Goal: Task Accomplishment & Management: Complete application form

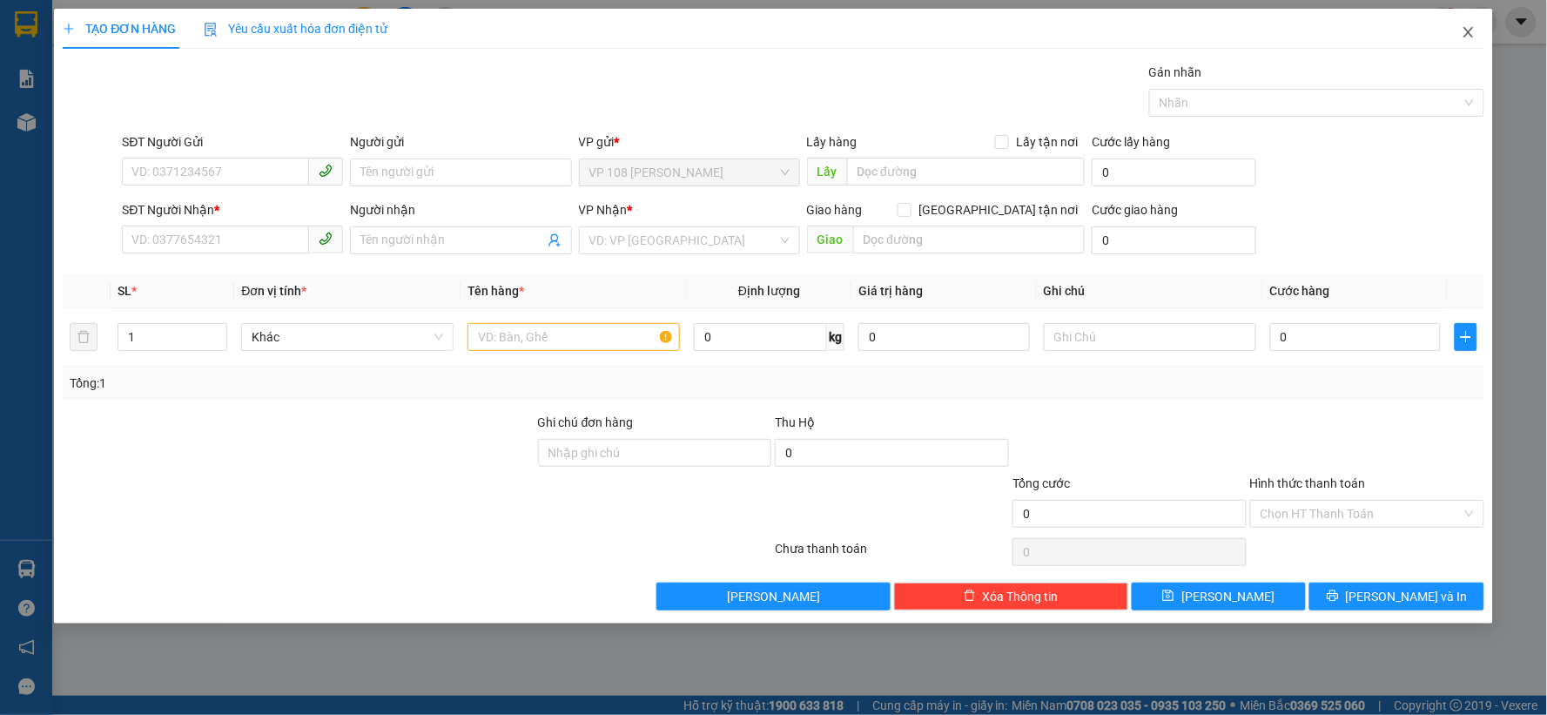
click at [1471, 22] on span "Close" at bounding box center [1469, 33] width 49 height 49
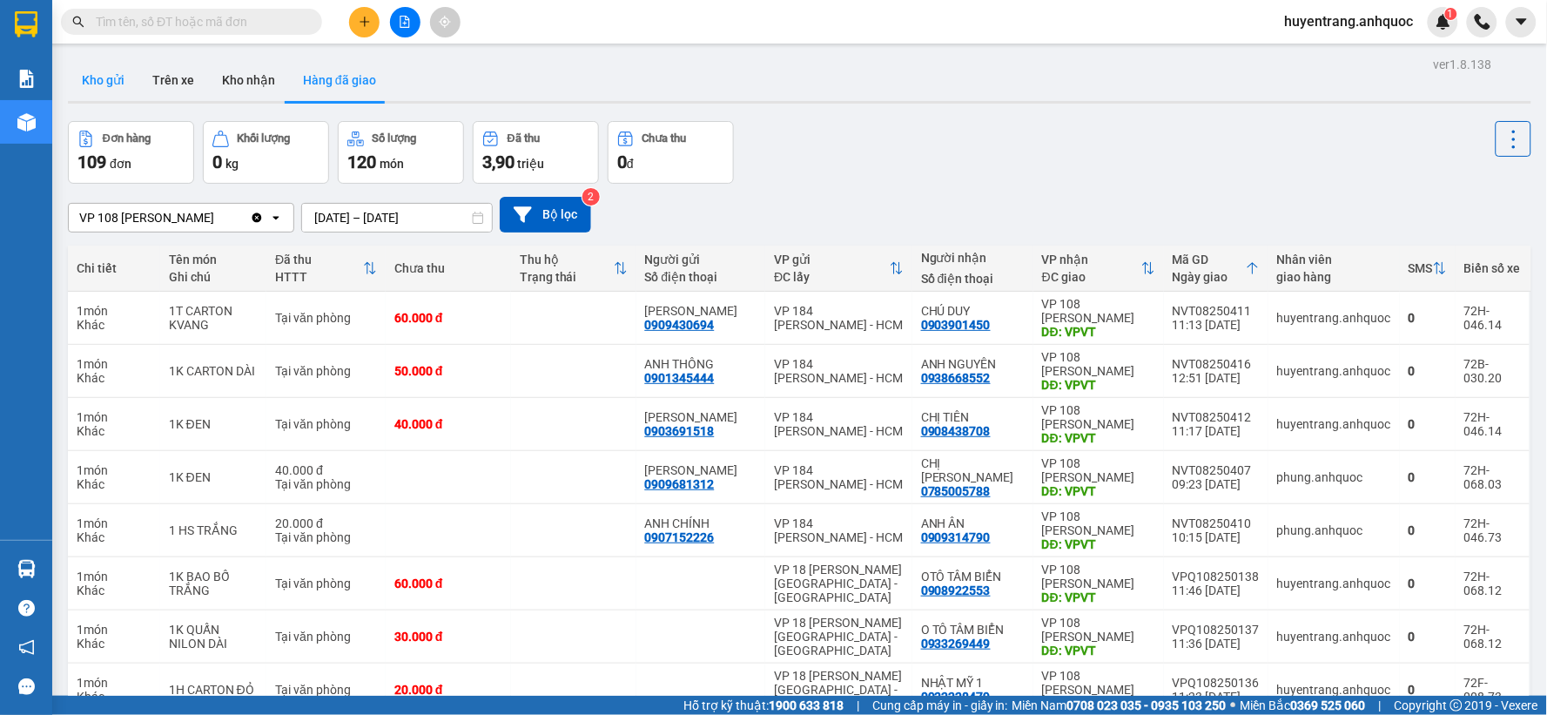
click at [124, 81] on button "Kho gửi" at bounding box center [103, 80] width 71 height 42
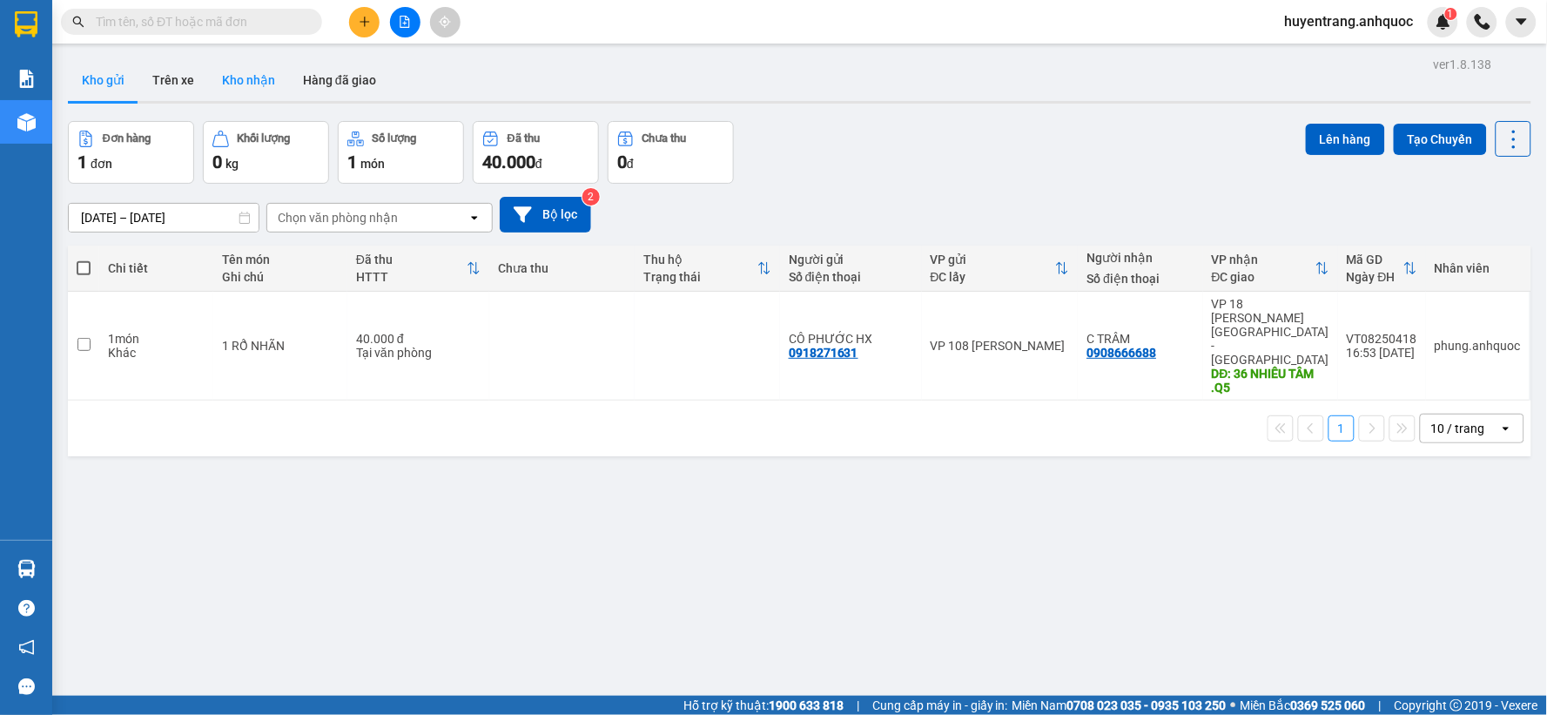
click at [264, 84] on button "Kho nhận" at bounding box center [248, 80] width 81 height 42
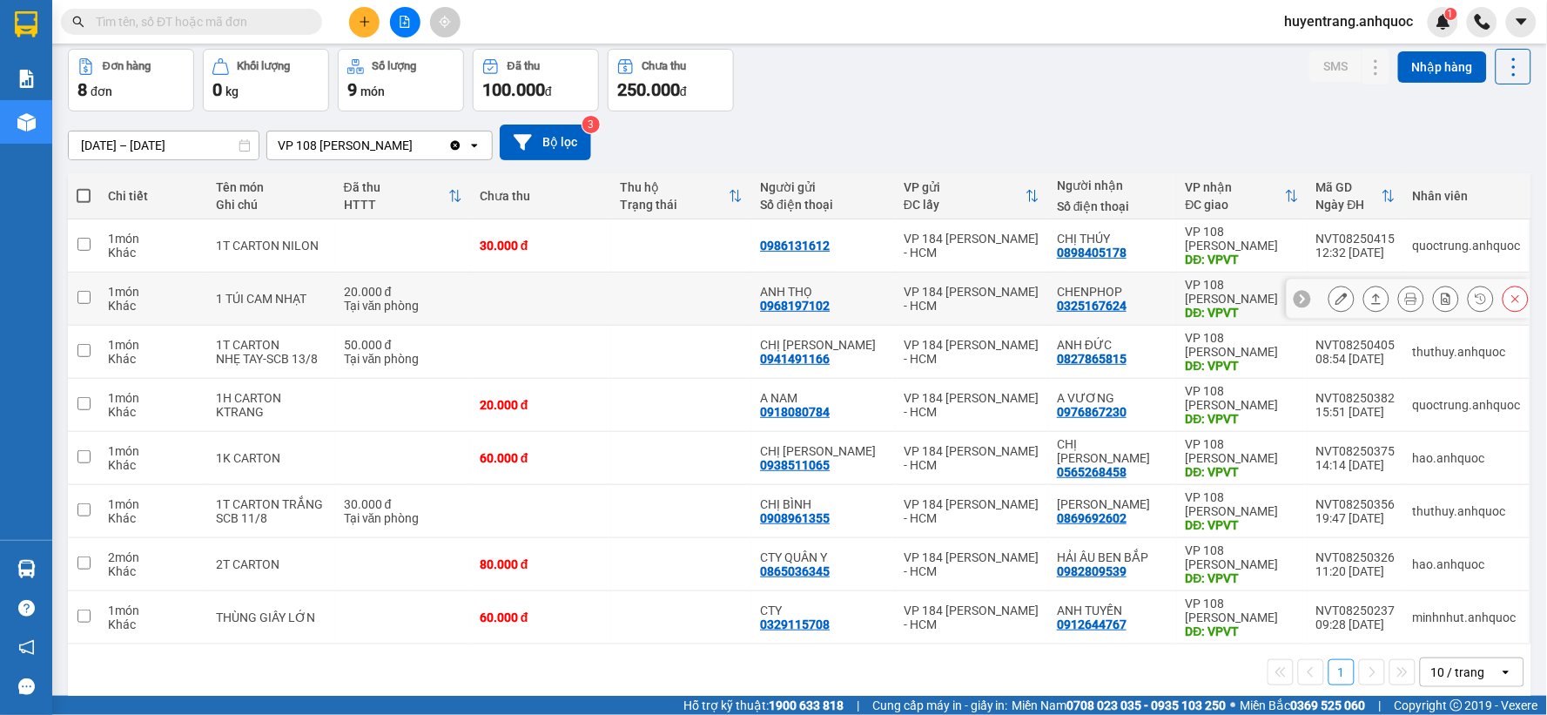
scroll to position [93, 0]
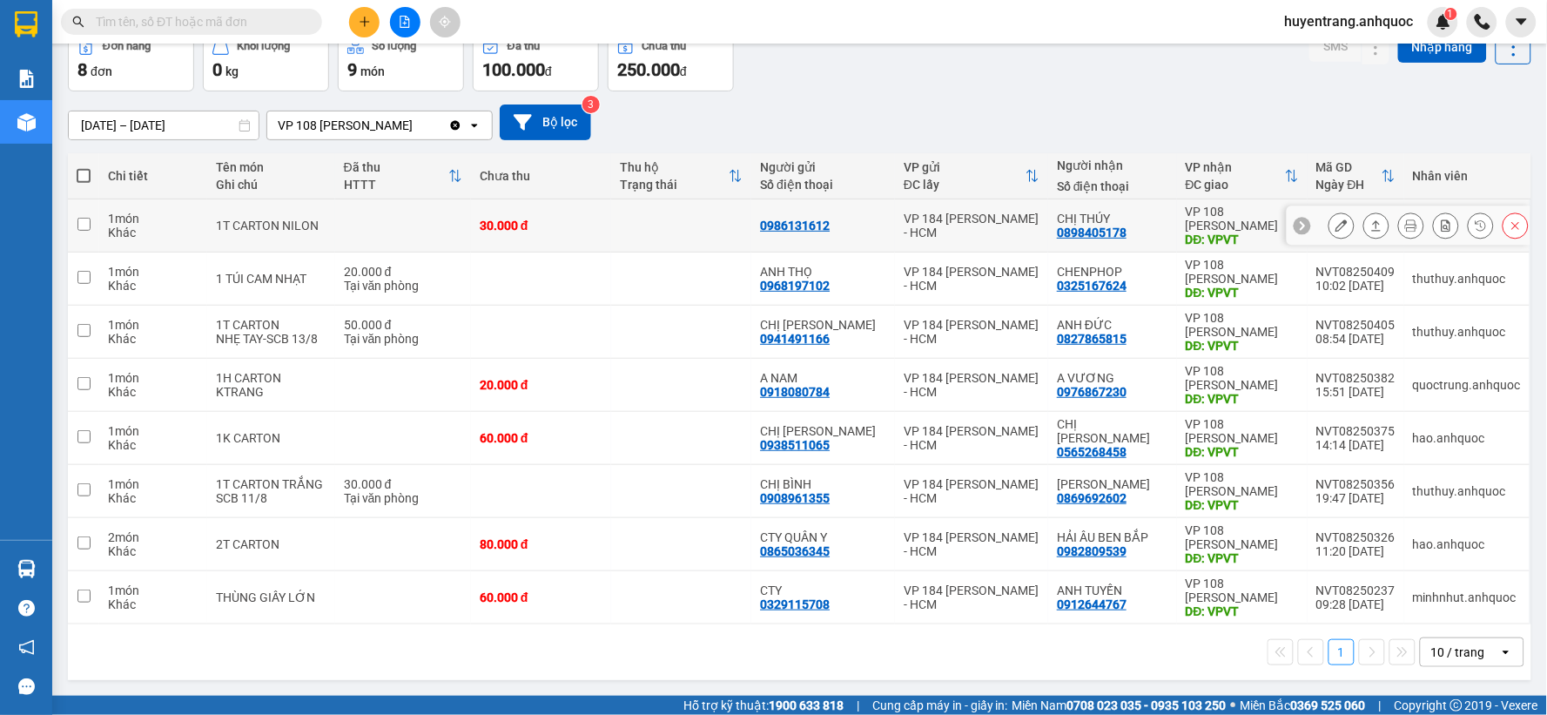
click at [1012, 229] on div "VP 184 [PERSON_NAME] - HCM" at bounding box center [972, 226] width 136 height 28
checkbox input "true"
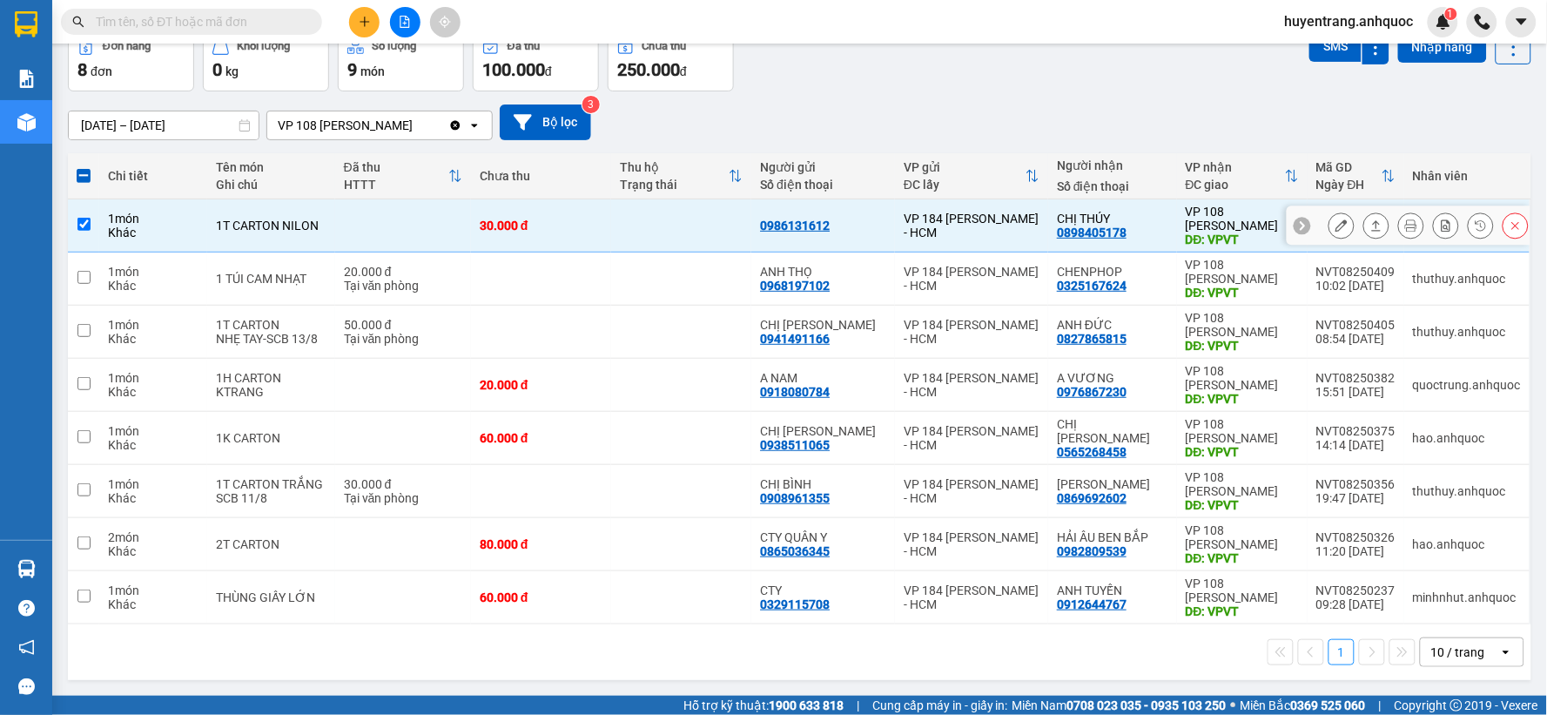
click at [1330, 235] on button at bounding box center [1342, 226] width 24 height 30
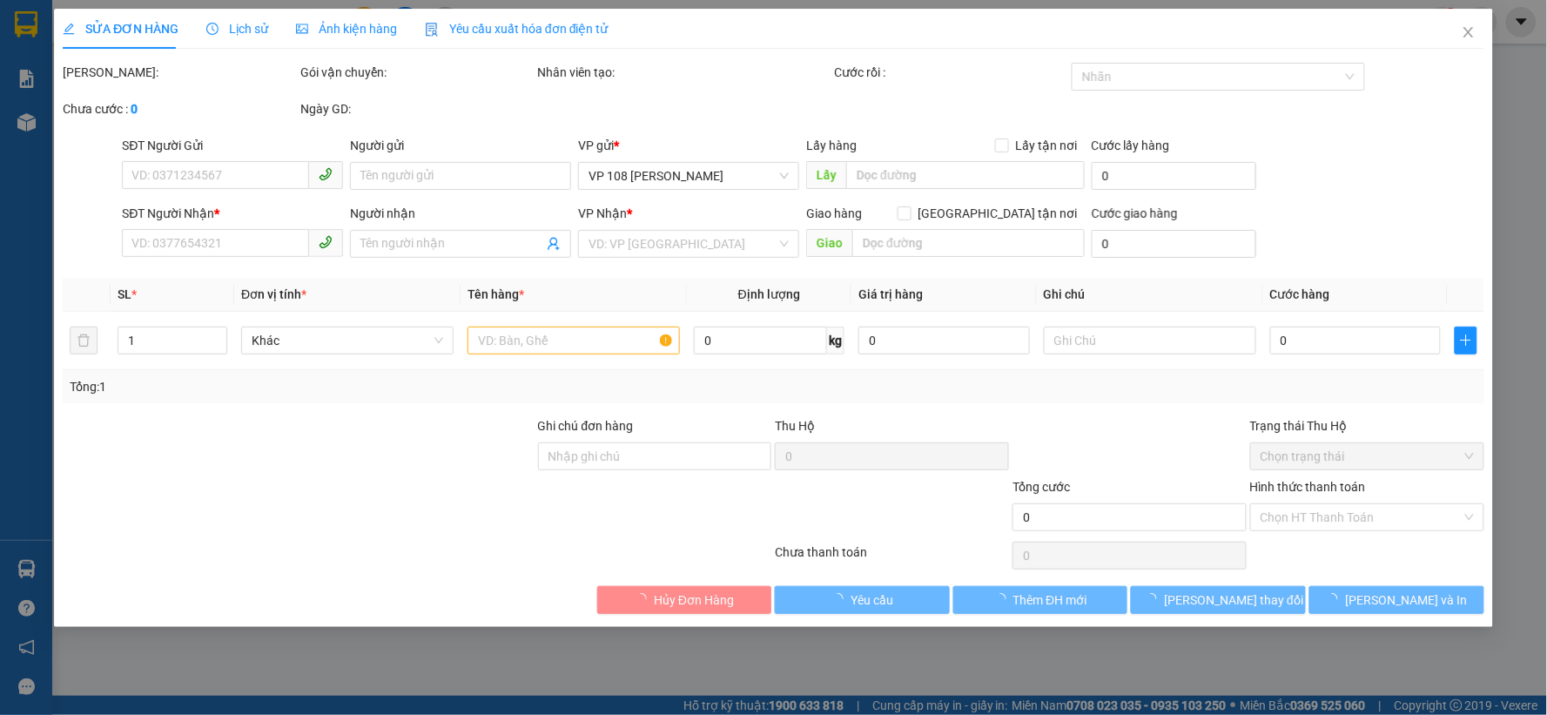
type input "0986131612"
type input "0898405178"
type input "CHỊ THÚY"
type input "VPVT"
type input "30.000"
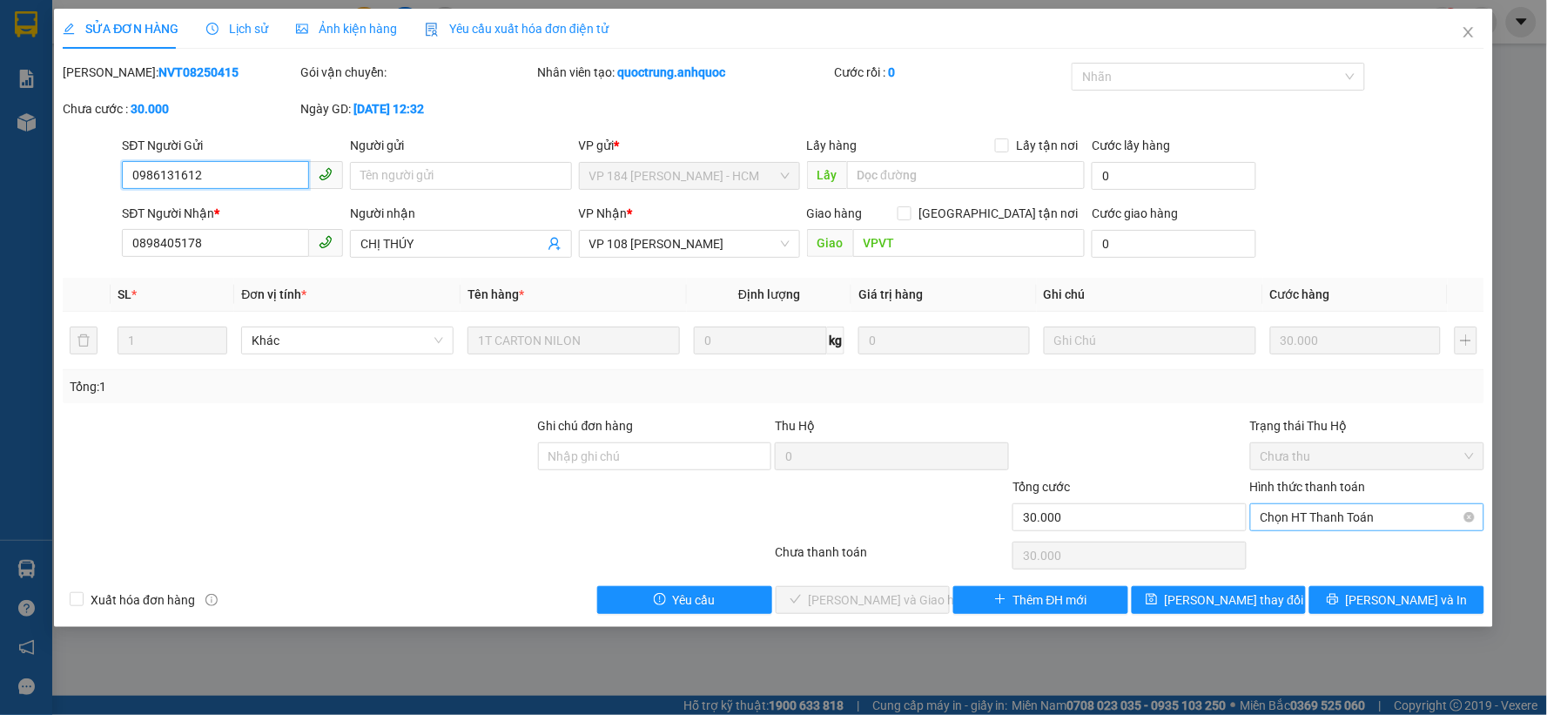
click at [1390, 524] on span "Chọn HT Thanh Toán" at bounding box center [1367, 517] width 213 height 26
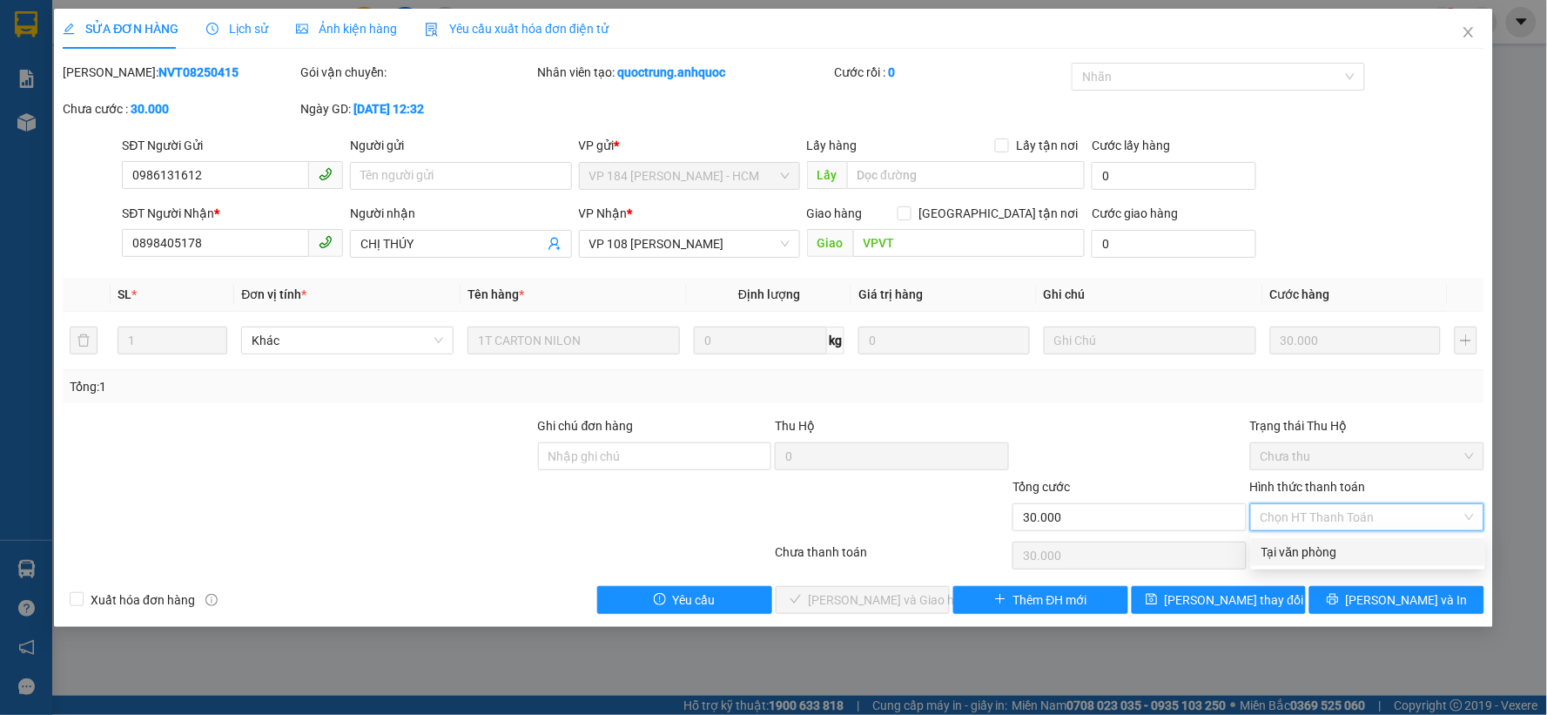
click at [1364, 559] on div "Tại văn phòng" at bounding box center [1368, 551] width 213 height 19
type input "0"
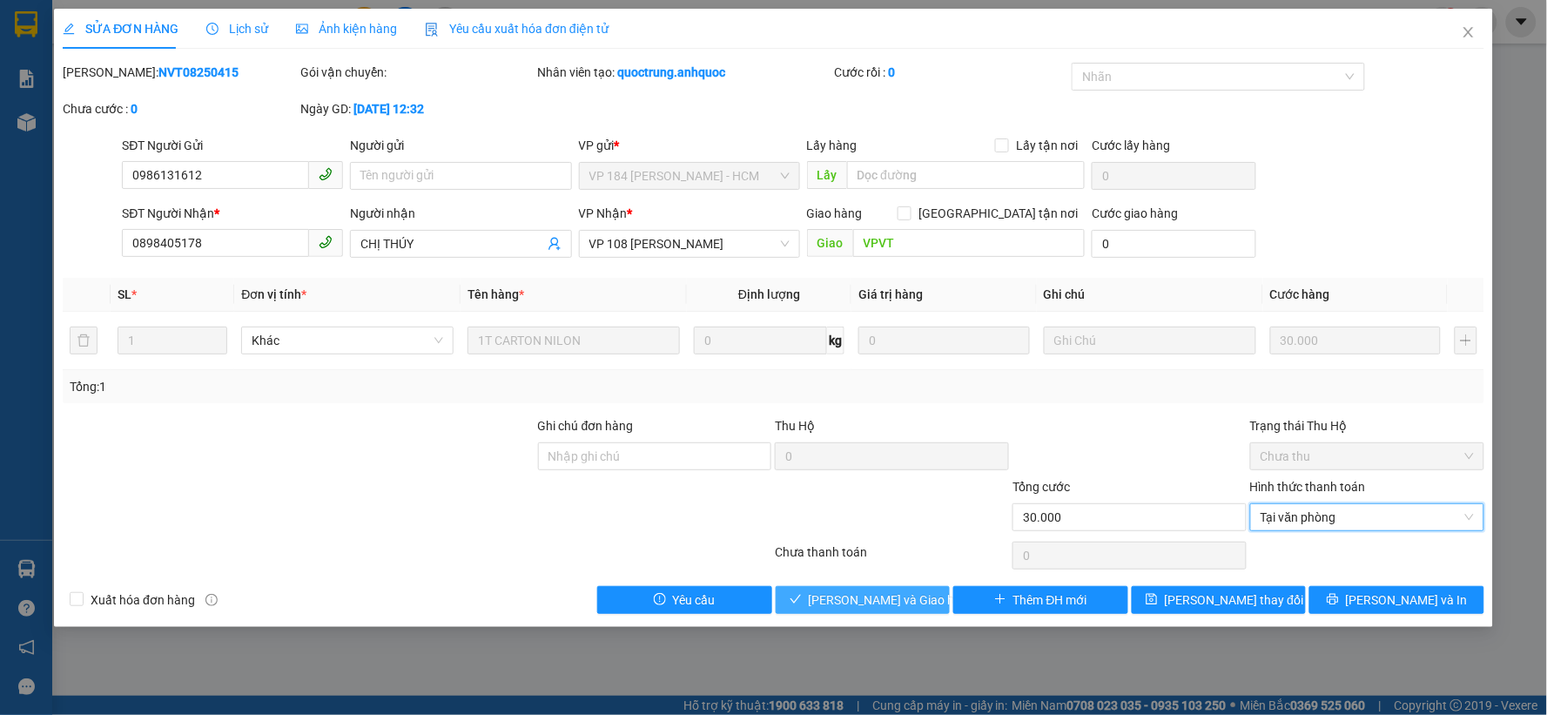
click at [886, 596] on span "[PERSON_NAME] và [PERSON_NAME] hàng" at bounding box center [892, 599] width 167 height 19
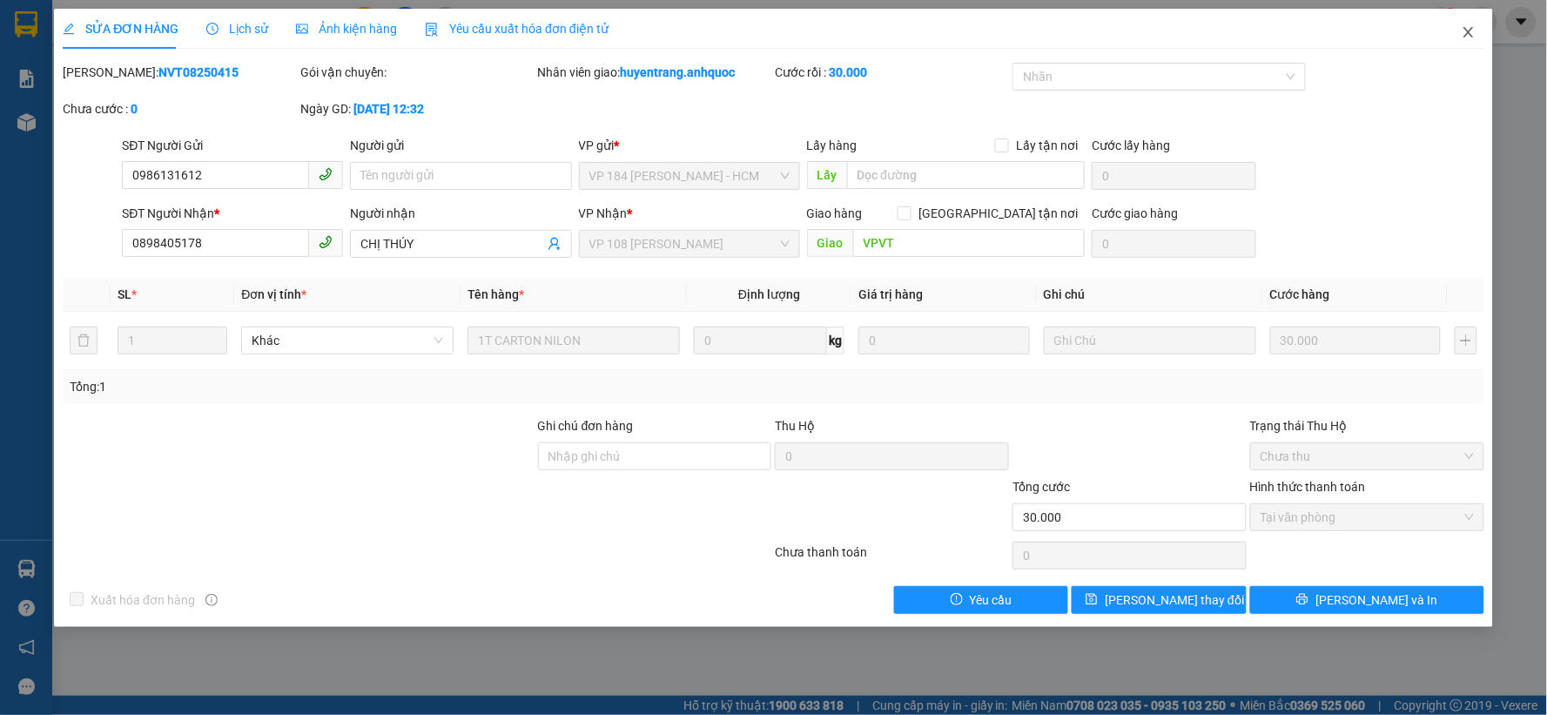
click at [1473, 30] on icon "close" at bounding box center [1469, 32] width 14 height 14
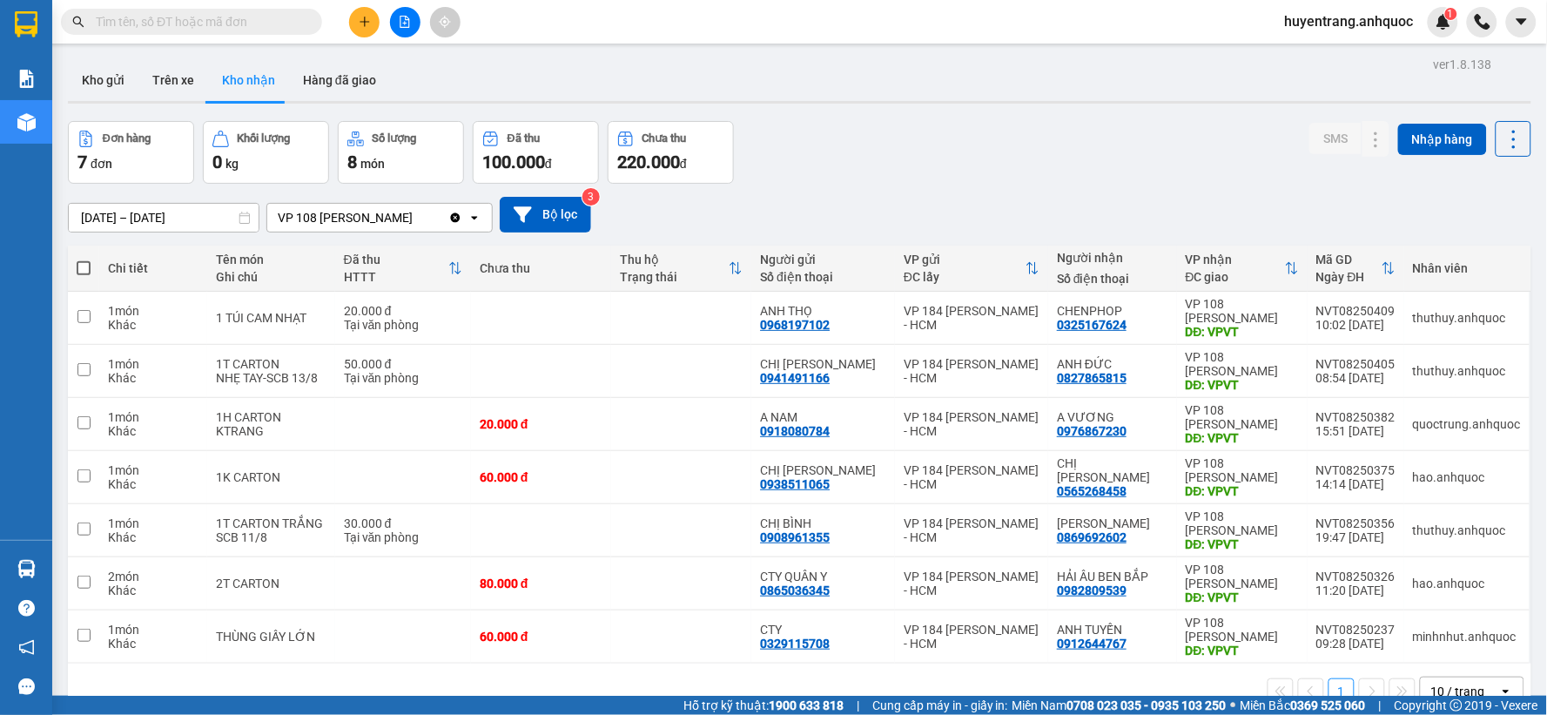
click at [232, 28] on input "text" at bounding box center [198, 21] width 205 height 19
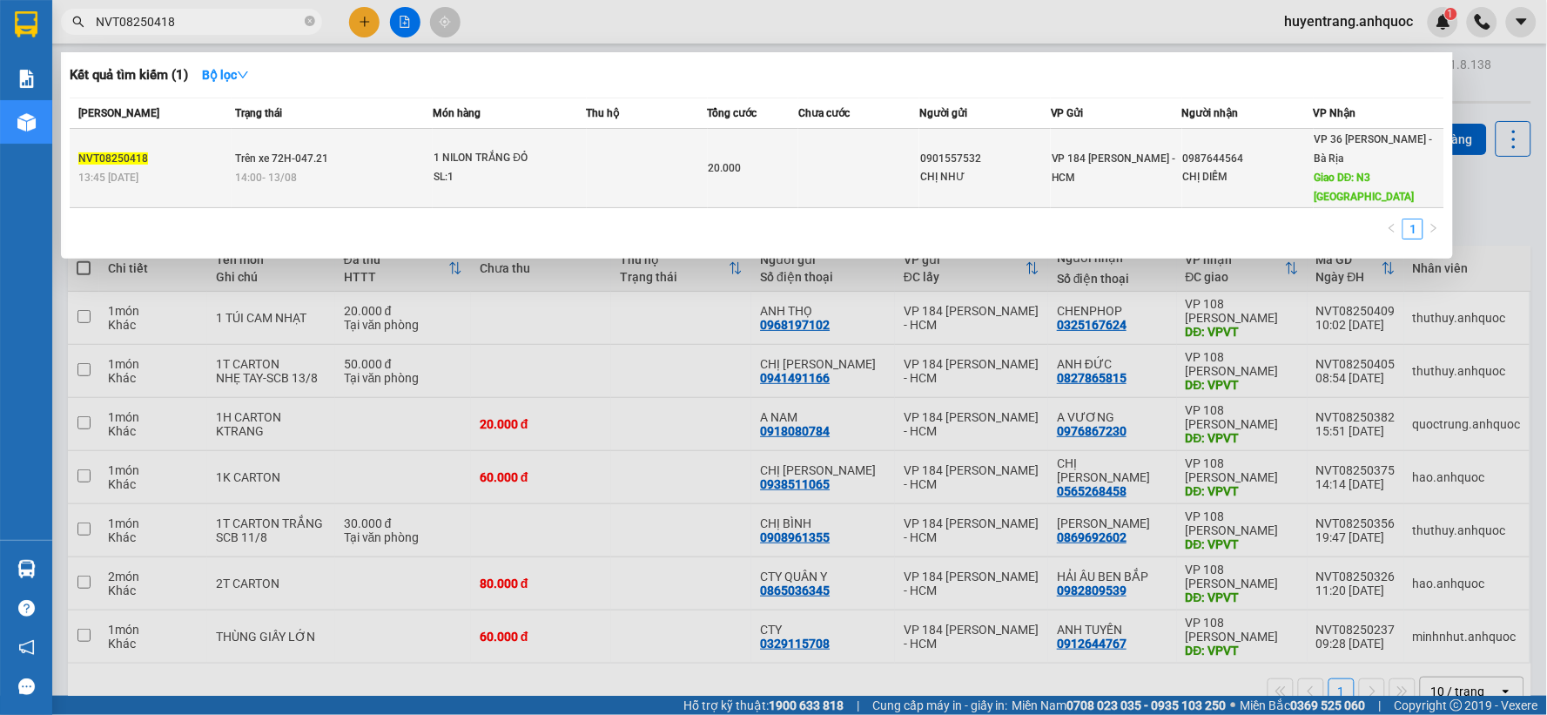
type input "NVT08250418"
click at [410, 172] on div "14:00 - 13/08" at bounding box center [334, 177] width 197 height 19
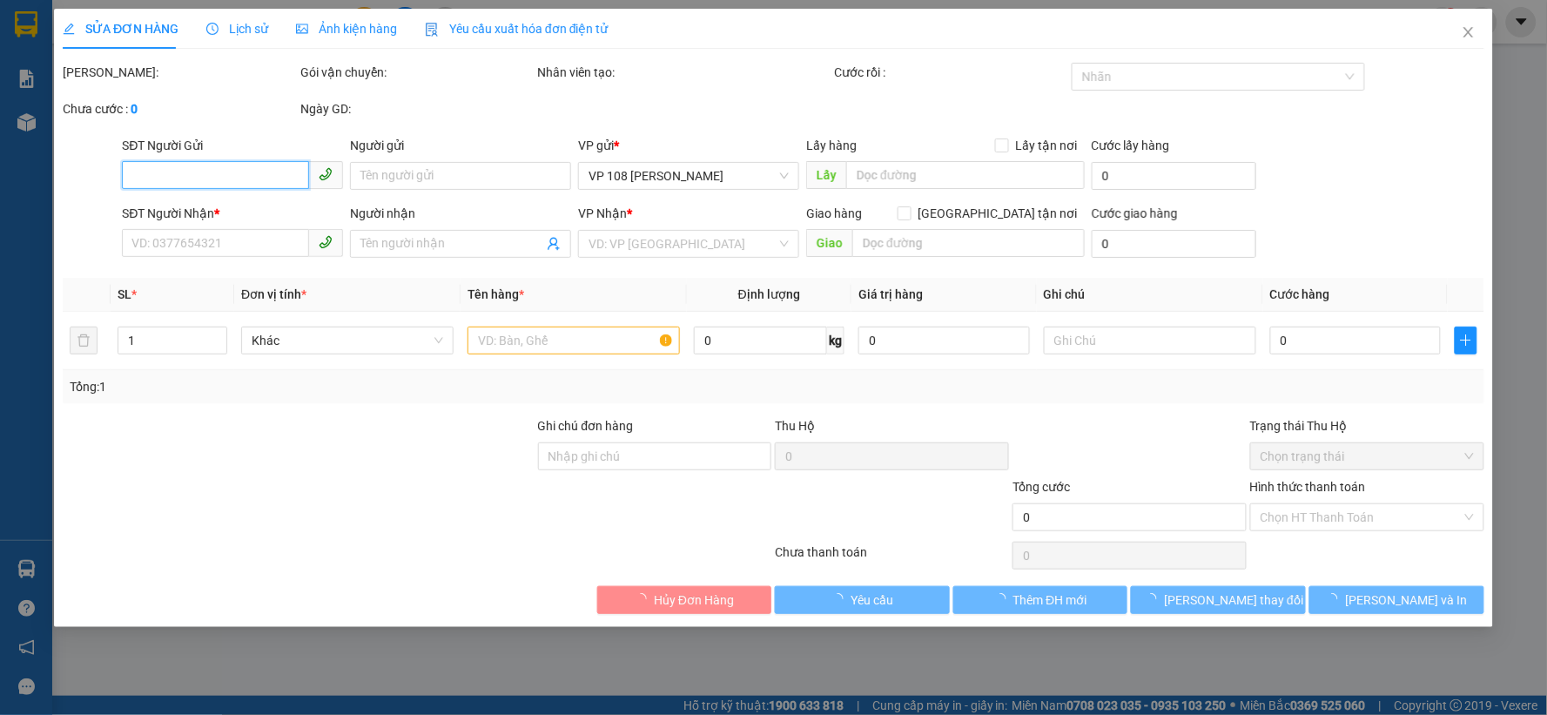
type input "0901557532"
type input "CHỊ NHƯ"
type input "0987644564"
type input "CHỊ DIỄM"
type input "N3 LONG SƠN"
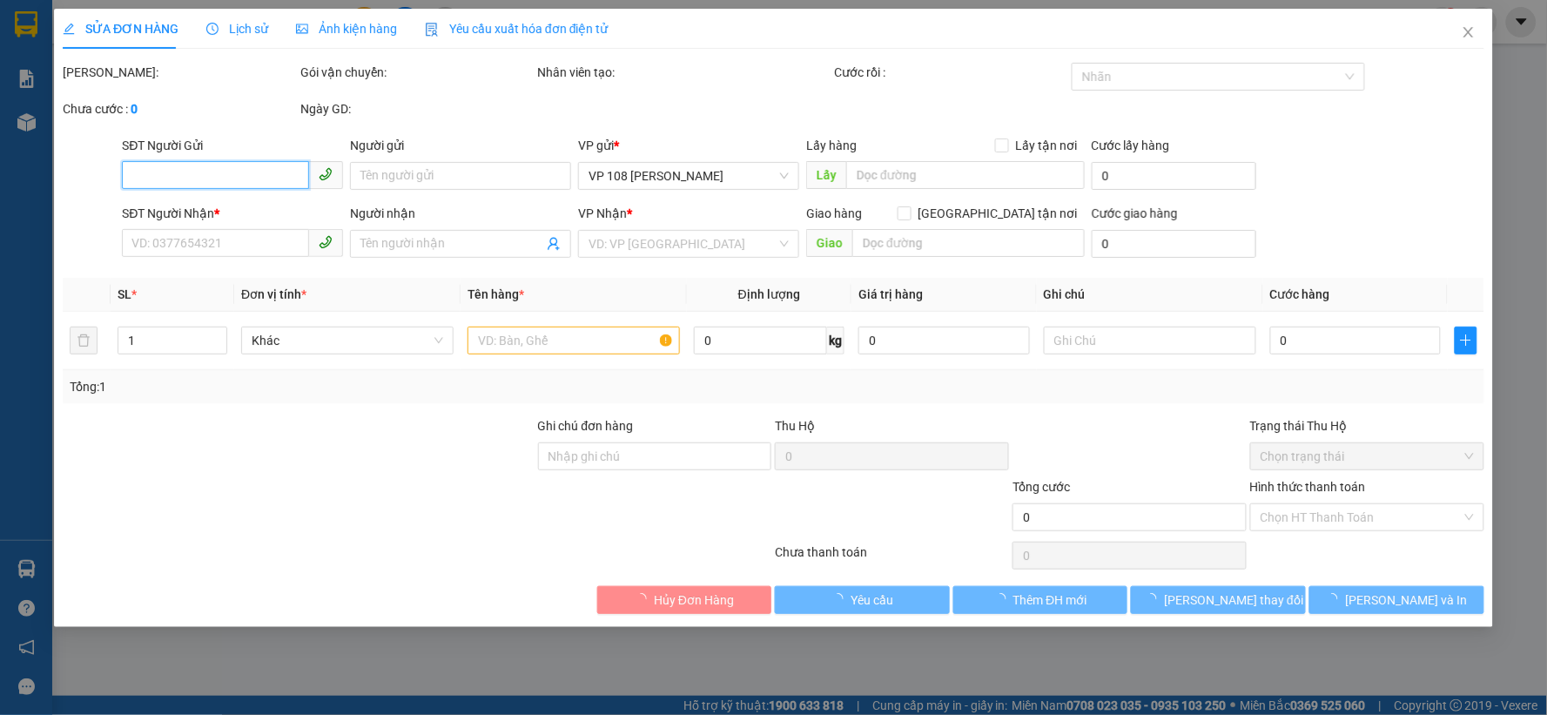
type input "20.000"
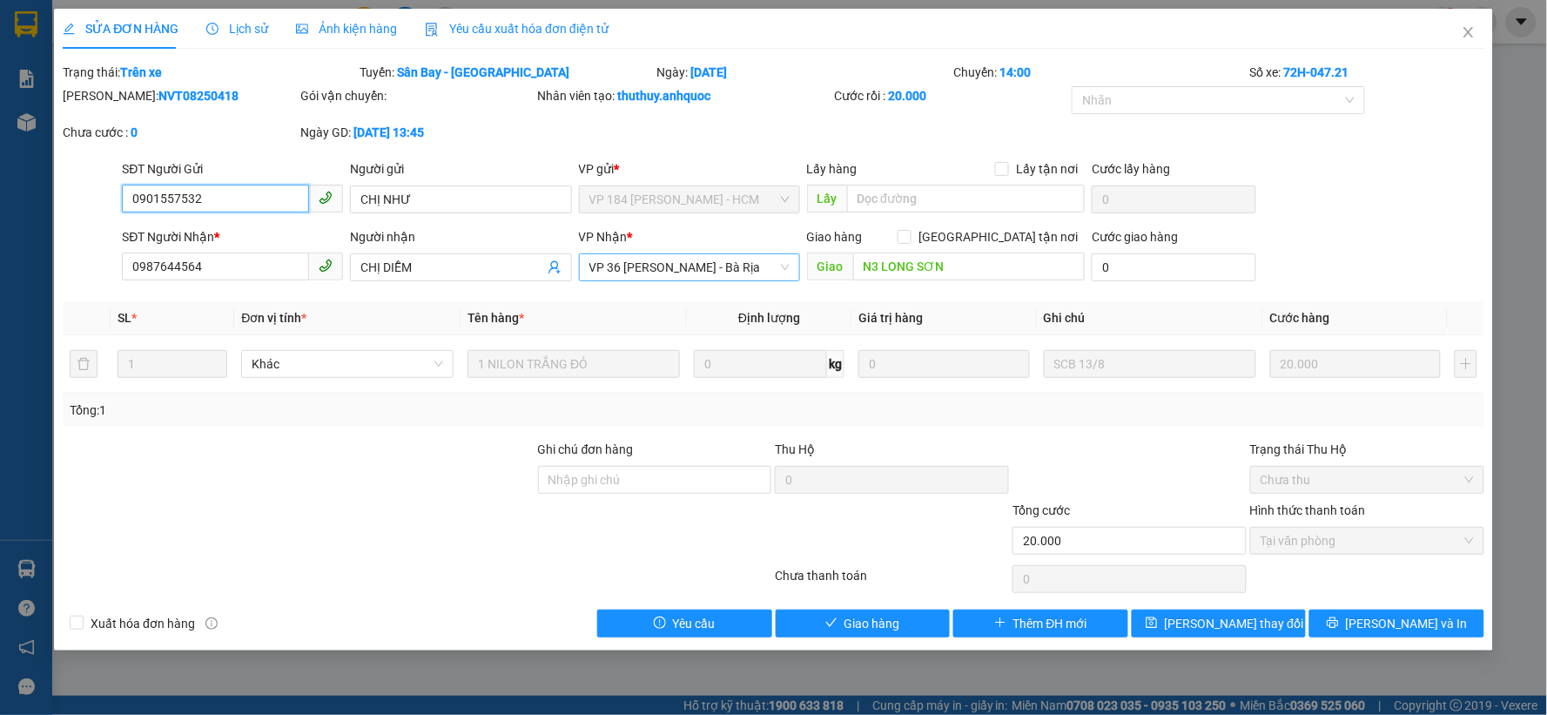
click at [656, 268] on span "VP 36 [PERSON_NAME] - Bà Rịa" at bounding box center [689, 267] width 200 height 26
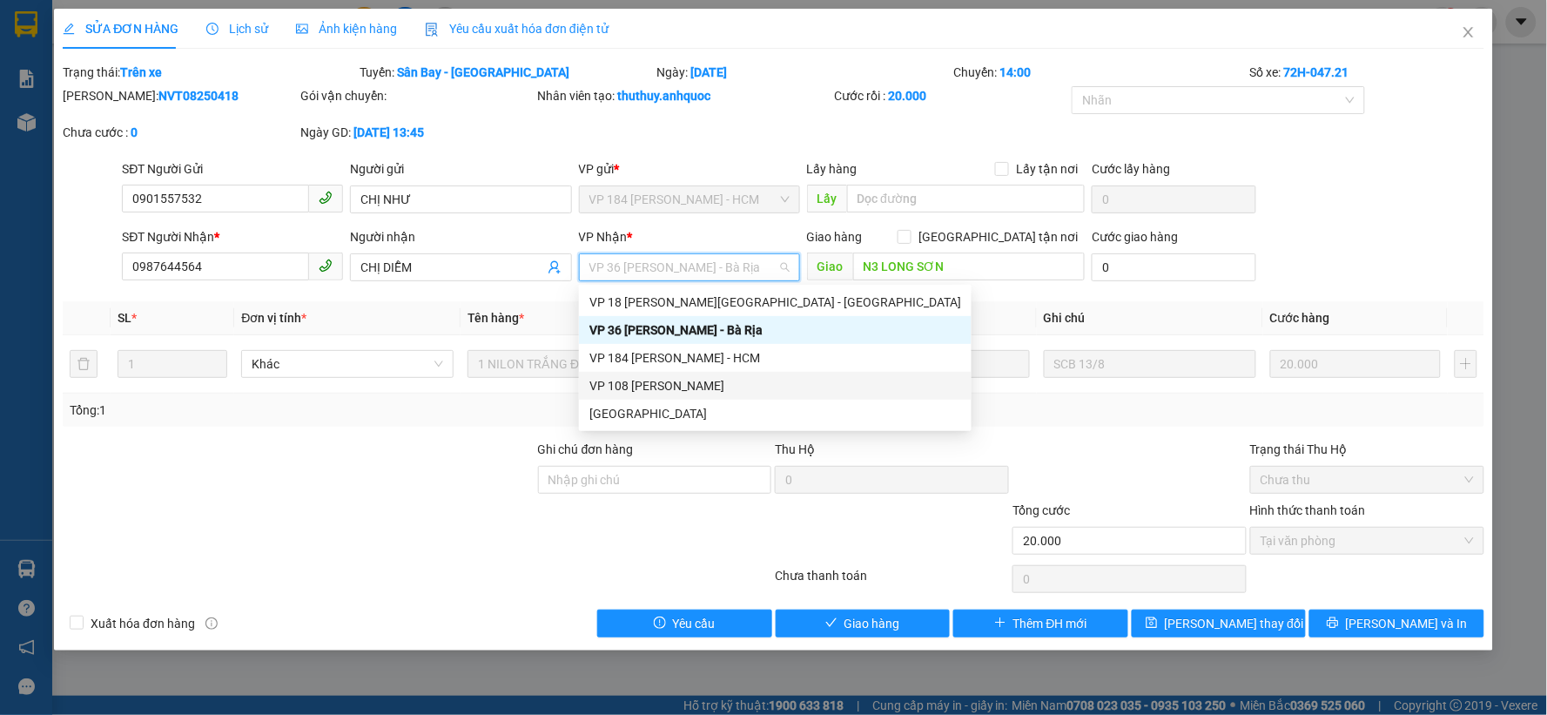
click at [658, 387] on div "VP 108 [PERSON_NAME]" at bounding box center [775, 385] width 372 height 19
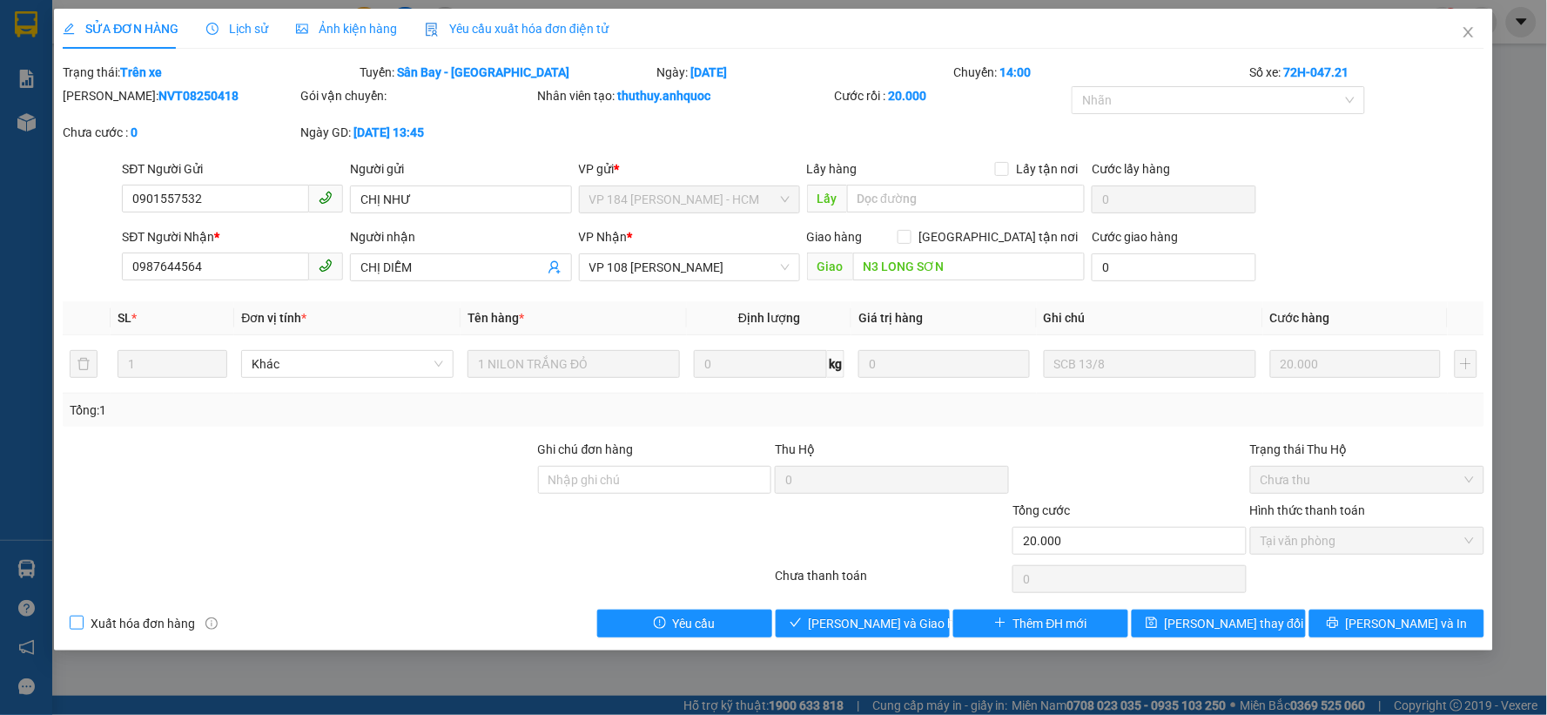
click at [111, 627] on span "Xuất hóa đơn hàng" at bounding box center [143, 623] width 118 height 19
click at [82, 627] on input "Xuất hóa đơn hàng" at bounding box center [76, 622] width 12 height 12
checkbox input "true"
click at [697, 475] on input "Ghi chú đơn hàng" at bounding box center [655, 480] width 234 height 28
type input "S"
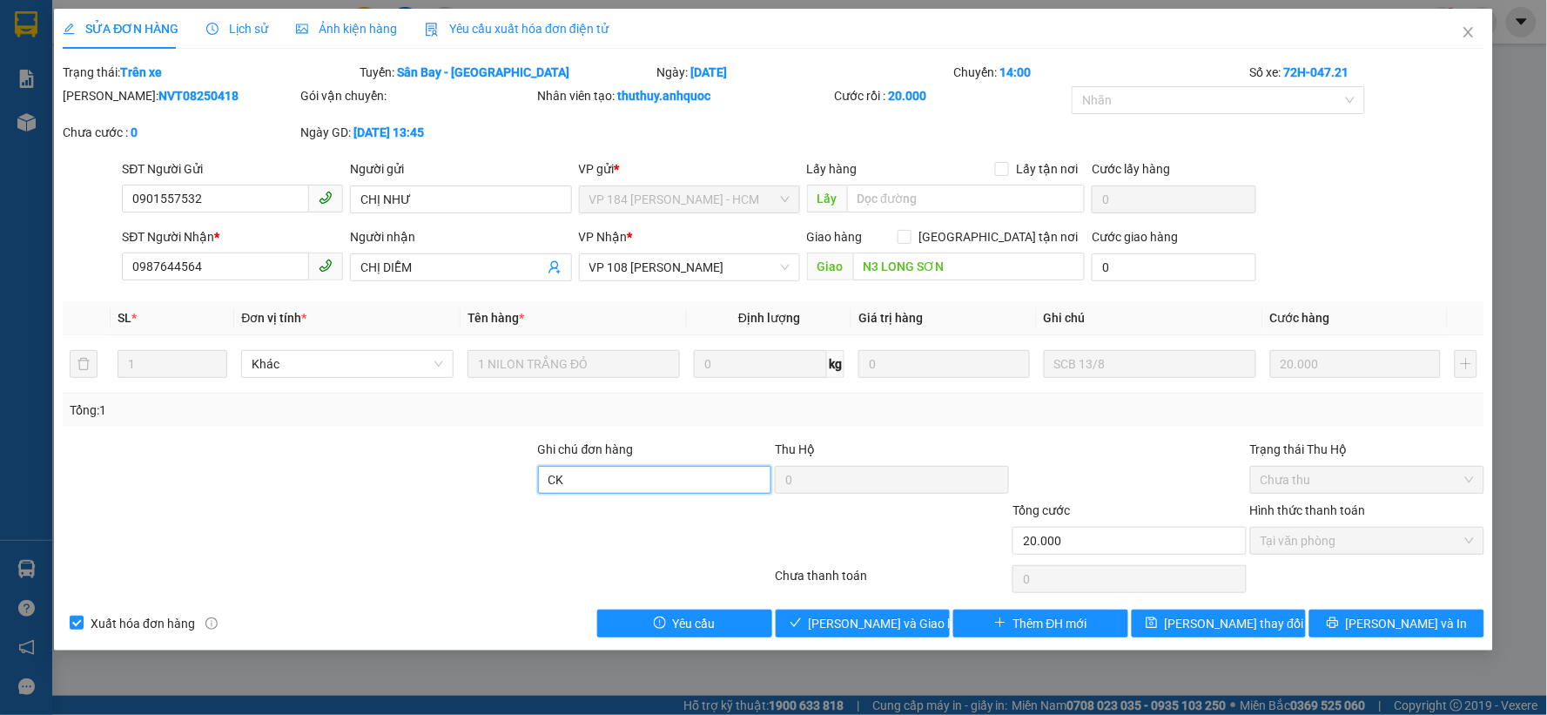
type input "CK"
click at [719, 537] on div at bounding box center [655, 531] width 238 height 61
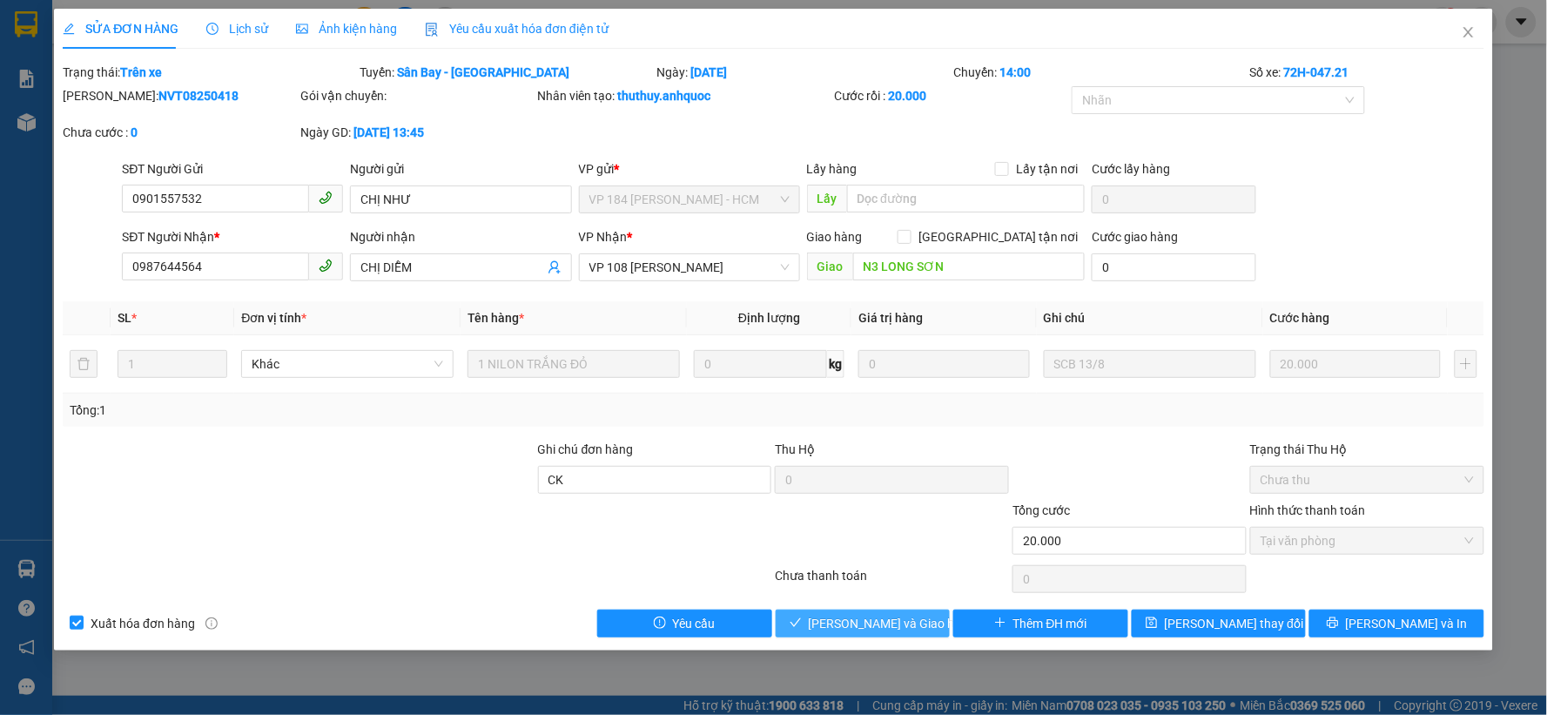
click at [802, 618] on icon "check" at bounding box center [796, 622] width 12 height 12
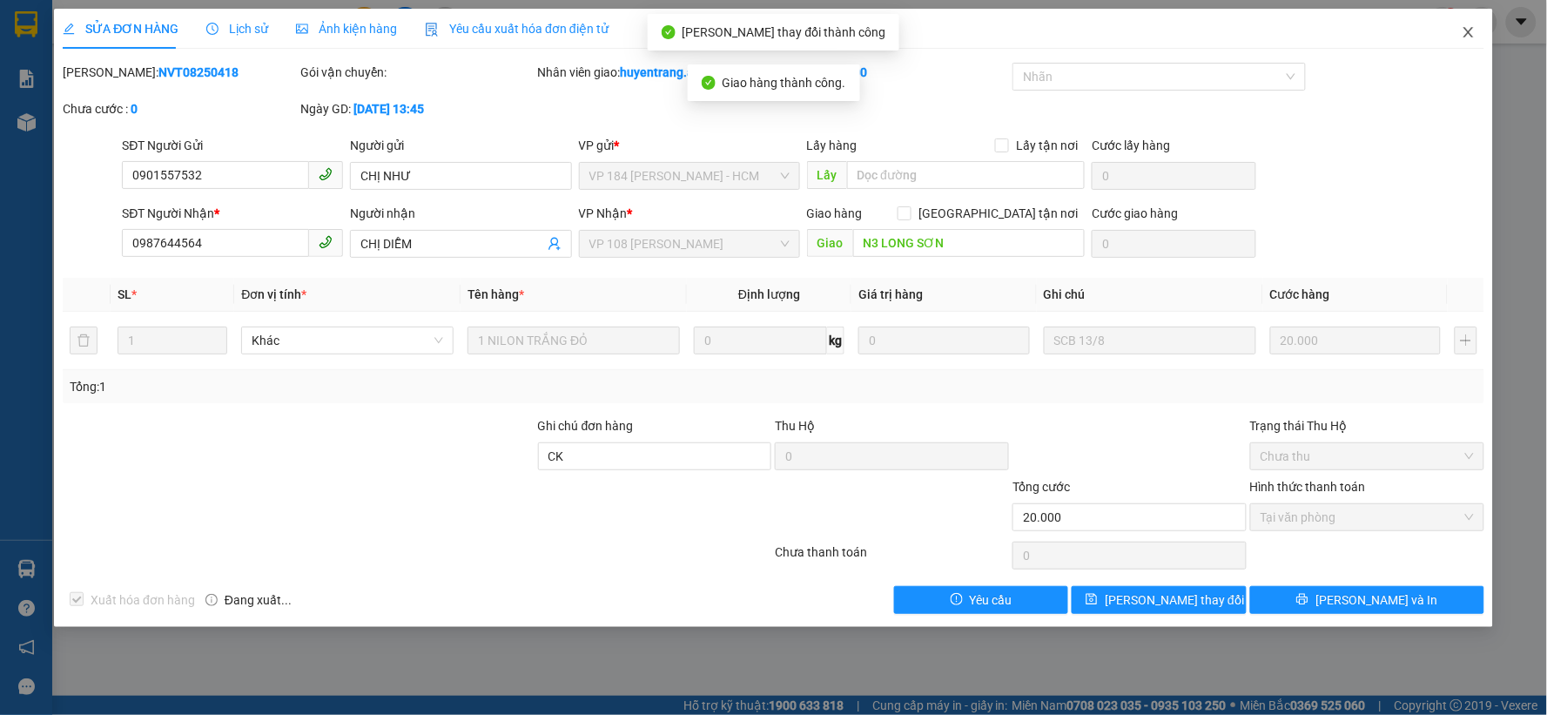
click at [1472, 26] on icon "close" at bounding box center [1469, 32] width 14 height 14
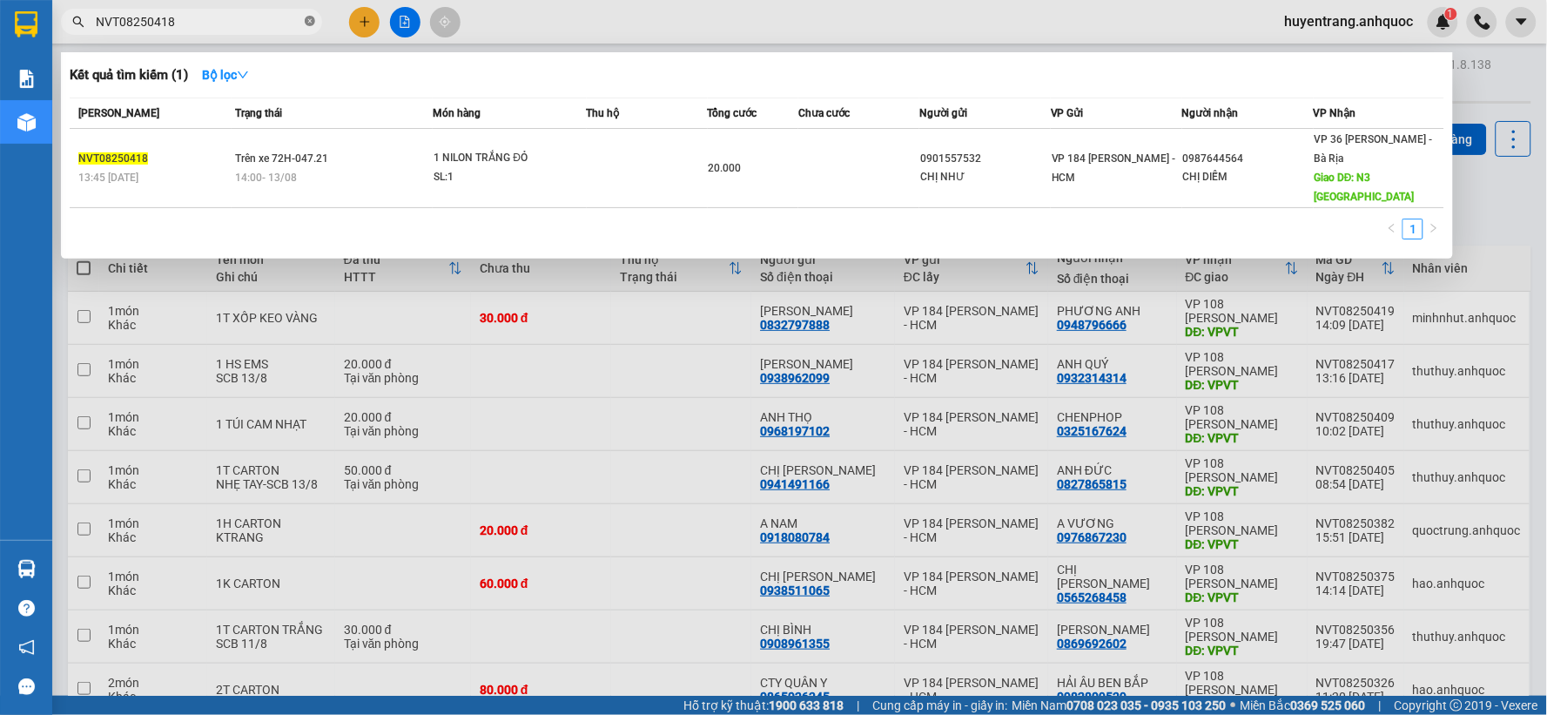
click at [312, 23] on icon "close-circle" at bounding box center [310, 21] width 10 height 10
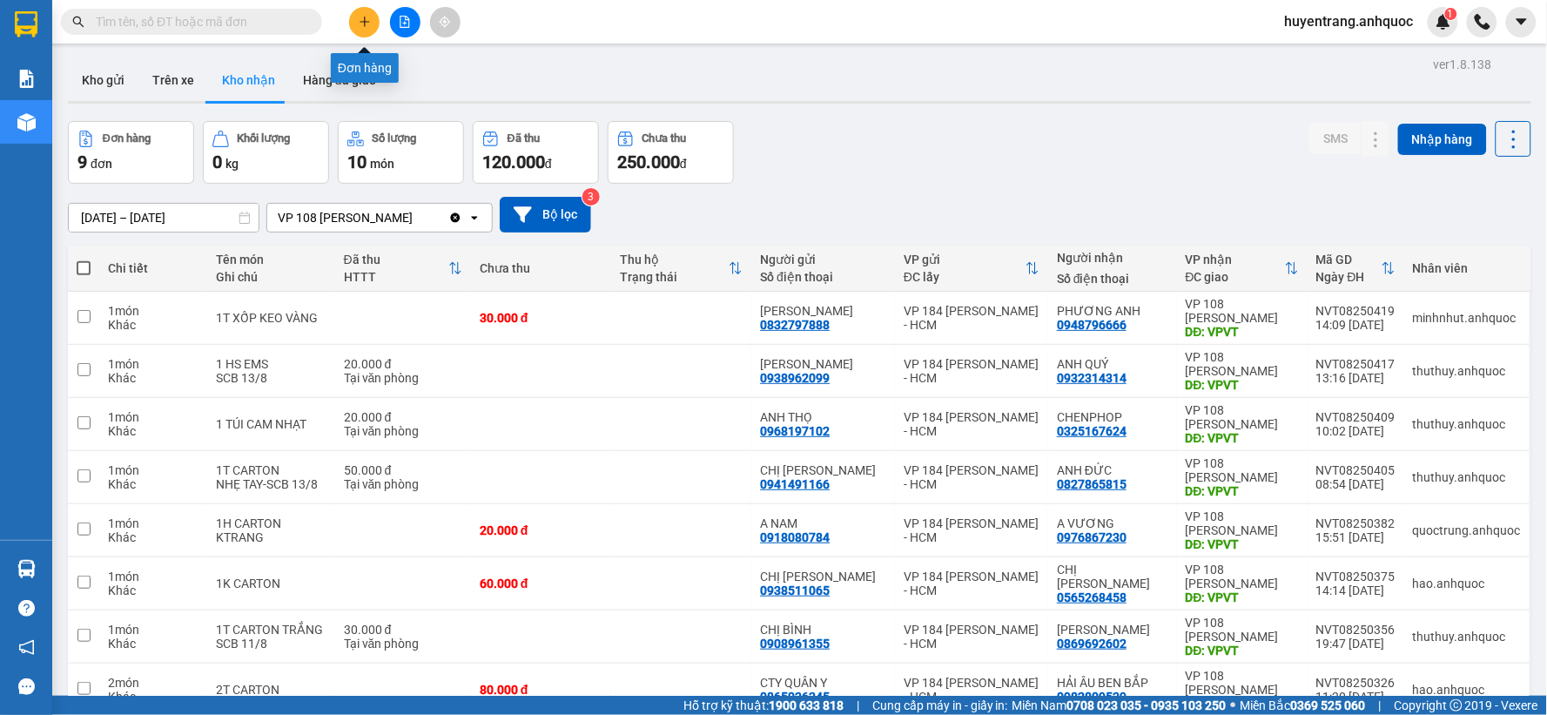
click at [357, 23] on button at bounding box center [364, 22] width 30 height 30
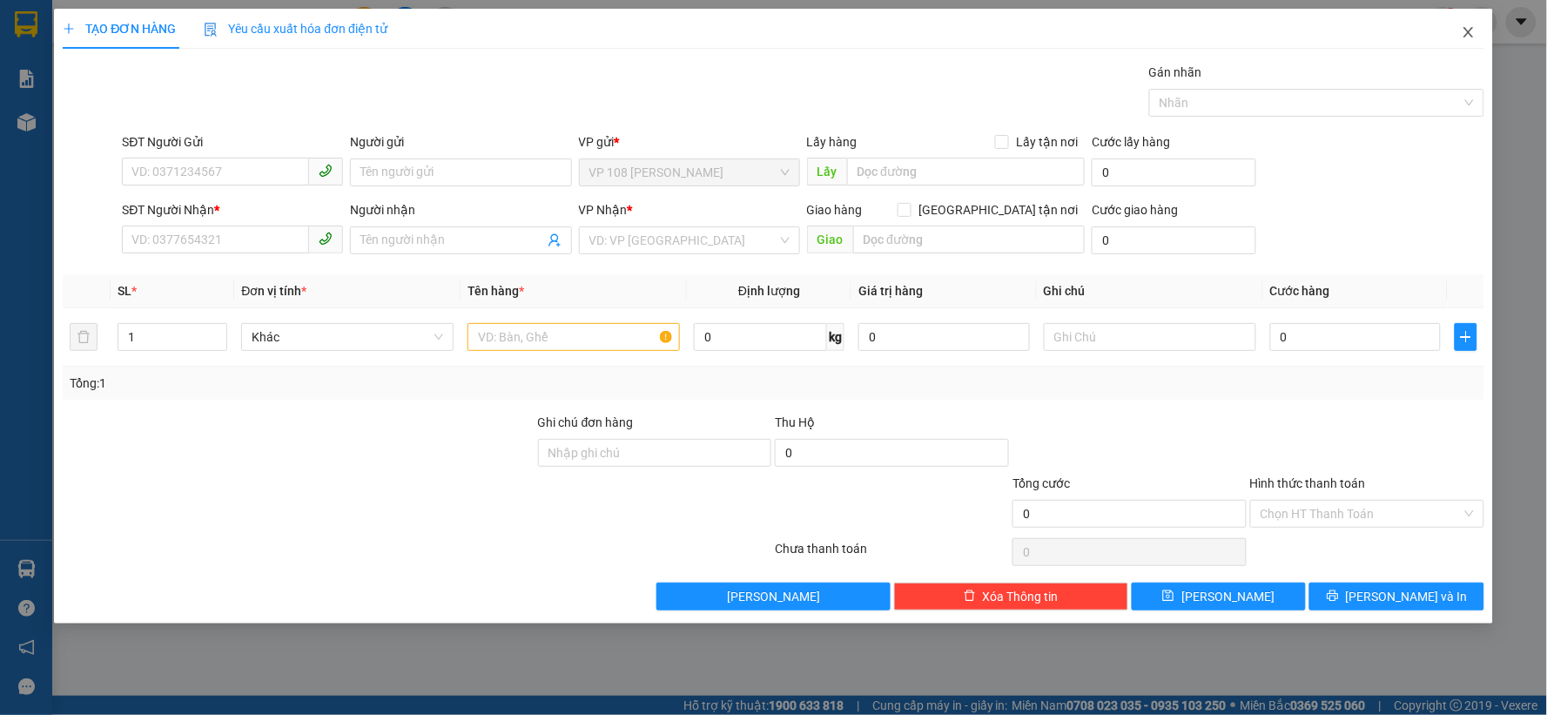
click at [1470, 27] on icon "close" at bounding box center [1469, 32] width 14 height 14
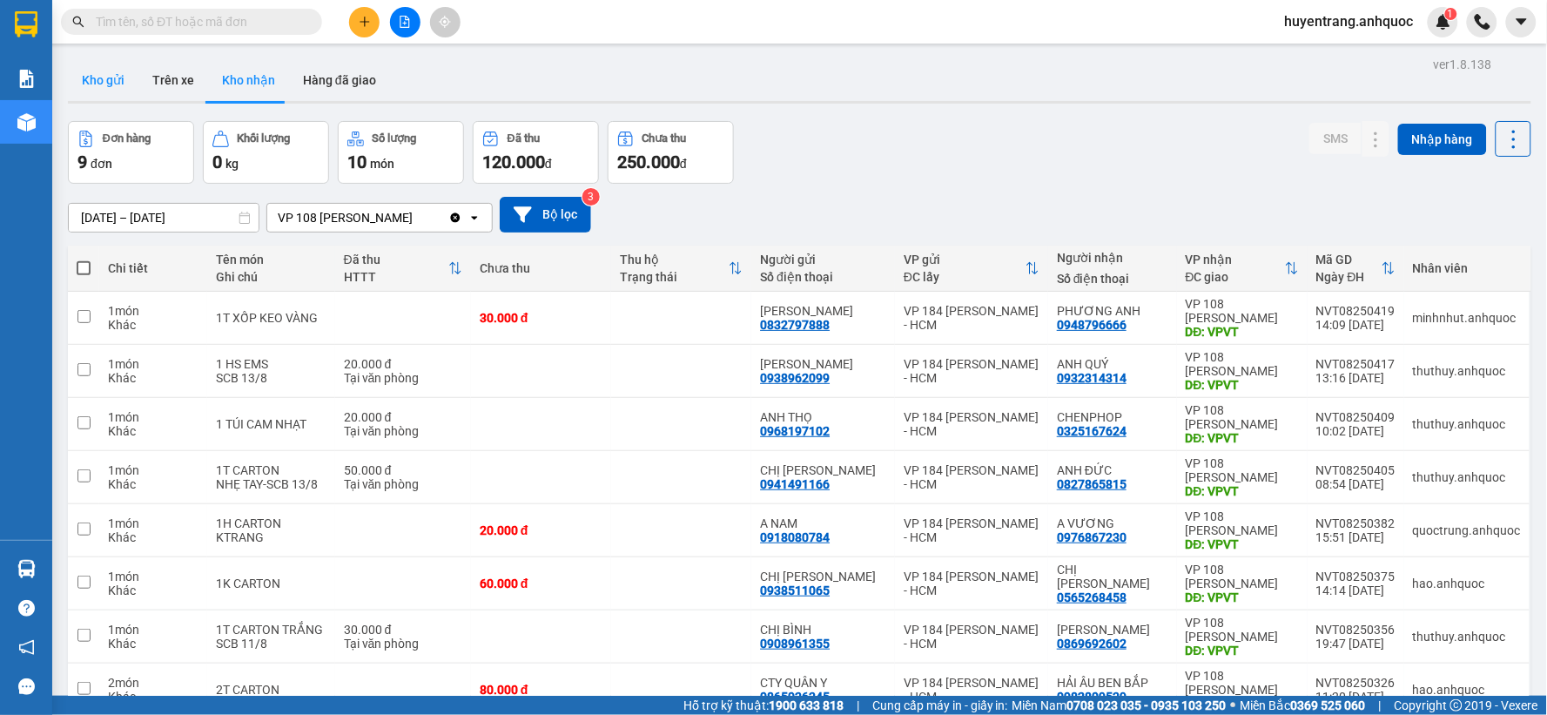
click at [106, 71] on button "Kho gửi" at bounding box center [103, 80] width 71 height 42
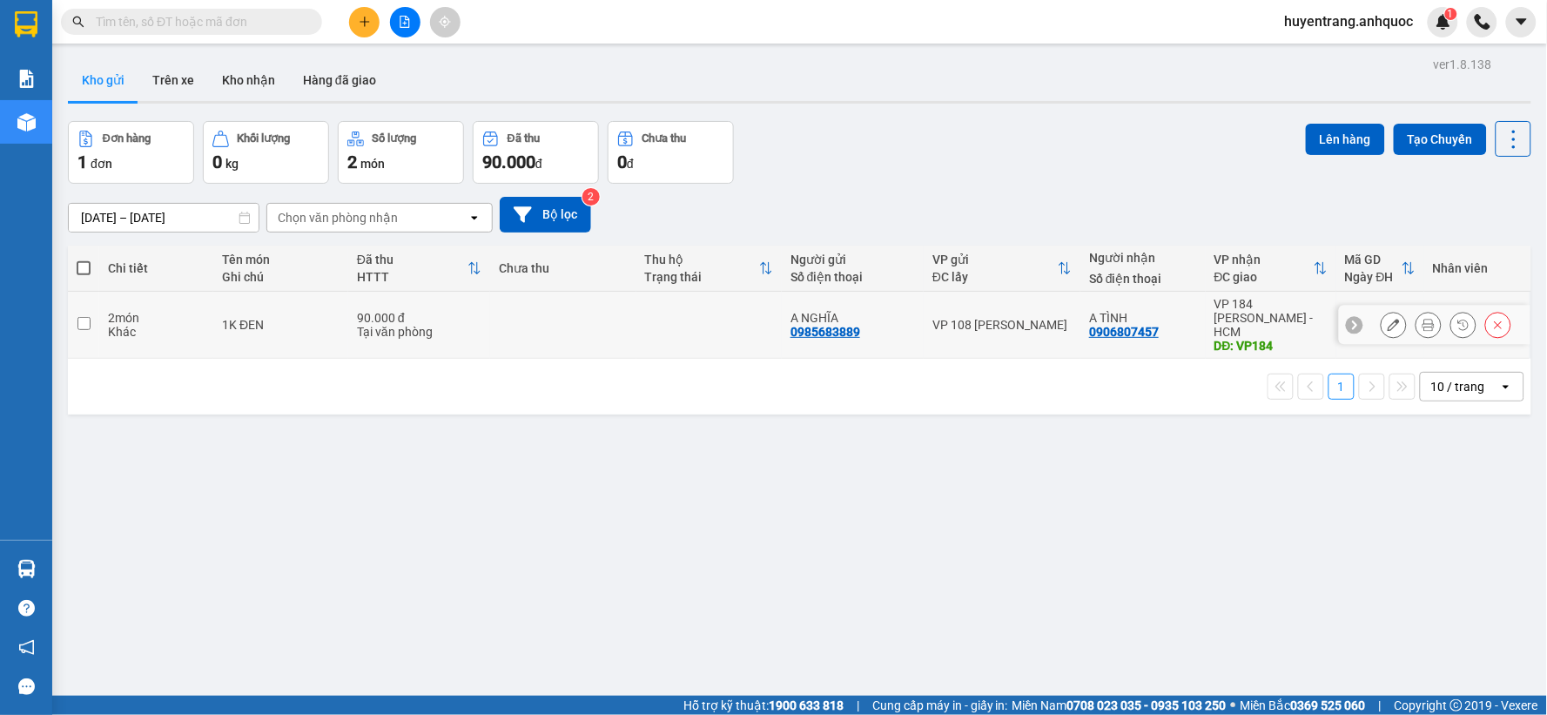
click at [360, 328] on div "Tại văn phòng" at bounding box center [419, 332] width 125 height 14
checkbox input "true"
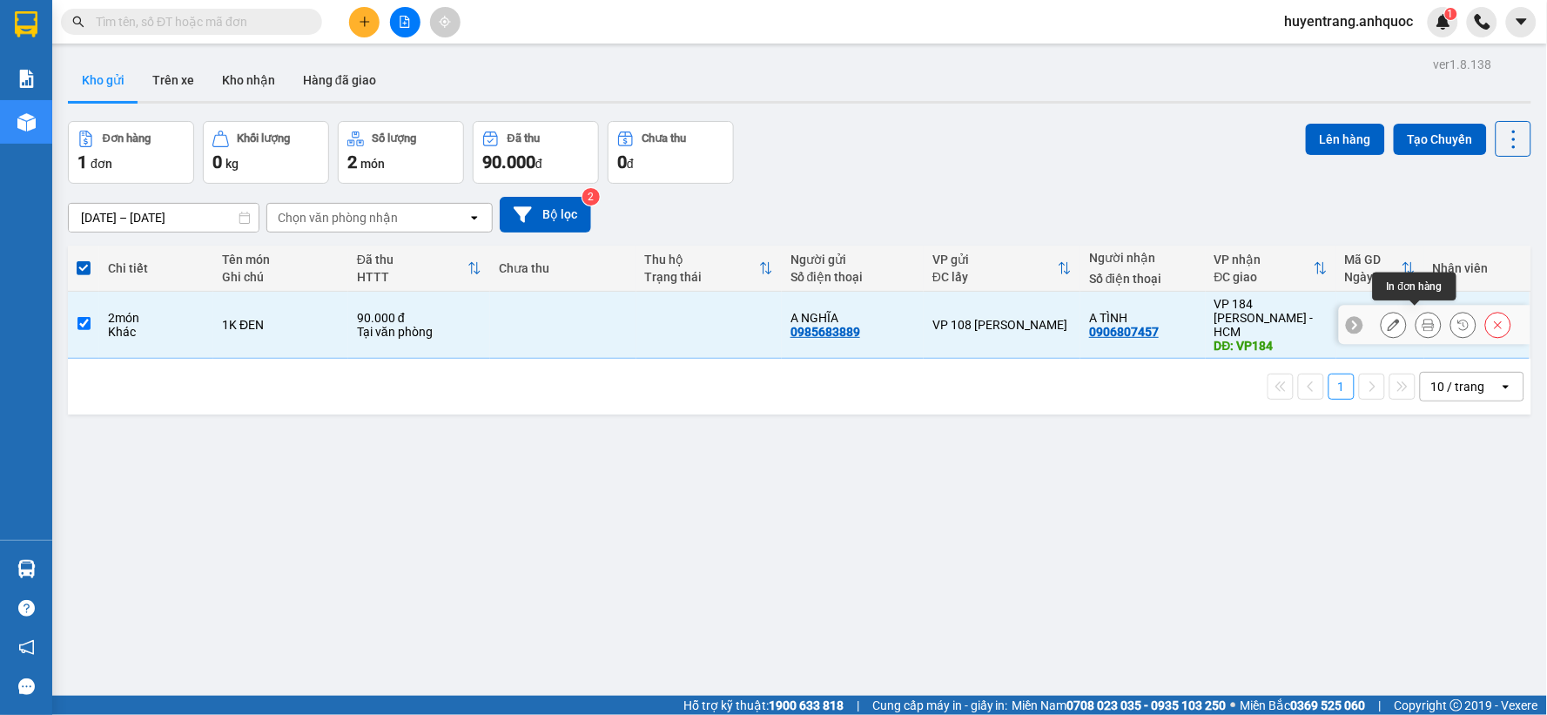
click at [1388, 319] on icon at bounding box center [1394, 325] width 12 height 12
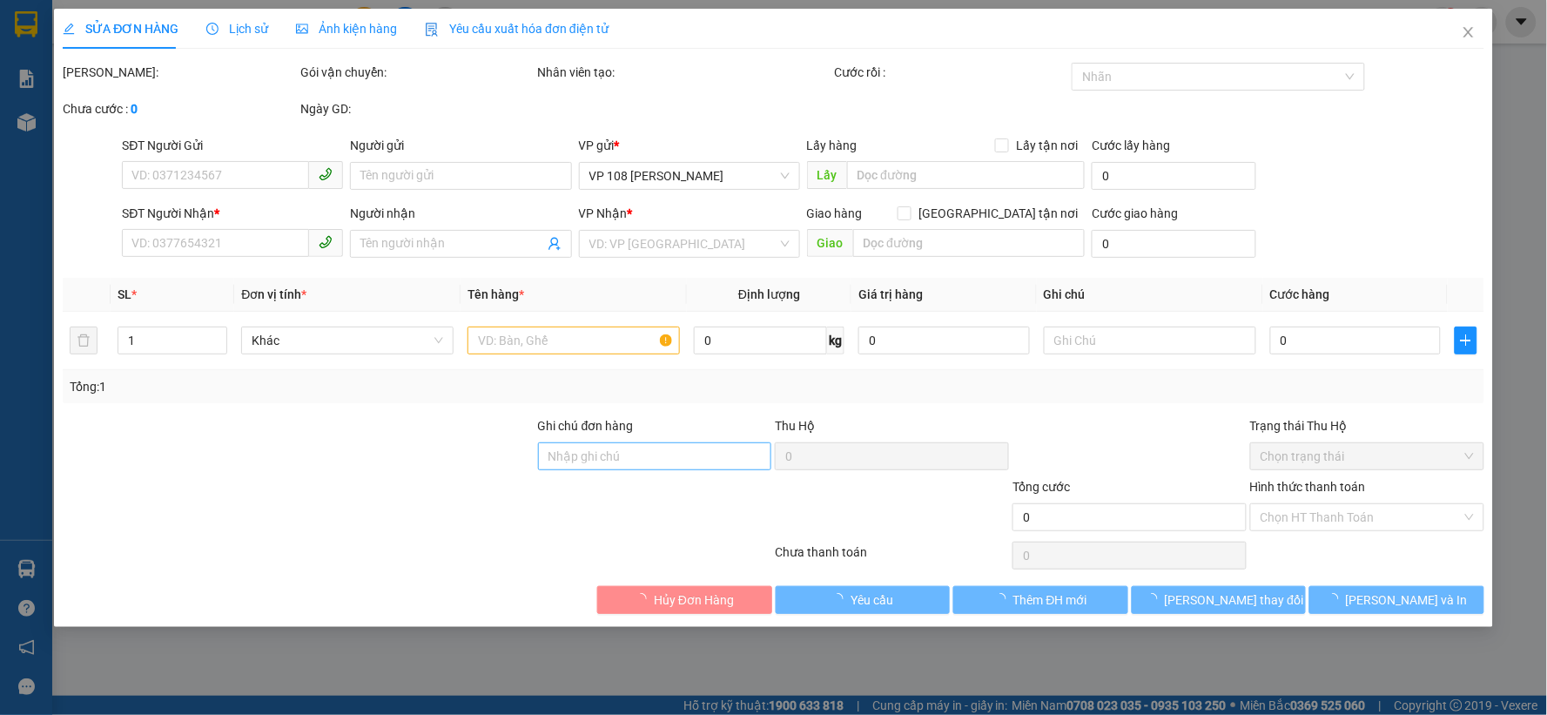
type input "0985683889"
type input "A NGHĨA"
type input "0906807457"
type input "A TÌNH"
type input "VP184"
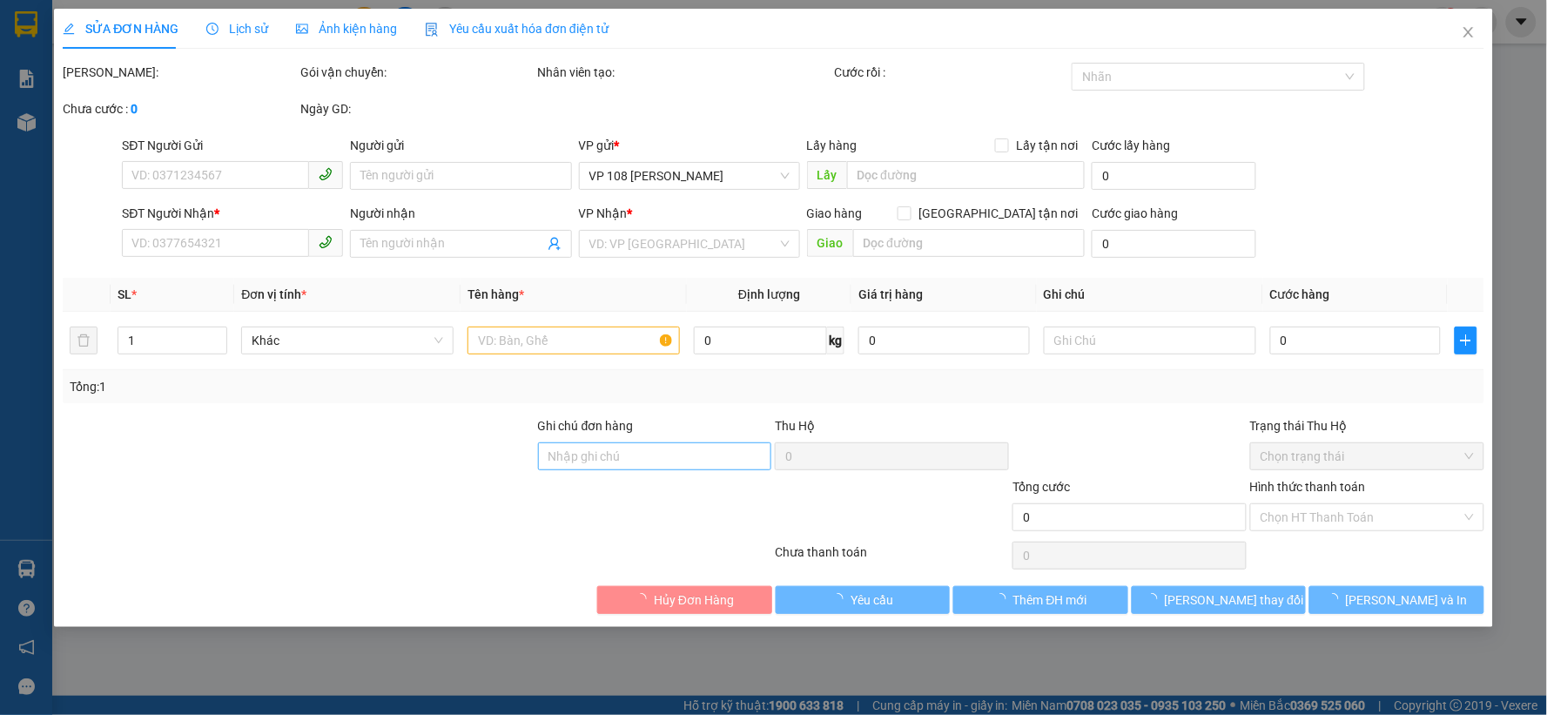
type input "90.000"
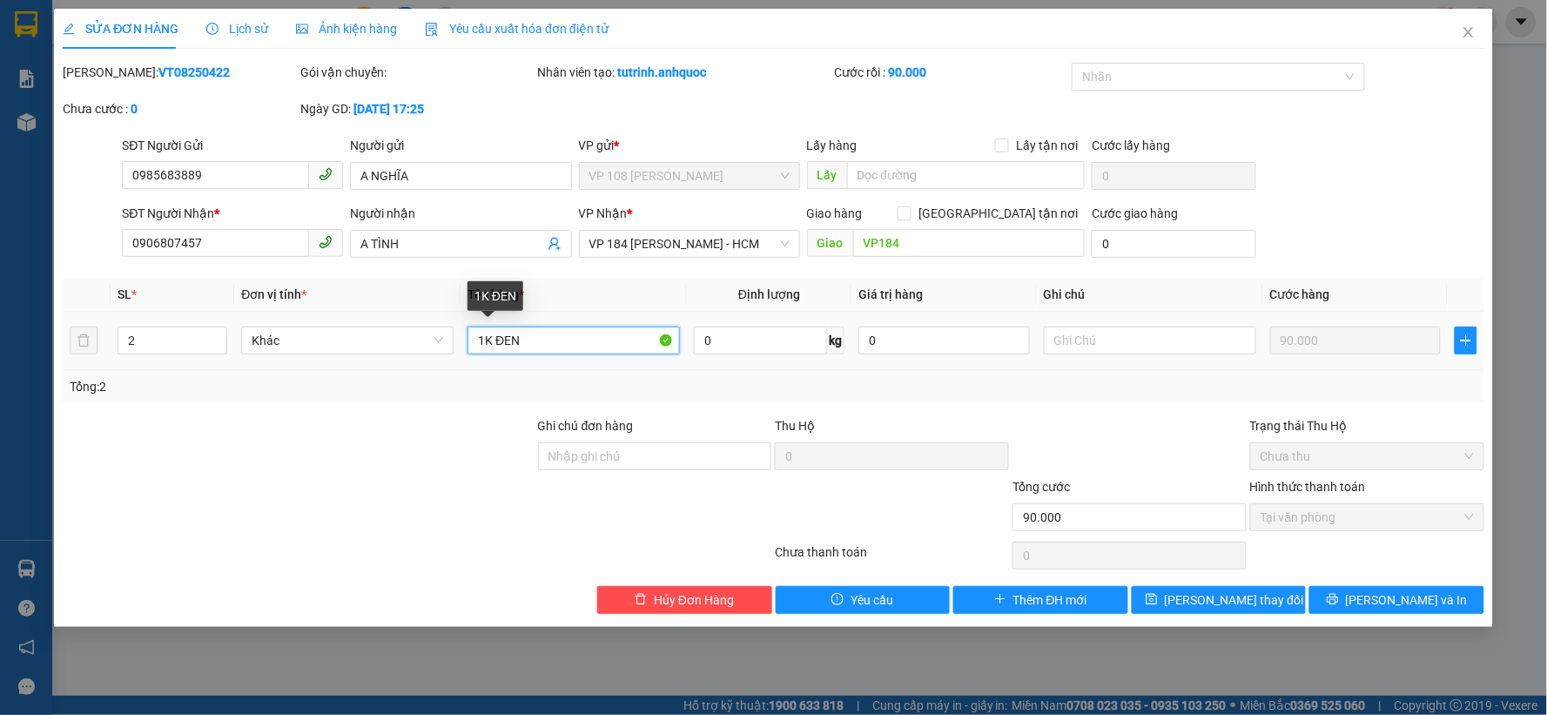
click at [585, 343] on input "1K ĐEN" at bounding box center [574, 341] width 212 height 28
type input "1K ĐEN+1T CARTON"
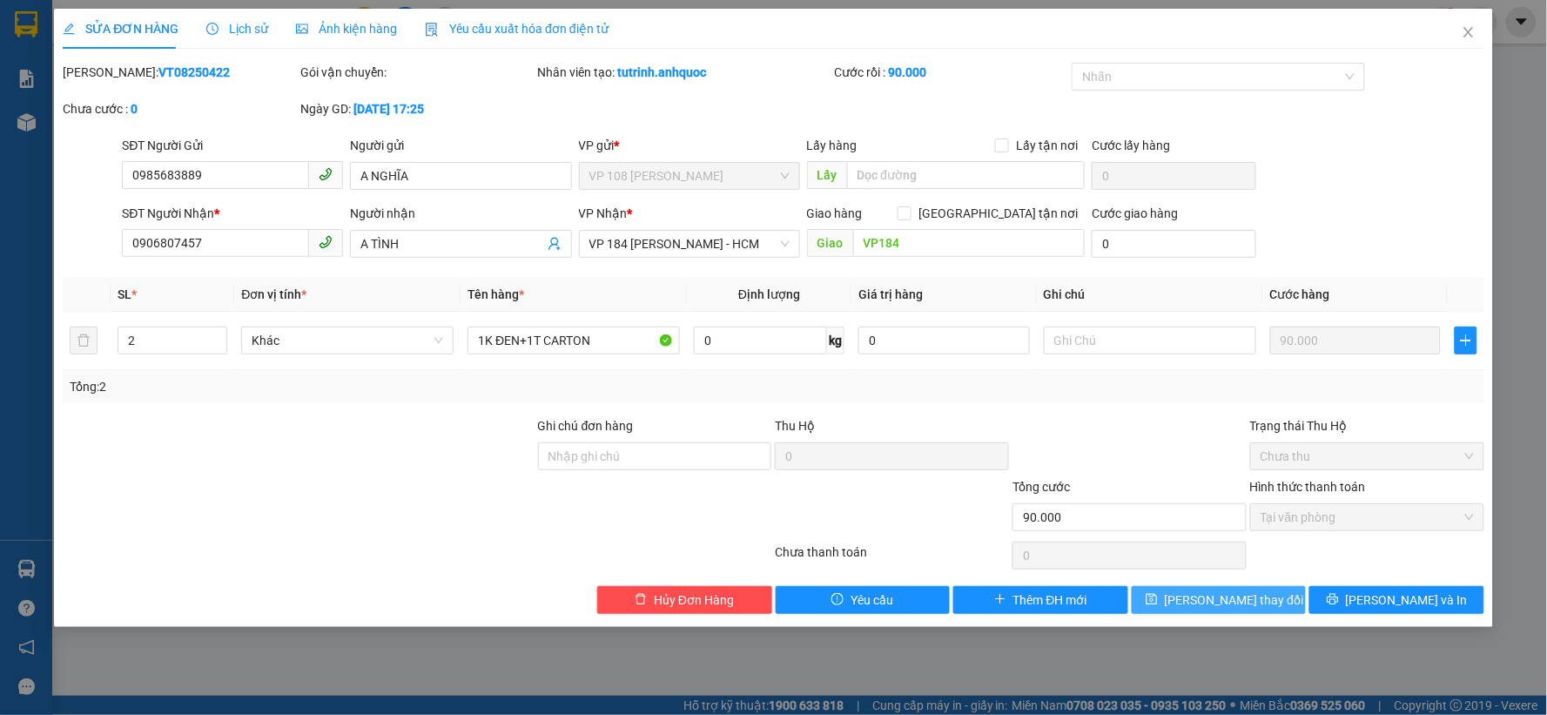
click at [1191, 594] on button "[PERSON_NAME] đổi" at bounding box center [1219, 600] width 175 height 28
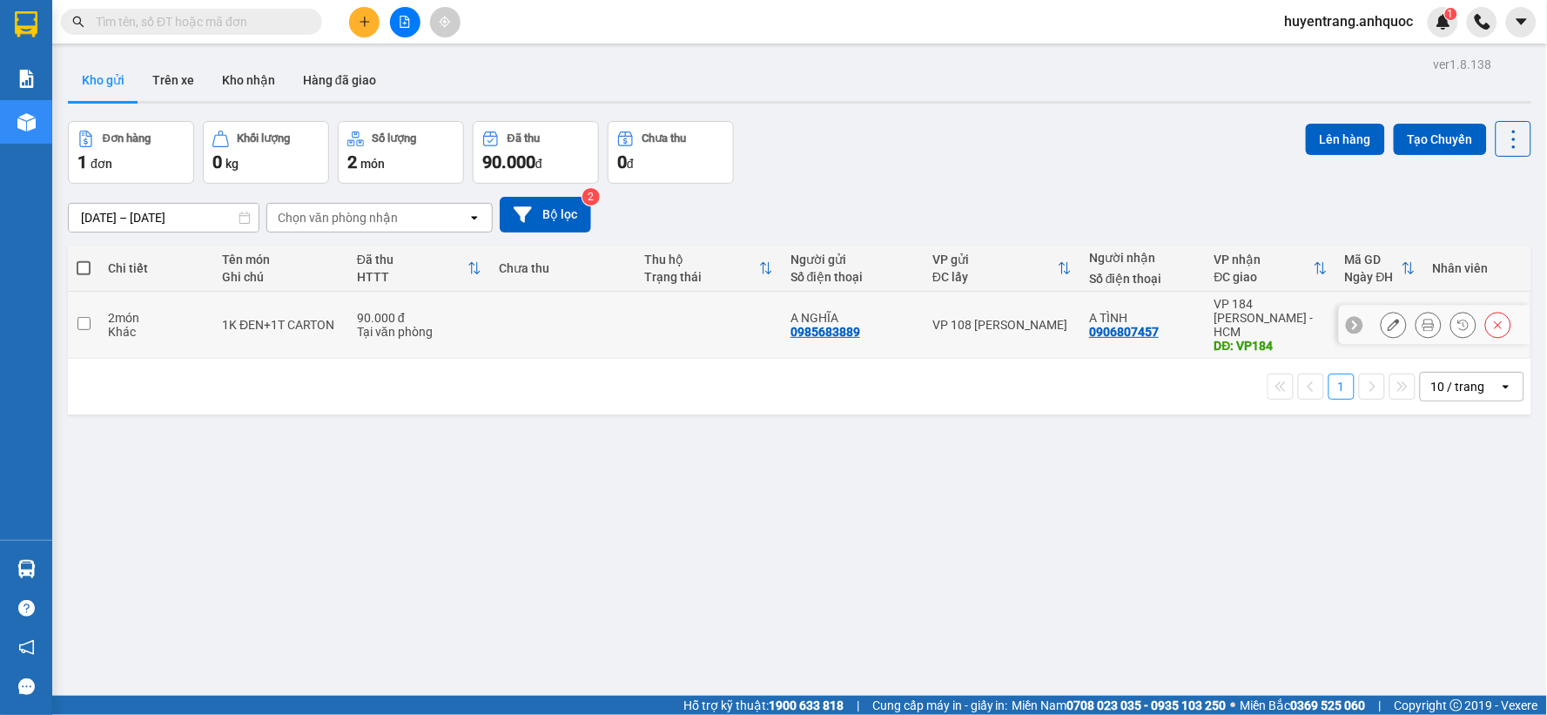
click at [924, 308] on td "VP 108 [PERSON_NAME]" at bounding box center [1002, 325] width 157 height 67
checkbox input "true"
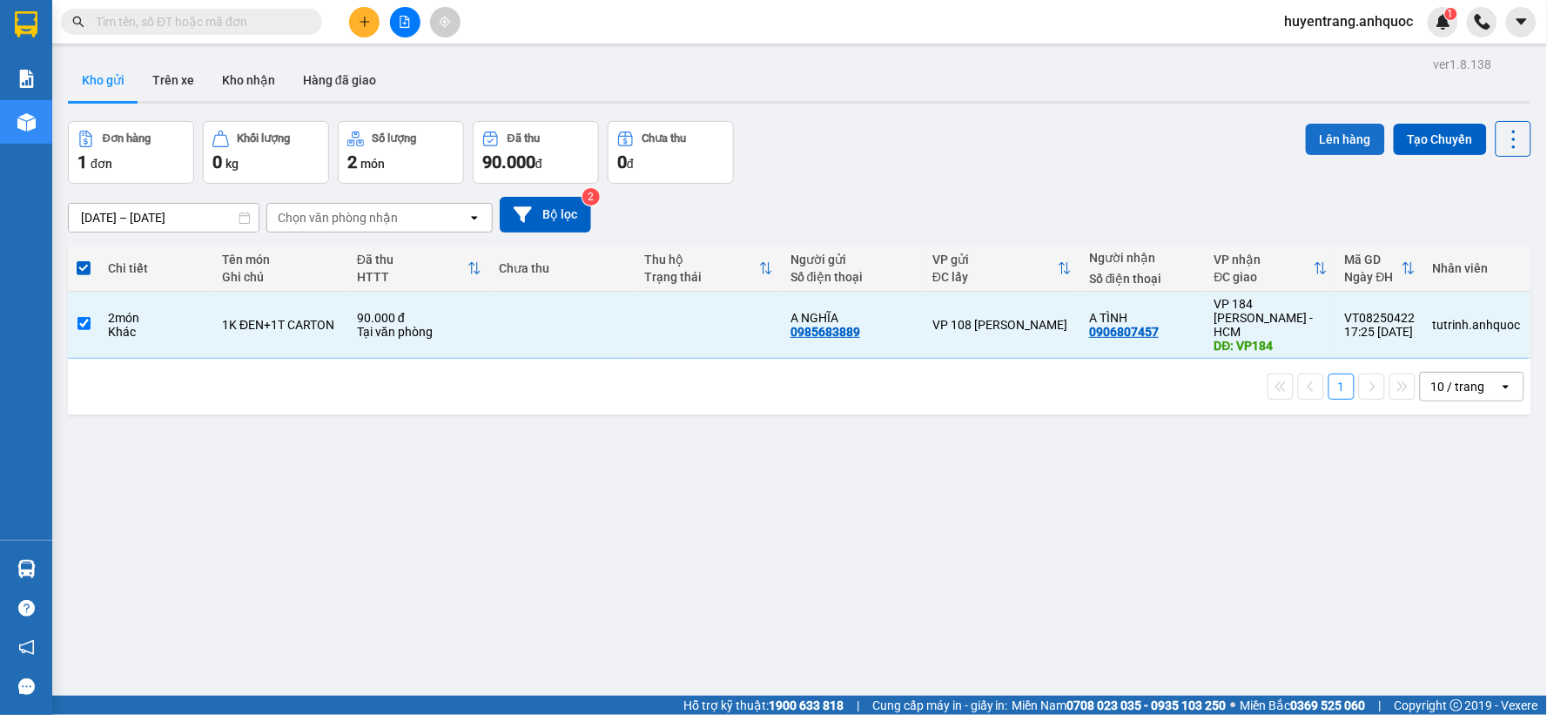
click at [1306, 145] on button "Lên hàng" at bounding box center [1345, 139] width 79 height 31
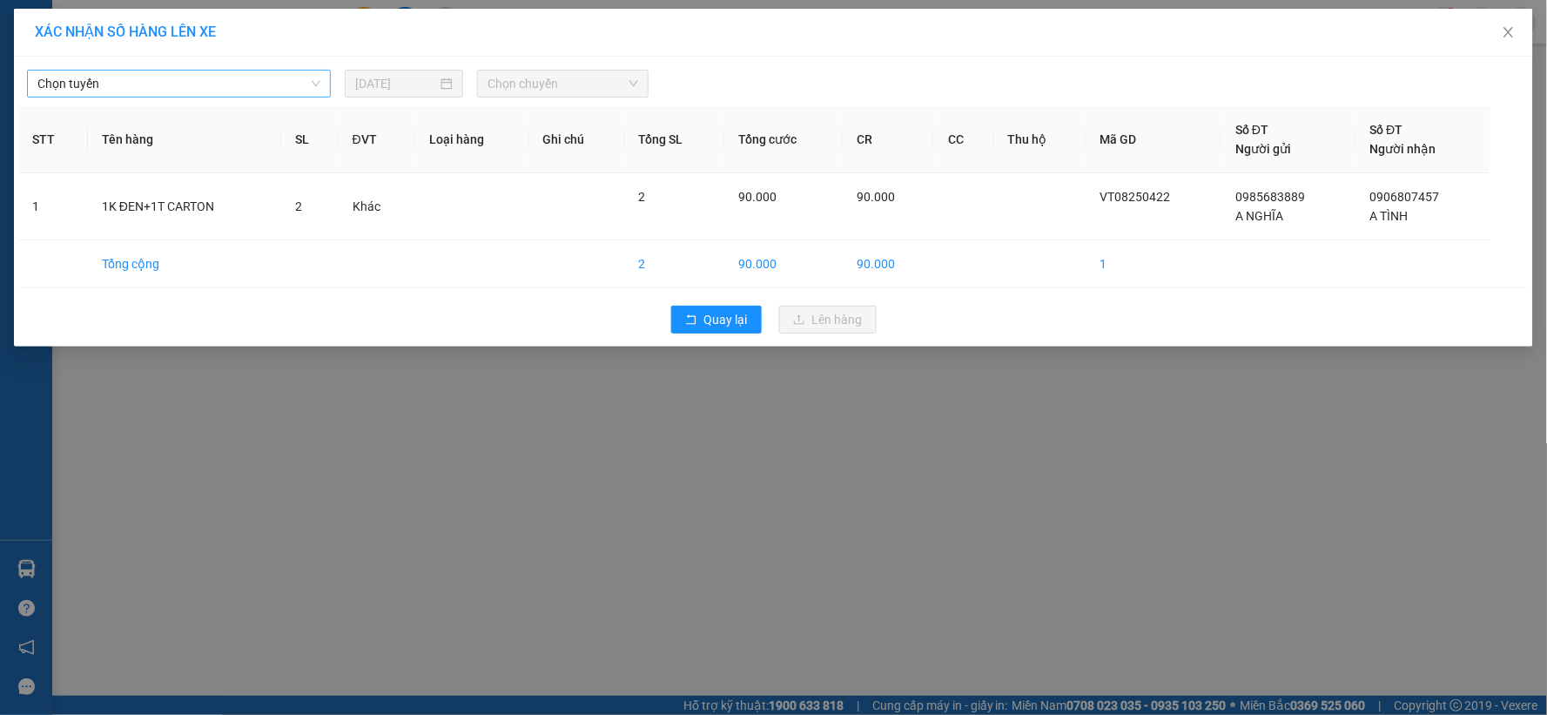
click at [229, 82] on span "Chọn tuyến" at bounding box center [178, 84] width 283 height 26
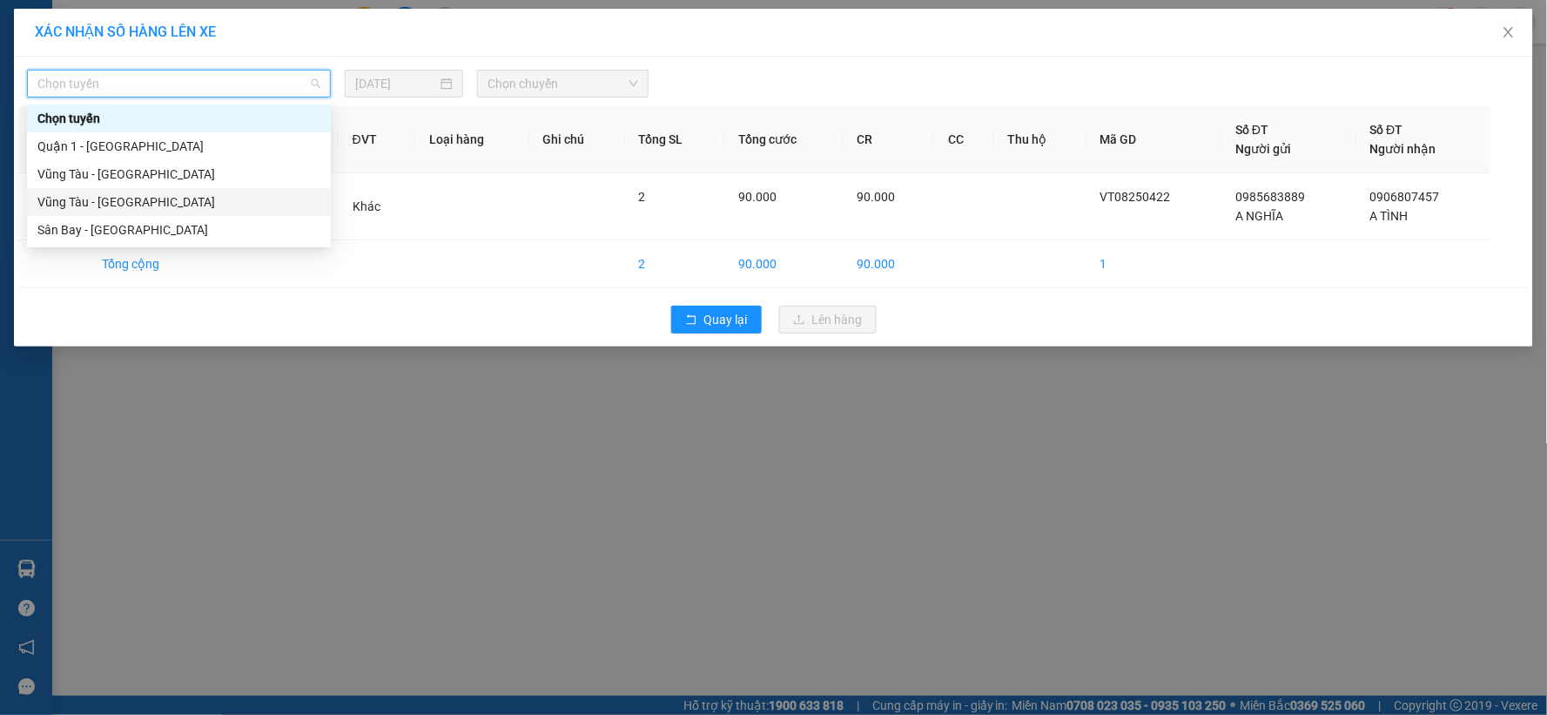
click at [157, 197] on div "Vũng Tàu - [GEOGRAPHIC_DATA]" at bounding box center [178, 201] width 283 height 19
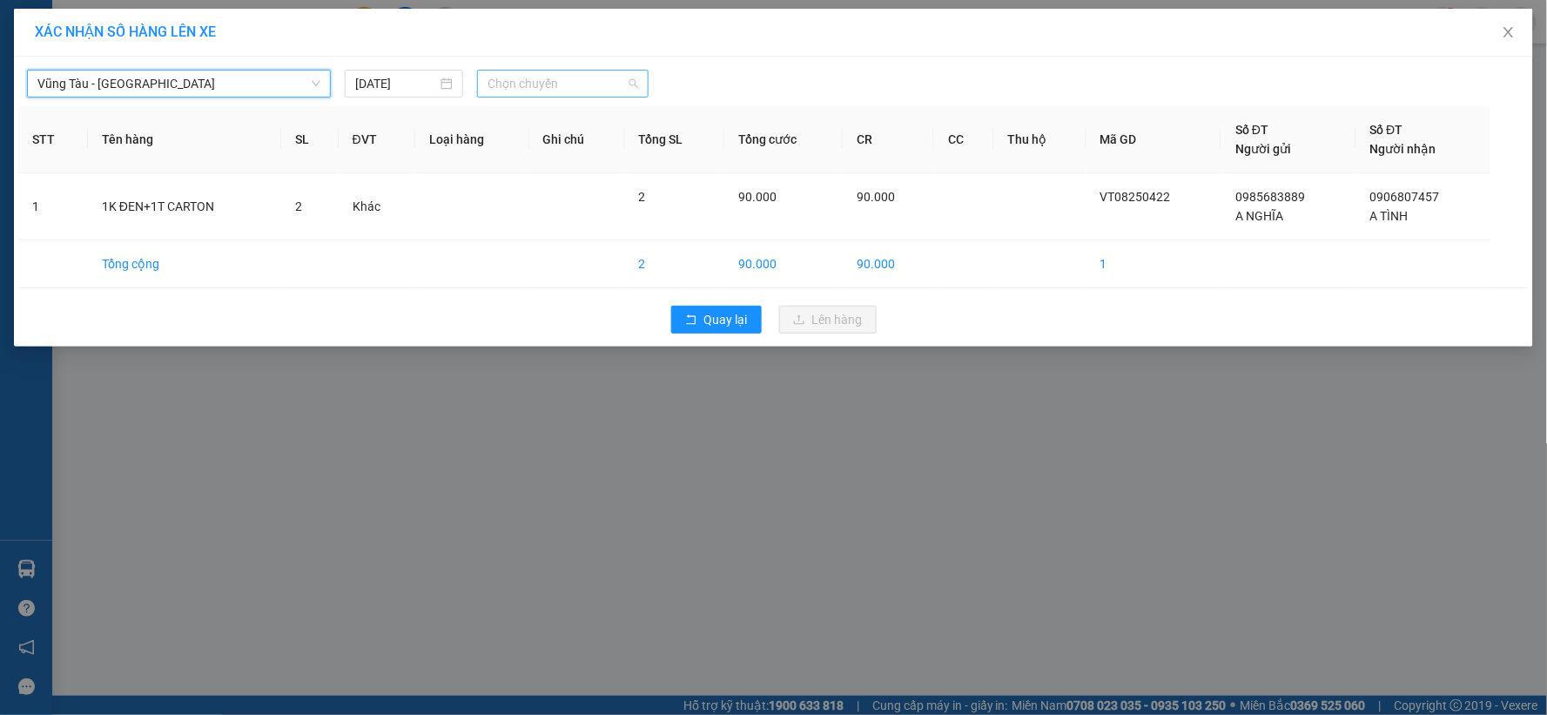
click at [576, 92] on span "Chọn chuyến" at bounding box center [563, 84] width 151 height 26
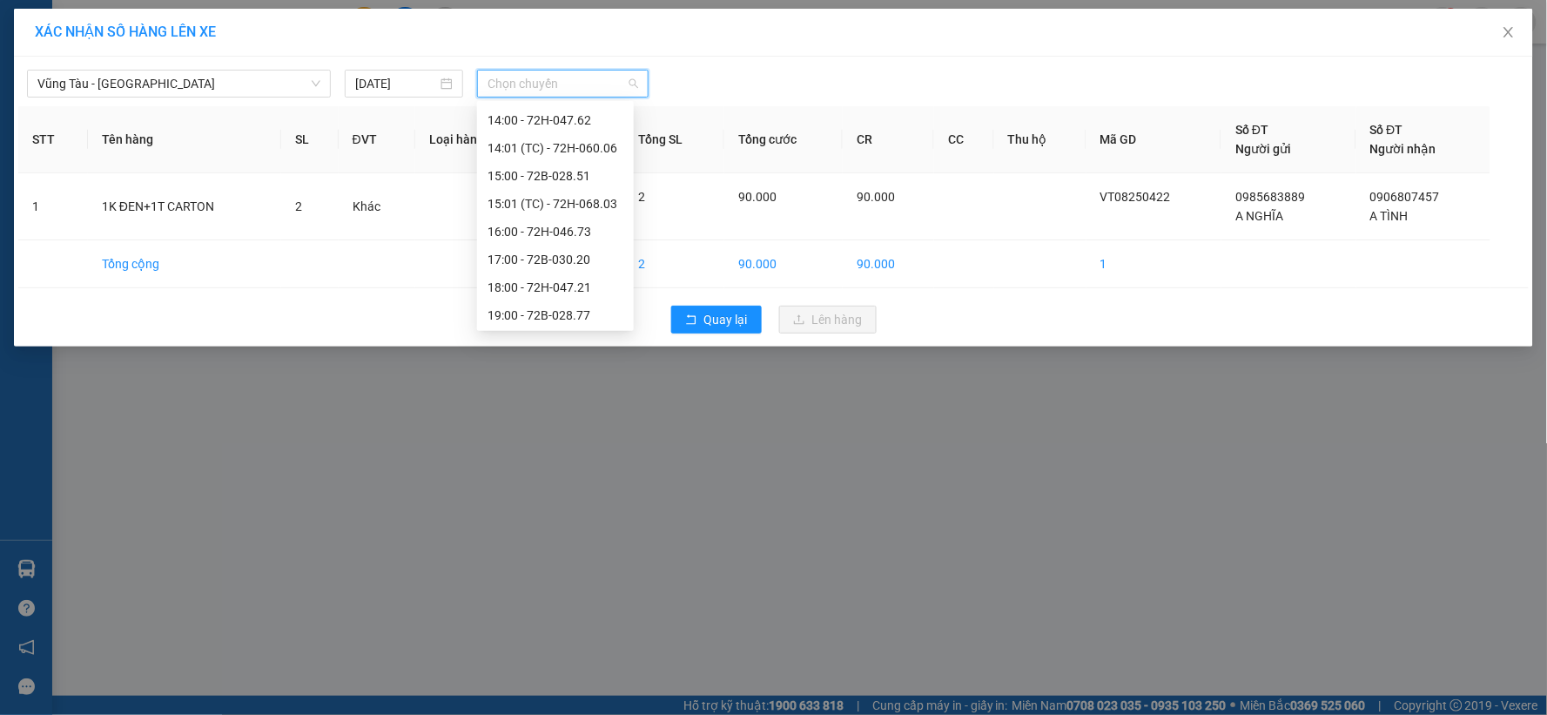
scroll to position [668, 0]
click at [543, 285] on div "18:00 - 72H-047.21" at bounding box center [556, 286] width 136 height 19
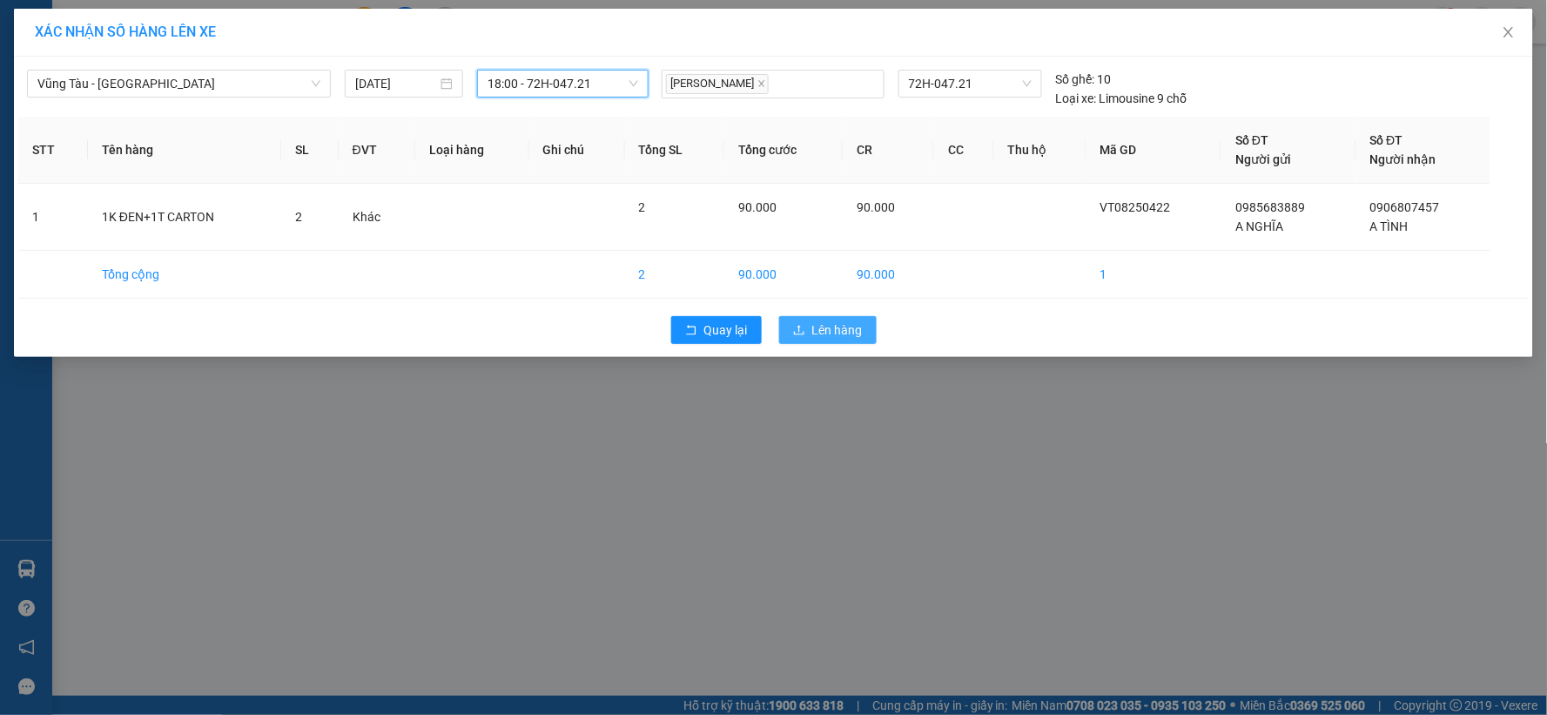
click at [788, 327] on button "Lên hàng" at bounding box center [828, 330] width 98 height 28
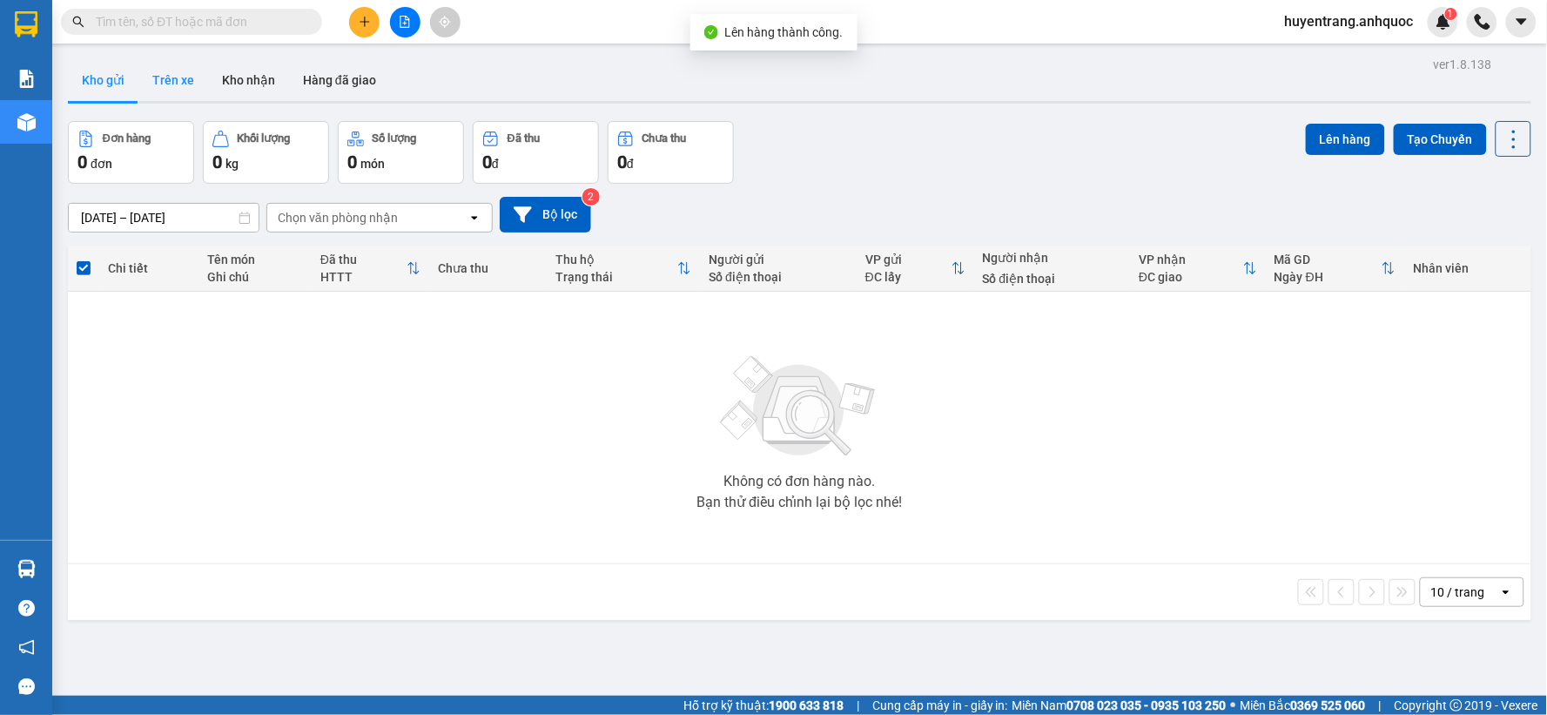
click at [192, 83] on button "Trên xe" at bounding box center [173, 80] width 70 height 42
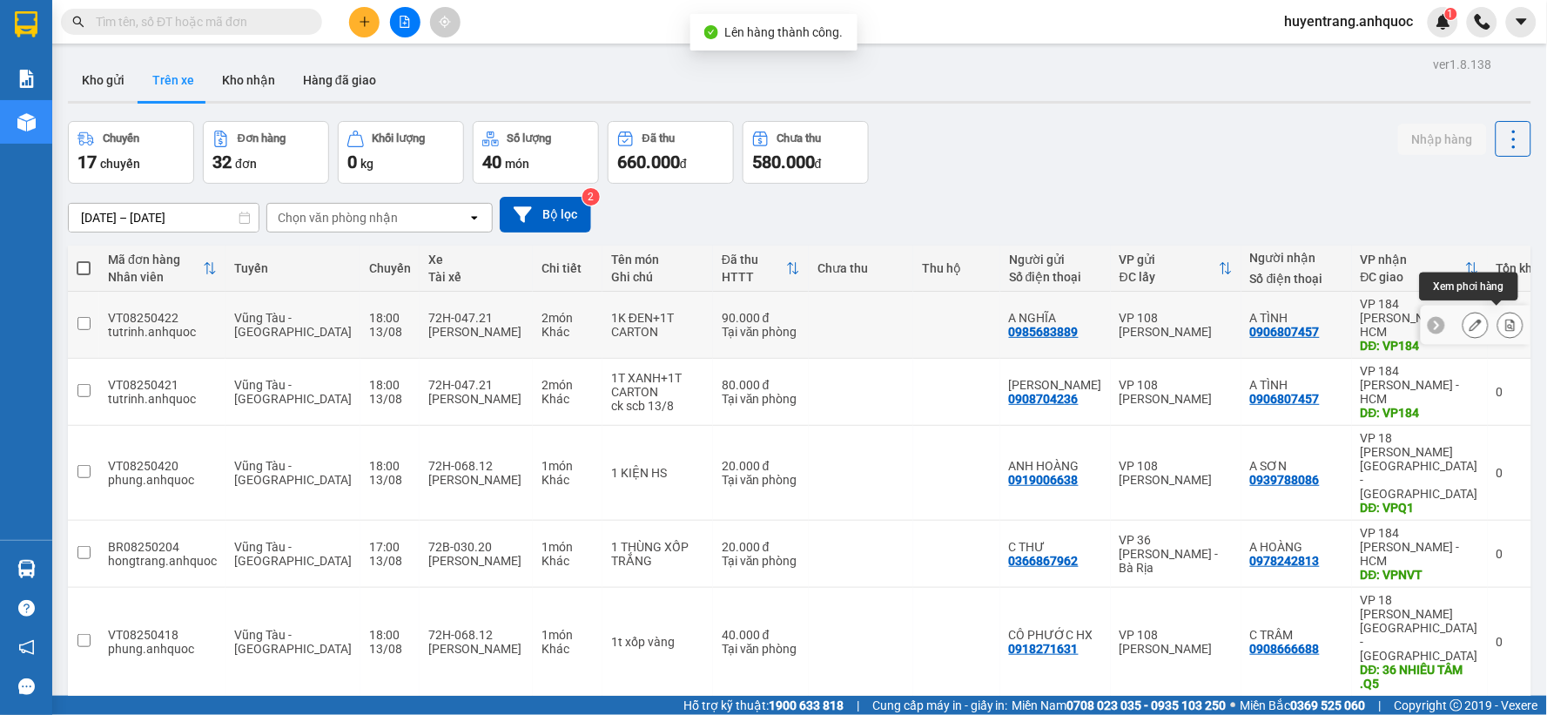
click at [1505, 320] on icon at bounding box center [1511, 325] width 12 height 12
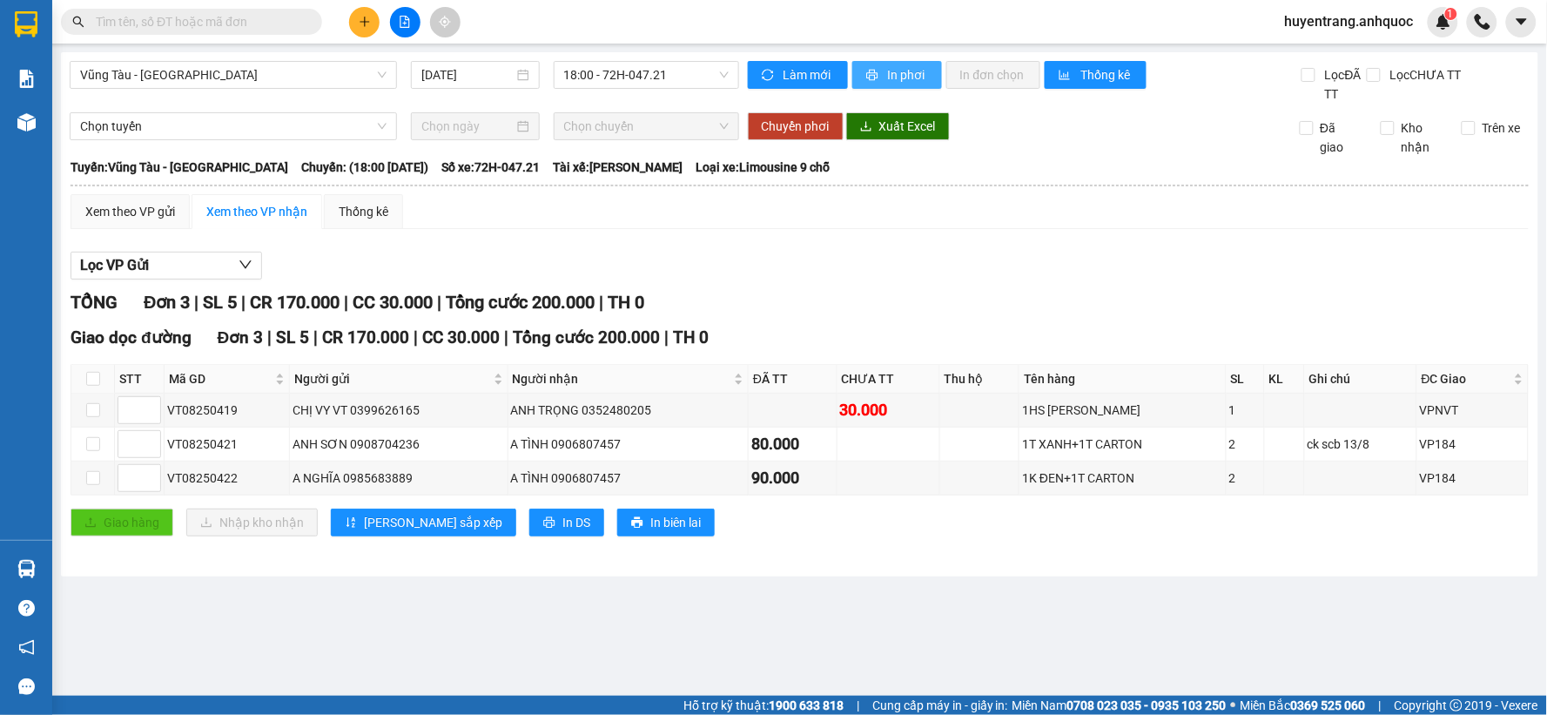
click at [926, 68] on span "In phơi" at bounding box center [908, 74] width 40 height 19
click at [363, 9] on button at bounding box center [364, 22] width 30 height 30
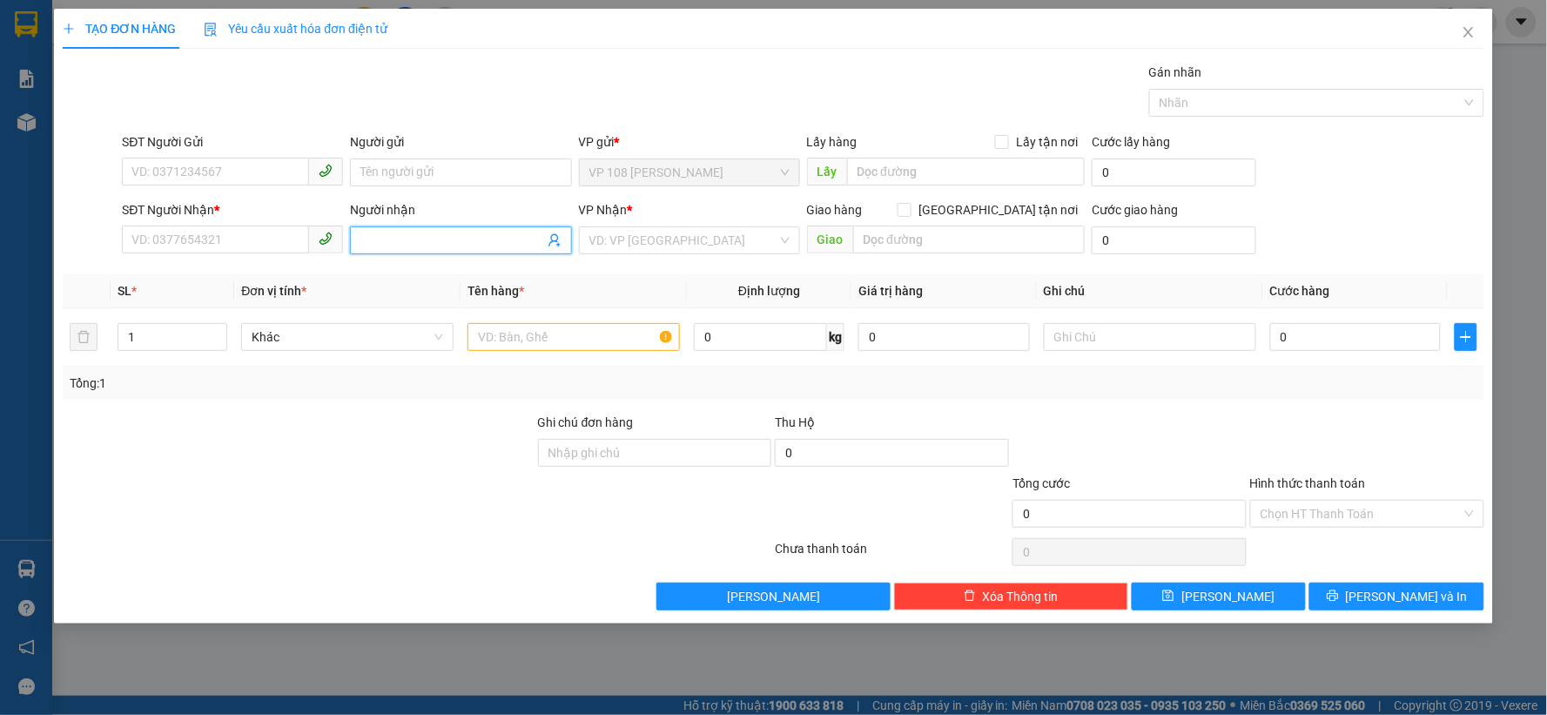
click at [390, 232] on input "Người nhận" at bounding box center [451, 240] width 183 height 19
click at [256, 170] on input "SĐT Người Gửi" at bounding box center [215, 172] width 187 height 28
click at [370, 170] on input "Người gửi" at bounding box center [460, 172] width 221 height 28
type input "D"
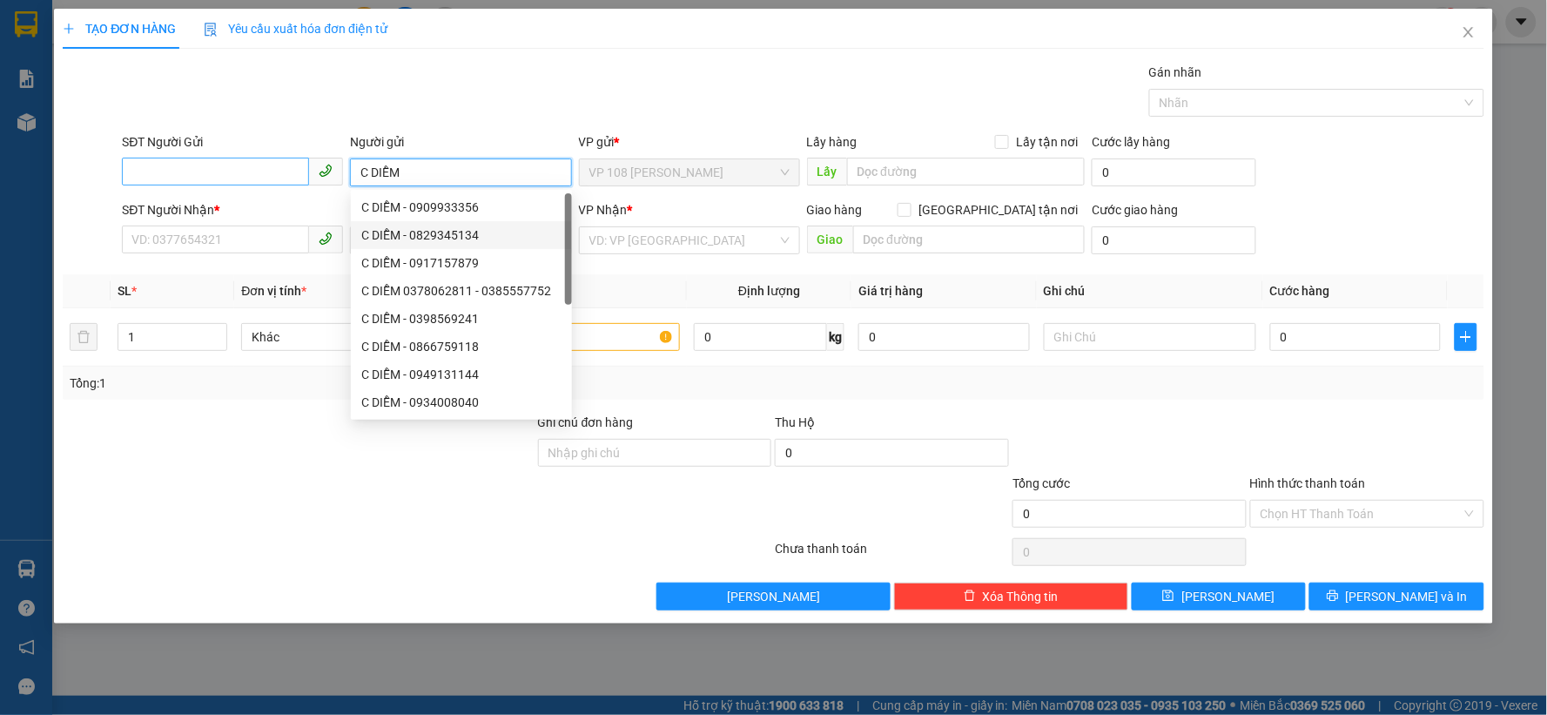
type input "C DIỄM"
click at [141, 178] on input "SĐT Người Gửi" at bounding box center [215, 172] width 187 height 28
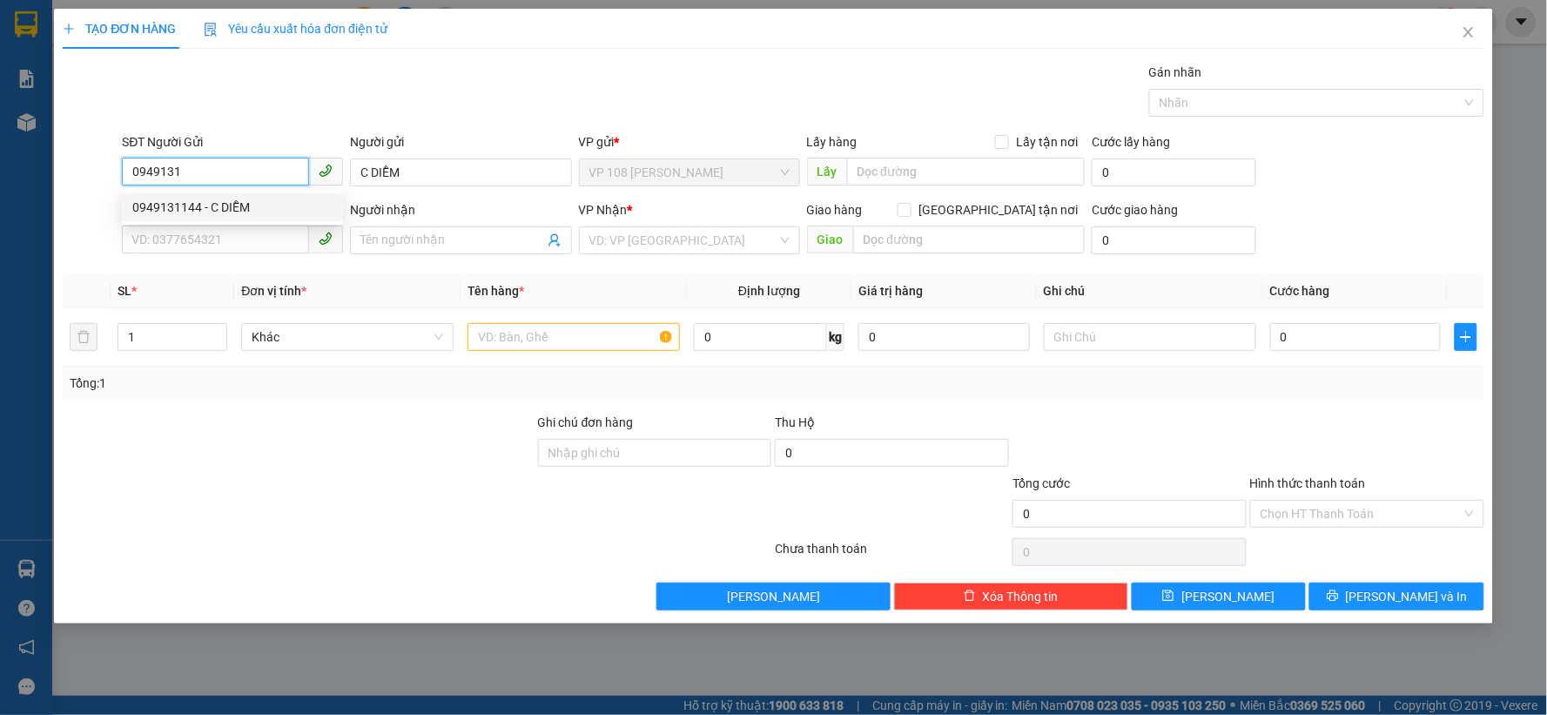
click at [281, 210] on div "0949131144 - C DIỄM" at bounding box center [232, 207] width 200 height 19
type input "0949131144"
type input "0939788086"
type input "A SƠN"
type input "VPQ1"
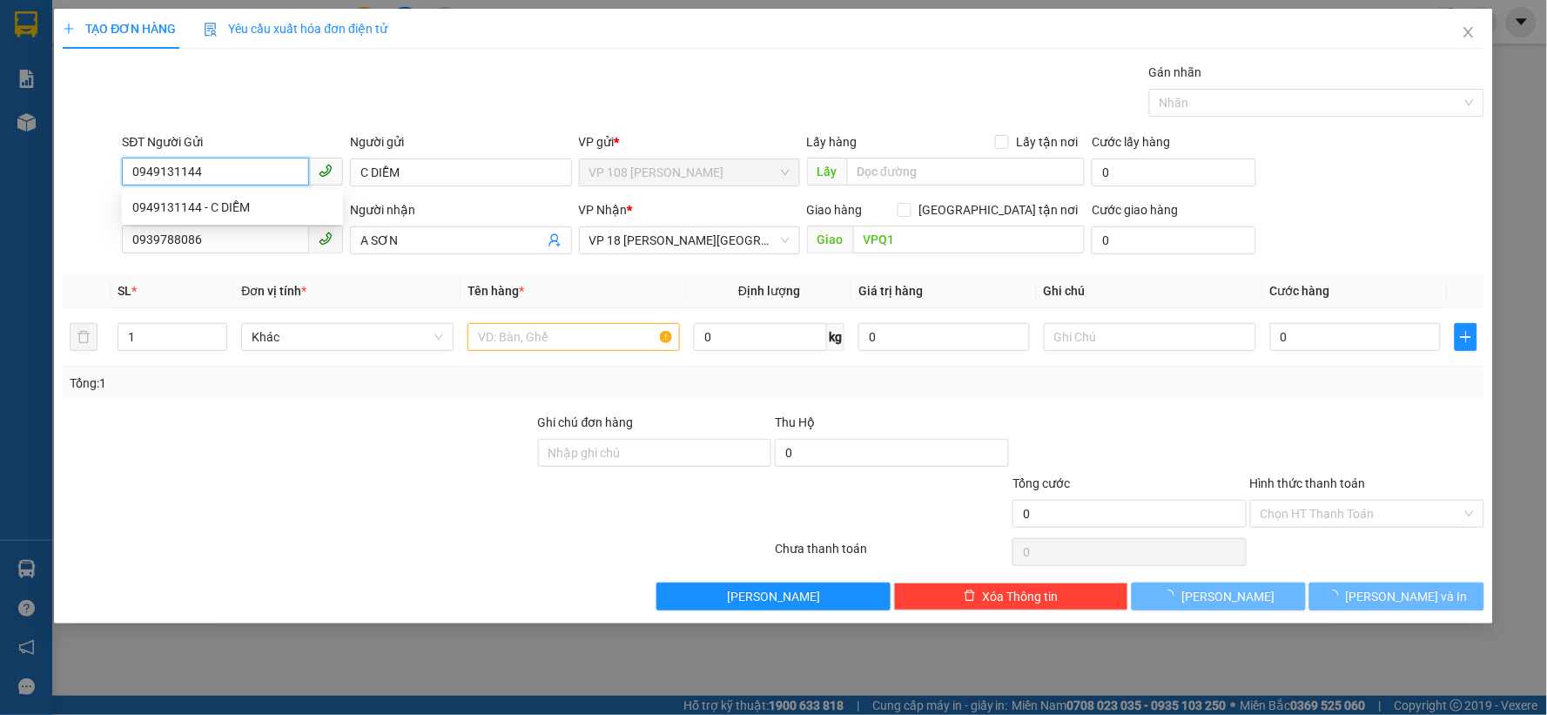
type input "30.000"
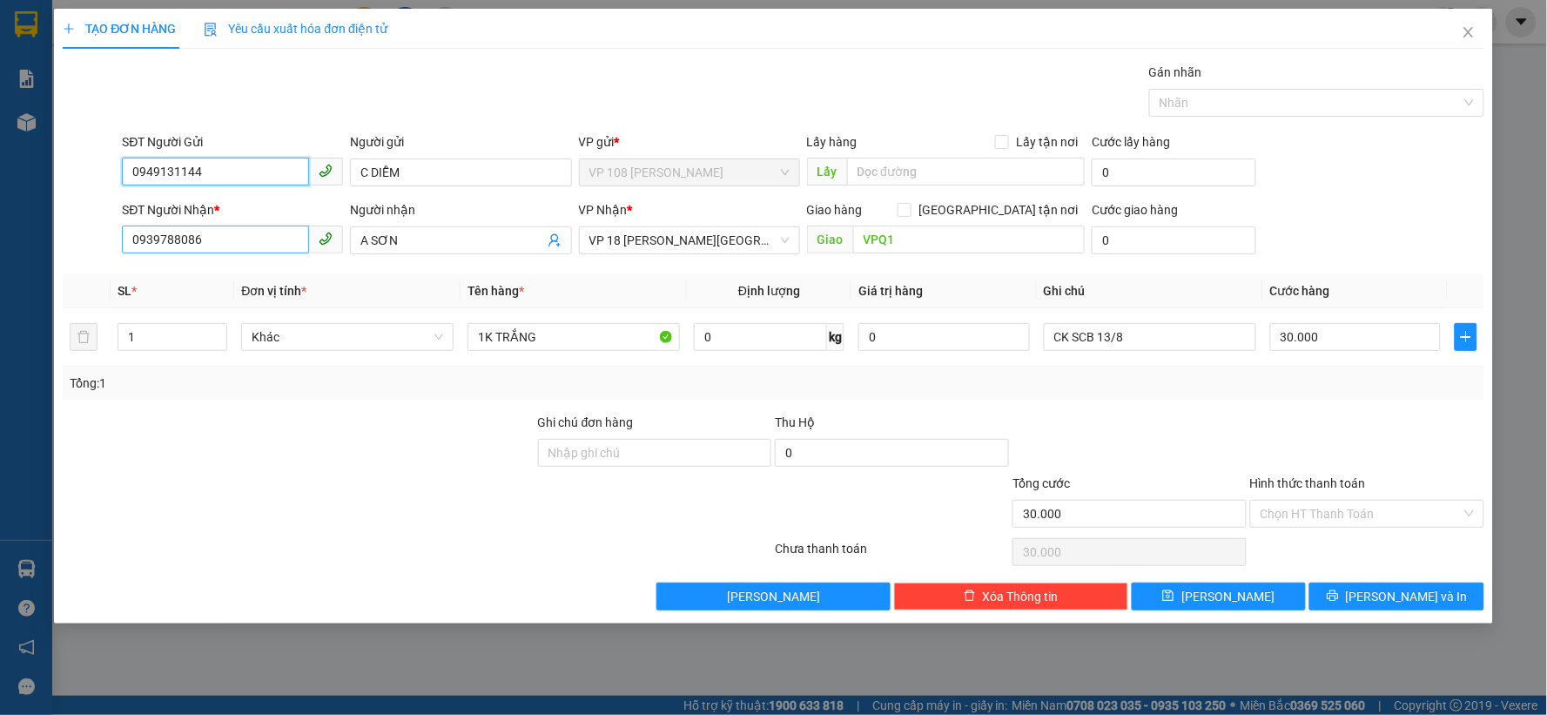
type input "0949131144"
click at [245, 249] on input "0939788086" at bounding box center [215, 240] width 187 height 28
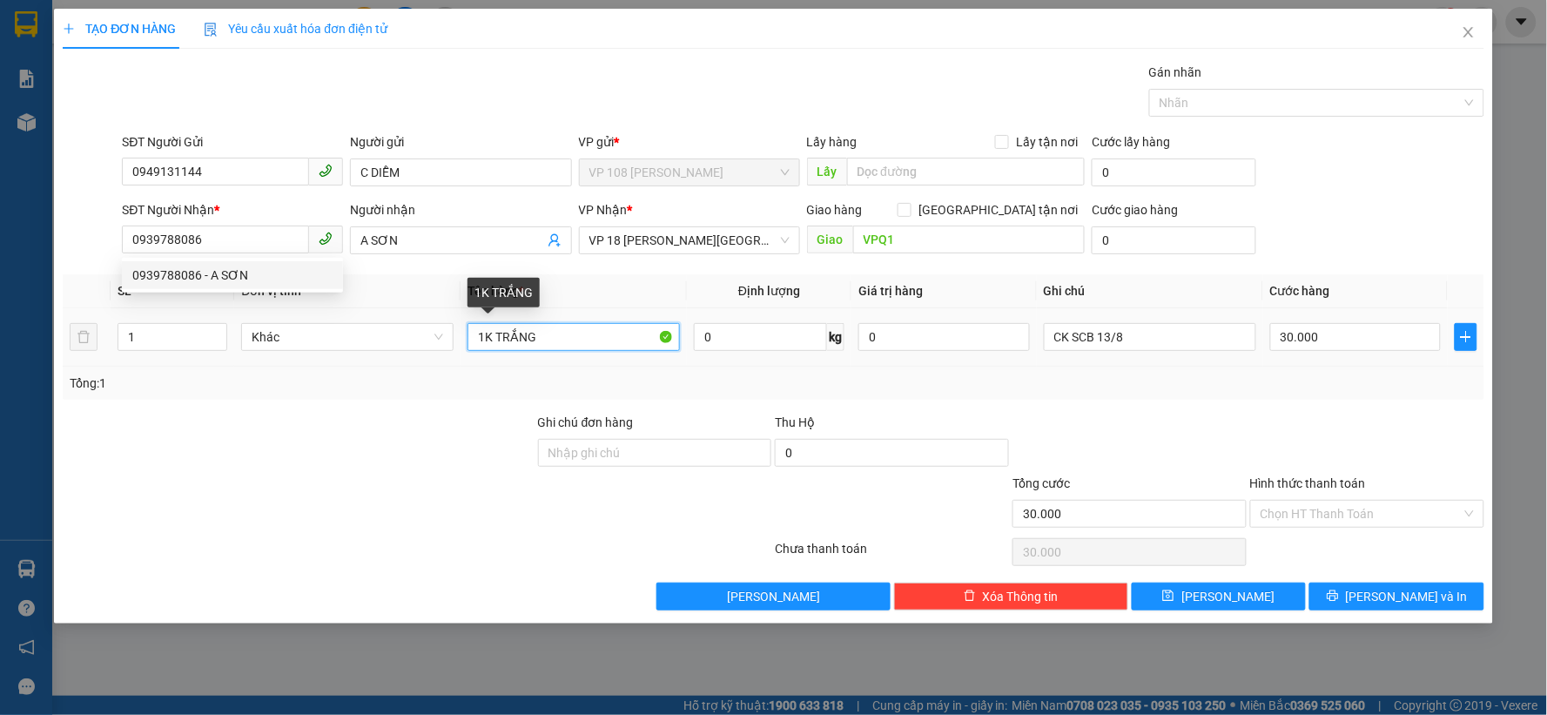
click at [597, 327] on input "1K TRẮNG" at bounding box center [574, 337] width 212 height 28
type input "1K HS"
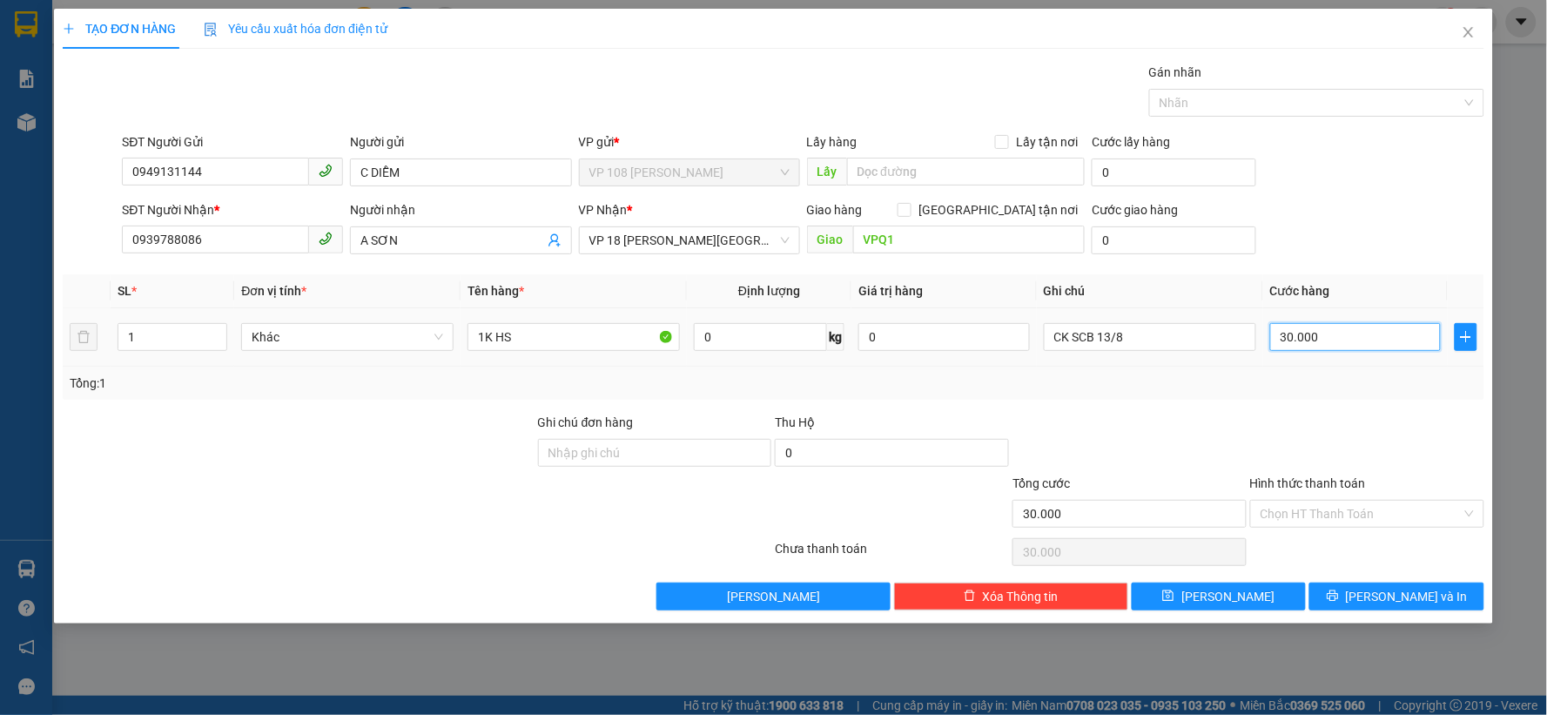
click at [1351, 340] on input "30.000" at bounding box center [1356, 337] width 172 height 28
type input "2"
type input "20"
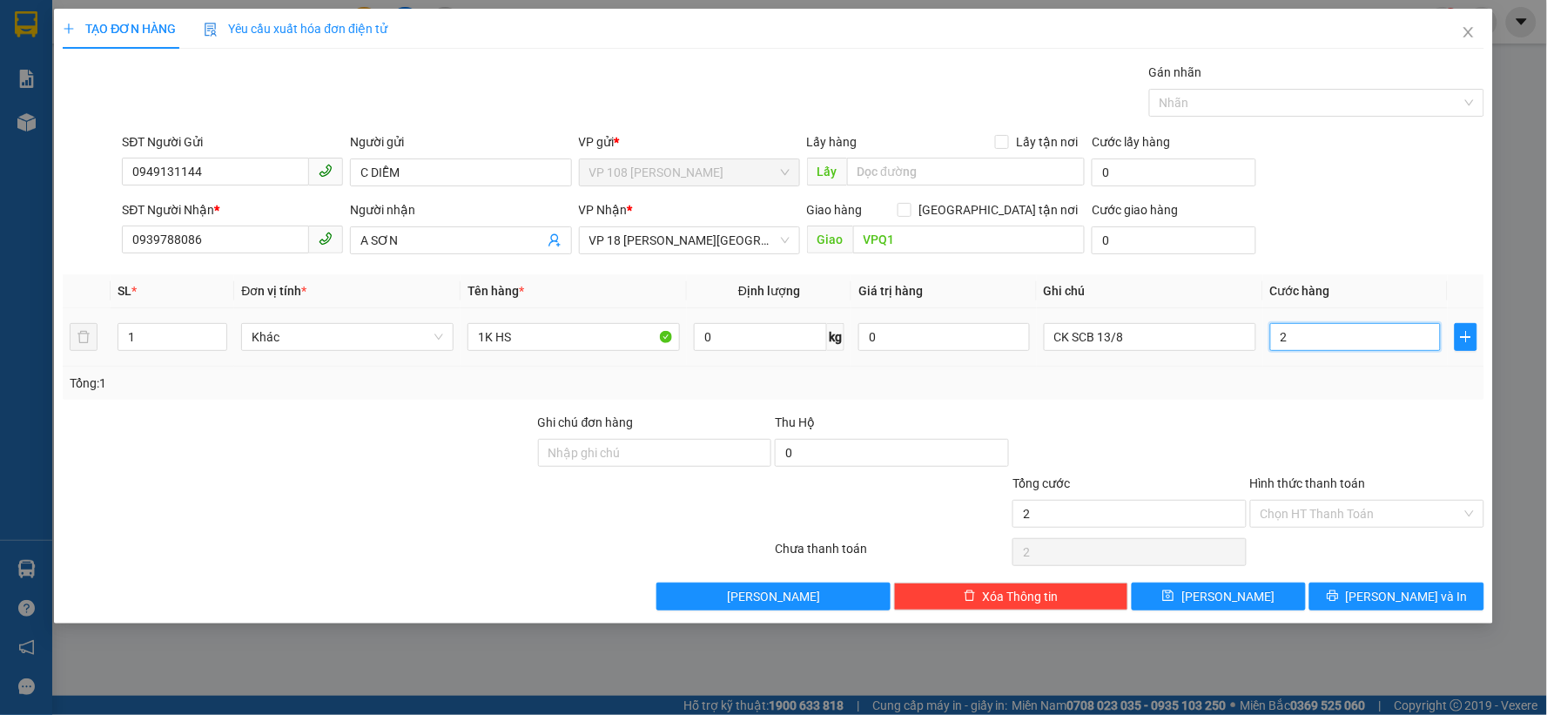
type input "20"
type input "200"
type input "2.000"
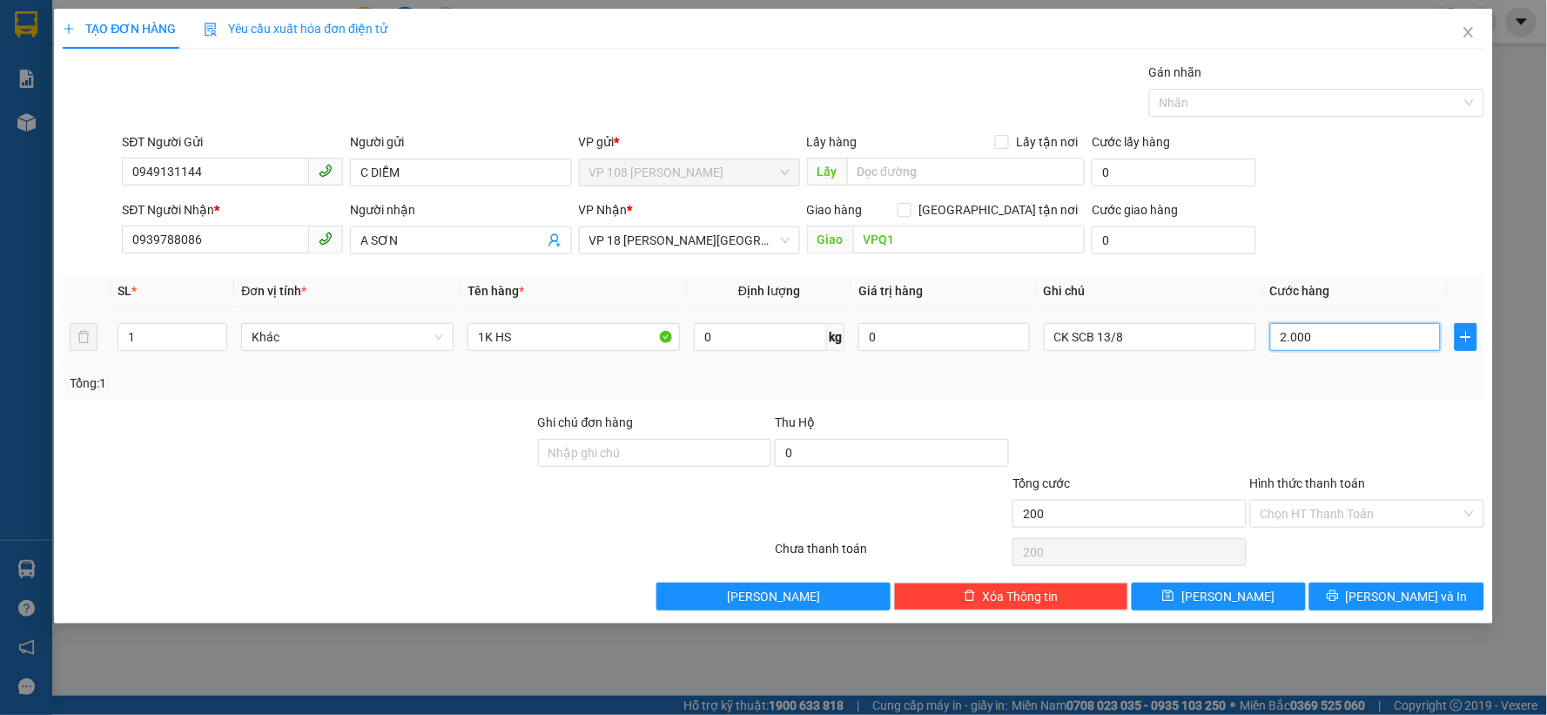
type input "2.000"
type input "20.000"
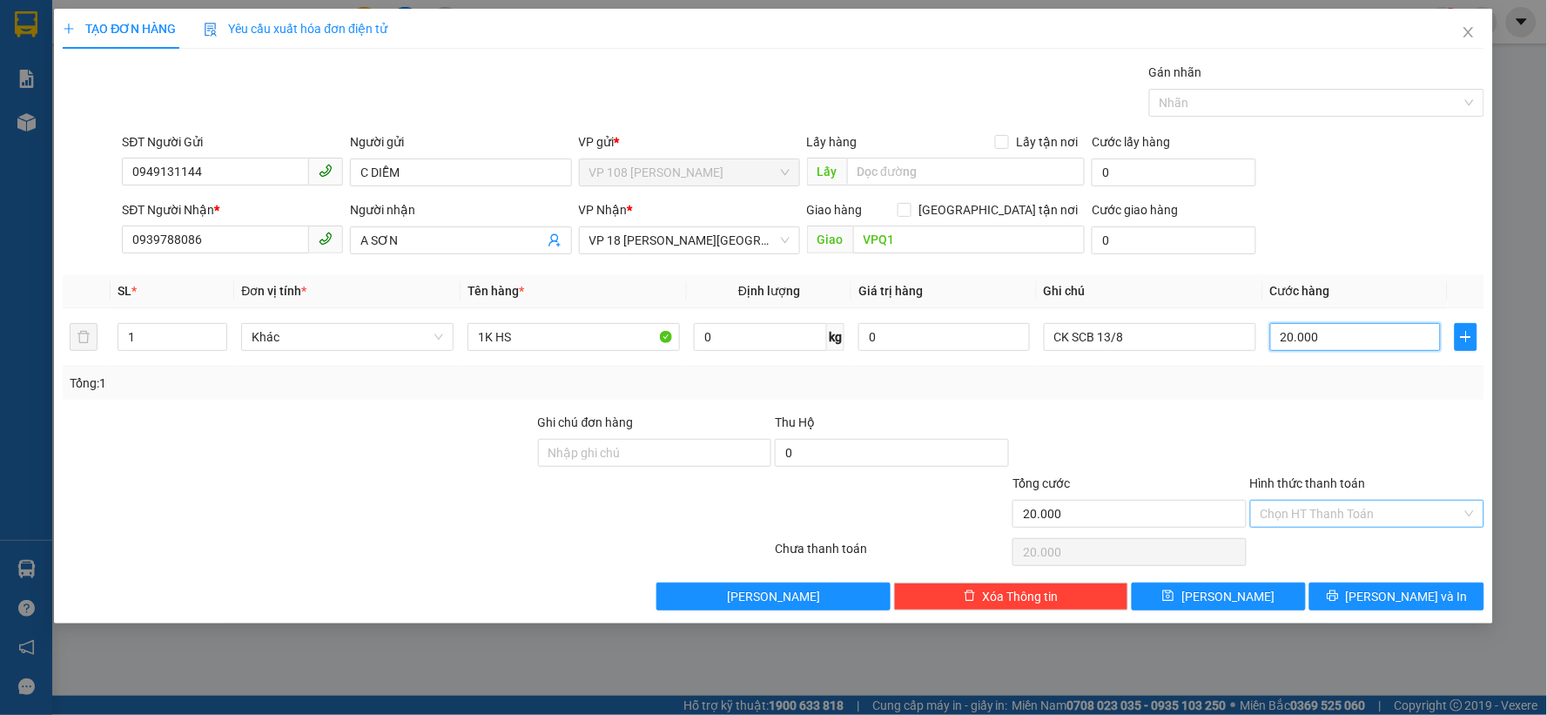
type input "20.000"
click at [1364, 520] on input "Hình thức thanh toán" at bounding box center [1361, 514] width 201 height 26
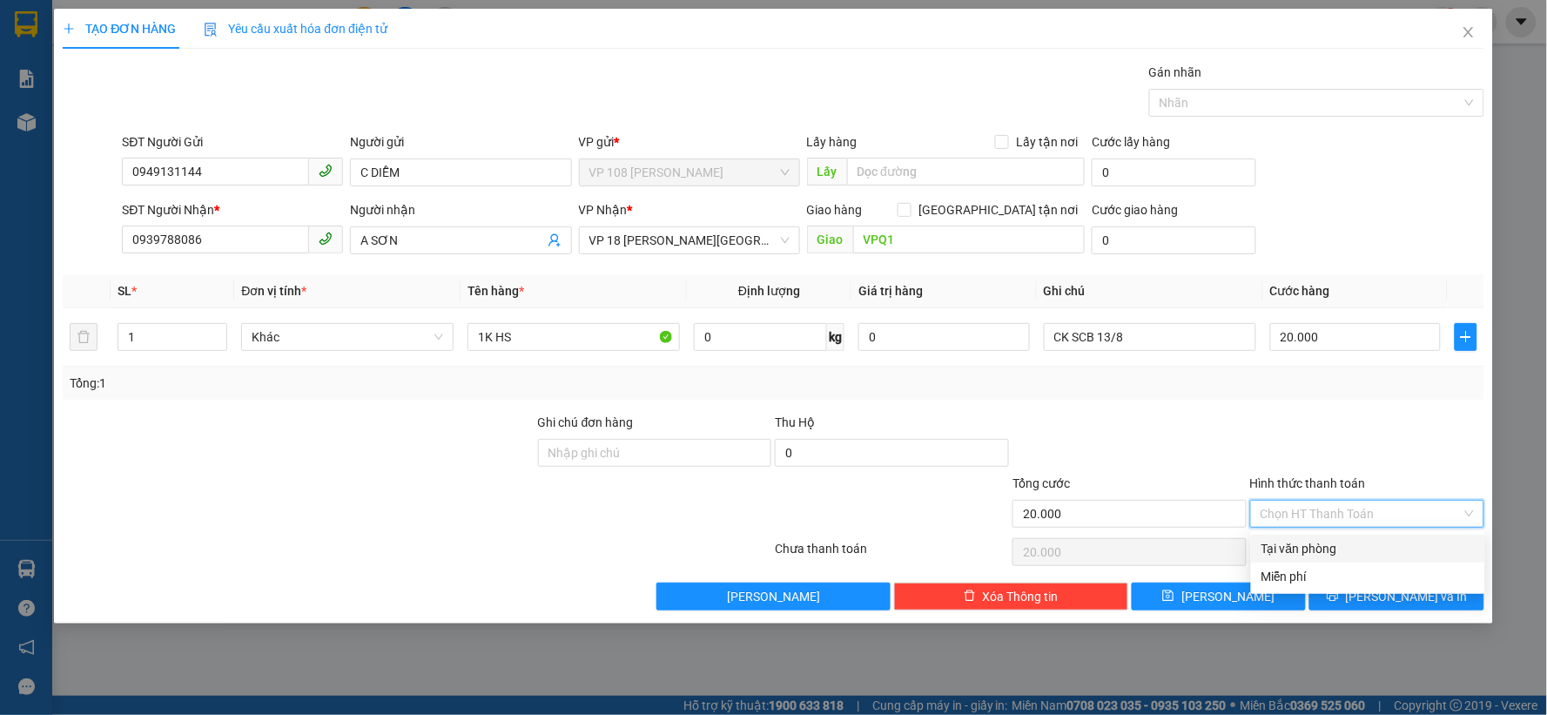
click at [1362, 542] on div "Tại văn phòng" at bounding box center [1368, 548] width 213 height 19
type input "0"
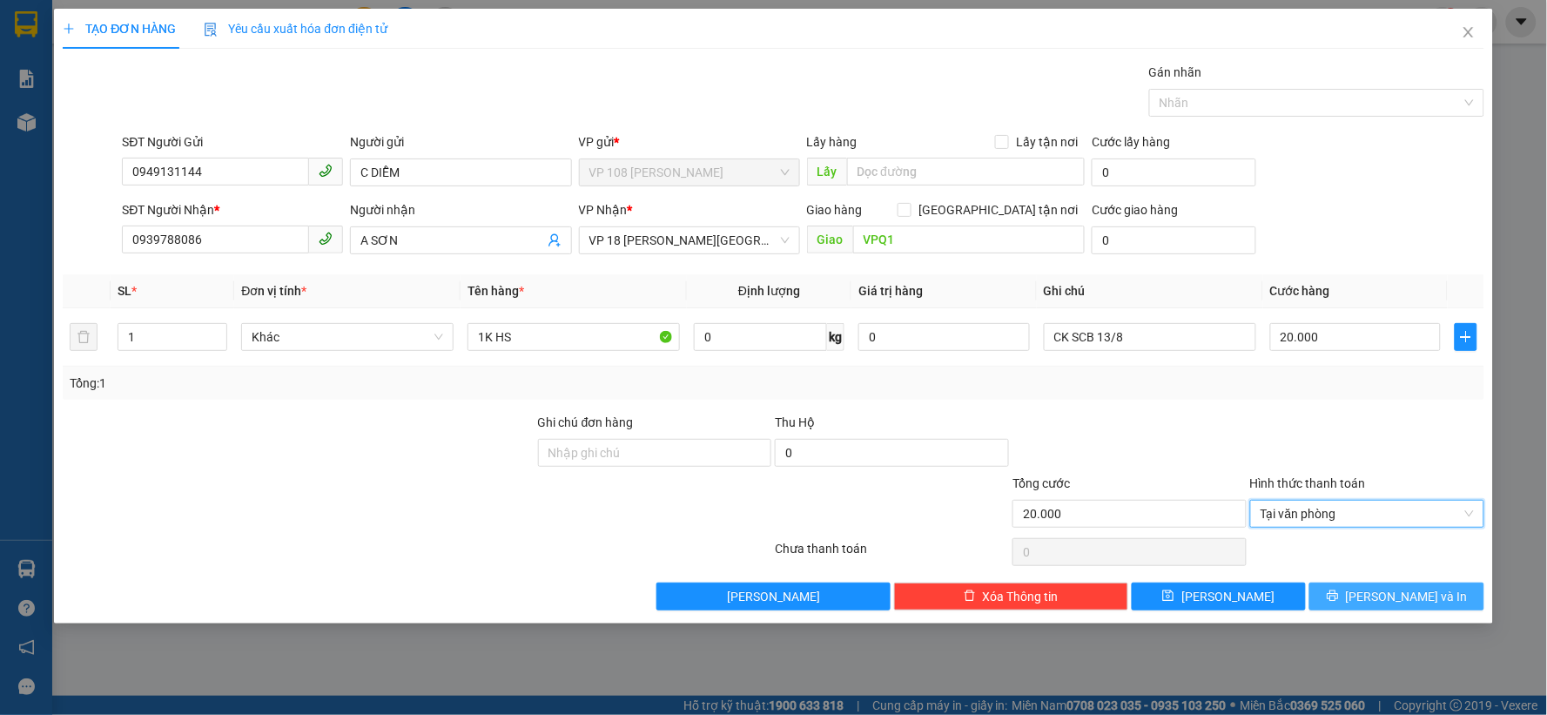
click at [1412, 597] on span "[PERSON_NAME] và In" at bounding box center [1407, 596] width 122 height 19
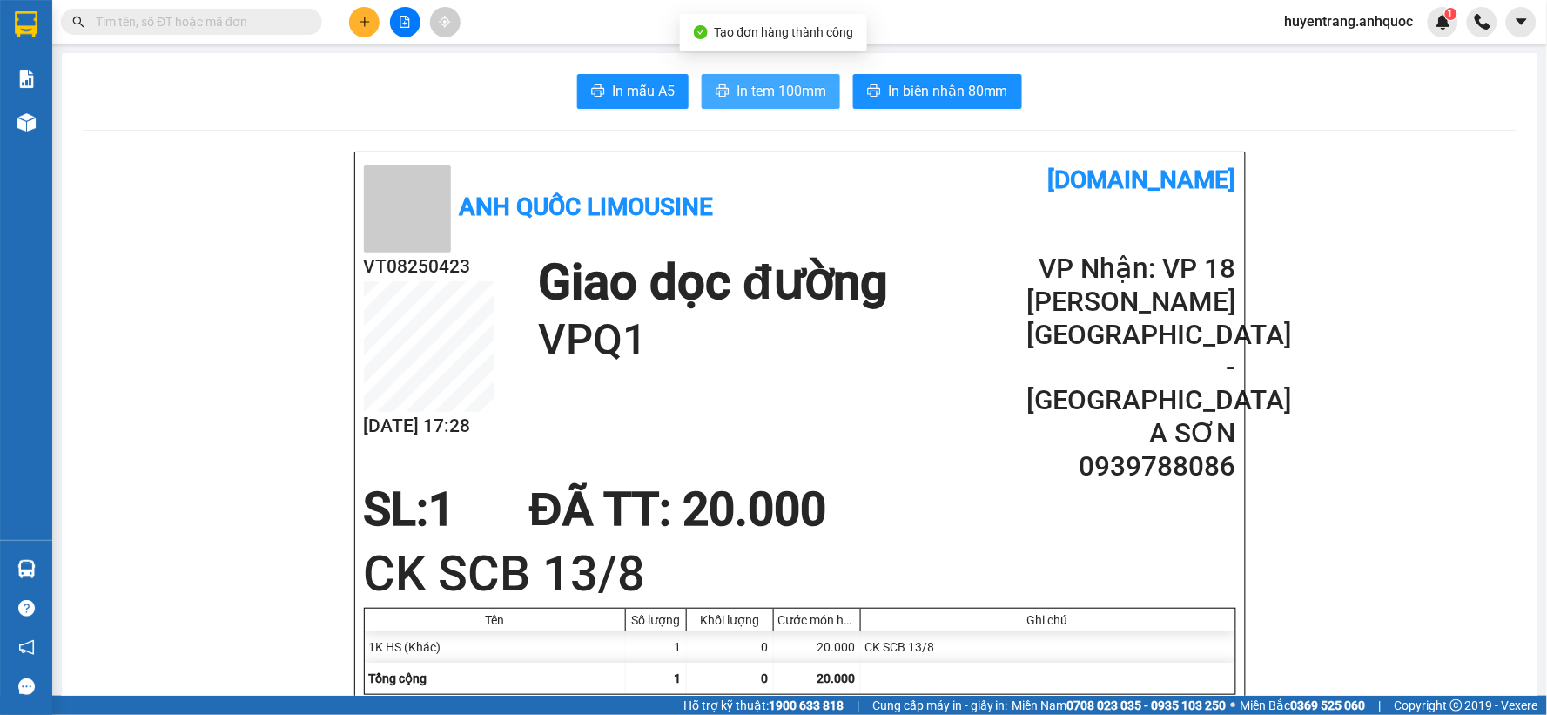
click at [724, 90] on button "In tem 100mm" at bounding box center [771, 91] width 138 height 35
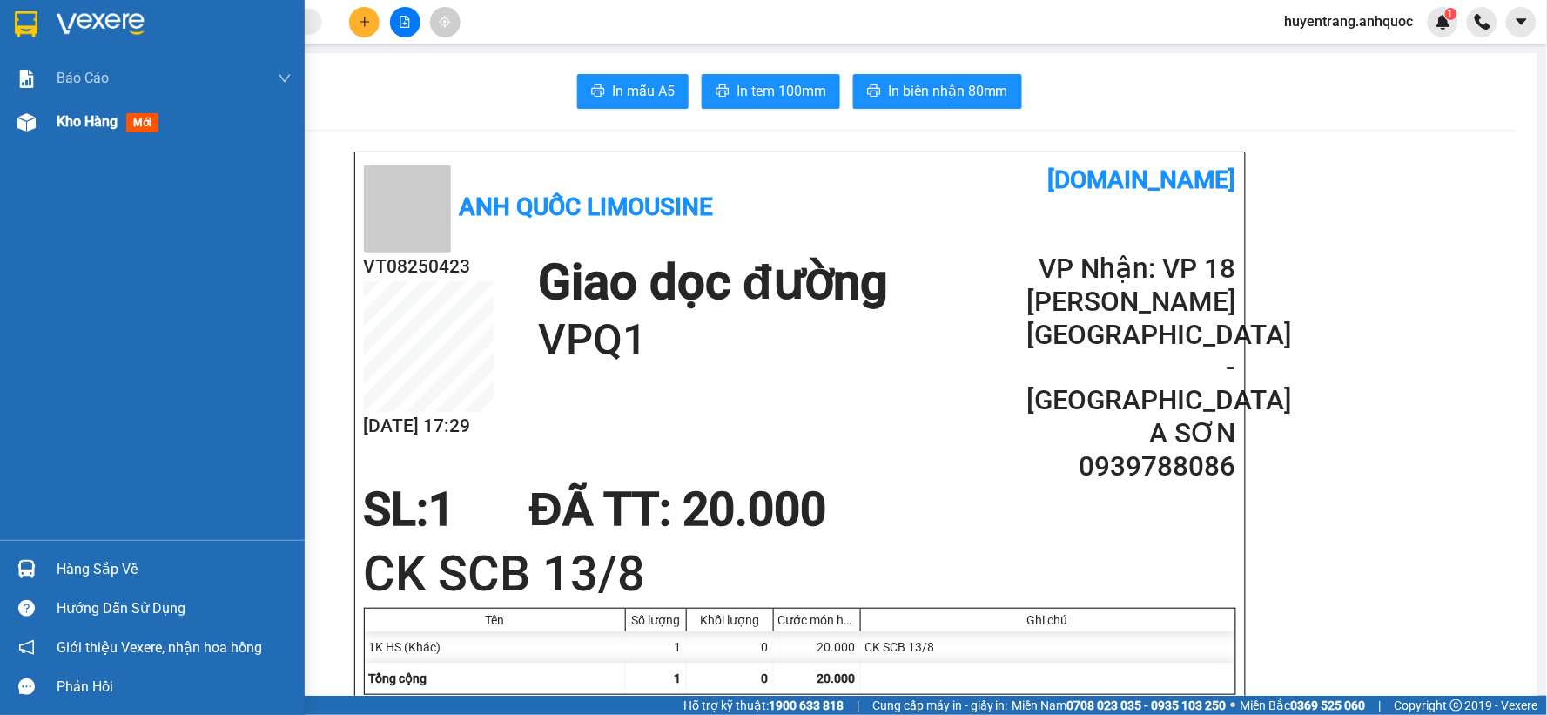
click at [110, 131] on div "Kho hàng mới" at bounding box center [111, 122] width 109 height 22
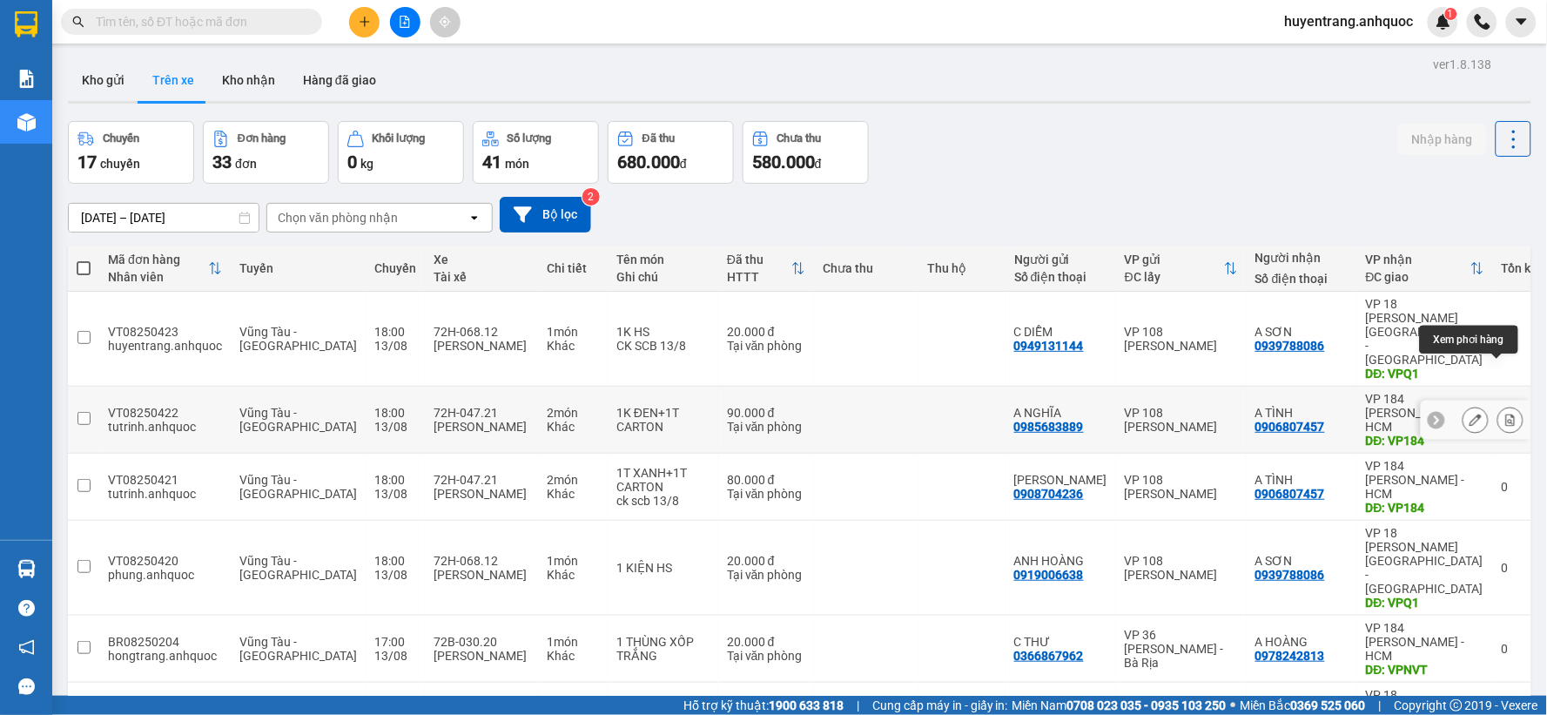
click at [1504, 405] on button at bounding box center [1510, 420] width 24 height 30
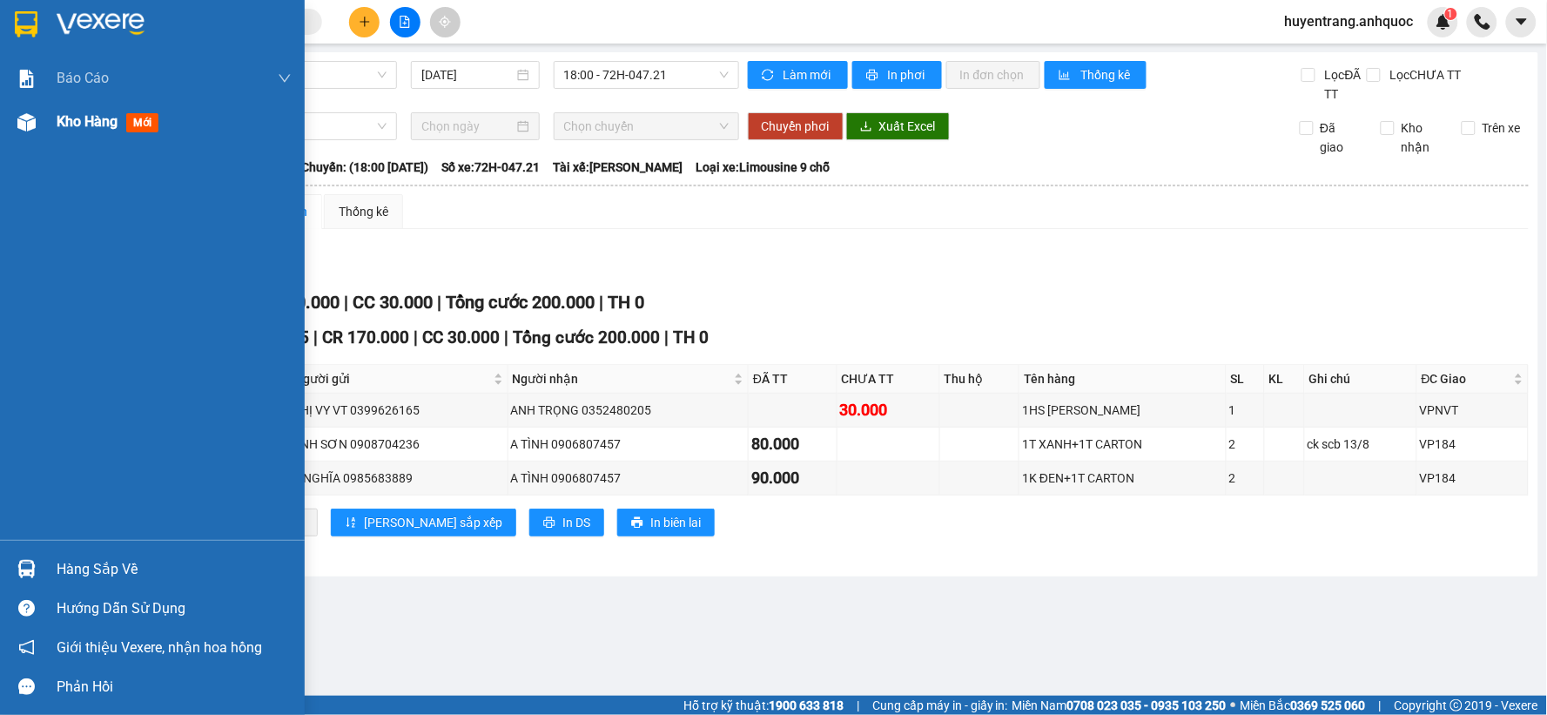
click at [94, 118] on span "Kho hàng" at bounding box center [87, 121] width 61 height 17
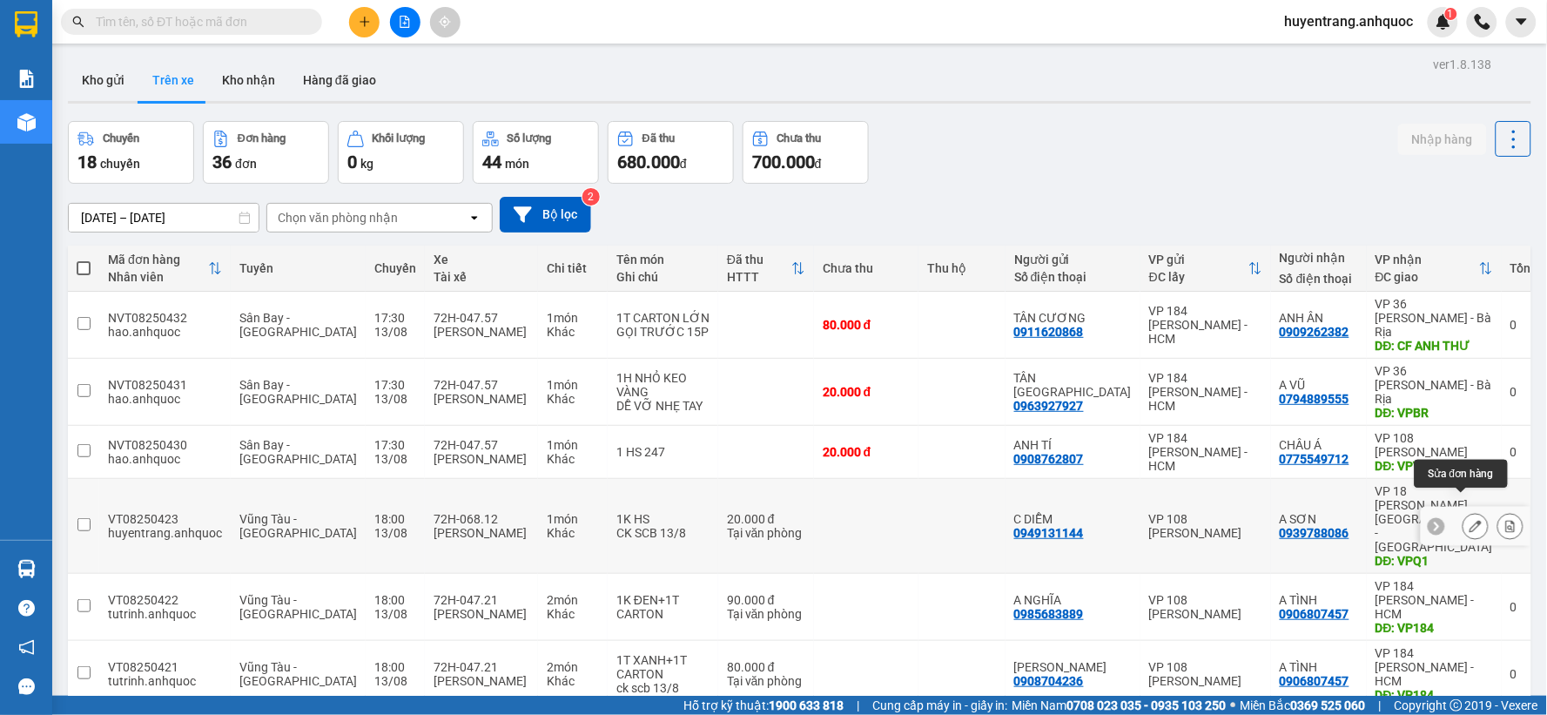
click at [1470, 520] on icon at bounding box center [1476, 526] width 12 height 12
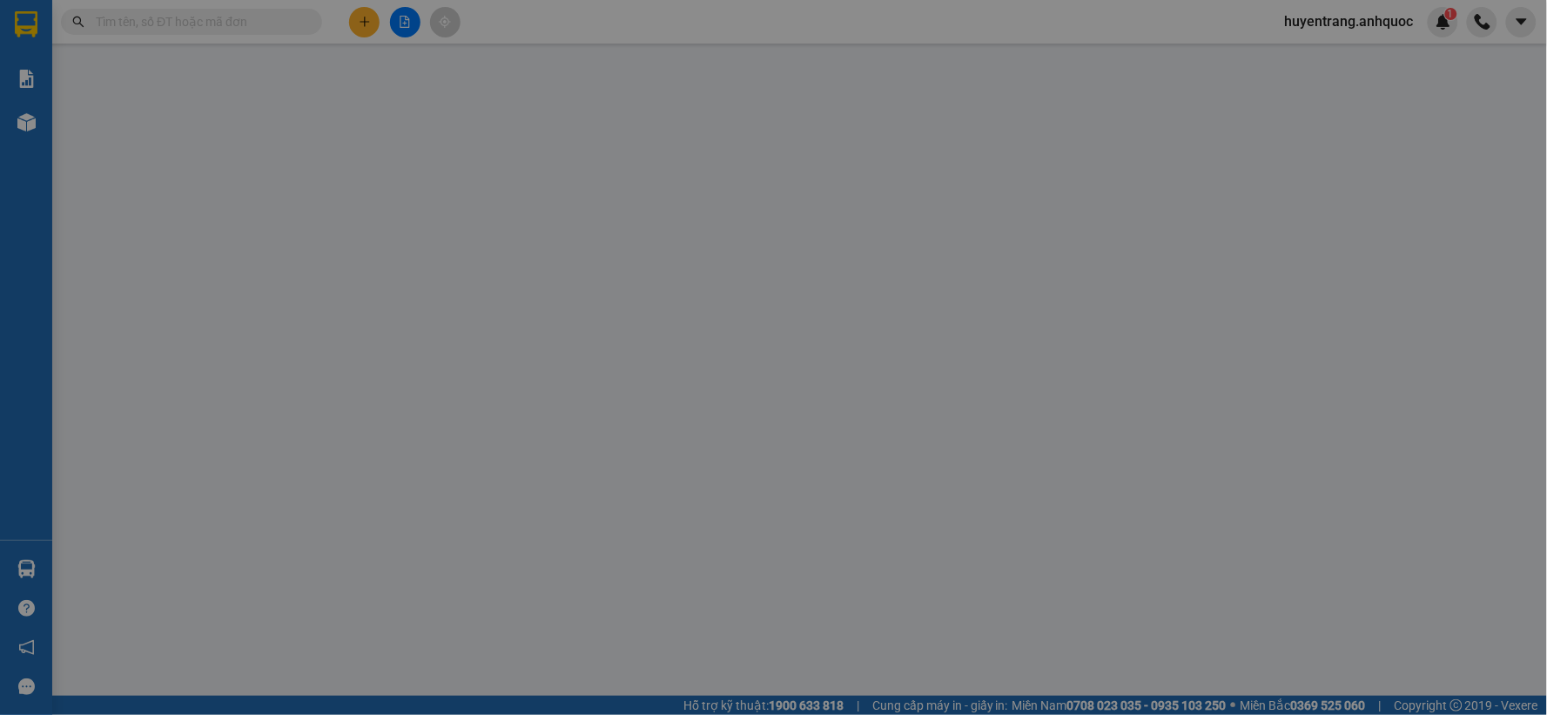
type input "0949131144"
type input "C DIỄM"
type input "0939788086"
type input "A SƠN"
type input "VPQ1"
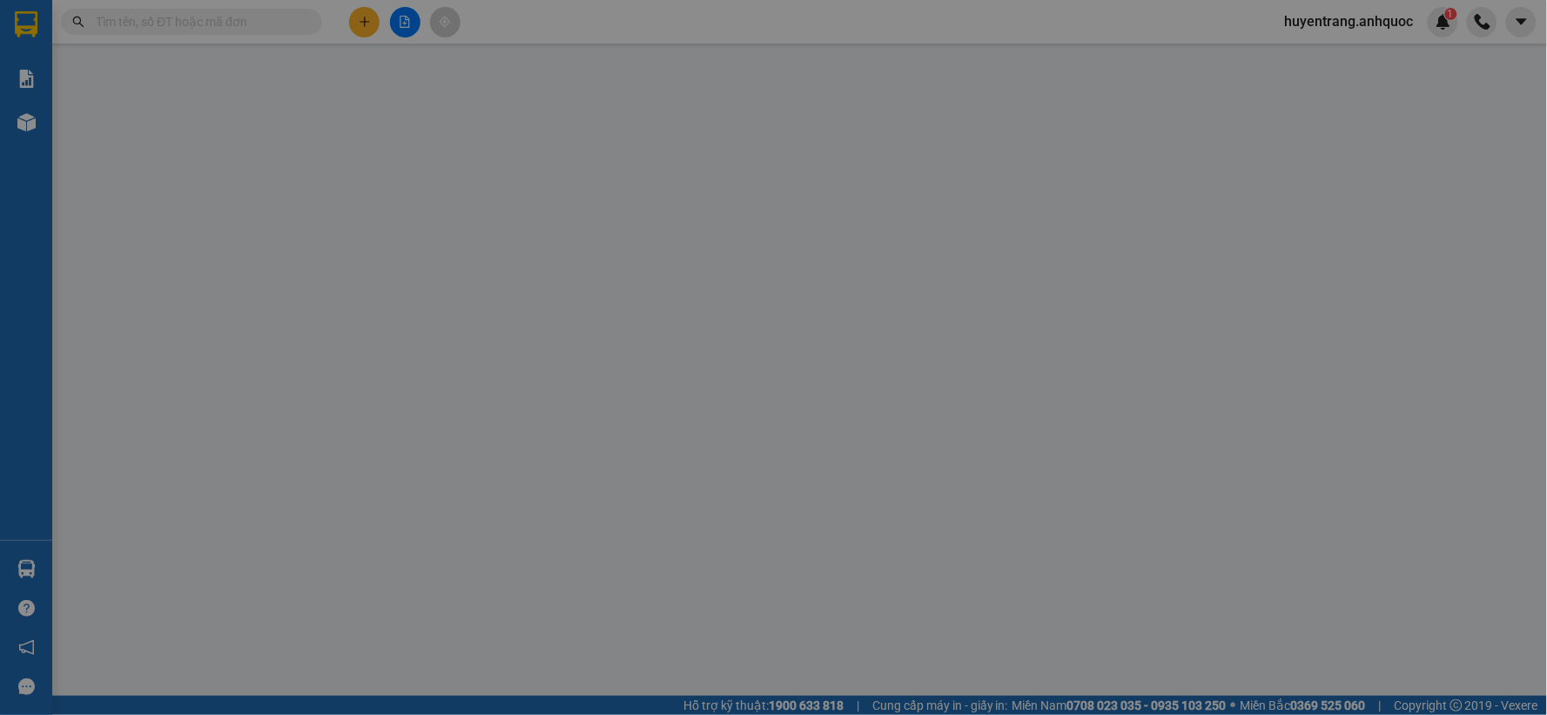
type input "20.000"
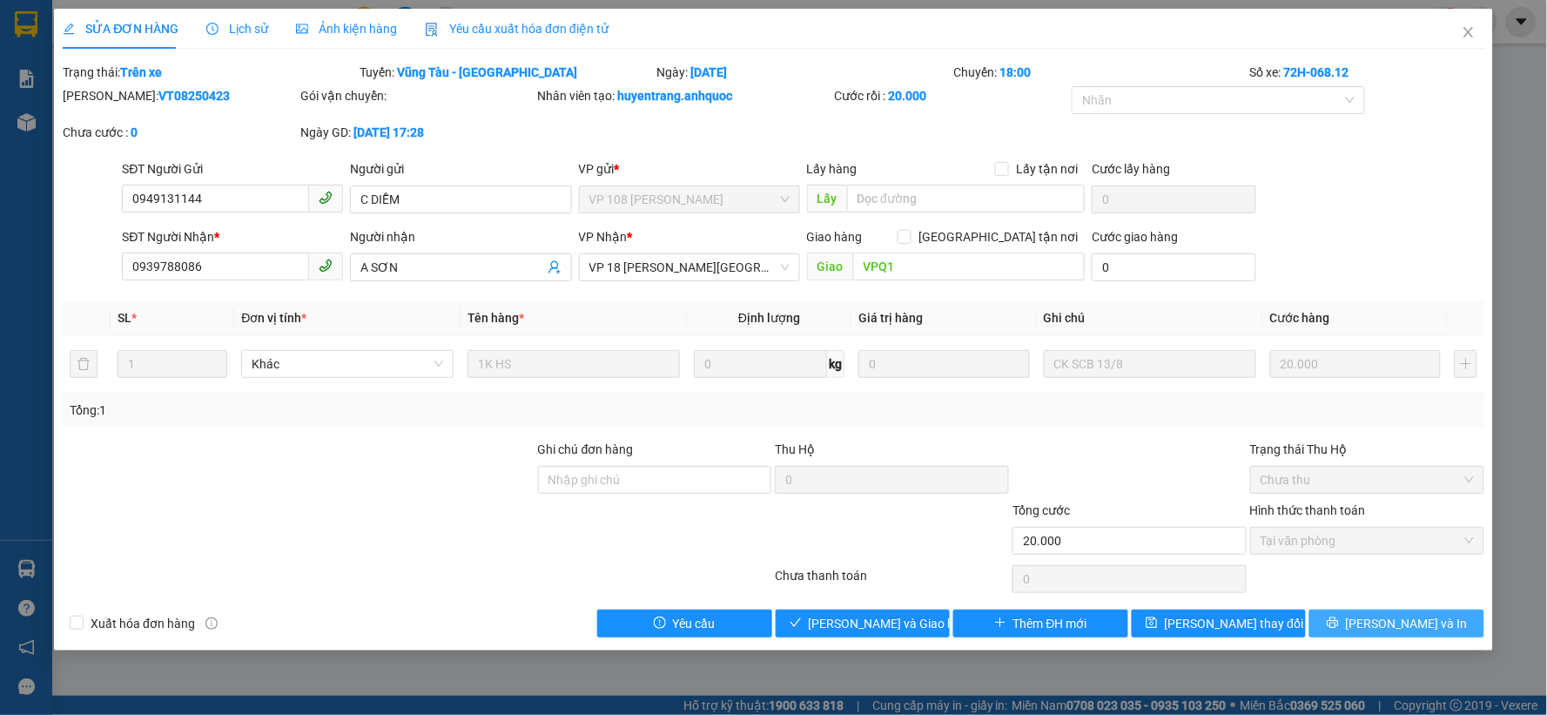
click at [1398, 629] on span "[PERSON_NAME] và In" at bounding box center [1407, 623] width 122 height 19
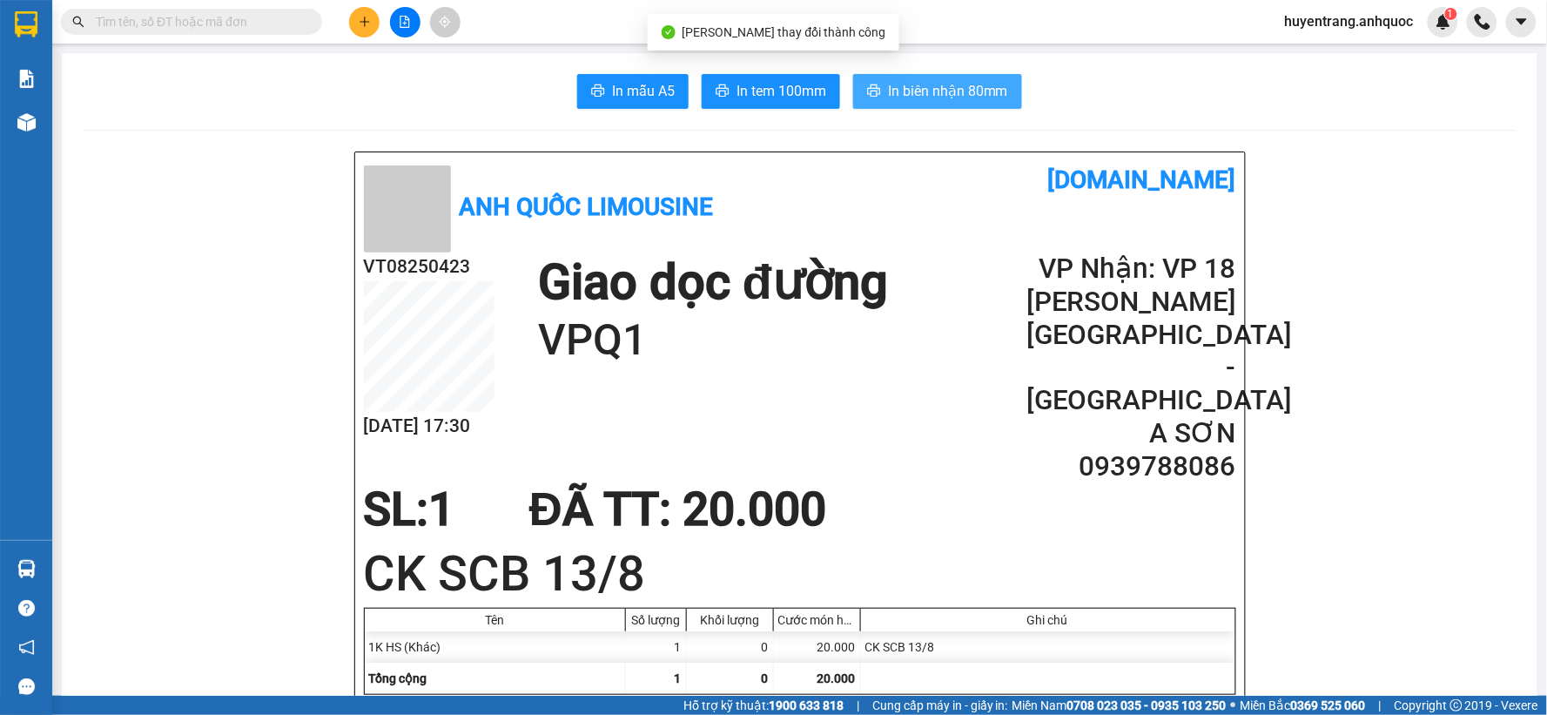
click at [954, 93] on span "In biên nhận 80mm" at bounding box center [948, 91] width 120 height 22
click at [900, 98] on span "In biên nhận 80mm" at bounding box center [948, 91] width 120 height 22
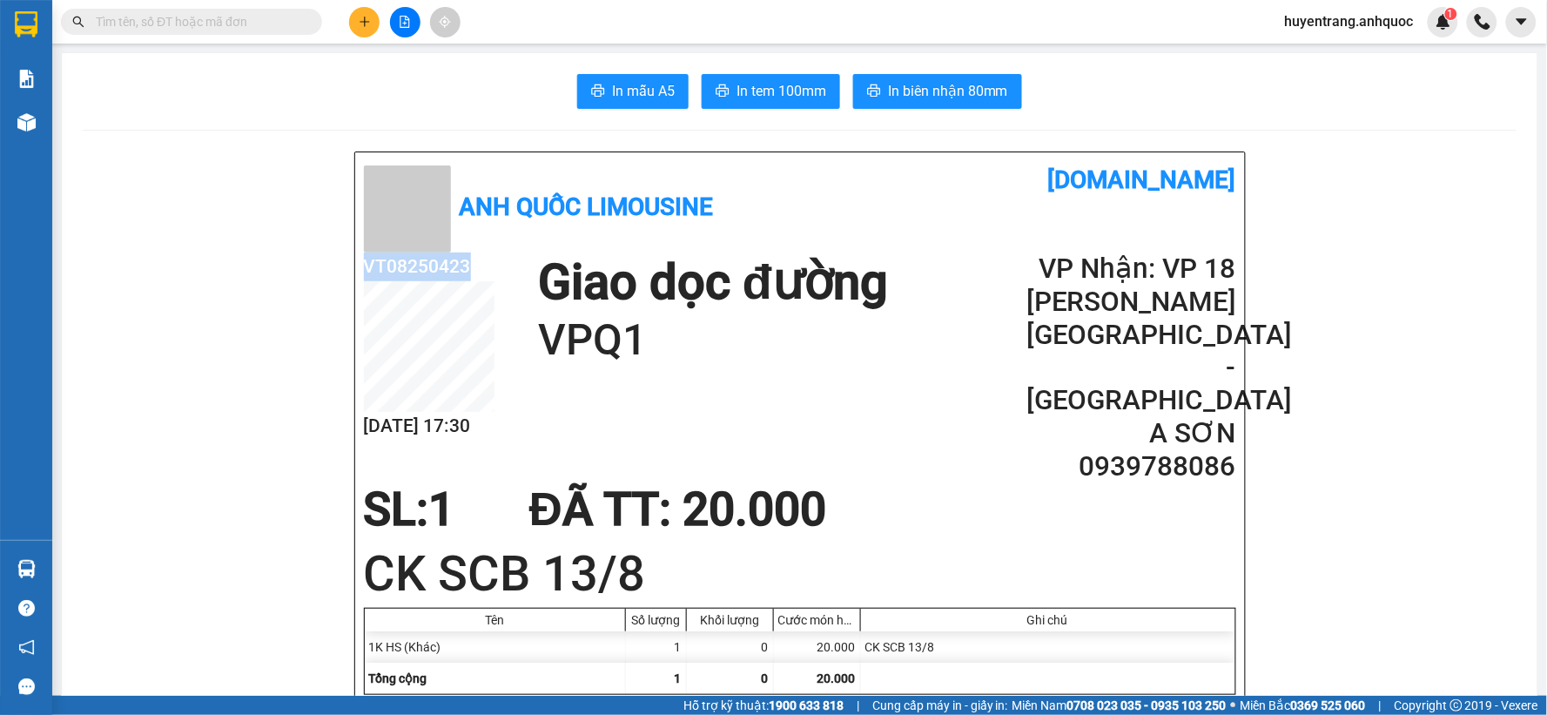
drag, startPoint x: 471, startPoint y: 259, endPoint x: 350, endPoint y: 268, distance: 121.3
click at [355, 268] on div "Anh Quốc Limousine vexere.com VT08250423 13/08 17:30 Giao dọc đường VPQ1 VP Nhậ…" at bounding box center [800, 468] width 890 height 633
copy h2 "VT08250423"
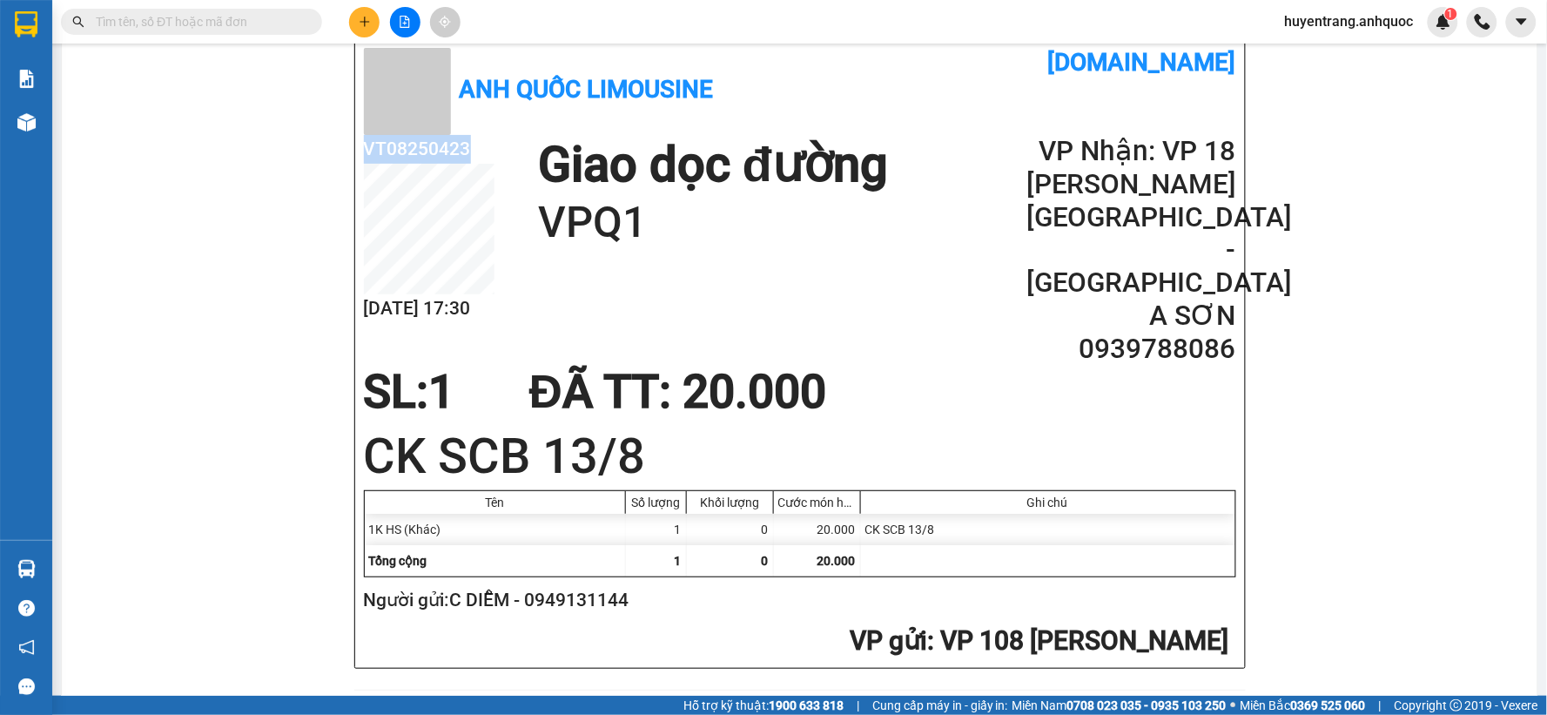
scroll to position [97, 0]
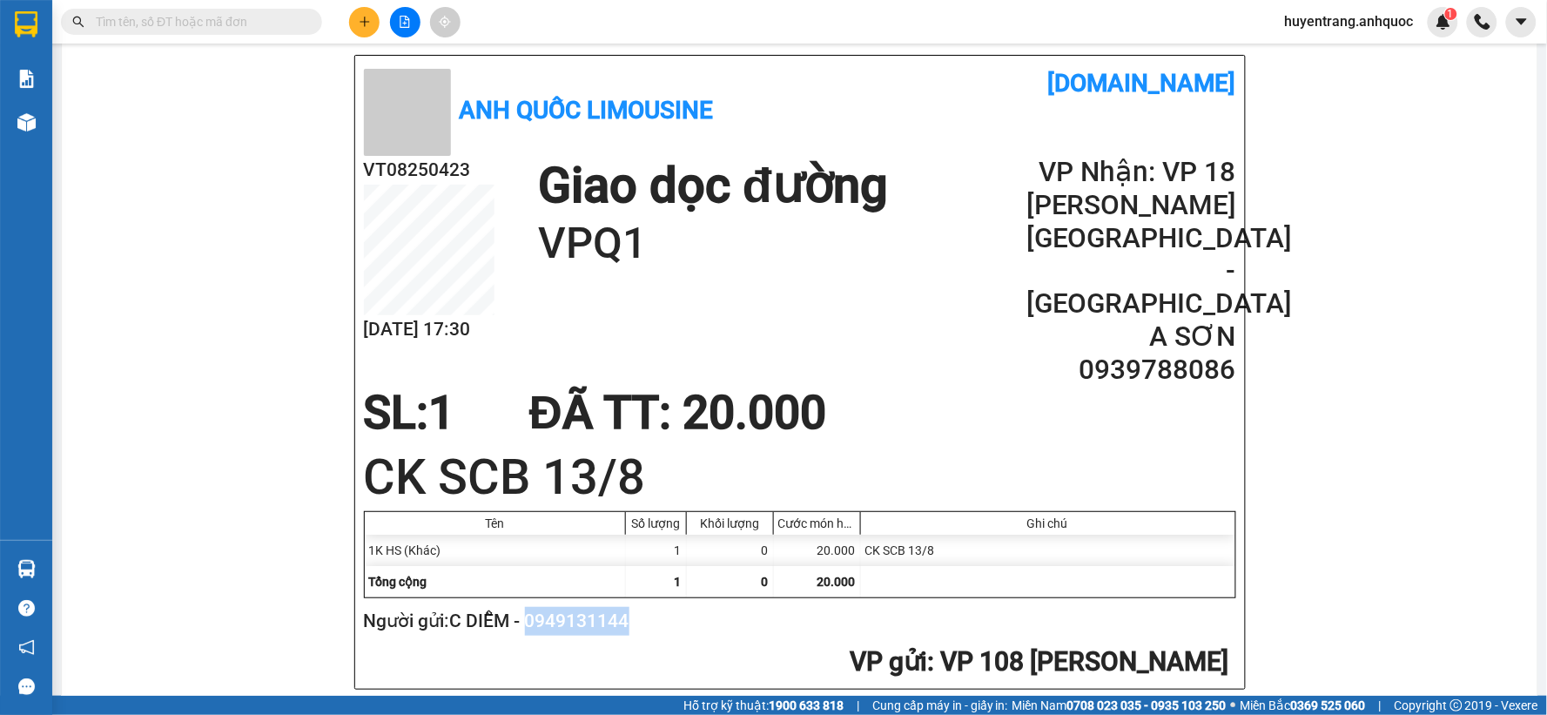
drag, startPoint x: 532, startPoint y: 588, endPoint x: 633, endPoint y: 589, distance: 101.0
click at [633, 607] on h2 "Người gửi: C DIỄM - 0949131144" at bounding box center [796, 621] width 865 height 29
copy h2 "0949131144"
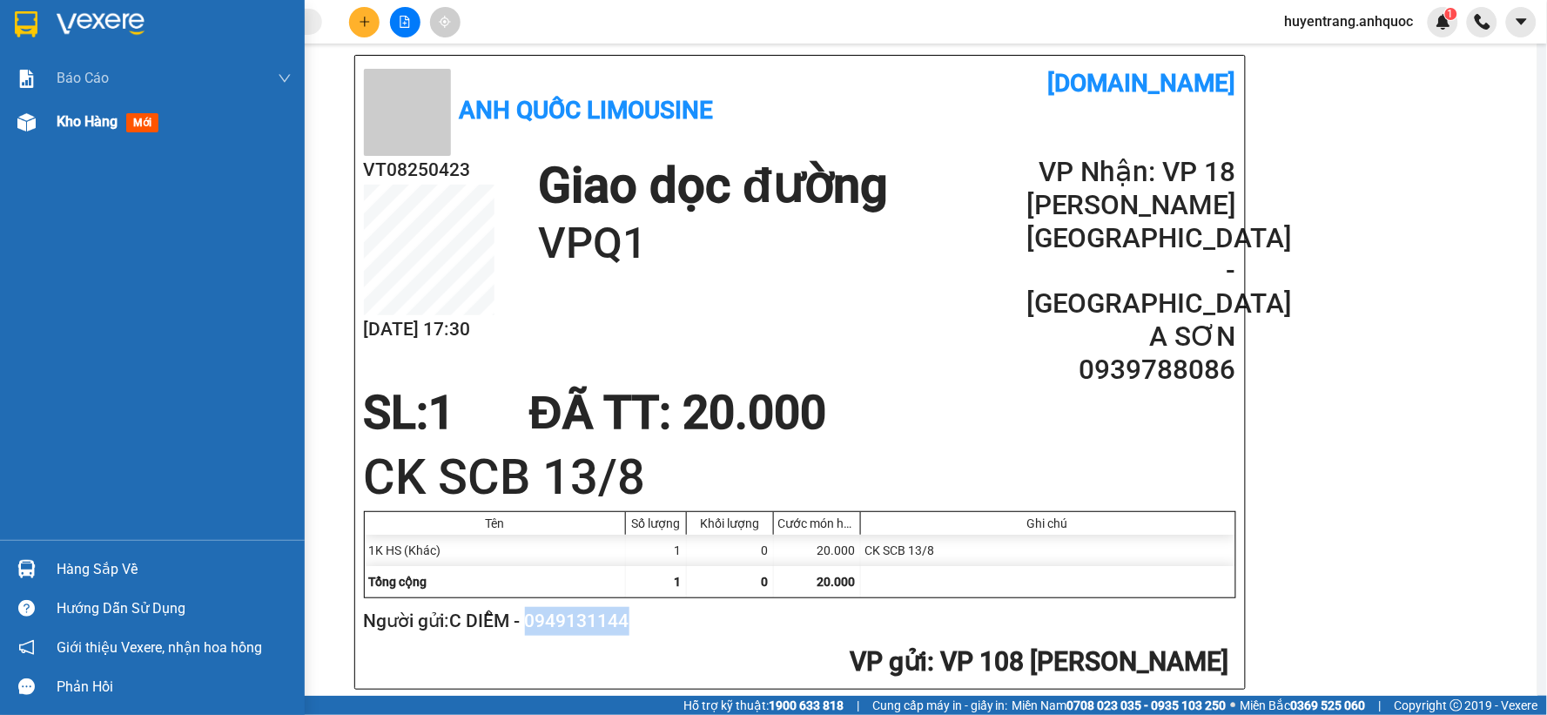
click at [57, 125] on span "Kho hàng" at bounding box center [87, 121] width 61 height 17
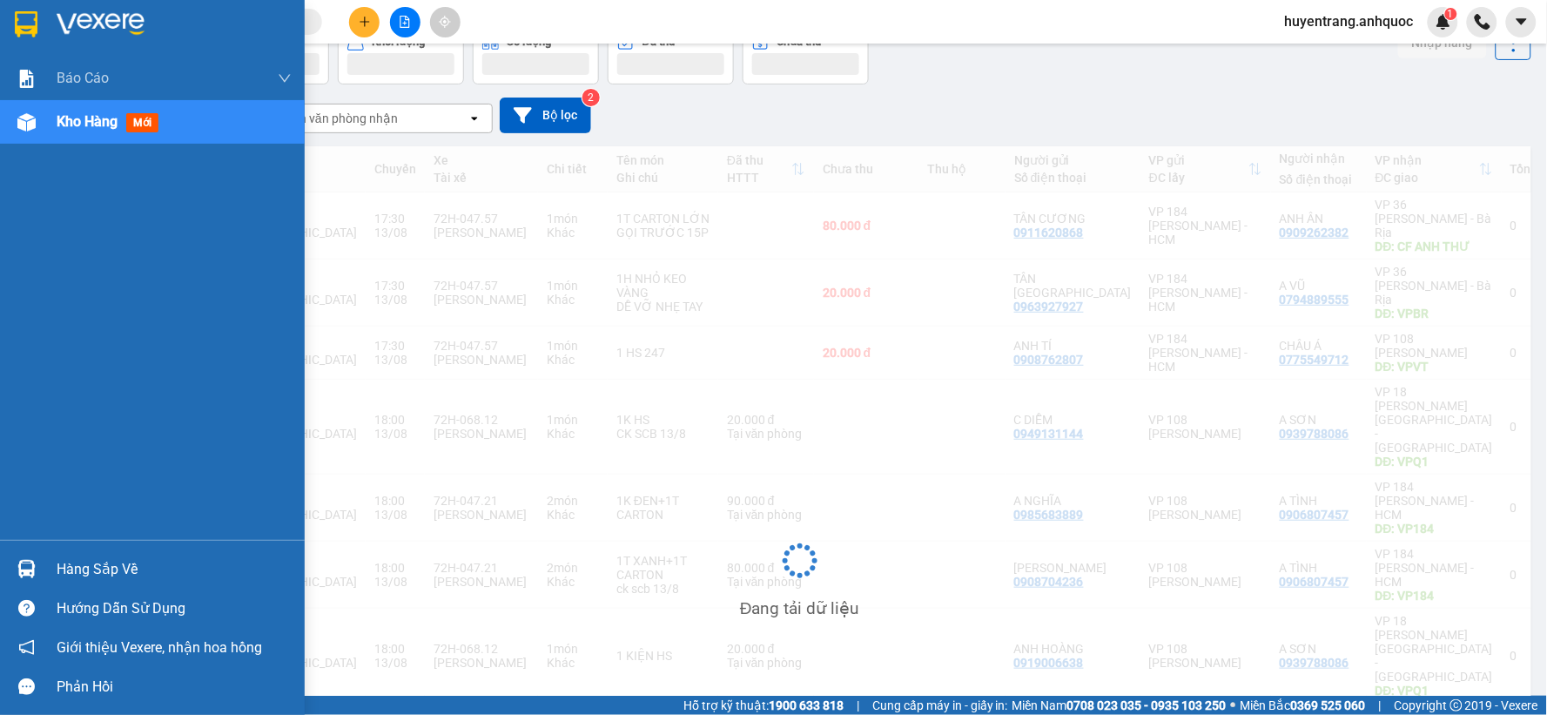
click at [84, 115] on input "[DATE] – [DATE]" at bounding box center [164, 118] width 190 height 28
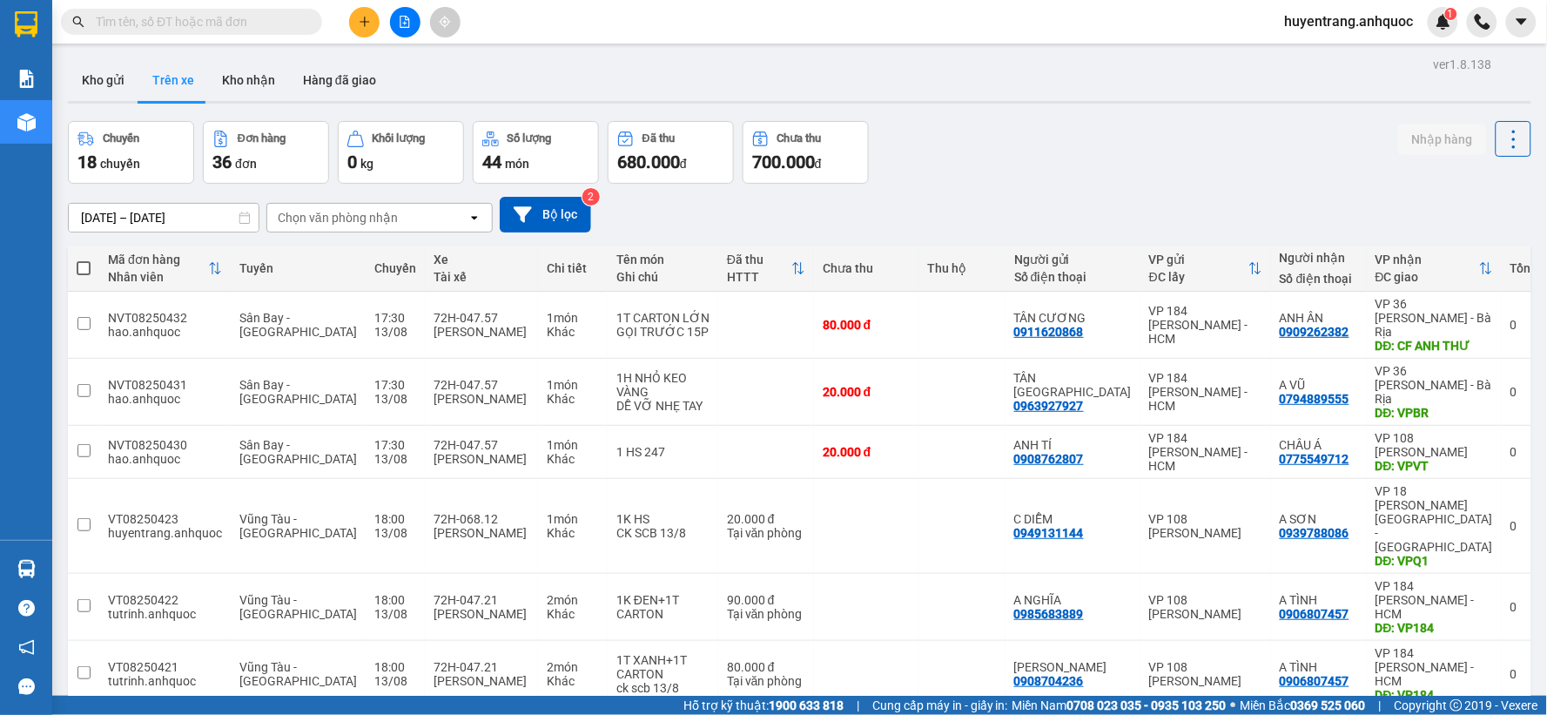
click at [956, 192] on div "11/08/2025 – 13/08/2025 Press the down arrow key to interact with the calendar …" at bounding box center [800, 215] width 1464 height 62
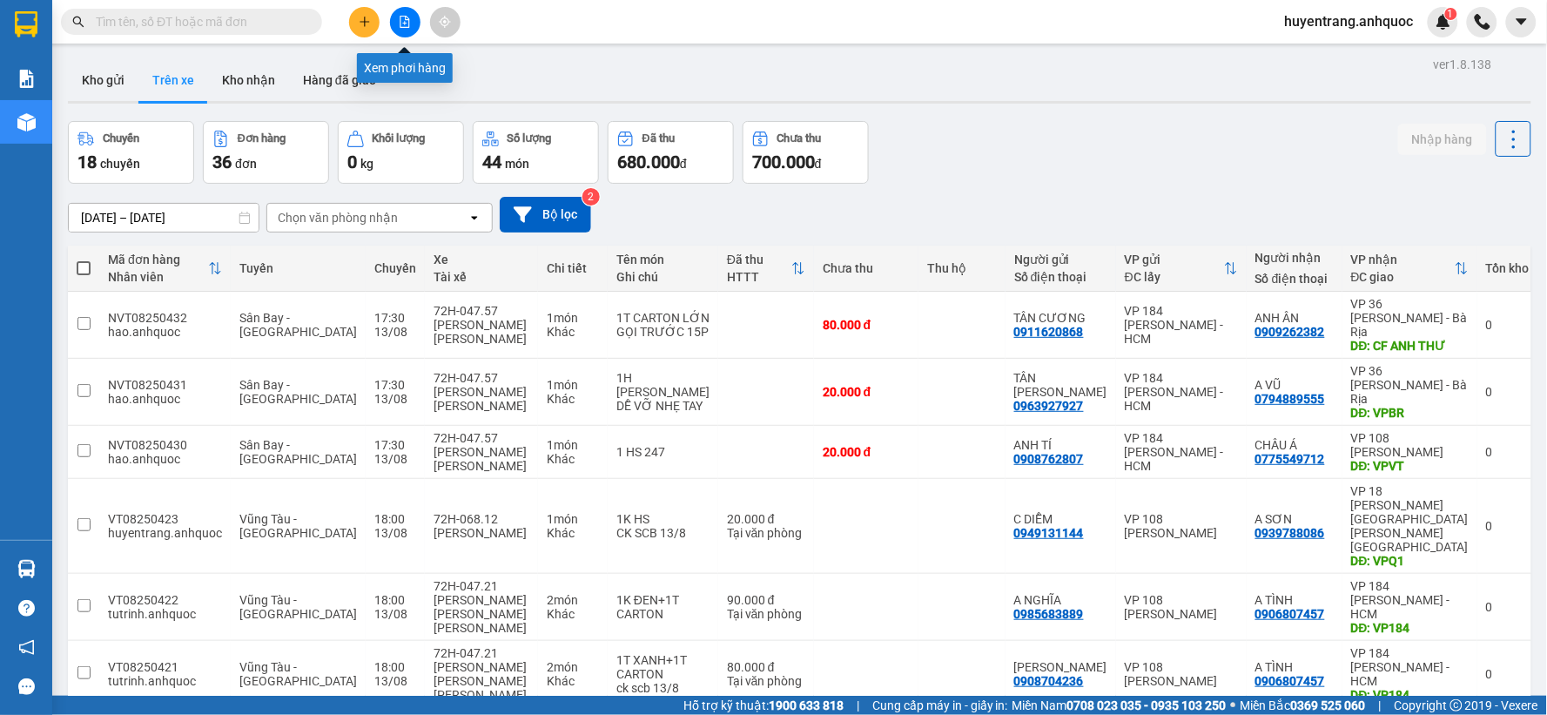
click at [404, 26] on icon "file-add" at bounding box center [405, 22] width 12 height 12
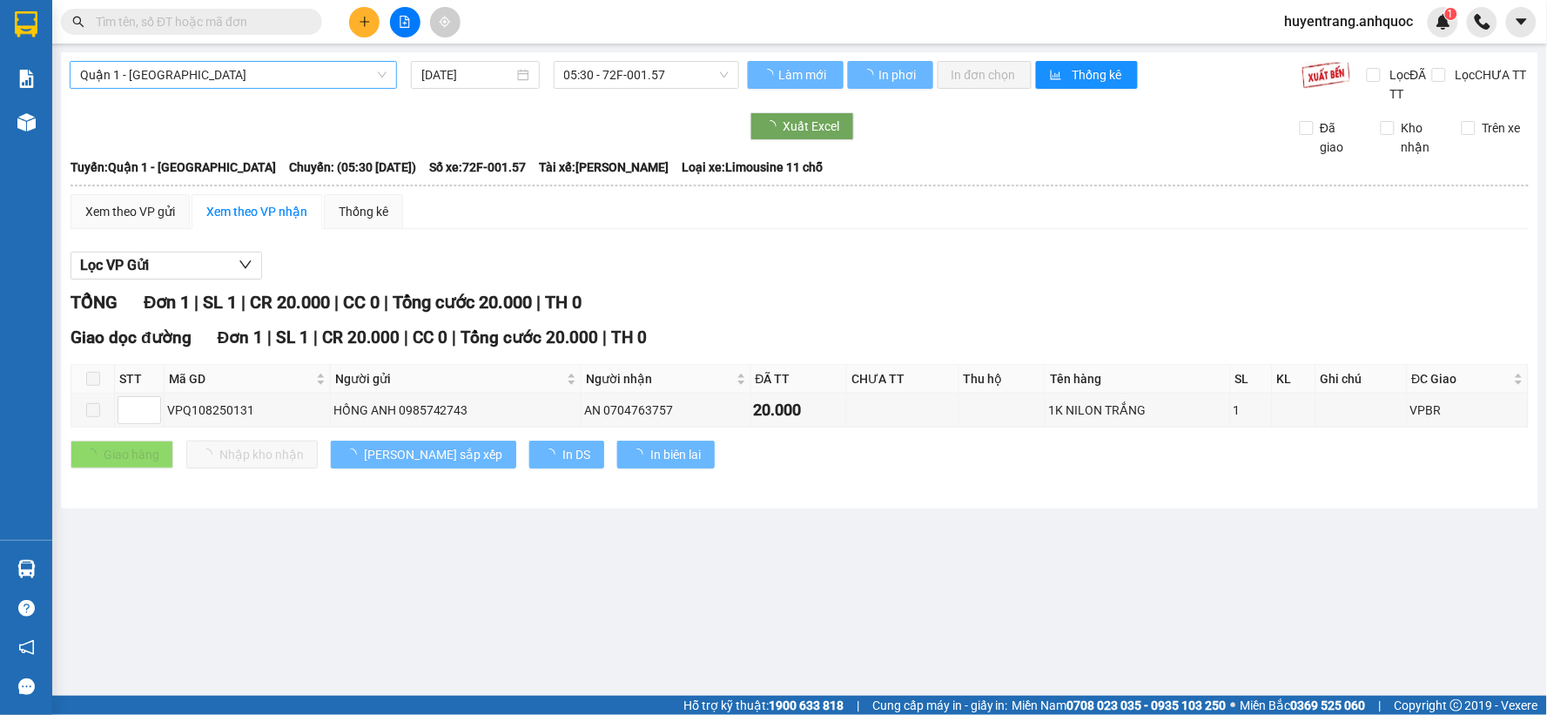
click at [275, 85] on span "Quận 1 - [GEOGRAPHIC_DATA]" at bounding box center [233, 75] width 306 height 26
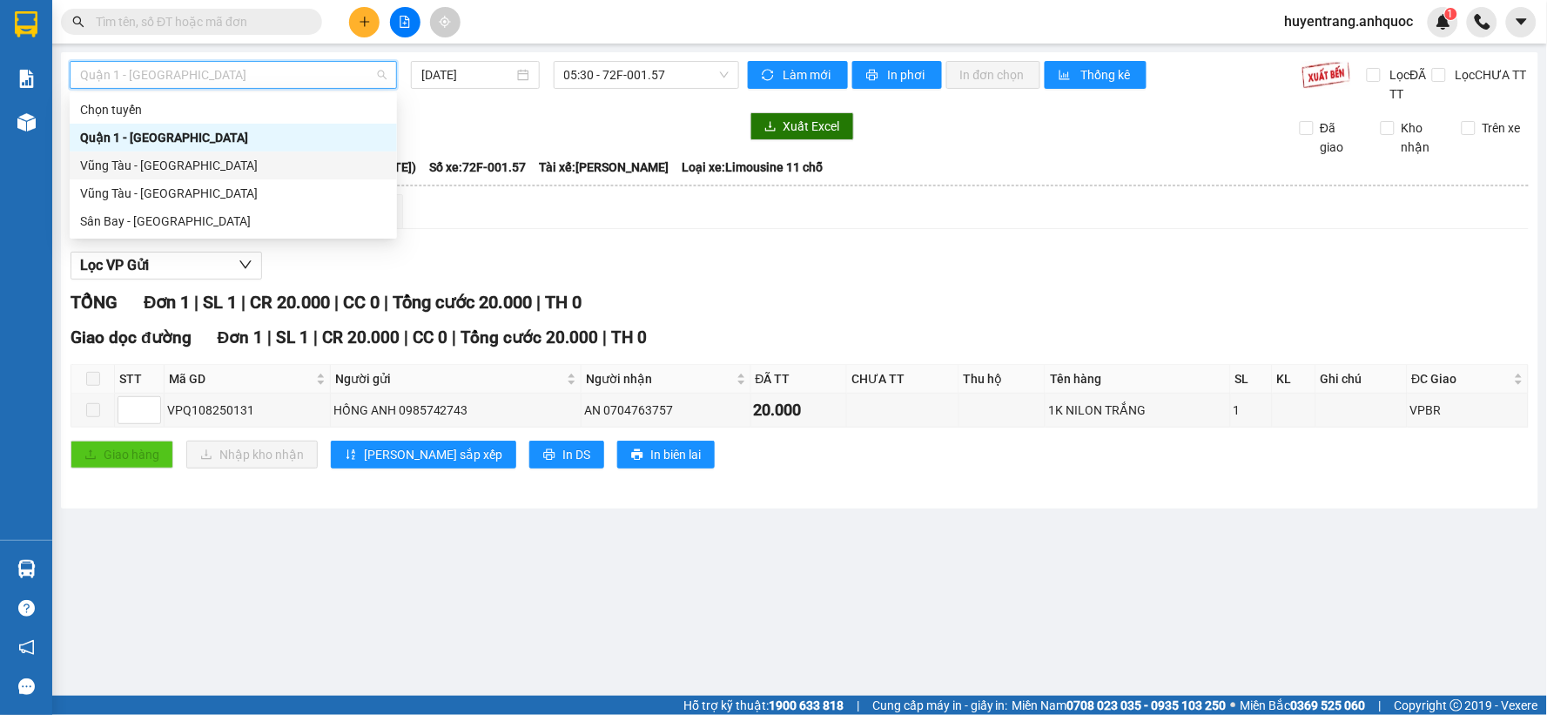
click at [195, 174] on div "Vũng Tàu - [GEOGRAPHIC_DATA]" at bounding box center [233, 165] width 306 height 19
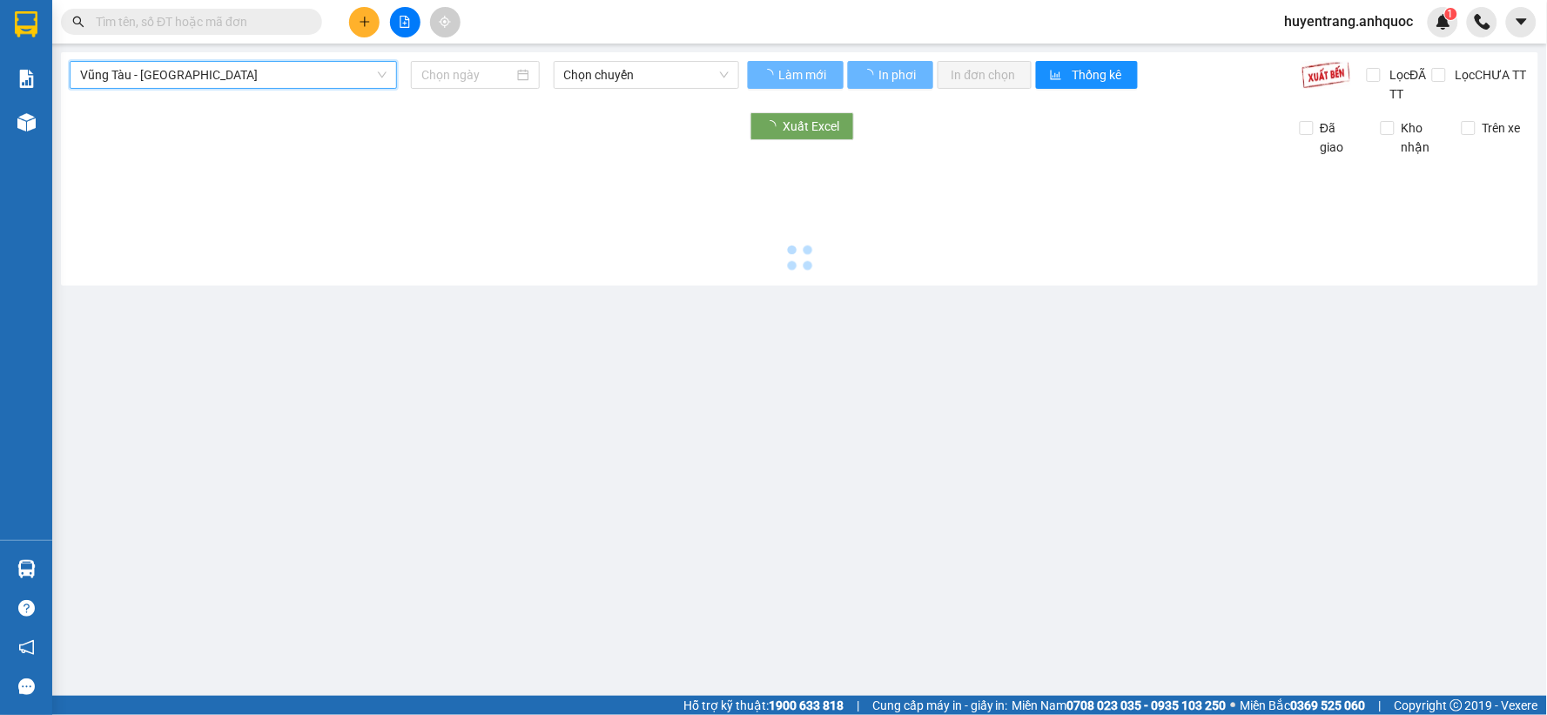
type input "[DATE]"
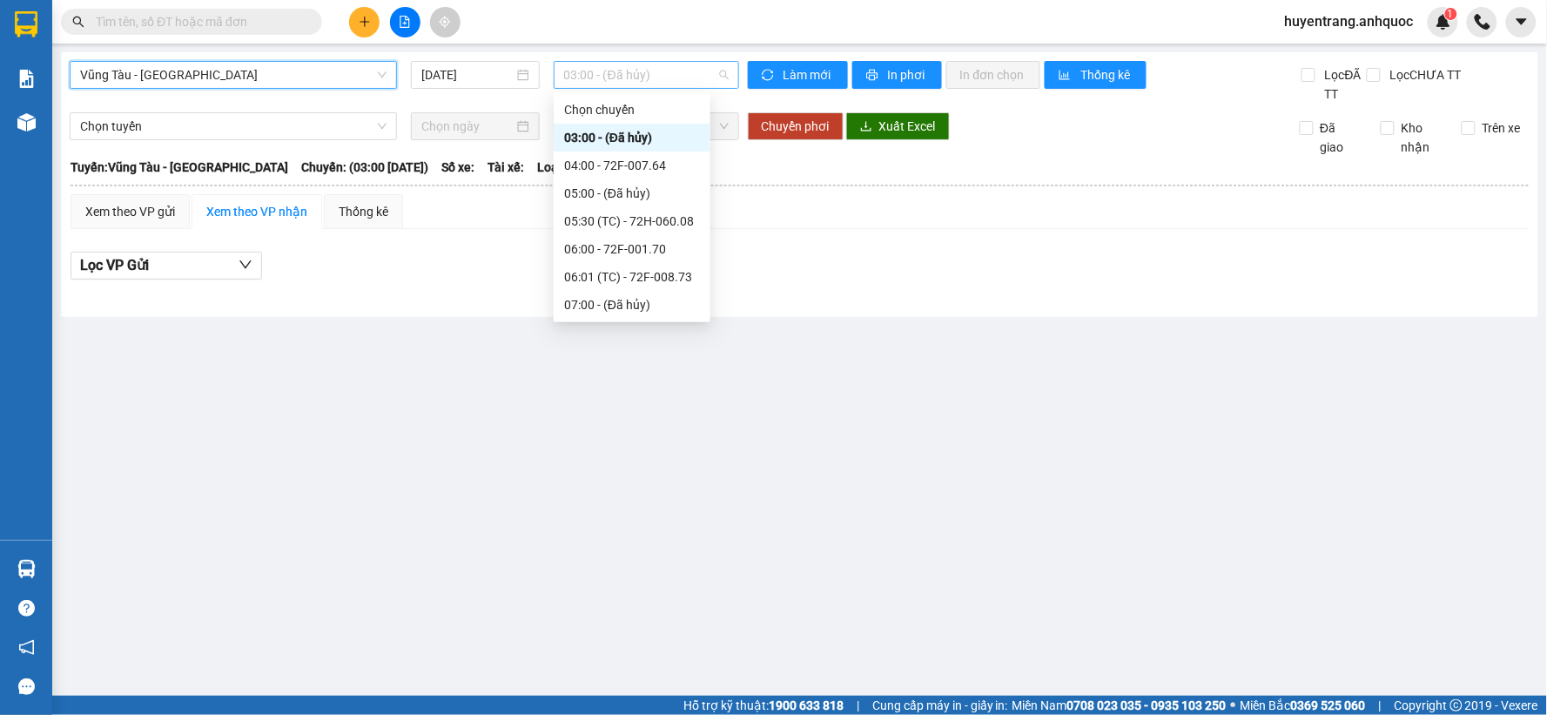
click at [601, 87] on span "03:00 - (Đã hủy)" at bounding box center [646, 75] width 165 height 26
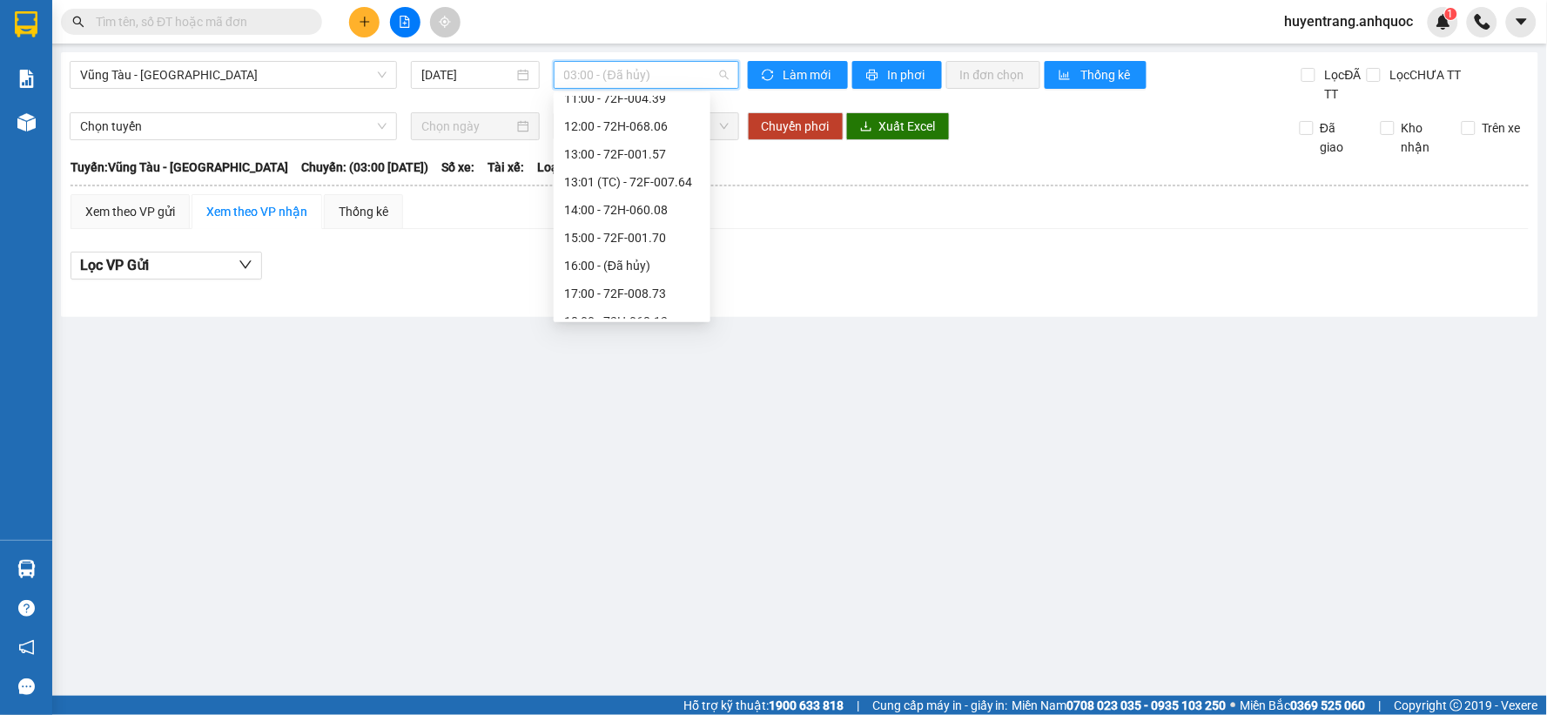
scroll to position [387, 0]
click at [610, 285] on div "18:00 - 72H-068.12" at bounding box center [632, 280] width 136 height 19
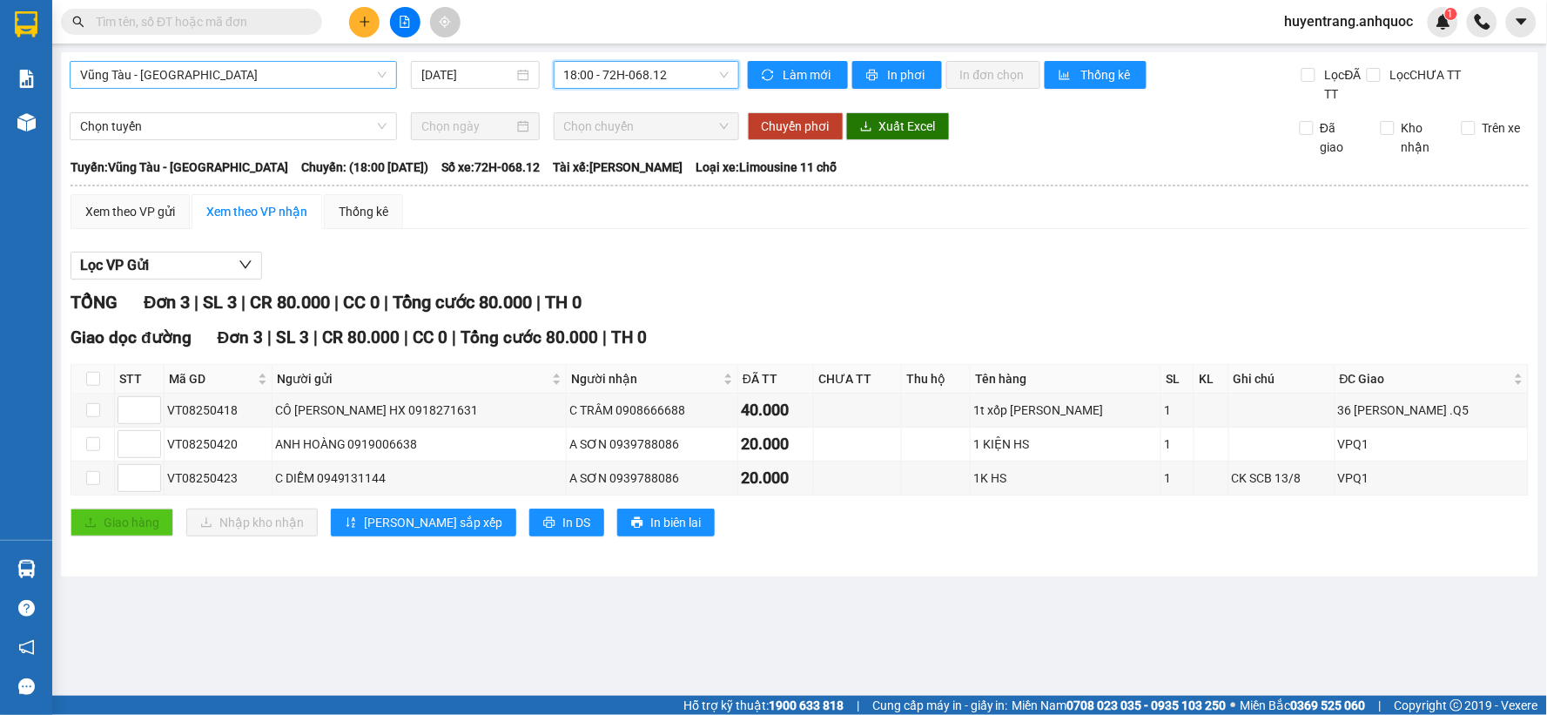
click at [294, 72] on span "Vũng Tàu - [GEOGRAPHIC_DATA]" at bounding box center [233, 75] width 306 height 26
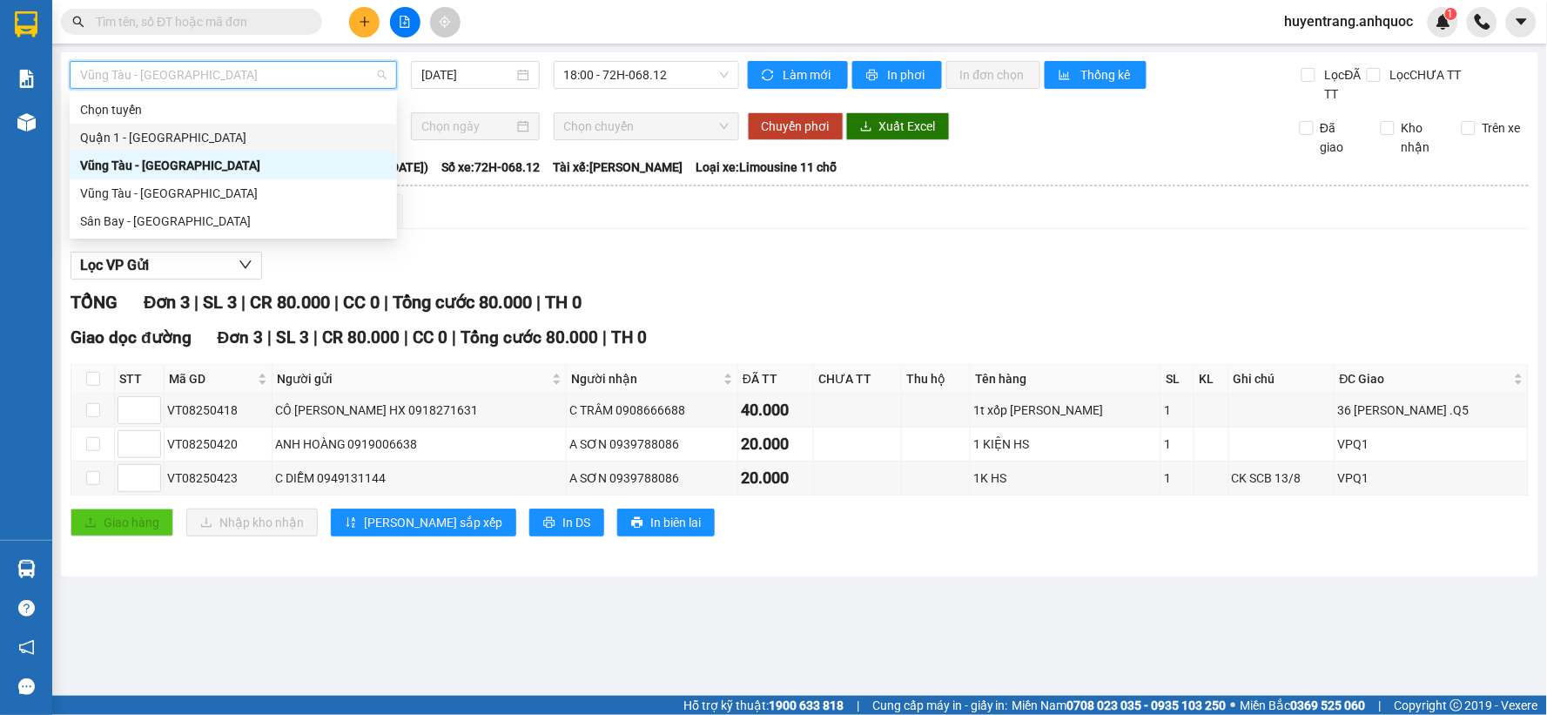
click at [158, 134] on div "Quận 1 - [GEOGRAPHIC_DATA]" at bounding box center [233, 137] width 306 height 19
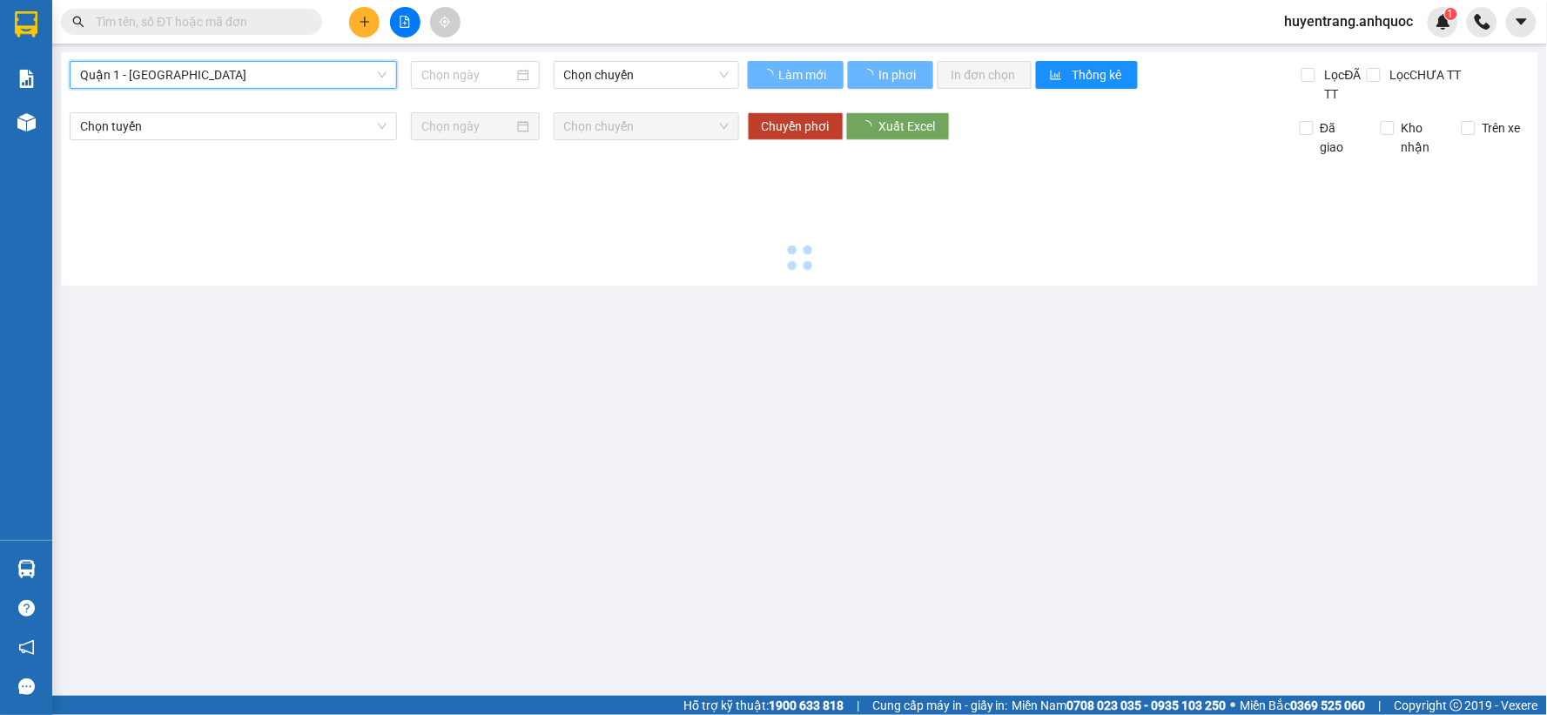
type input "[DATE]"
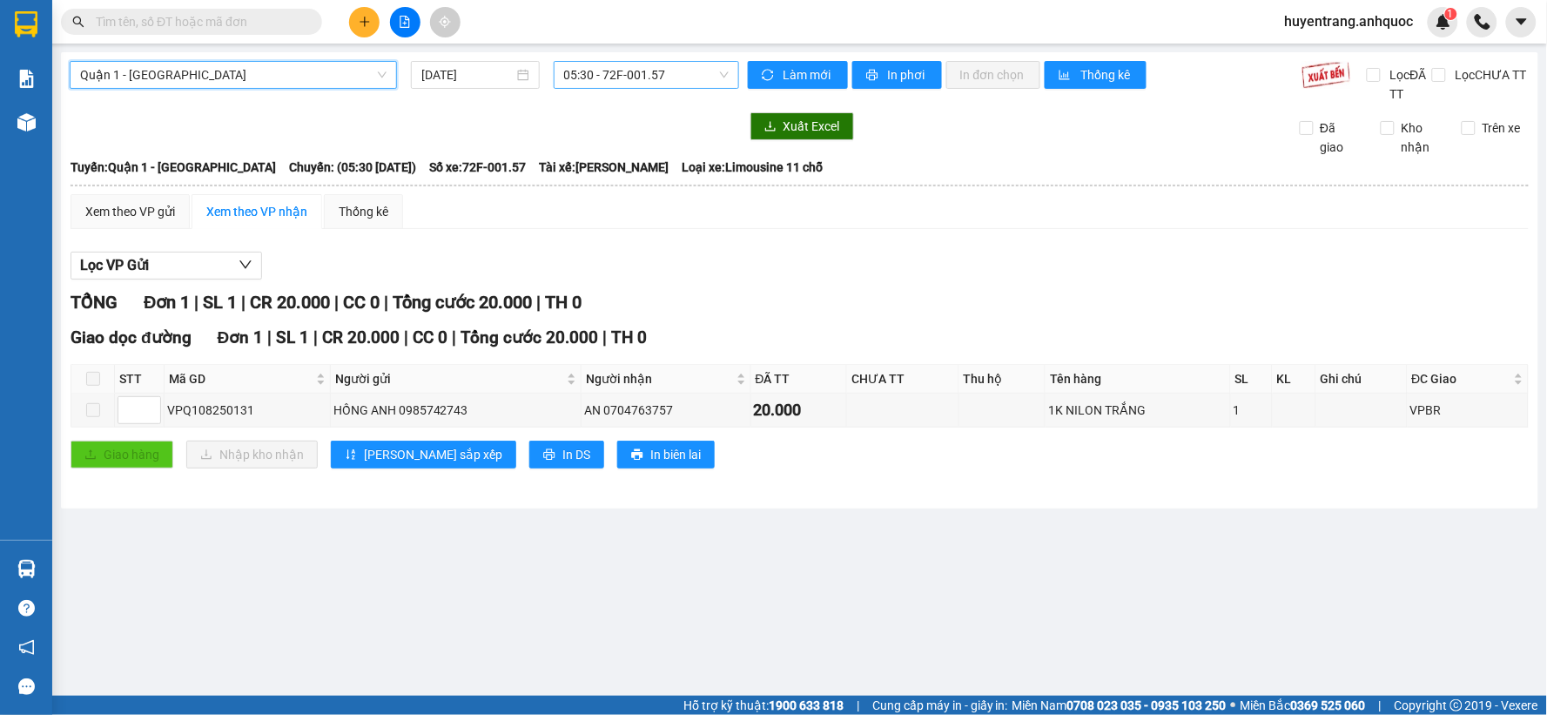
click at [641, 70] on span "05:30 - 72F-001.57" at bounding box center [646, 75] width 165 height 26
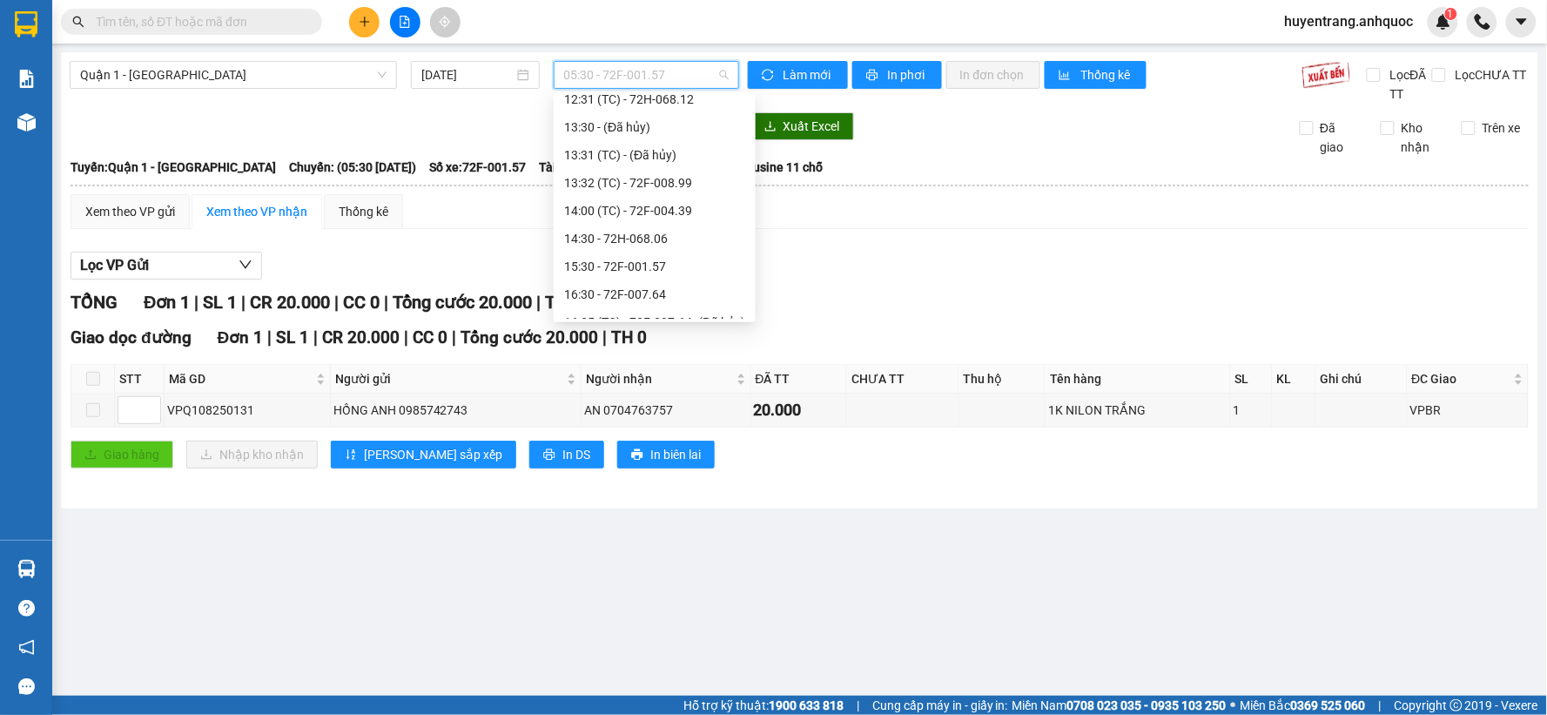
scroll to position [318, 0]
click at [629, 247] on div "15:30 - 72F-001.57" at bounding box center [655, 238] width 202 height 28
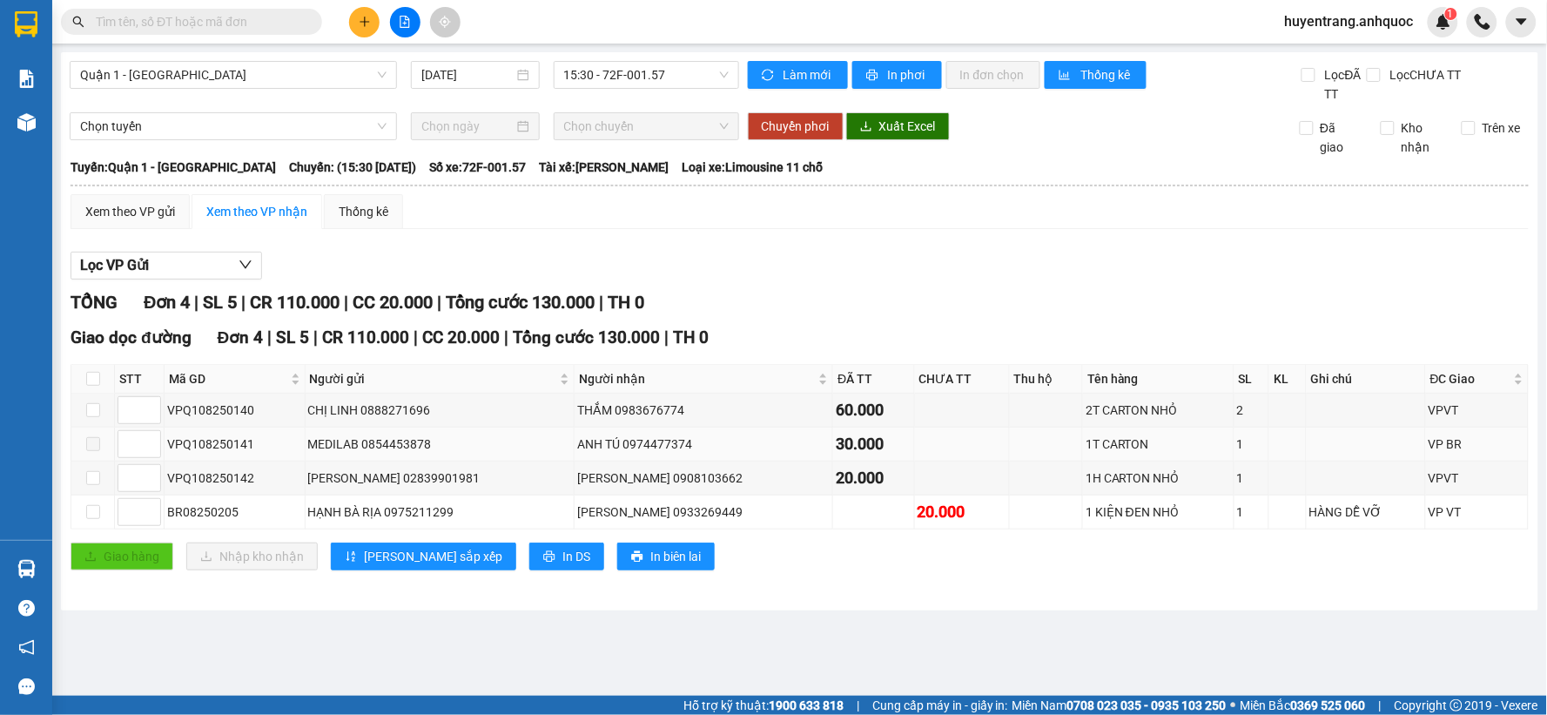
click at [93, 453] on label at bounding box center [93, 443] width 14 height 19
drag, startPoint x: 267, startPoint y: 448, endPoint x: 168, endPoint y: 445, distance: 99.3
click at [168, 445] on div "VPQ108250141" at bounding box center [234, 443] width 135 height 19
copy div "VPQ108250141"
click at [127, 28] on input "text" at bounding box center [198, 21] width 205 height 19
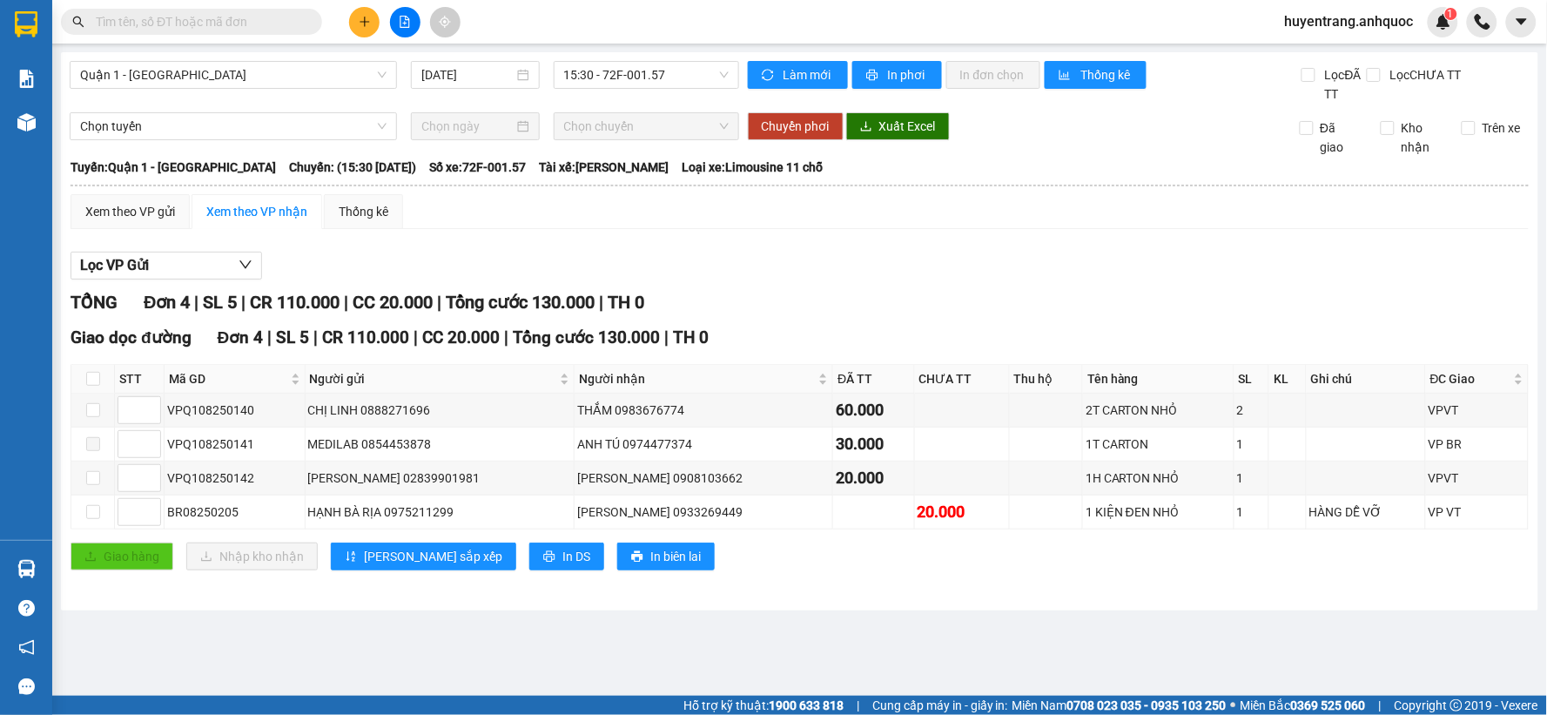
paste input "VPQ108250141"
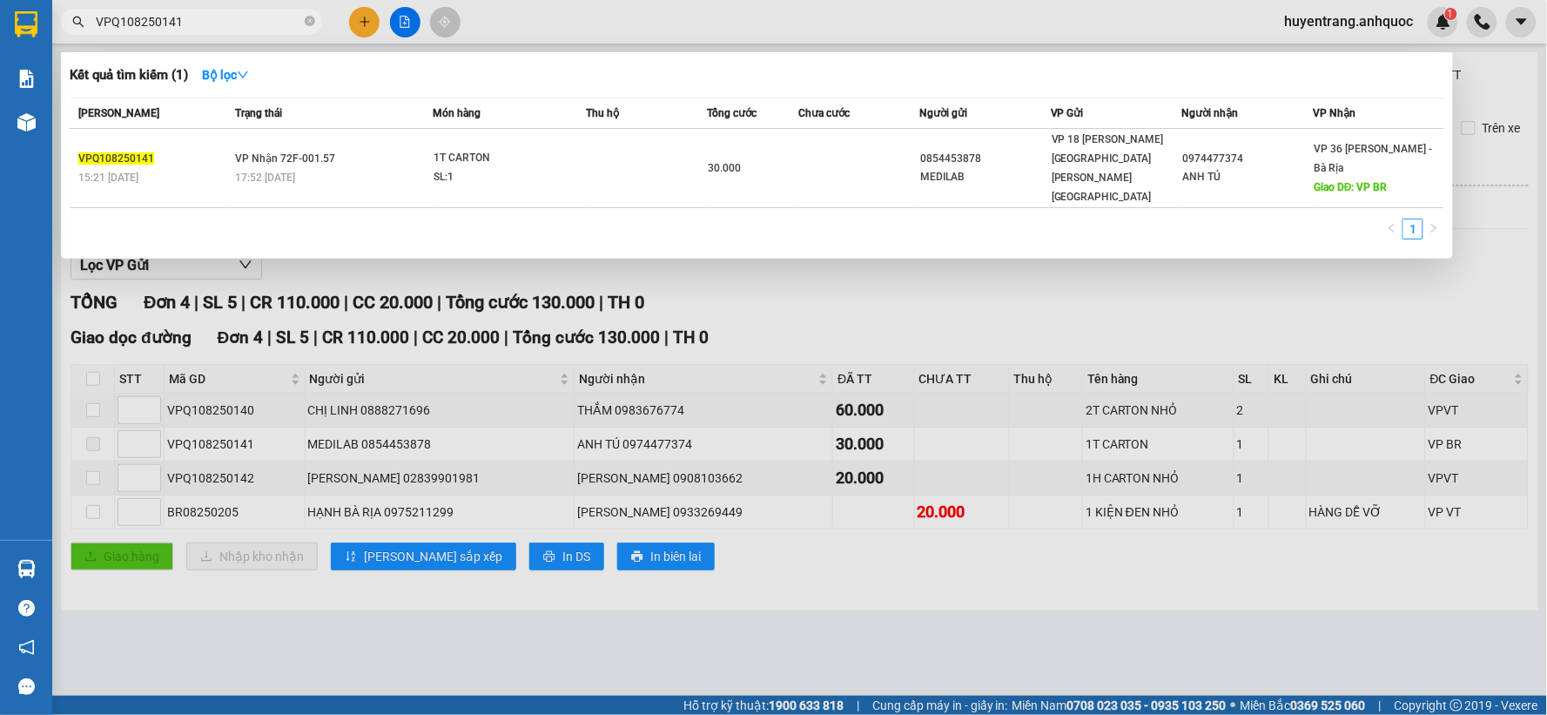
type input "VPQ108250141"
click at [702, 313] on div at bounding box center [773, 357] width 1547 height 715
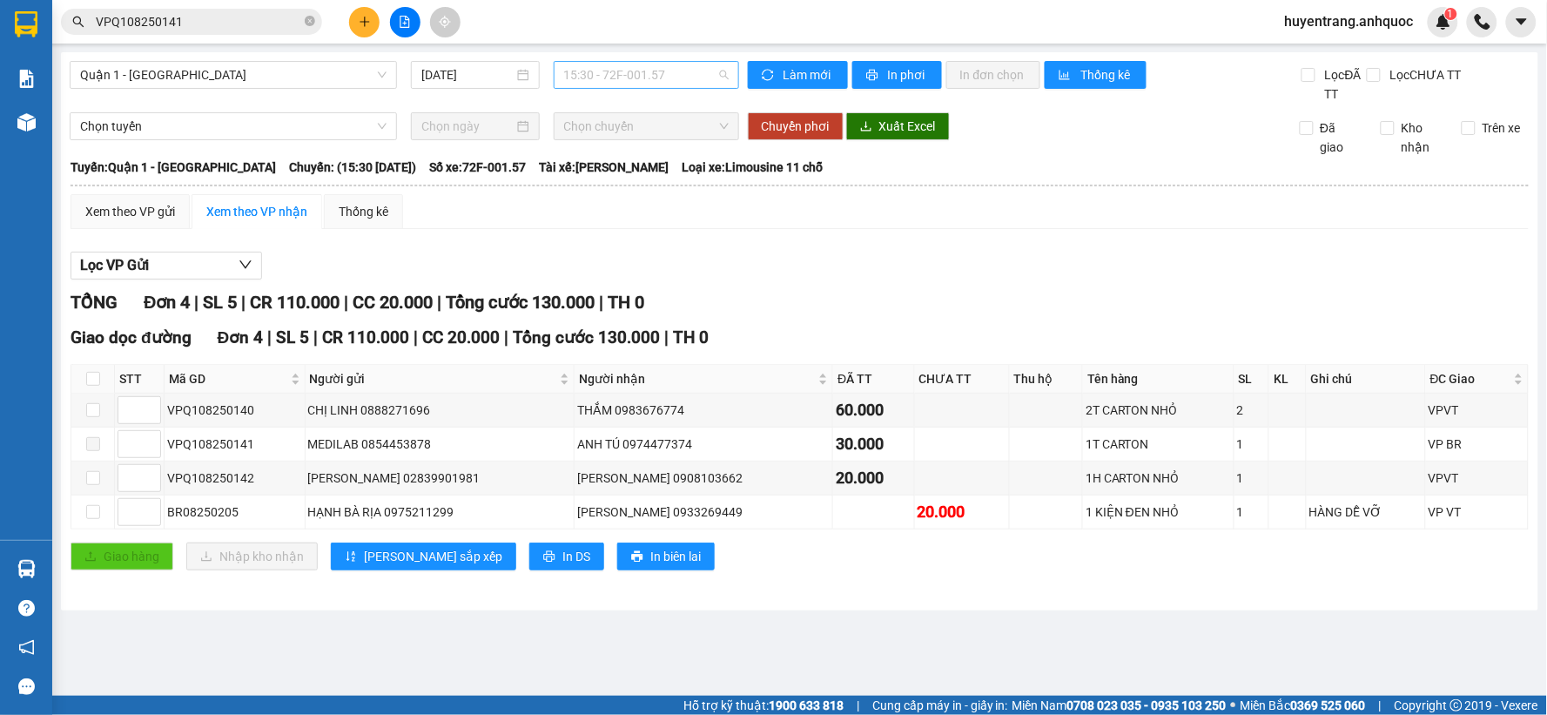
click at [644, 74] on span "15:30 - 72F-001.57" at bounding box center [646, 75] width 165 height 26
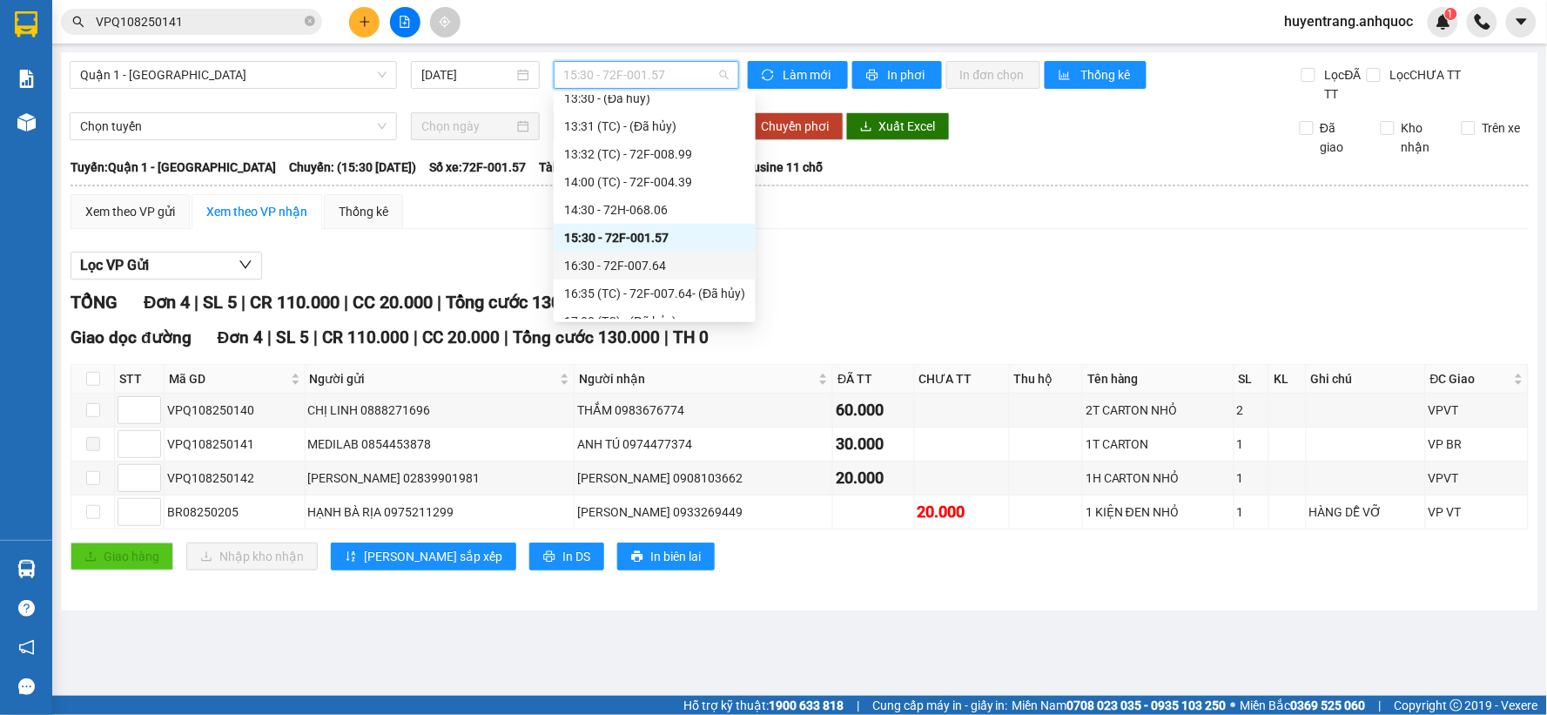
click at [601, 257] on div "16:30 - 72F-007.64" at bounding box center [654, 265] width 181 height 19
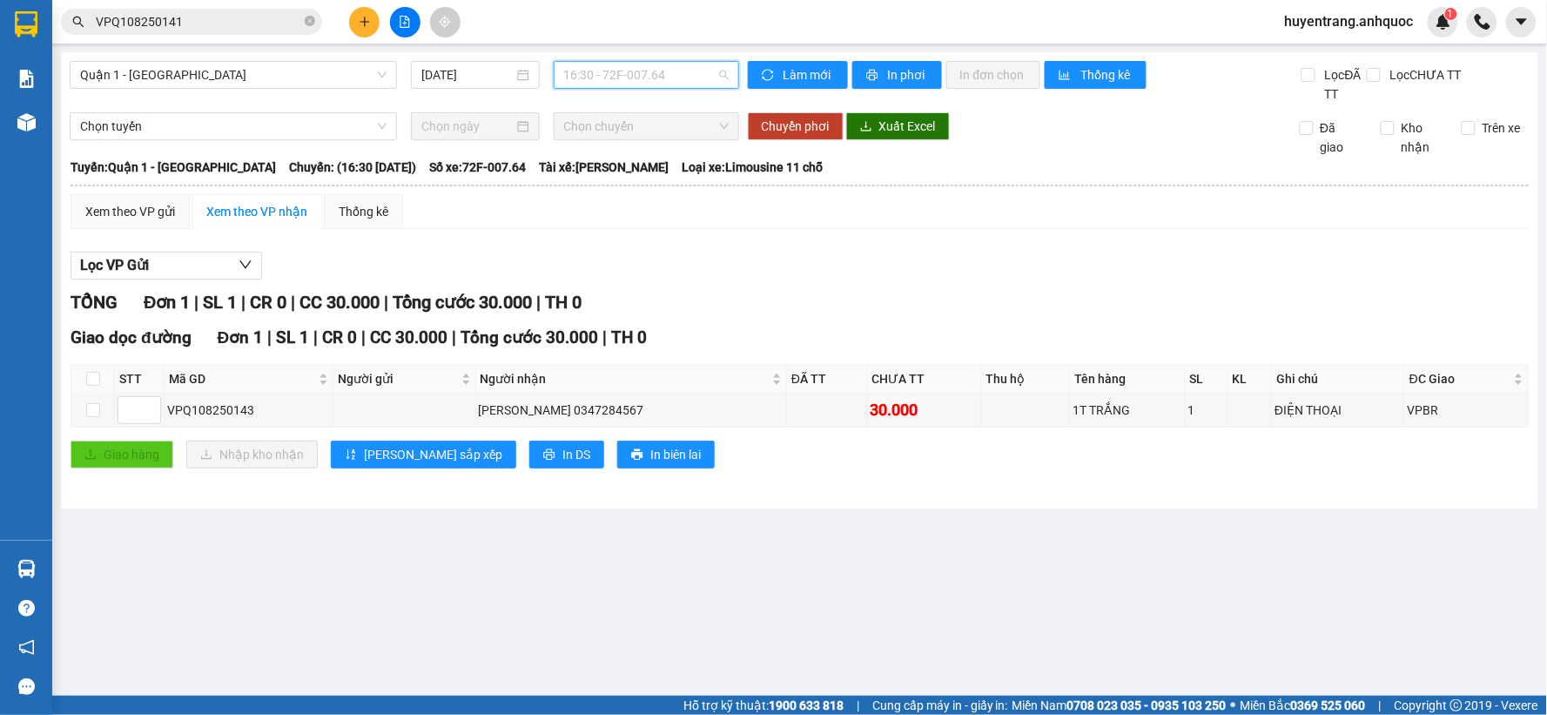
click at [613, 71] on span "16:30 - 72F-007.64" at bounding box center [646, 75] width 165 height 26
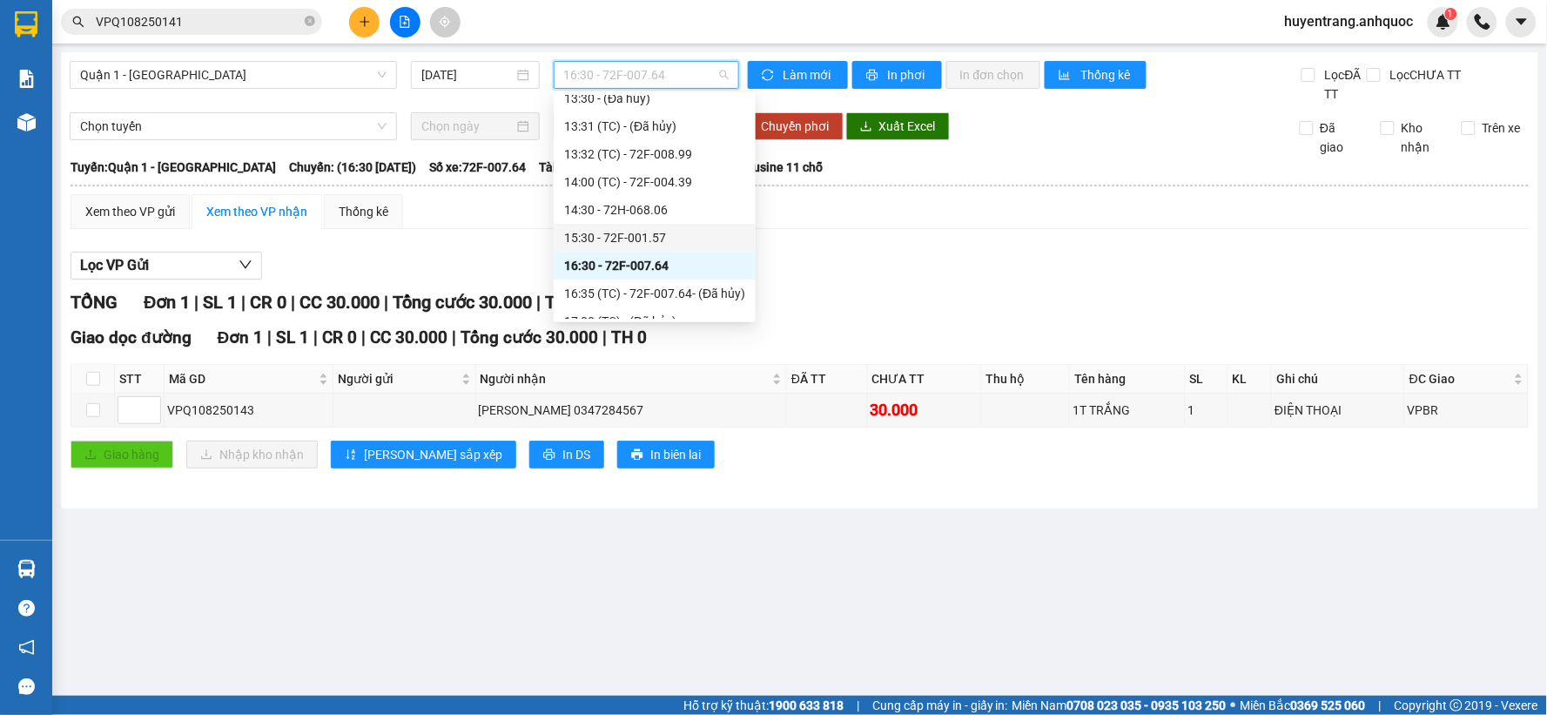
click at [592, 240] on div "15:30 - 72F-001.57" at bounding box center [654, 237] width 181 height 19
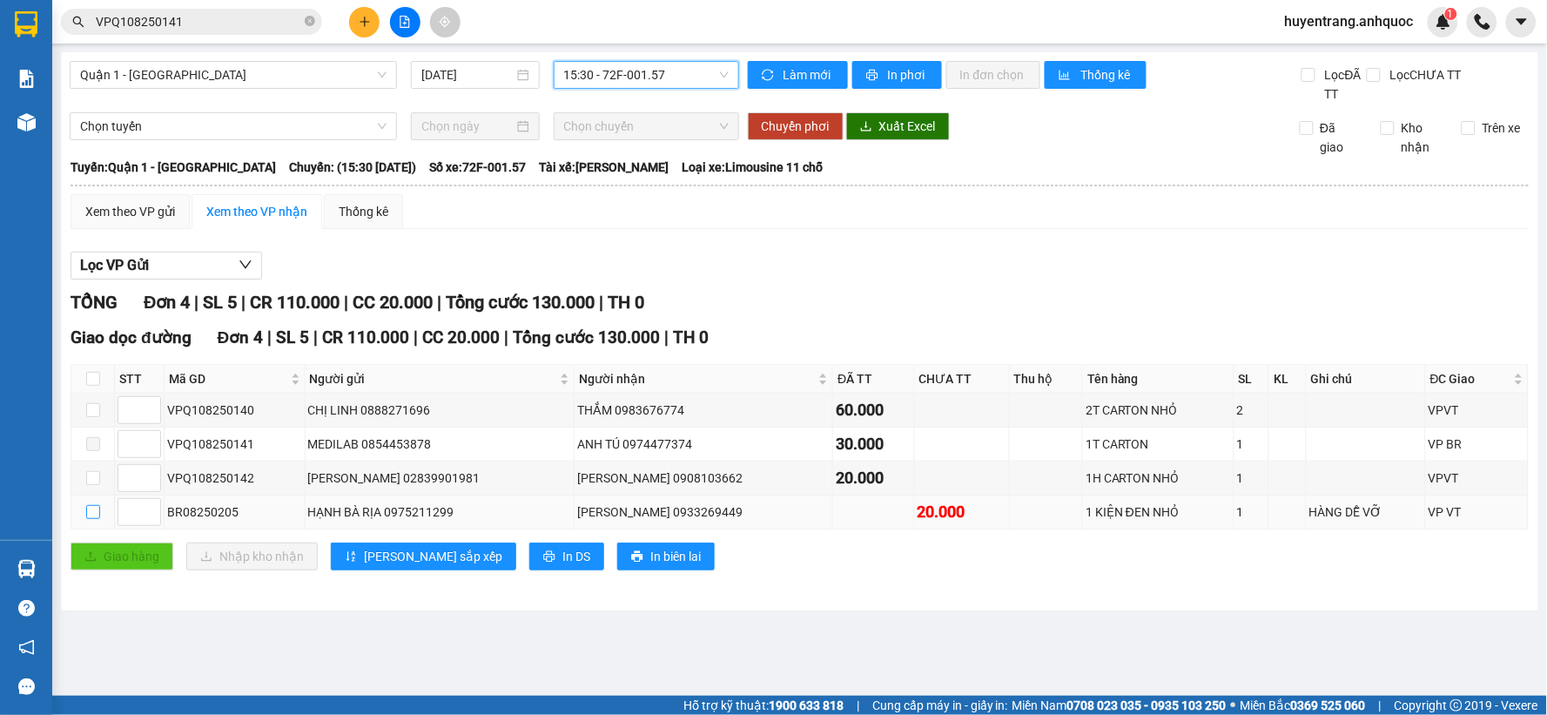
click at [89, 506] on label at bounding box center [93, 511] width 14 height 19
click at [89, 506] on input "checkbox" at bounding box center [93, 512] width 14 height 14
checkbox input "true"
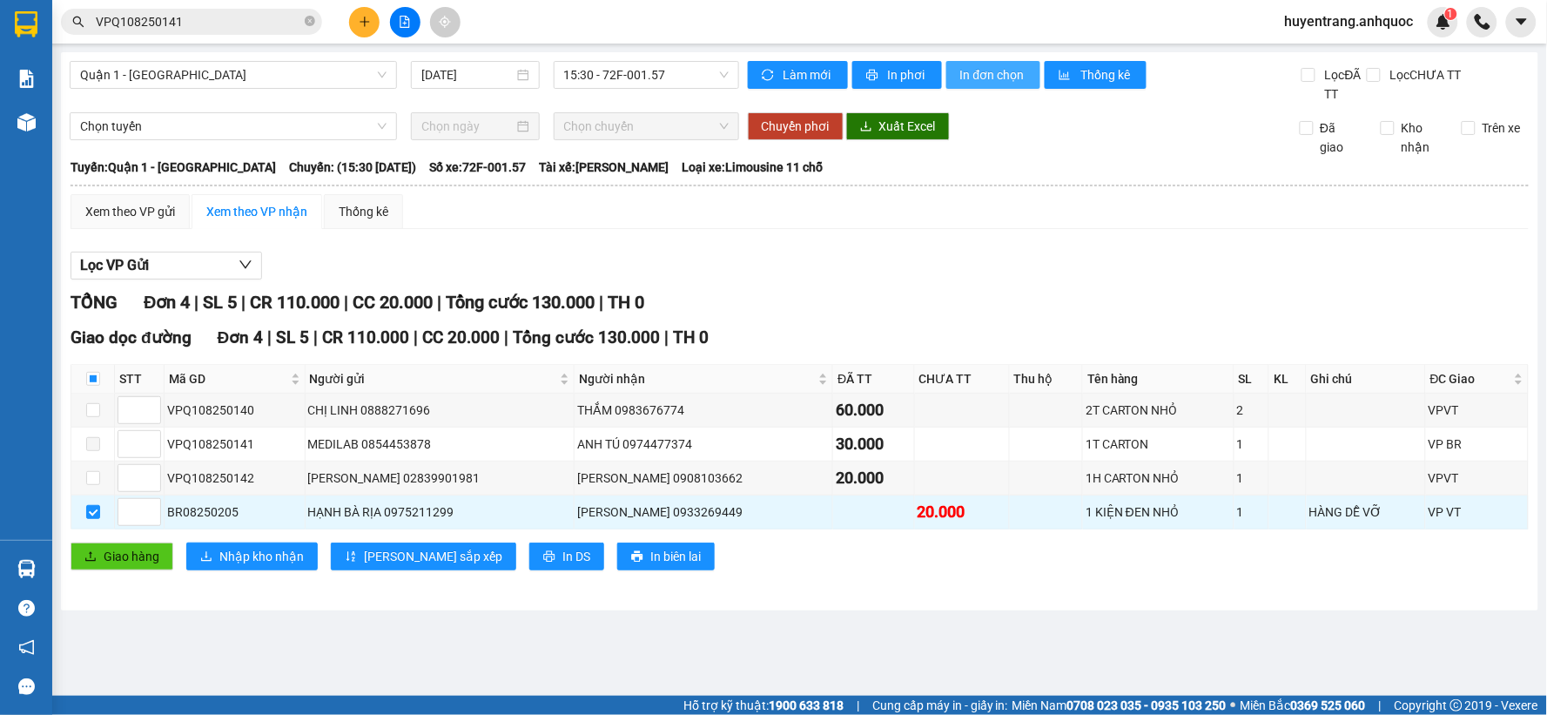
click at [984, 74] on span "In đơn chọn" at bounding box center [993, 74] width 67 height 19
click at [1000, 80] on span "In đơn chọn" at bounding box center [993, 74] width 67 height 19
click at [306, 17] on icon "close-circle" at bounding box center [310, 21] width 10 height 10
click at [201, 21] on input "text" at bounding box center [198, 21] width 205 height 19
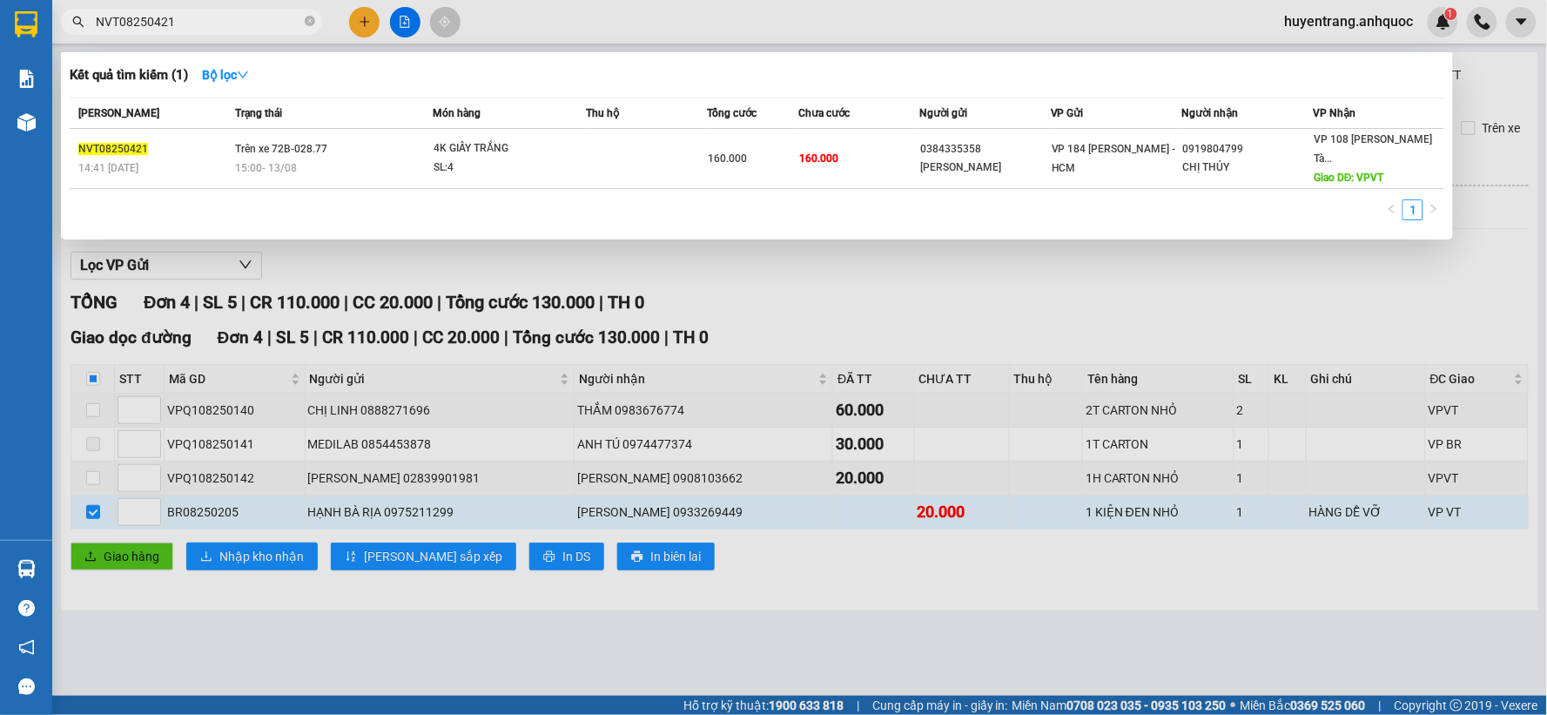
type input "NVT08250421"
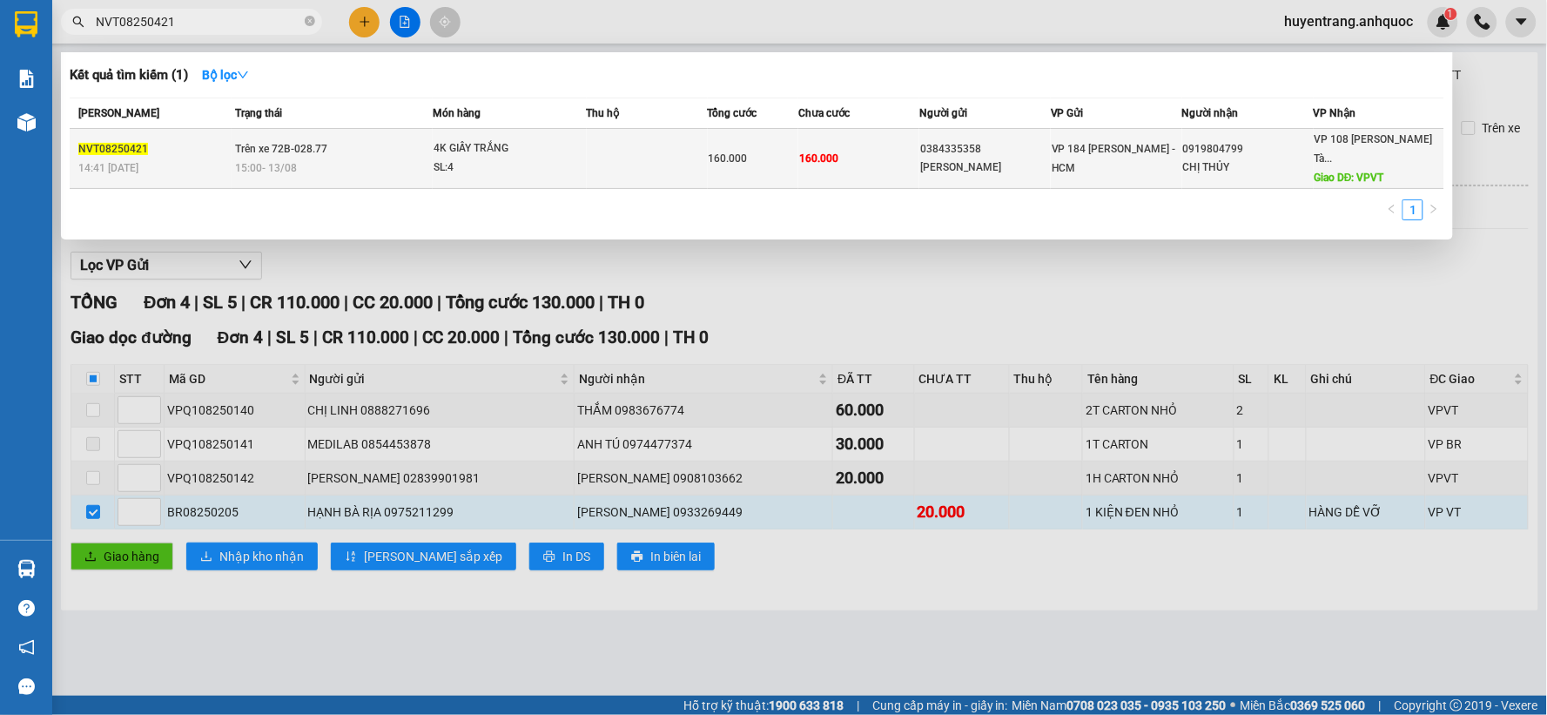
click at [395, 137] on td "Trên xe 72B-028.77 15:00 [DATE]" at bounding box center [333, 159] width 202 height 60
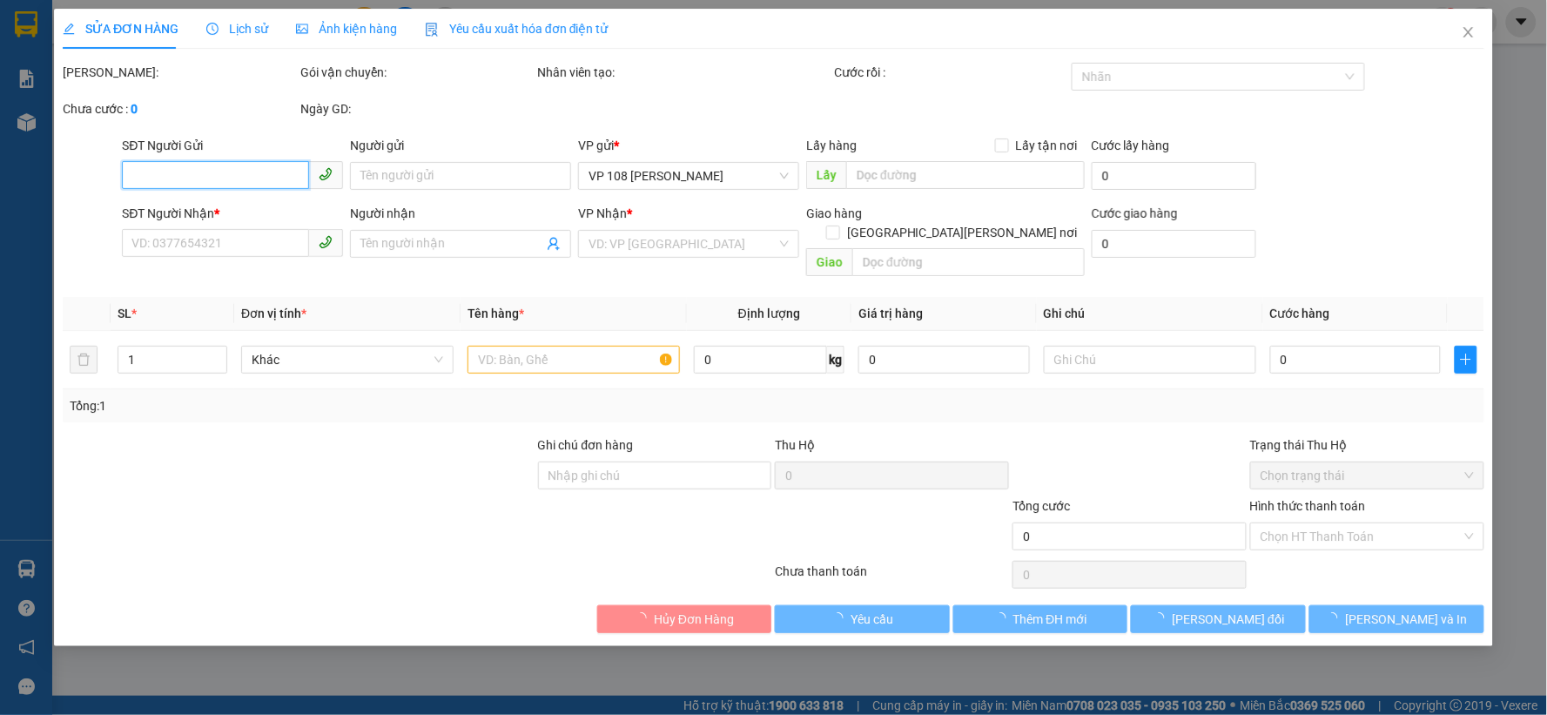
type input "0384335358"
type input "[PERSON_NAME]"
type input "0919804799"
type input "CHỊ THỦY"
type input "VPVT"
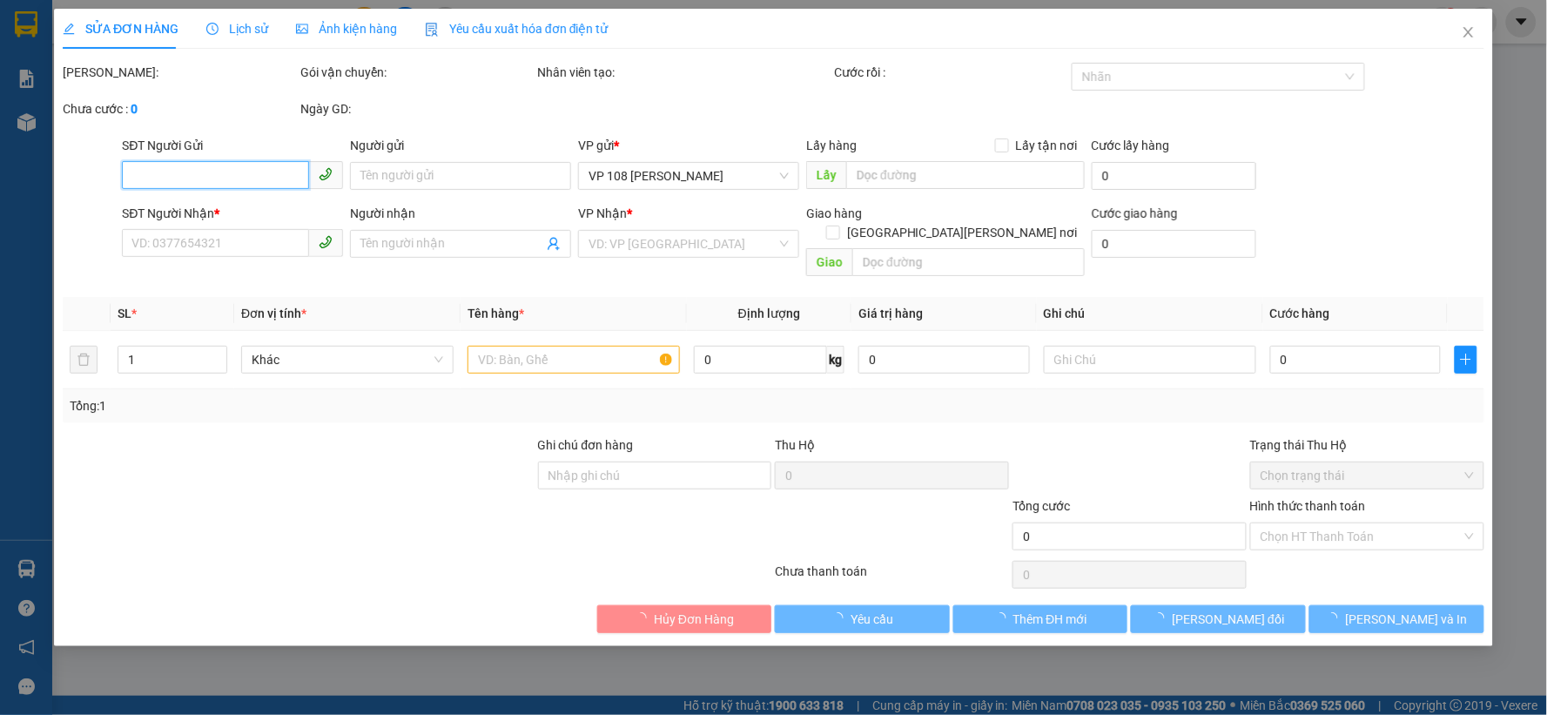
type input "160.000"
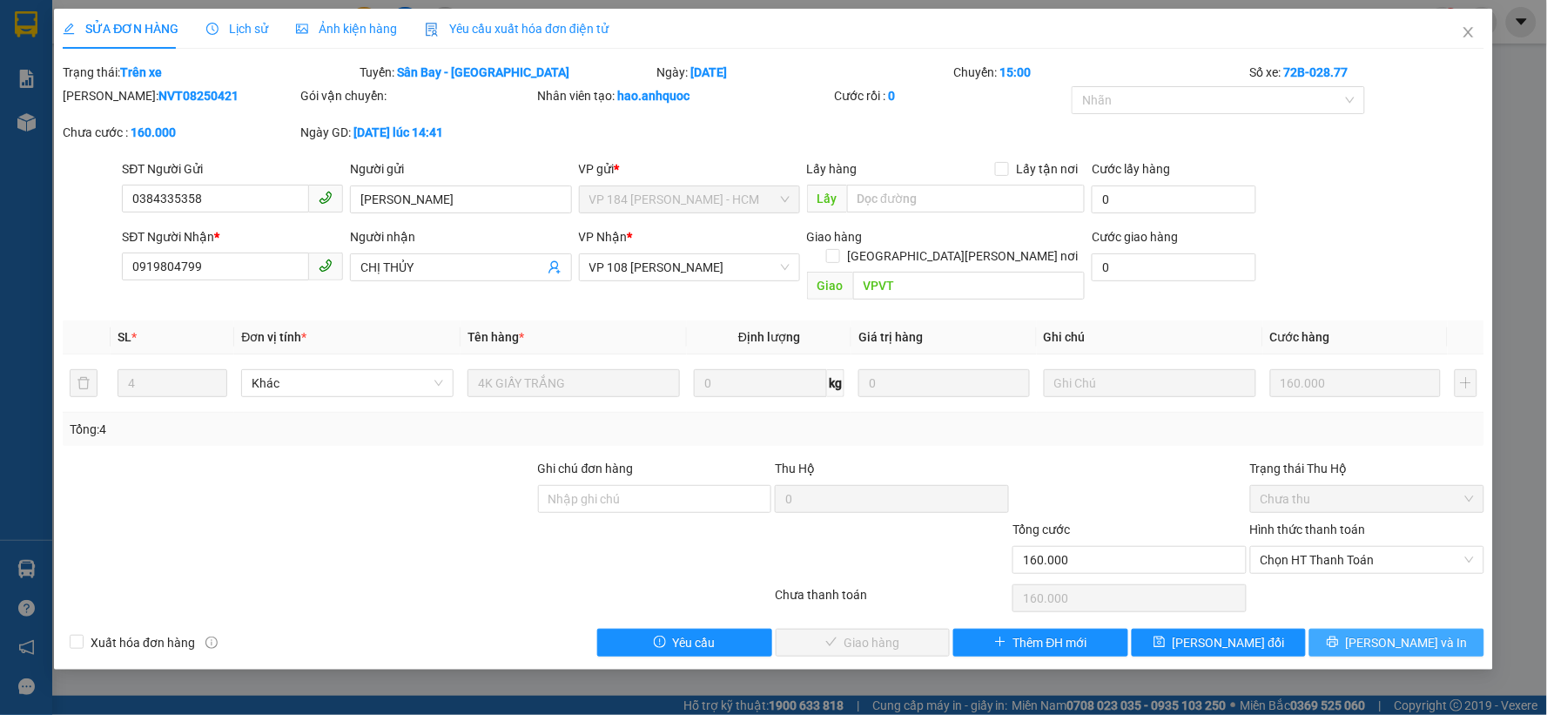
click at [1391, 633] on span "[PERSON_NAME] và In" at bounding box center [1407, 642] width 122 height 19
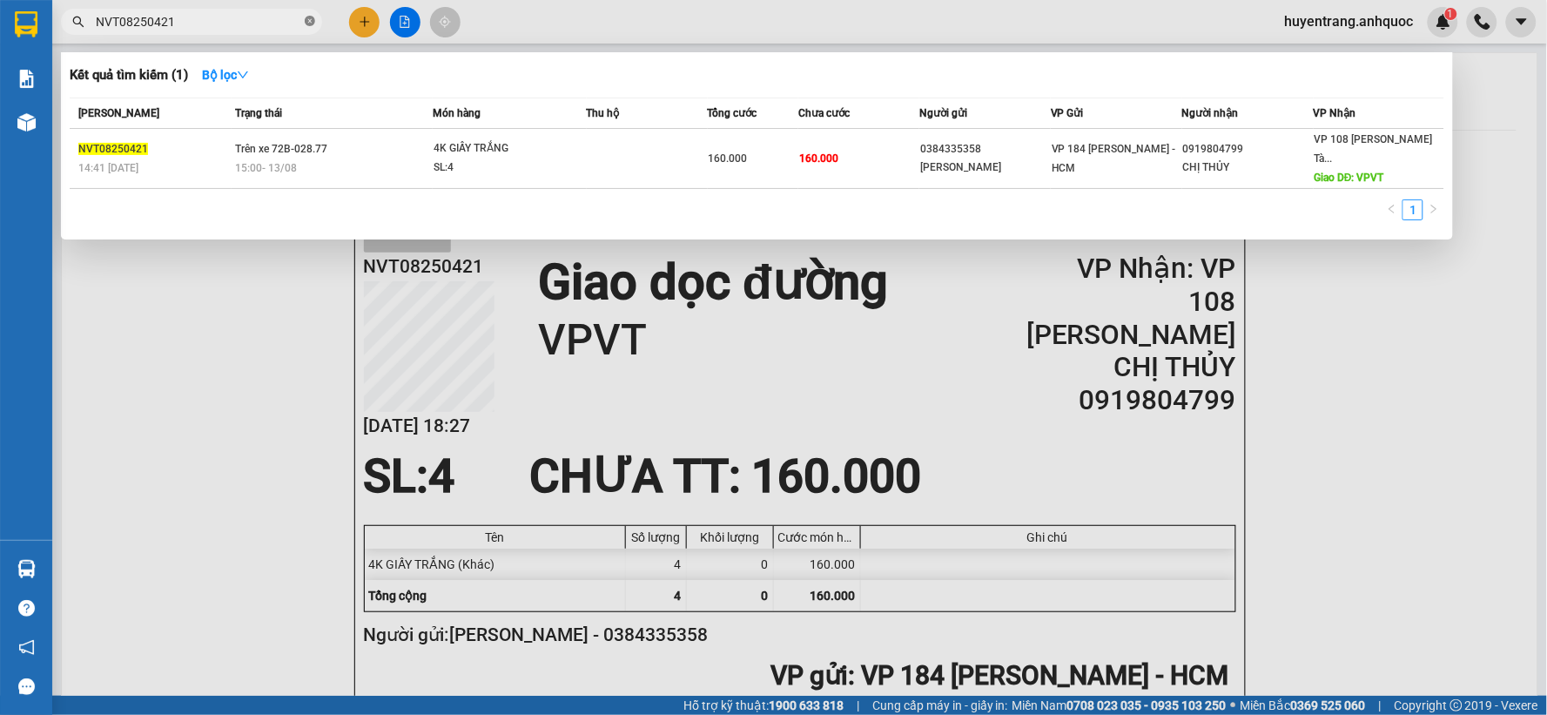
click at [307, 20] on icon "close-circle" at bounding box center [310, 21] width 10 height 10
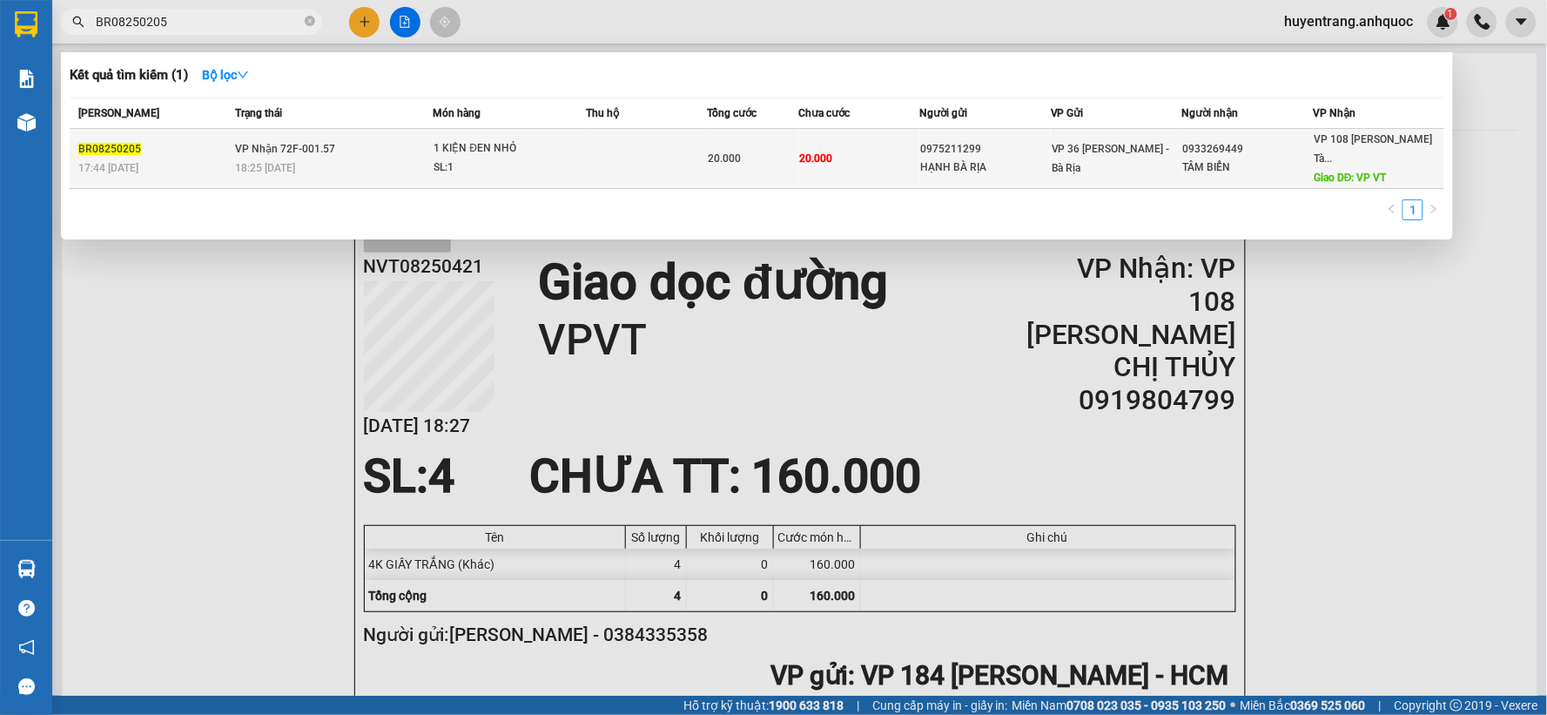
type input "BR08250205"
click at [514, 179] on td "1 KIỆN ĐEN NHỎ SL: 1" at bounding box center [509, 159] width 153 height 60
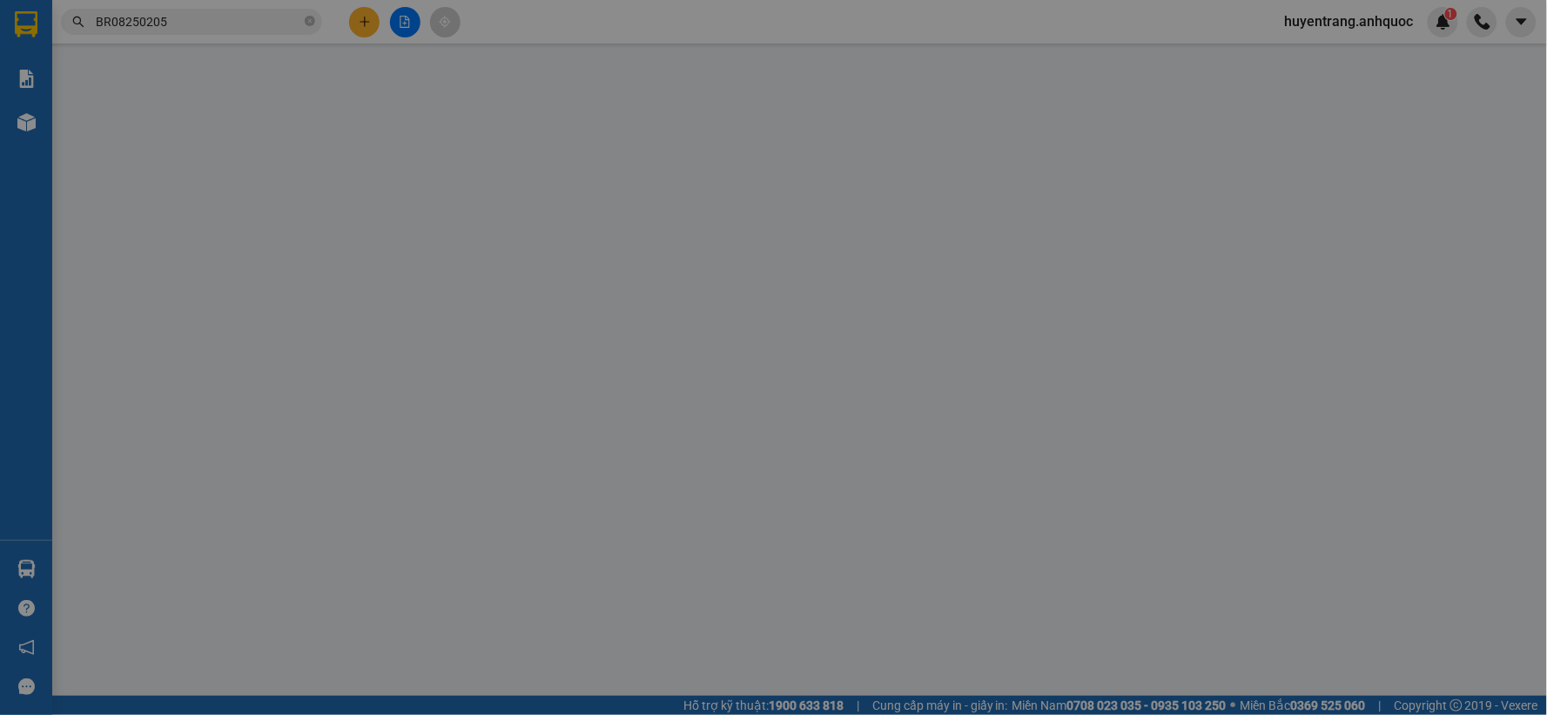
type input "0975211299"
type input "HẠNH BÀ RỊA"
type input "0933269449"
type input "TÂM BIỂN"
type input "VP VT"
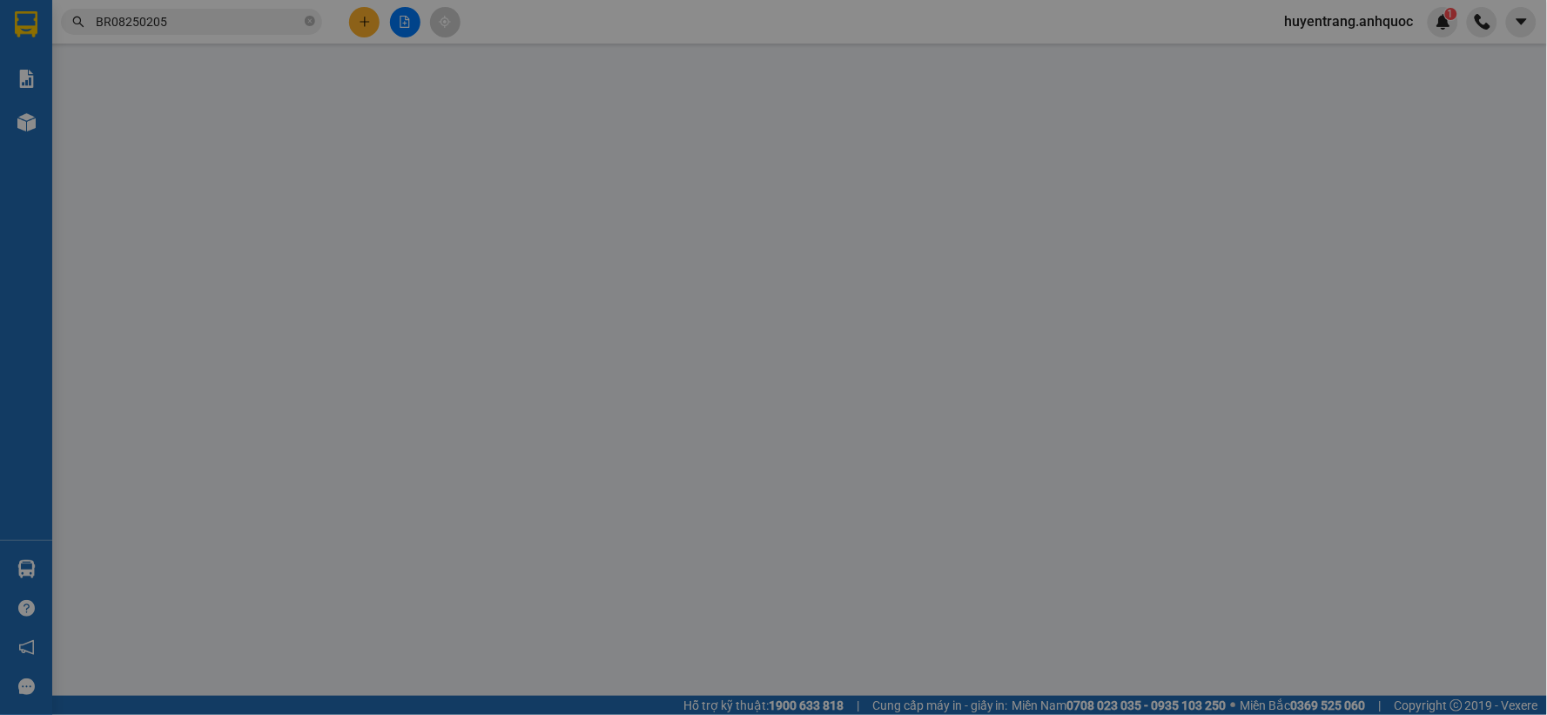
type input "20.000"
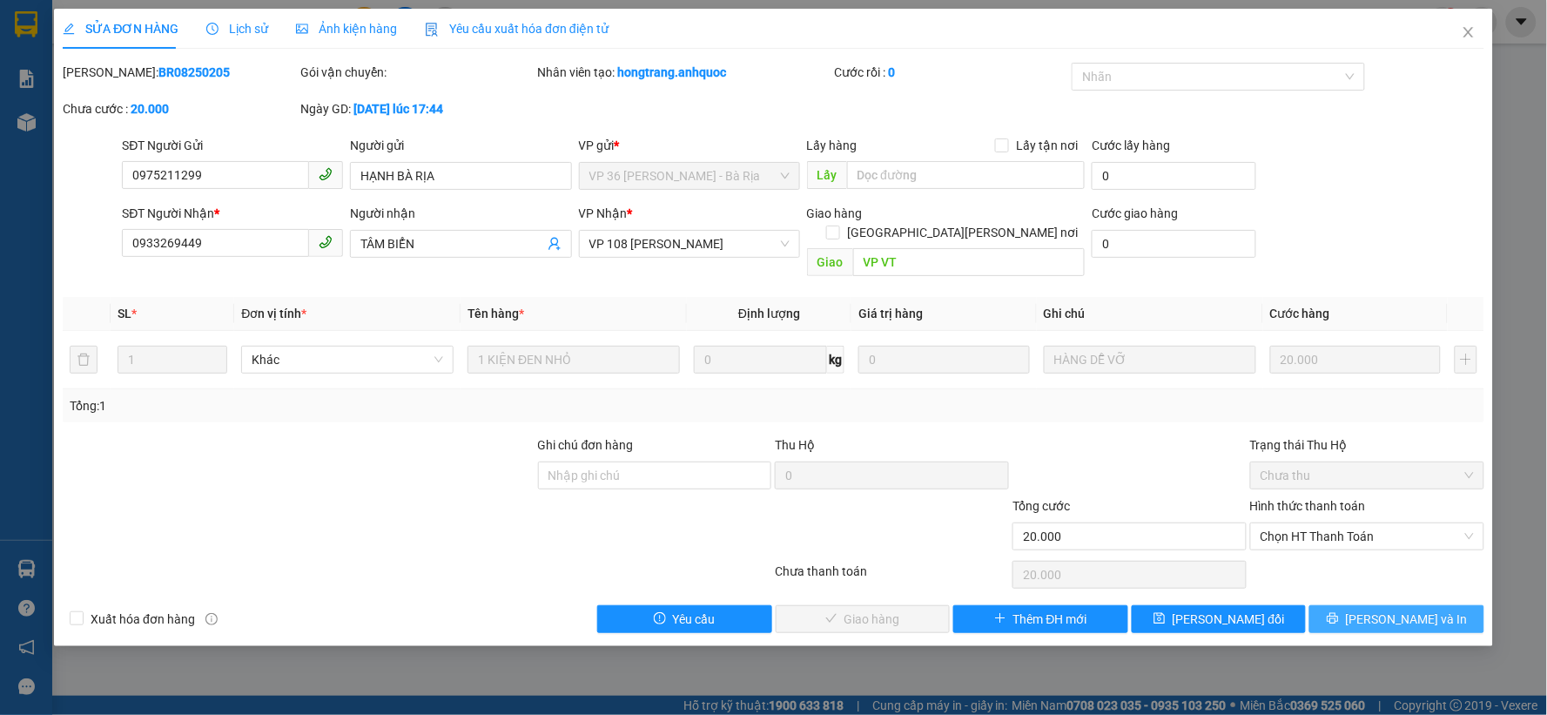
click at [1400, 609] on span "[PERSON_NAME] và In" at bounding box center [1407, 618] width 122 height 19
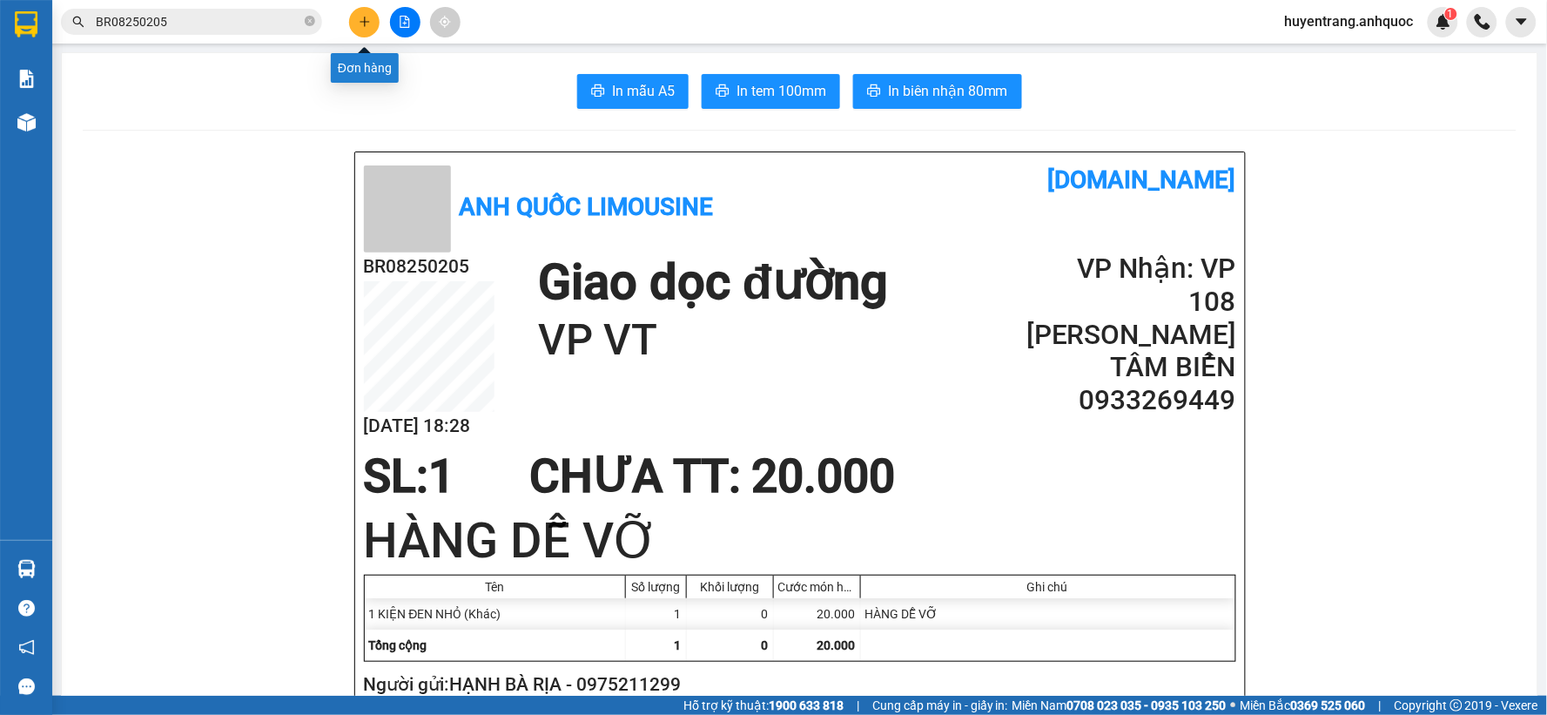
click at [363, 24] on icon "plus" at bounding box center [365, 22] width 12 height 12
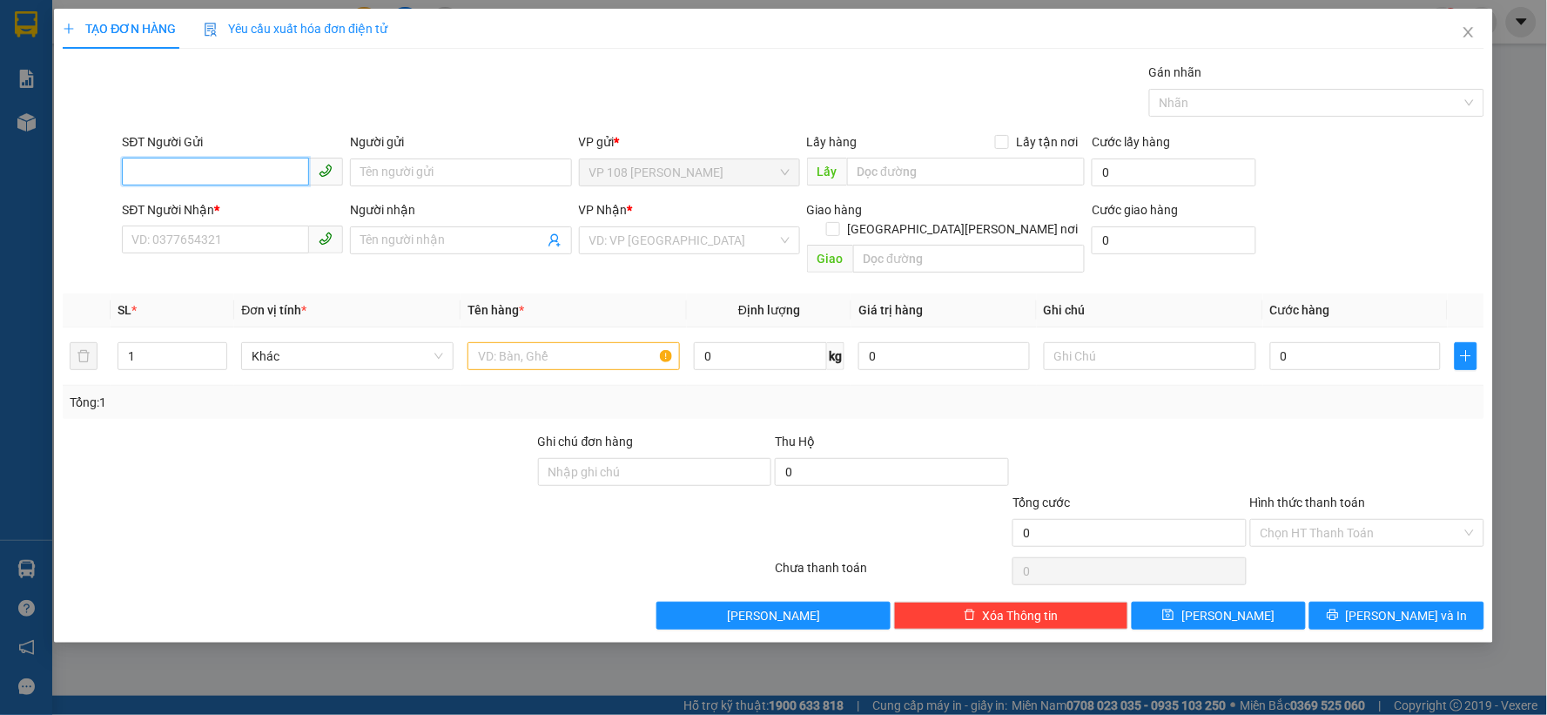
click at [246, 159] on input "SĐT Người Gửi" at bounding box center [215, 172] width 187 height 28
click at [236, 206] on div "0354868860 - [GEOGRAPHIC_DATA]" at bounding box center [232, 207] width 200 height 19
type input "0354868860"
type input "CẨM TÚ"
type input "0906807048"
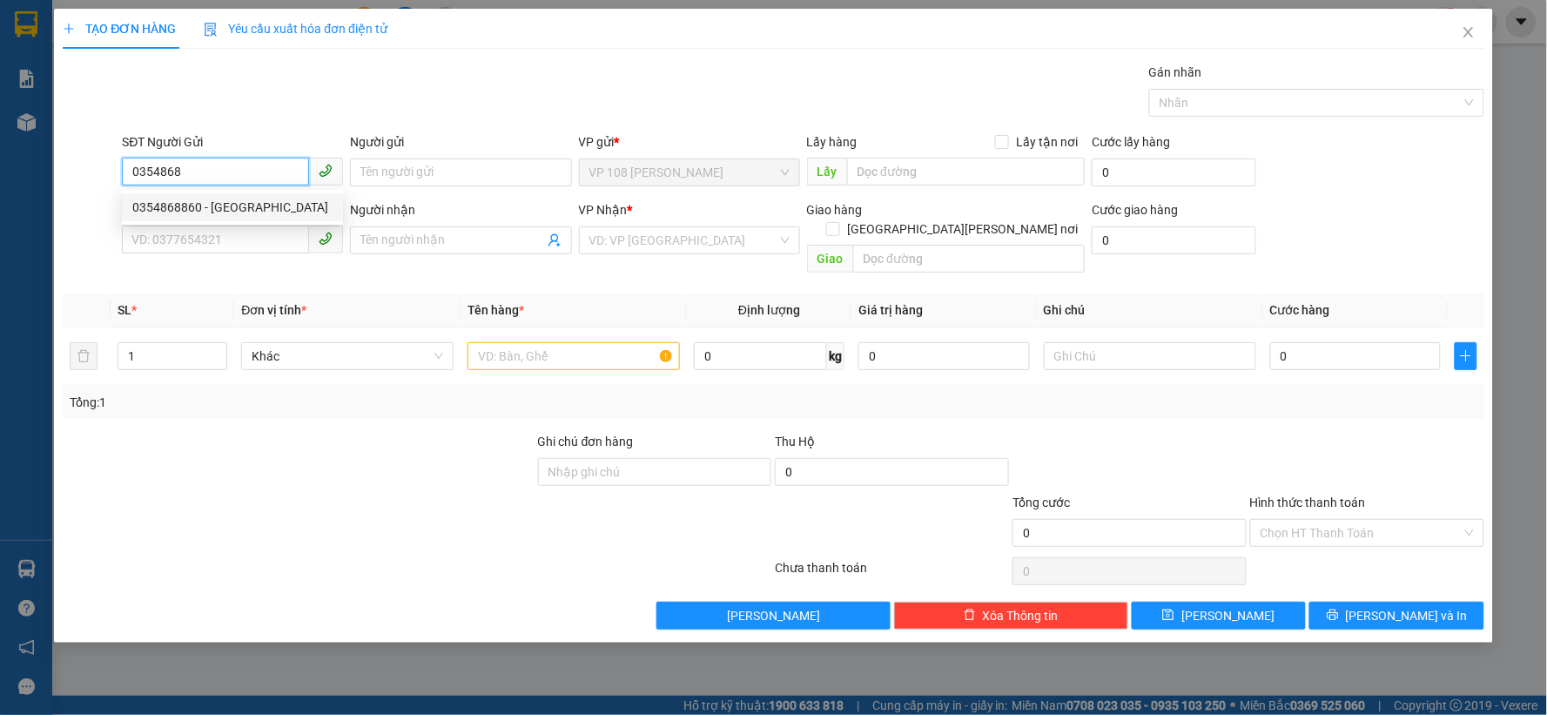
type input "A PHÚC"
type input "VP NVT"
type input "30.000"
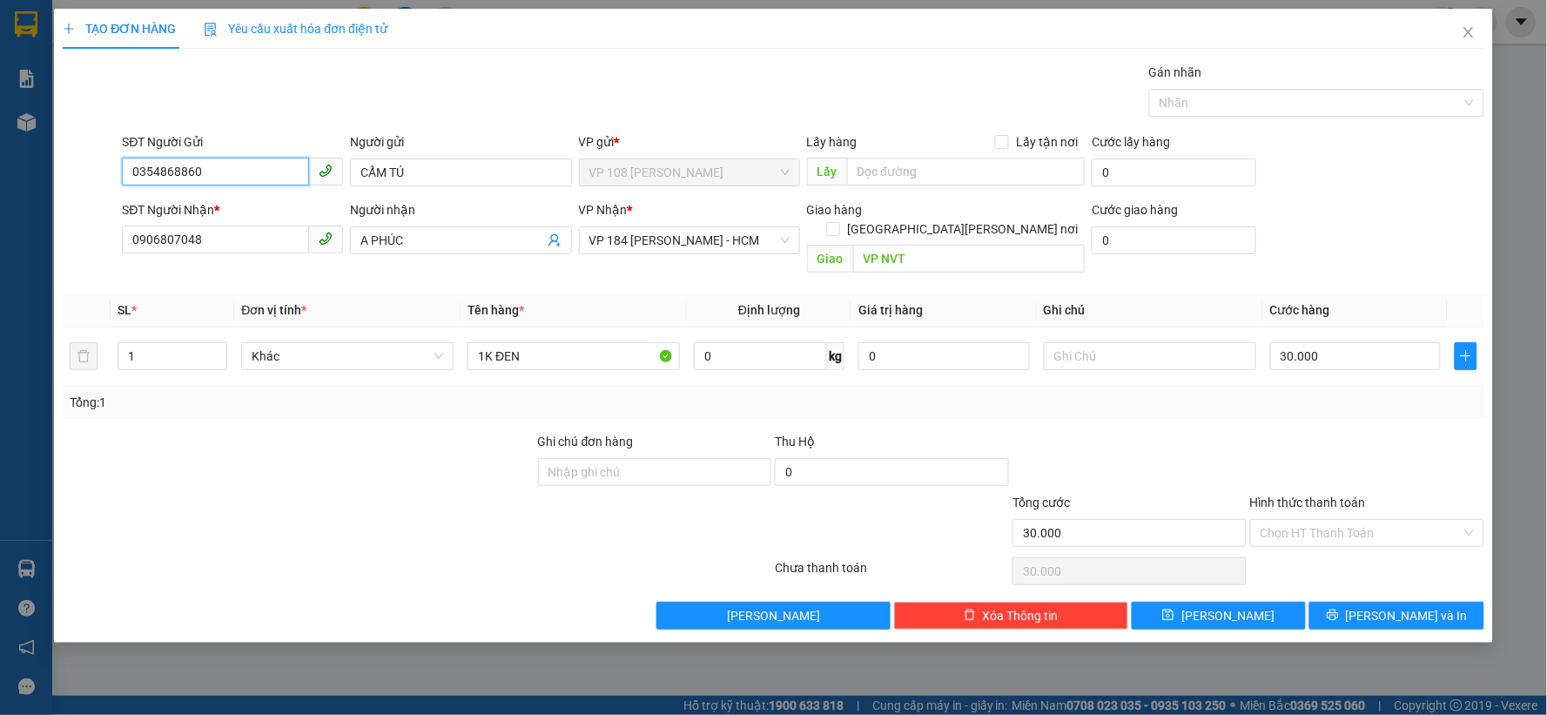
click at [219, 177] on input "0354868860" at bounding box center [215, 172] width 187 height 28
type input "0354868862"
click at [237, 242] on input "0906807048" at bounding box center [215, 240] width 187 height 28
click at [1355, 342] on input "30.000" at bounding box center [1356, 356] width 172 height 28
type input "2"
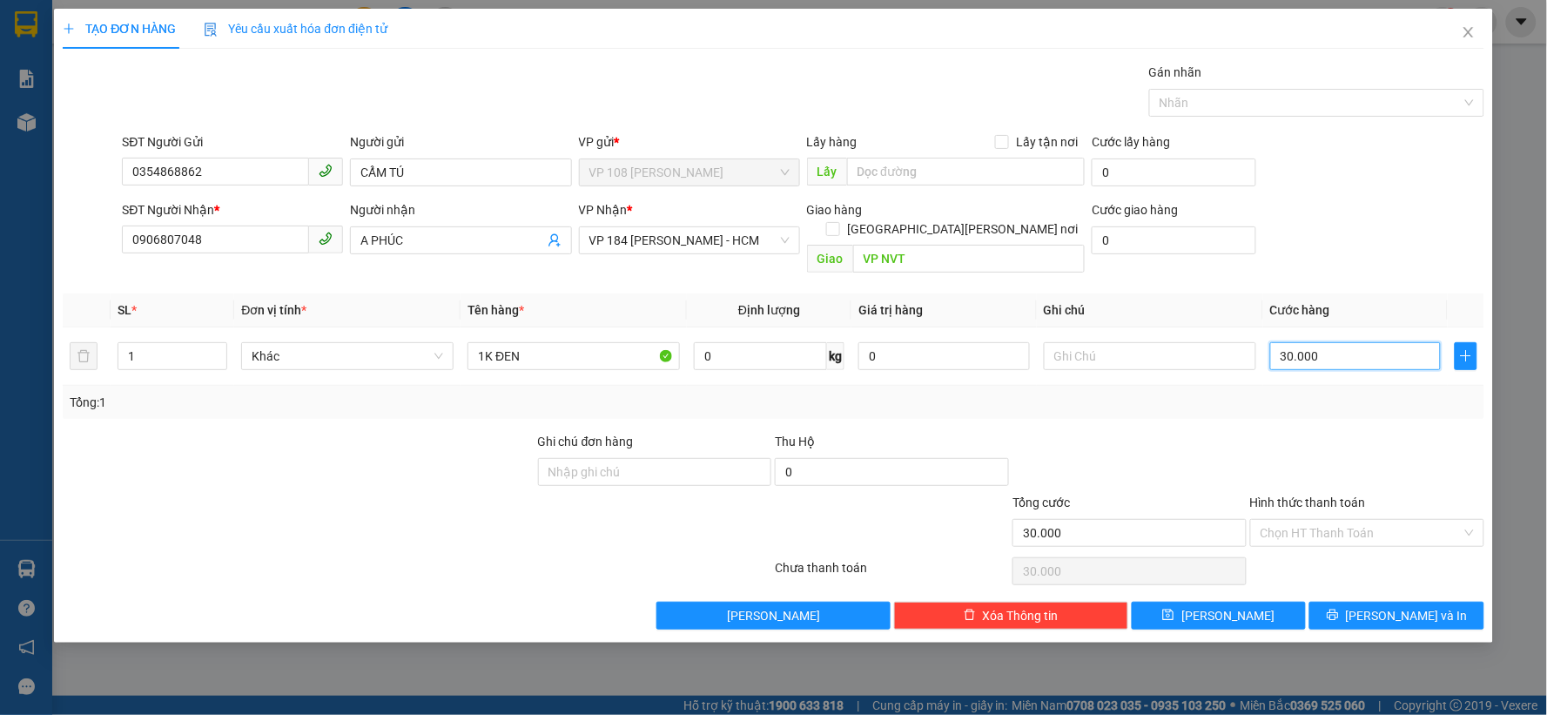
type input "2"
type input "20"
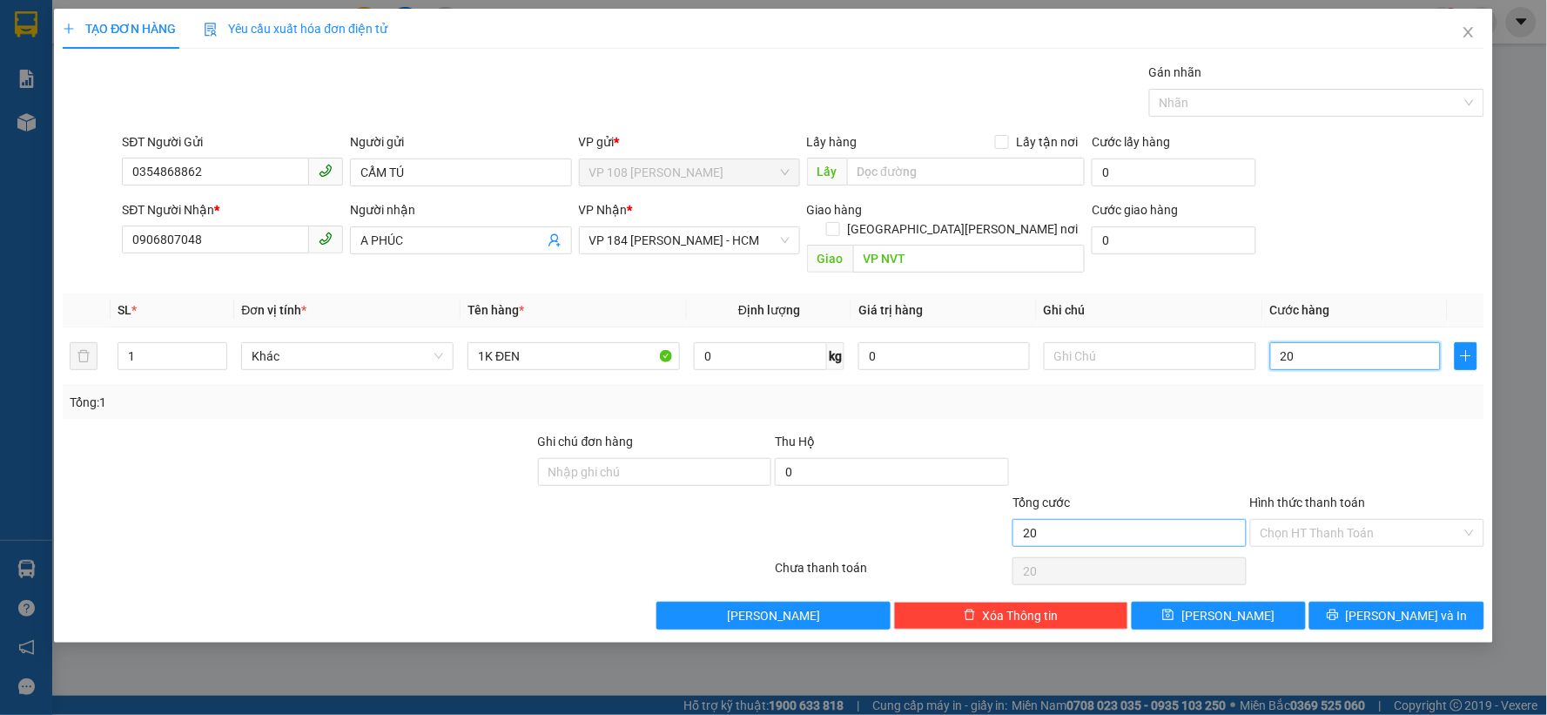
type input "200"
type input "2.000"
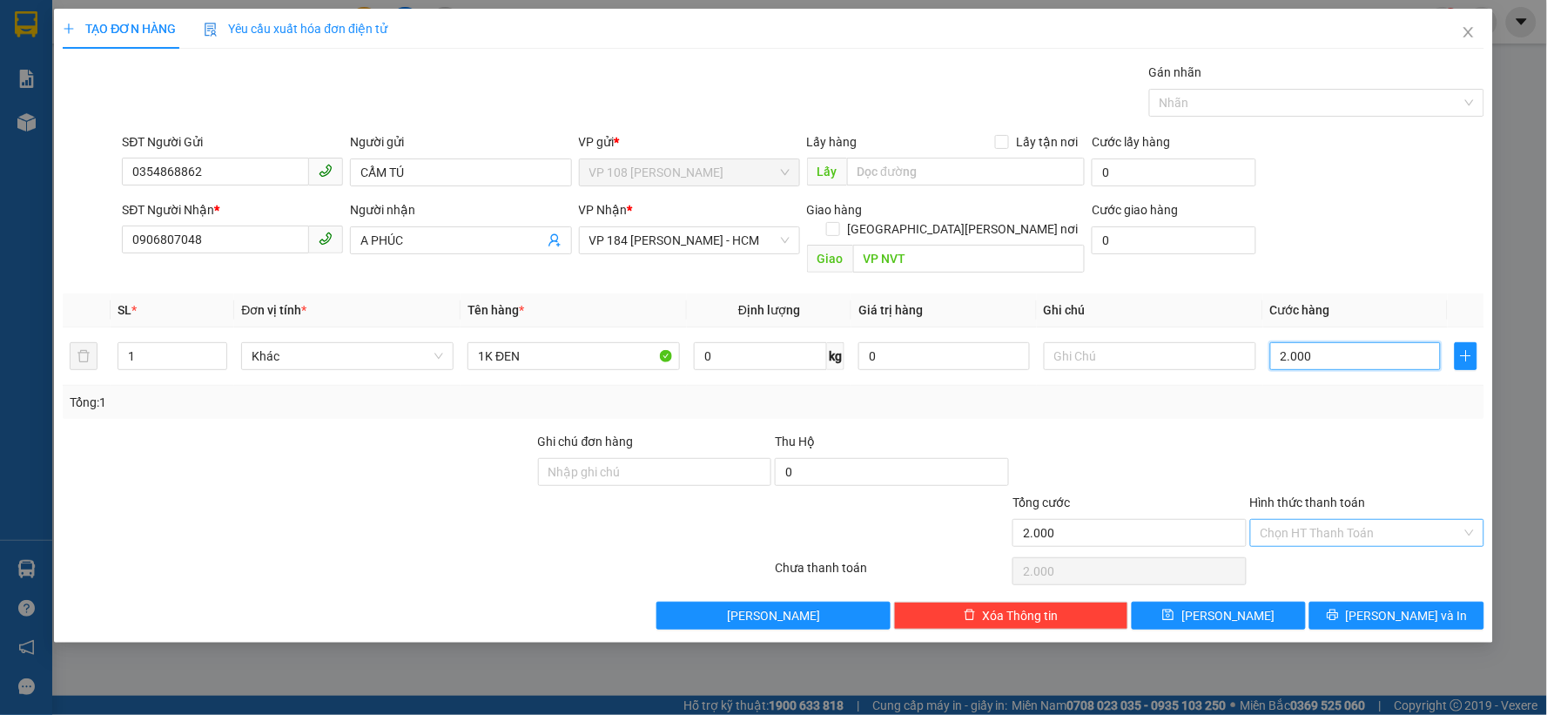
type input "20.000"
click at [1383, 520] on input "Hình thức thanh toán" at bounding box center [1361, 533] width 201 height 26
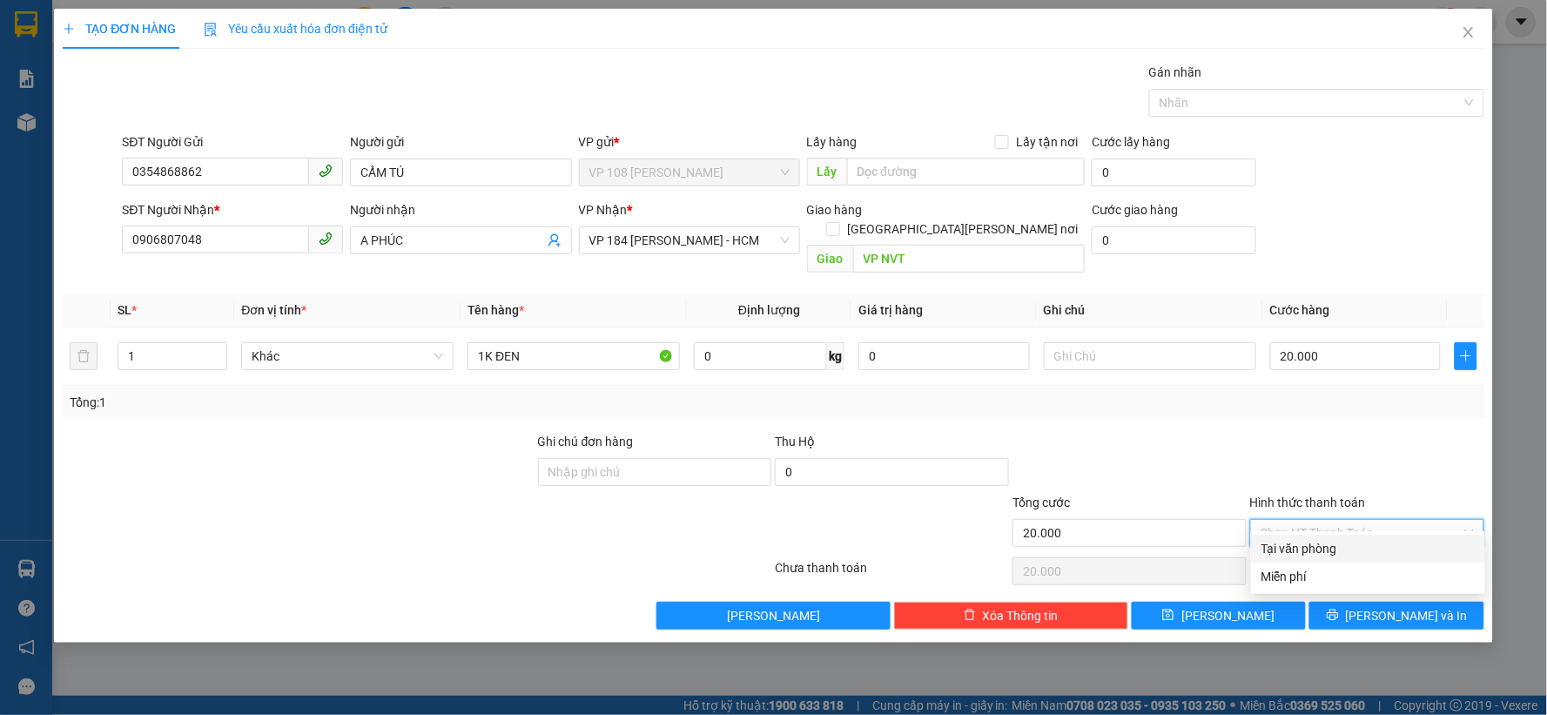
click at [1383, 520] on input "Hình thức thanh toán" at bounding box center [1361, 533] width 201 height 26
click at [1344, 551] on div "Tại văn phòng" at bounding box center [1368, 548] width 213 height 19
type input "0"
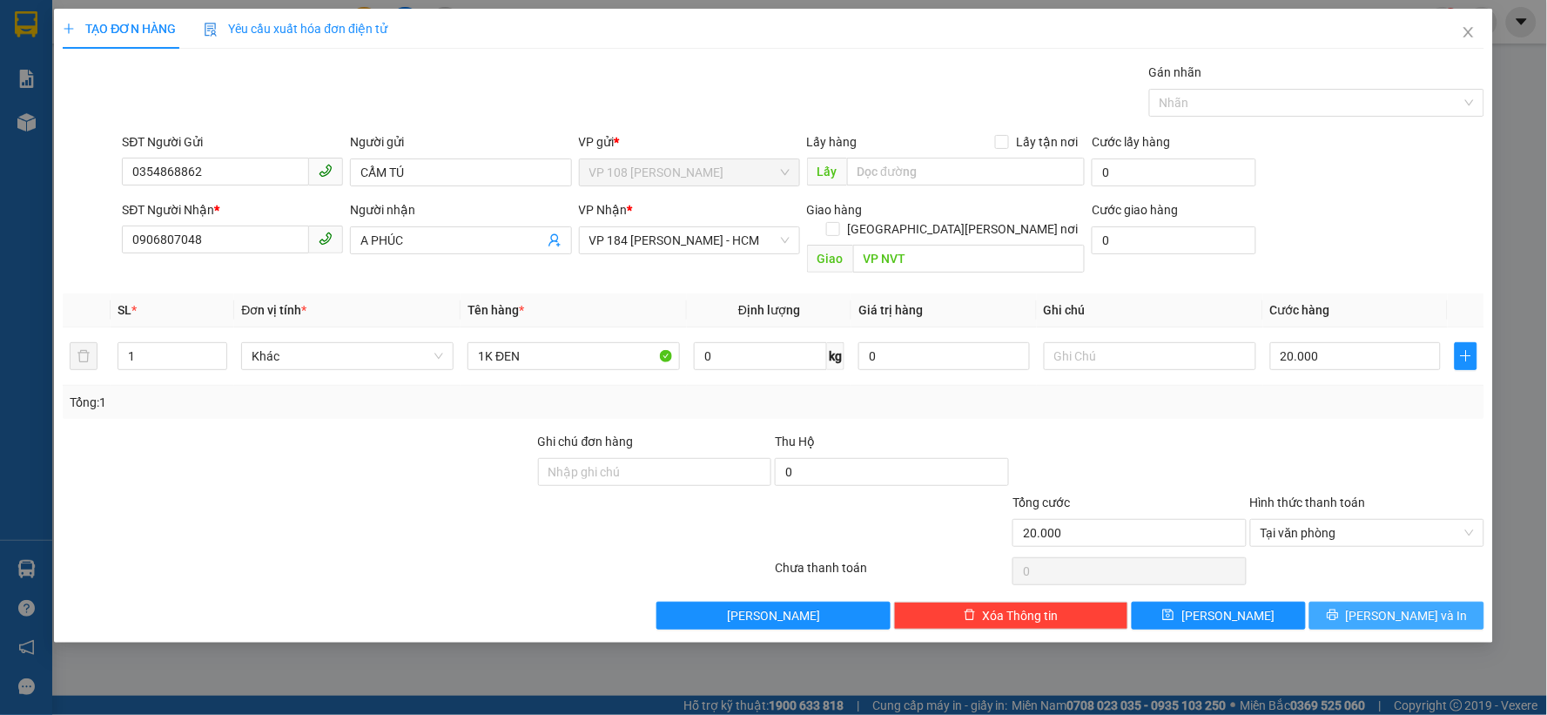
click at [1339, 609] on icon "printer" at bounding box center [1333, 615] width 12 height 12
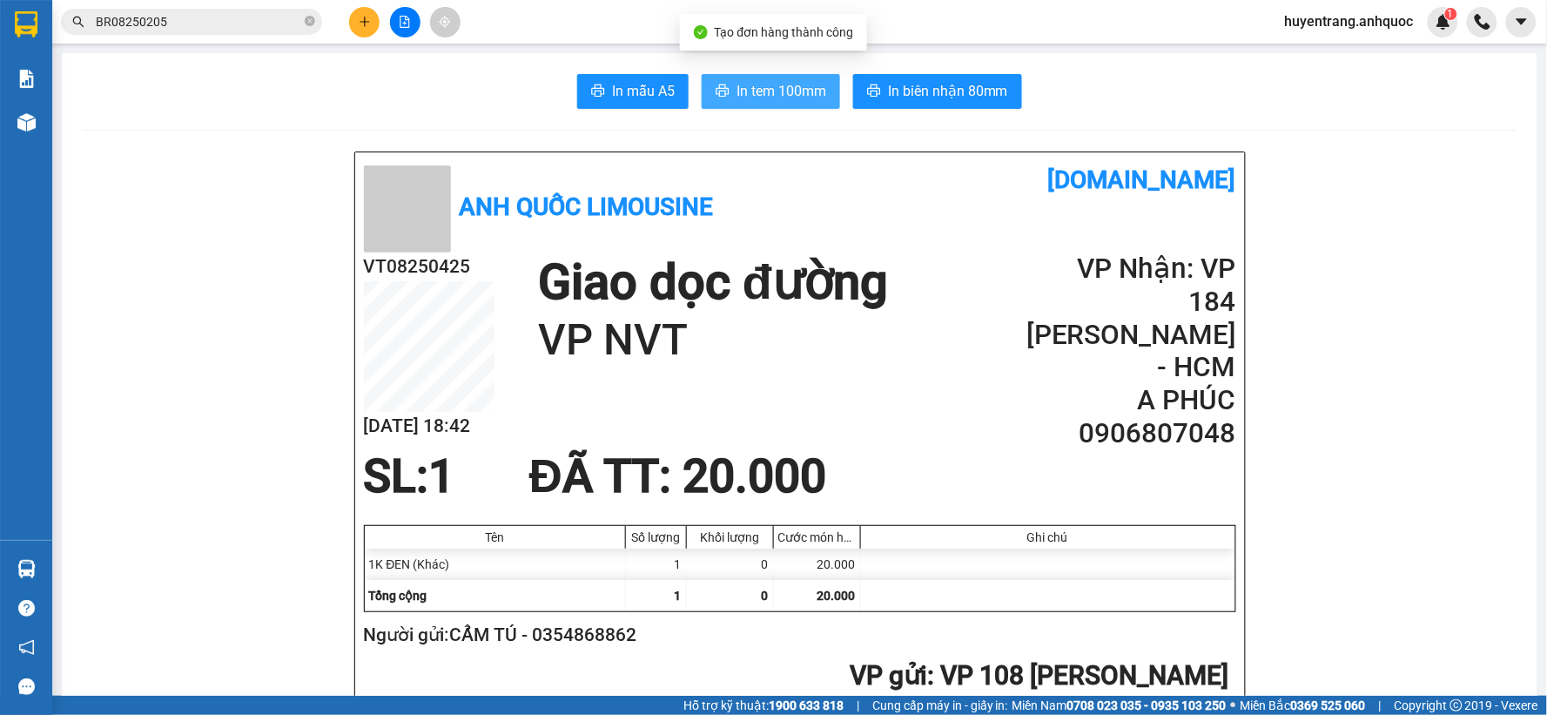
click at [737, 98] on span "In tem 100mm" at bounding box center [782, 91] width 90 height 22
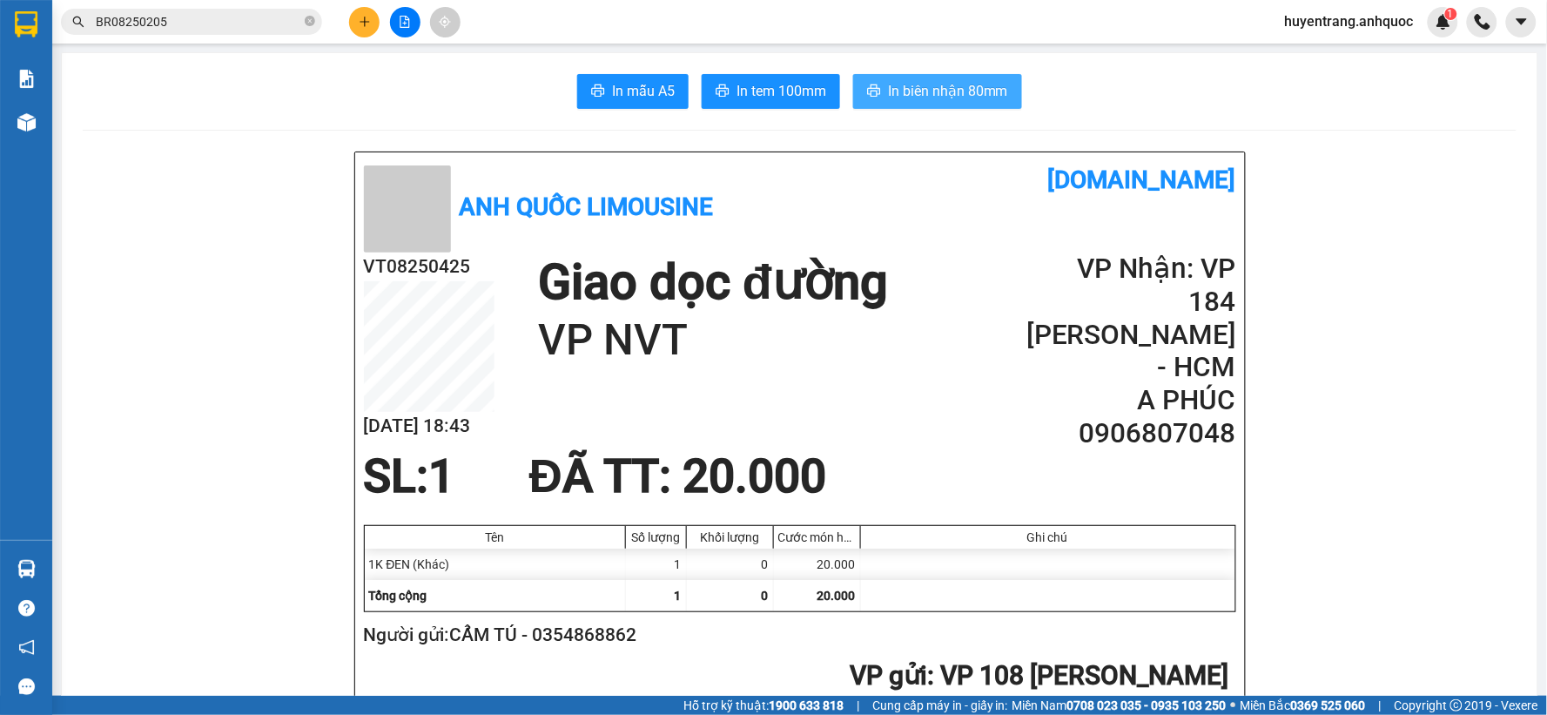
click at [968, 84] on span "In biên nhận 80mm" at bounding box center [948, 91] width 120 height 22
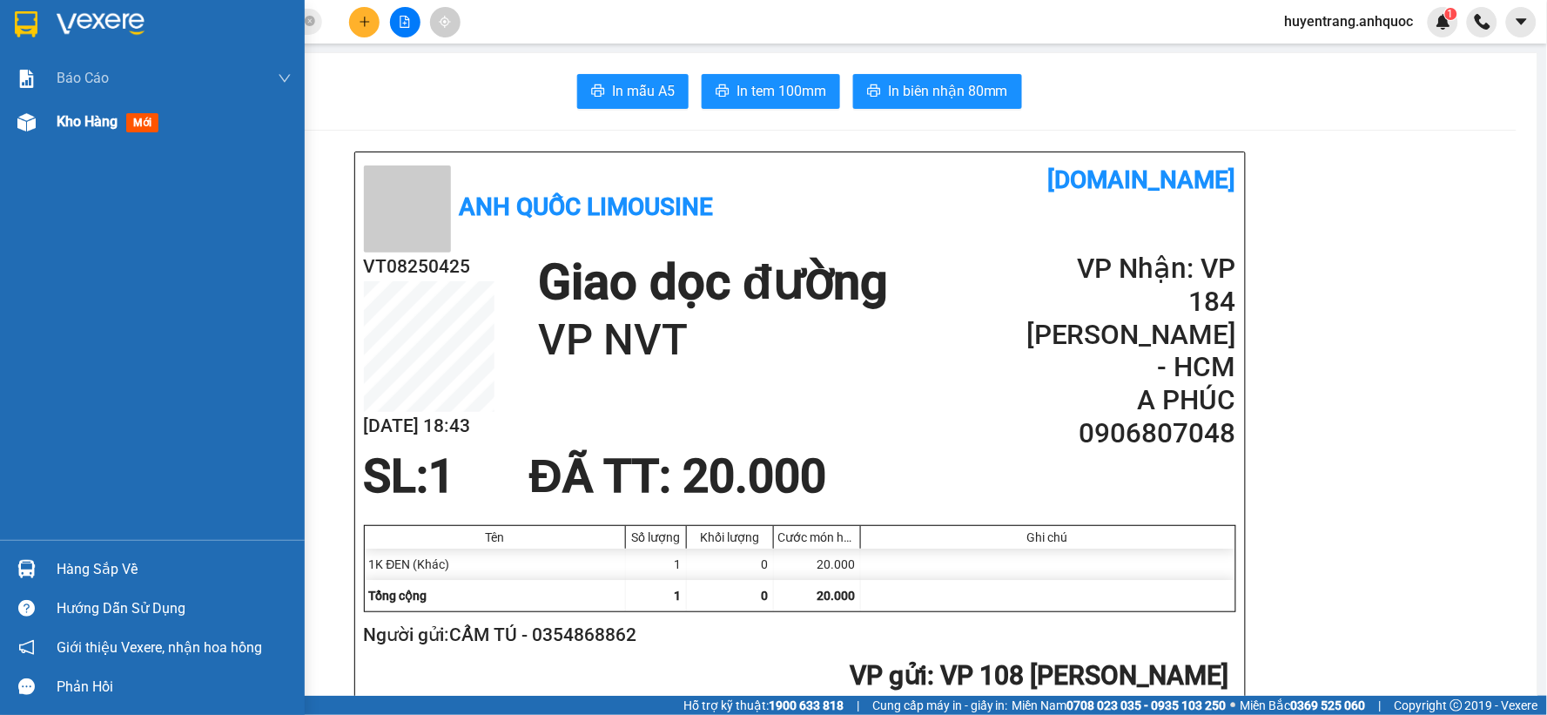
click at [81, 136] on div "Kho hàng mới" at bounding box center [174, 122] width 235 height 44
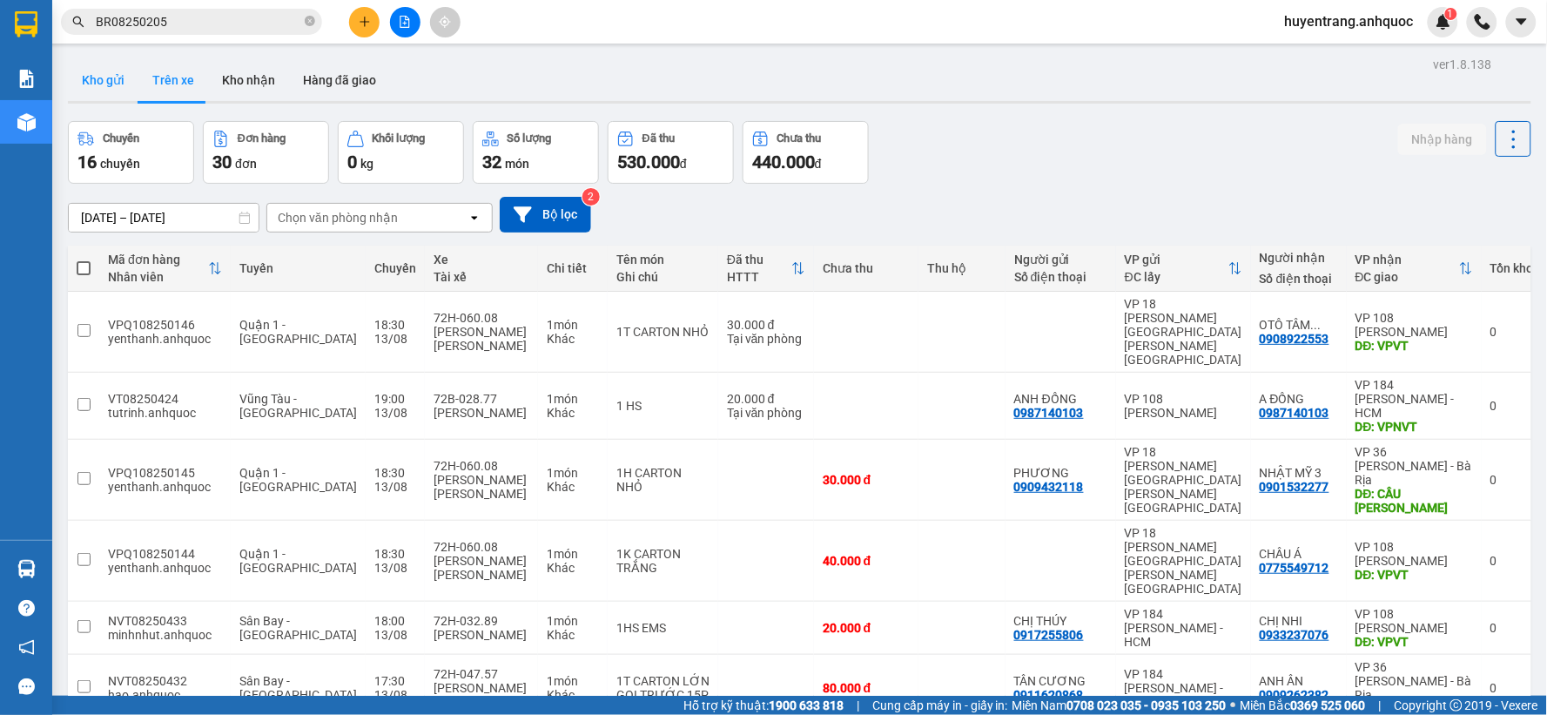
click at [93, 71] on button "Kho gửi" at bounding box center [103, 80] width 71 height 42
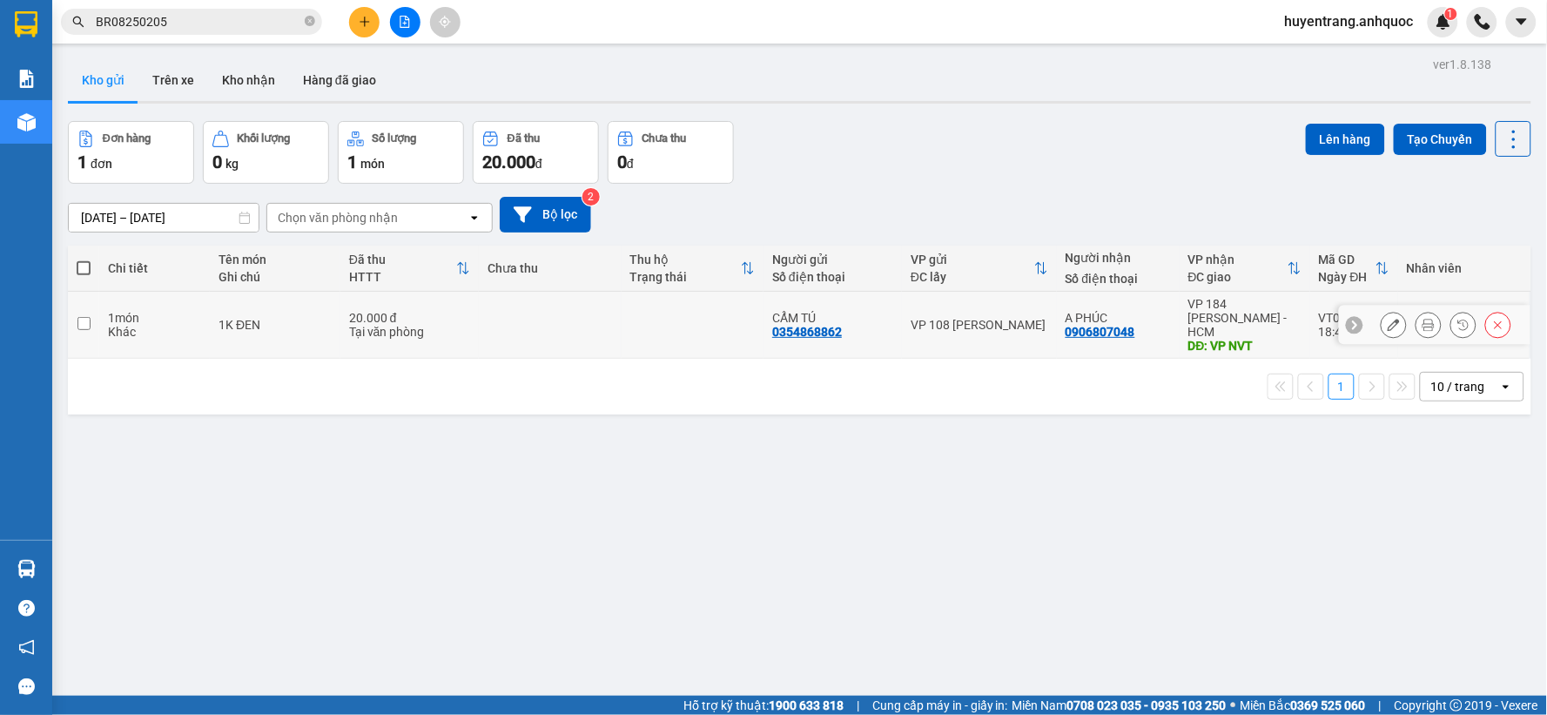
click at [279, 322] on div "1K ĐEN" at bounding box center [275, 325] width 113 height 14
checkbox input "true"
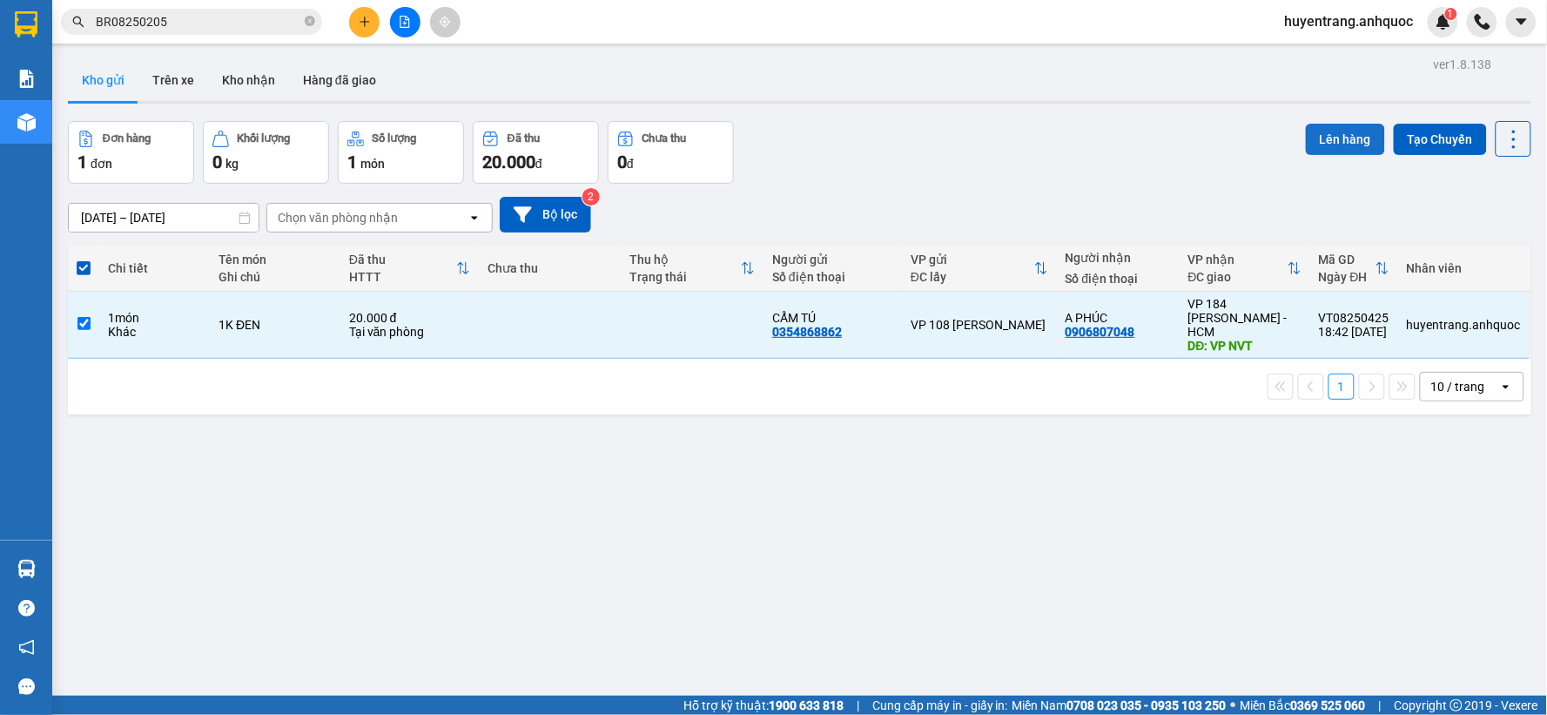
click at [1317, 143] on button "Lên hàng" at bounding box center [1345, 139] width 79 height 31
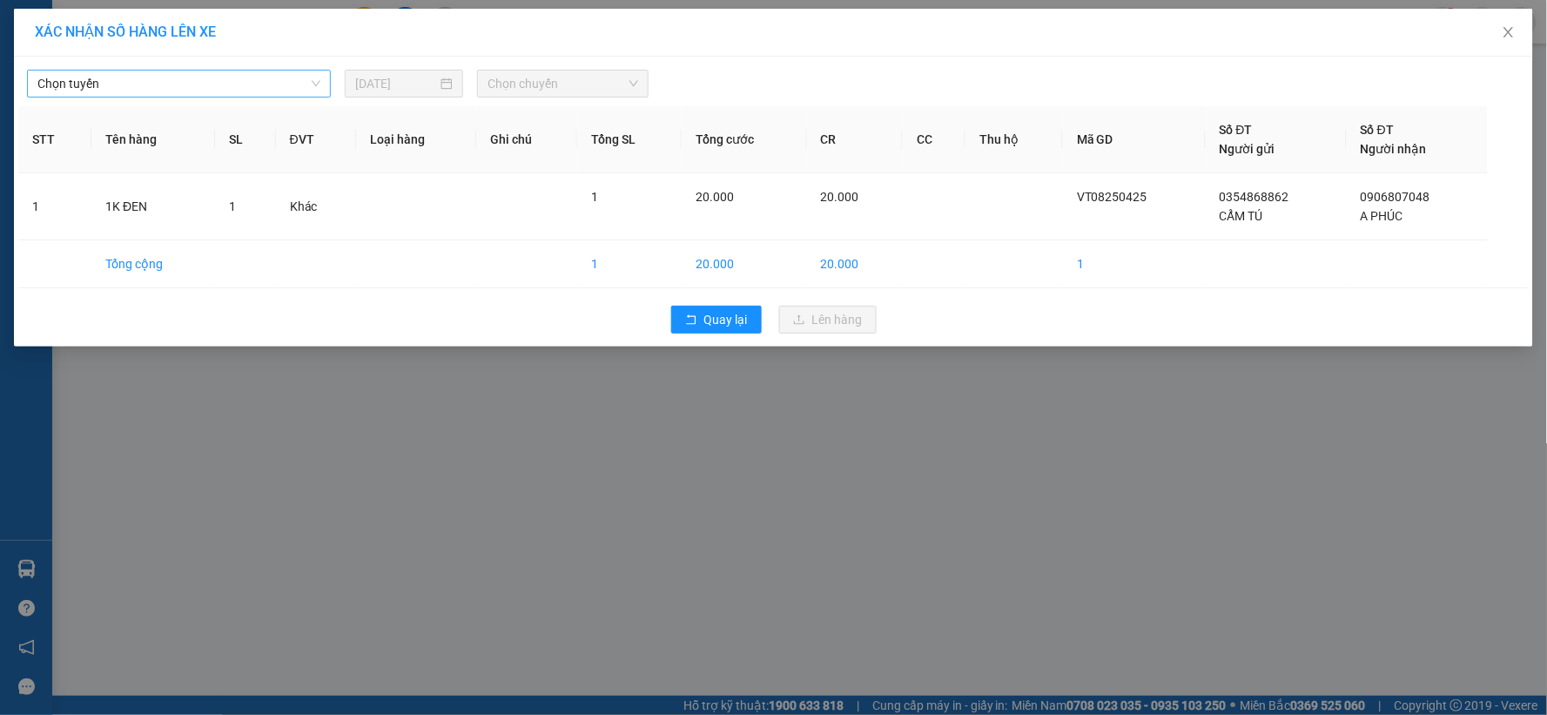
click at [205, 84] on span "Chọn tuyến" at bounding box center [178, 84] width 283 height 26
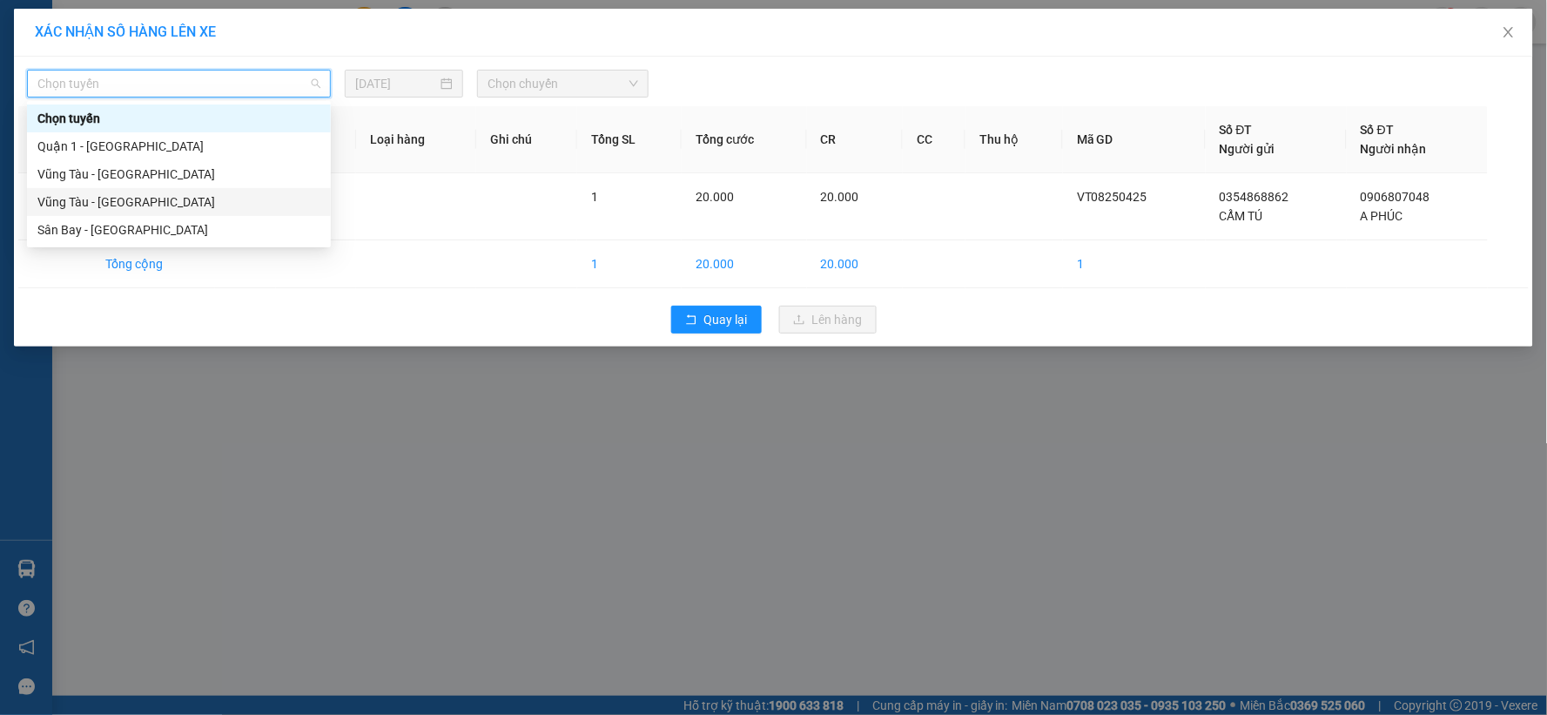
click at [143, 203] on div "Vũng Tàu - [GEOGRAPHIC_DATA]" at bounding box center [178, 201] width 283 height 19
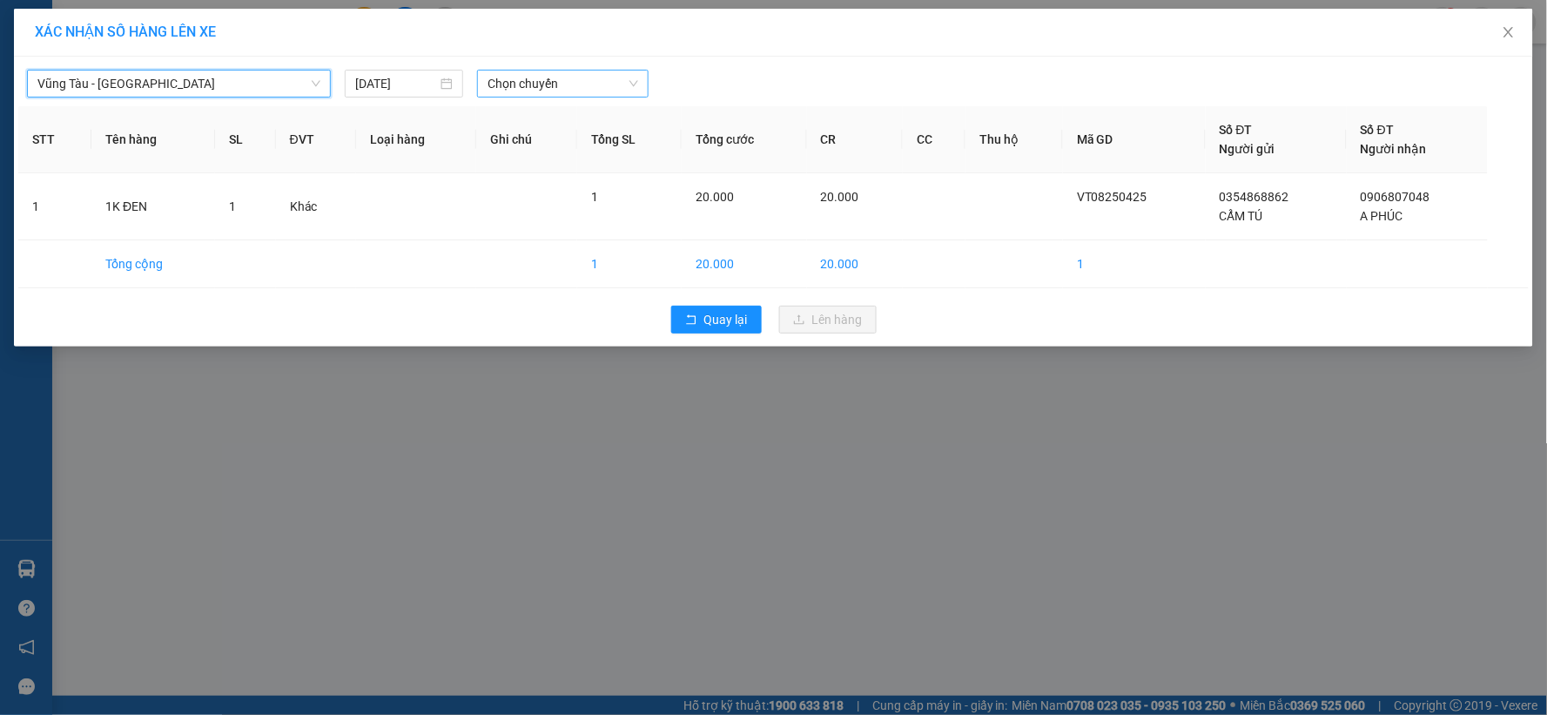
click at [528, 87] on span "Chọn chuyến" at bounding box center [563, 84] width 151 height 26
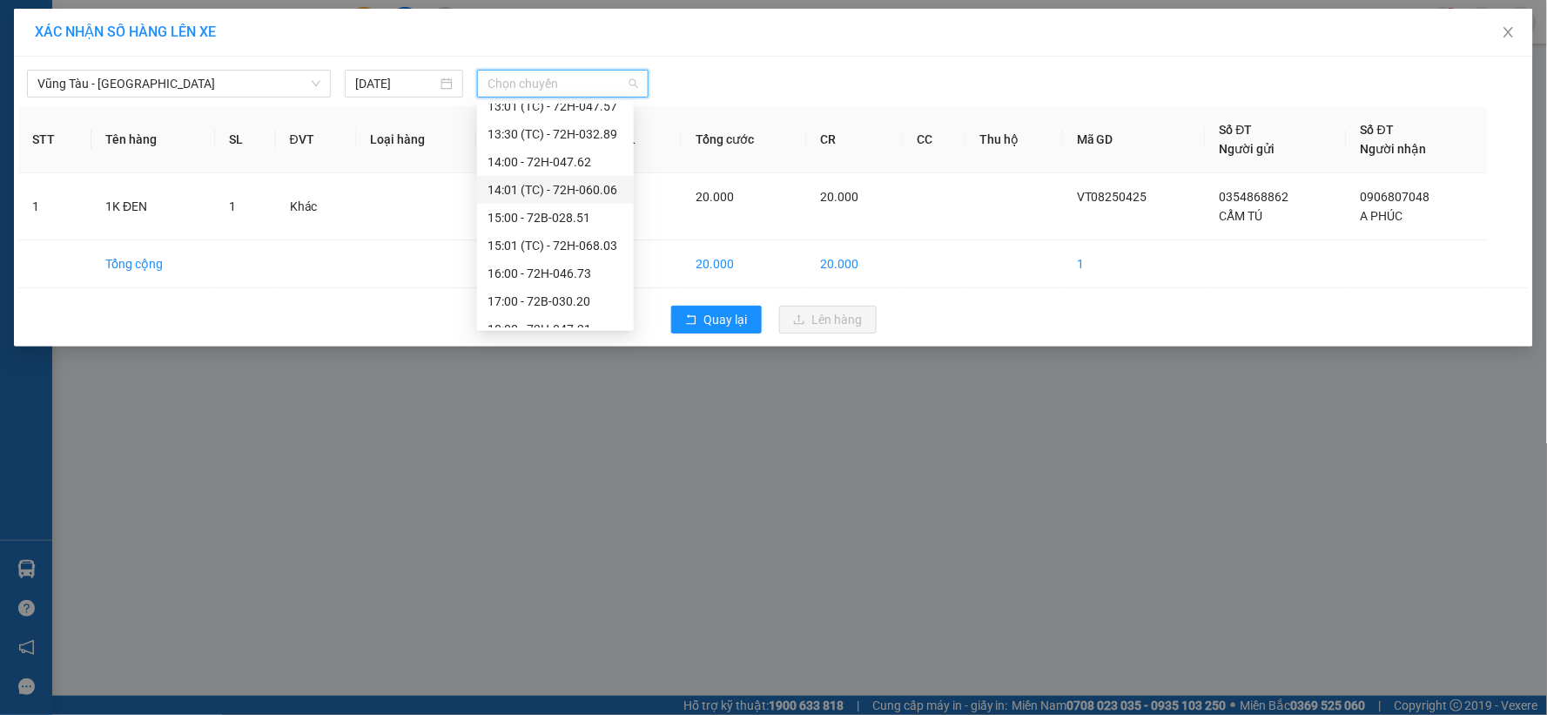
scroll to position [668, 0]
click at [540, 310] on div "19:00 - 72B-028.77" at bounding box center [556, 314] width 136 height 19
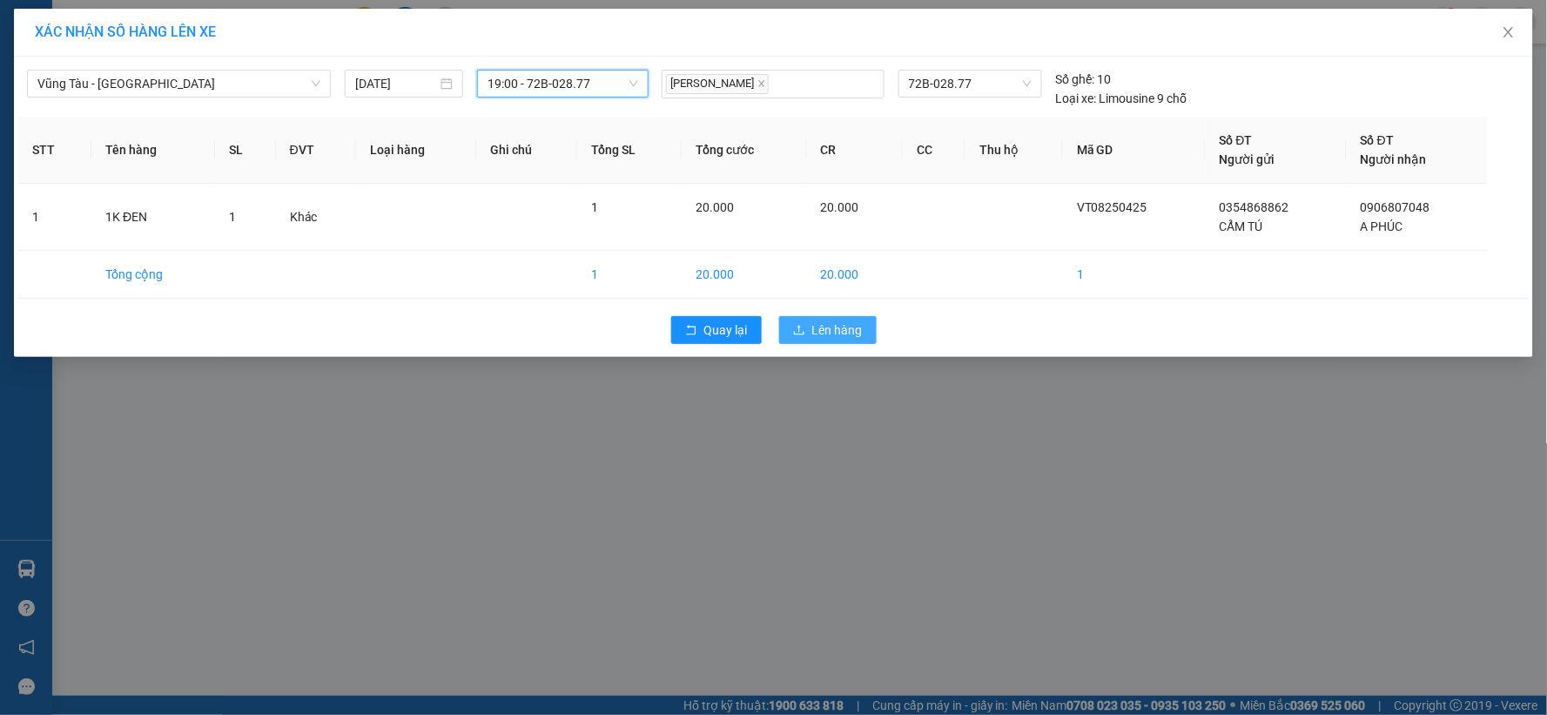
click at [819, 326] on span "Lên hàng" at bounding box center [837, 329] width 51 height 19
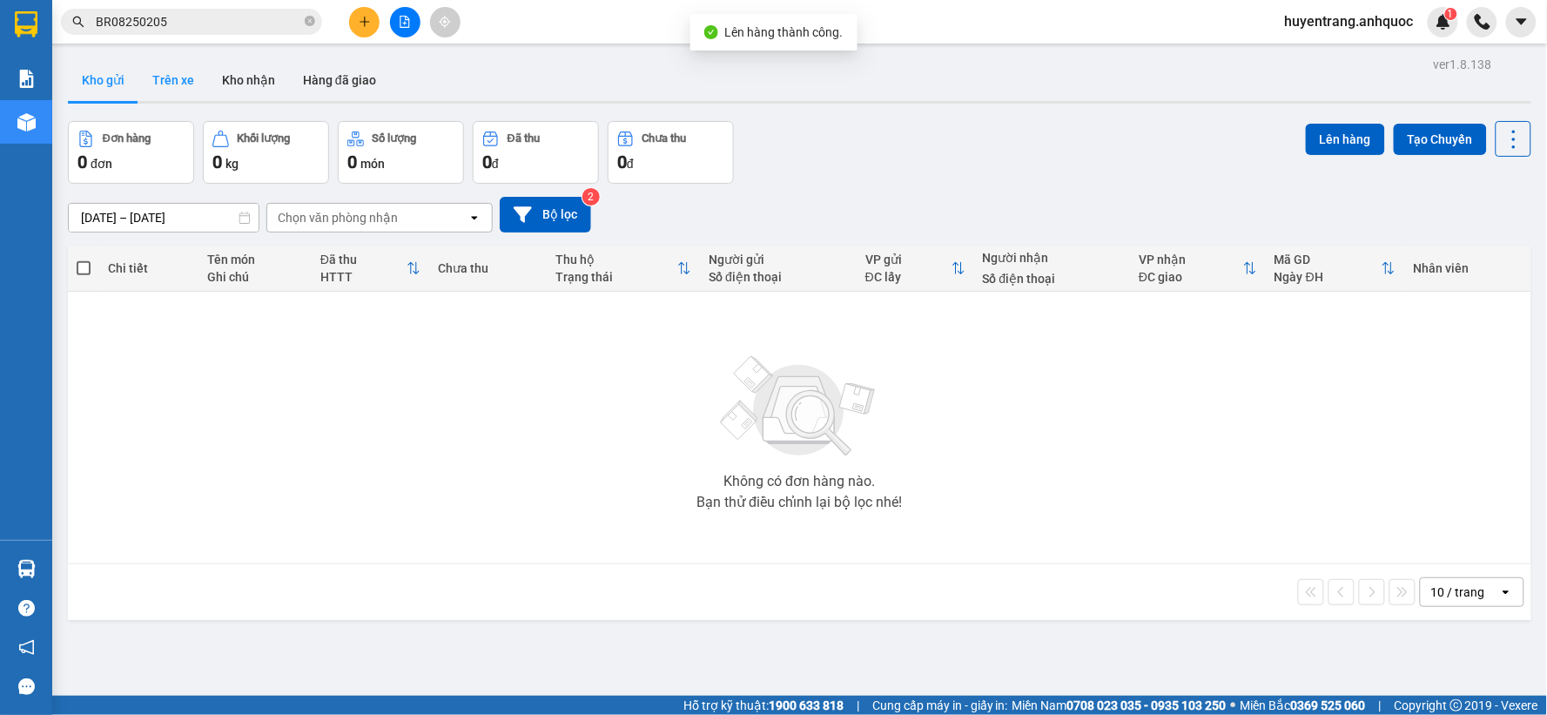
click at [170, 91] on button "Trên xe" at bounding box center [173, 80] width 70 height 42
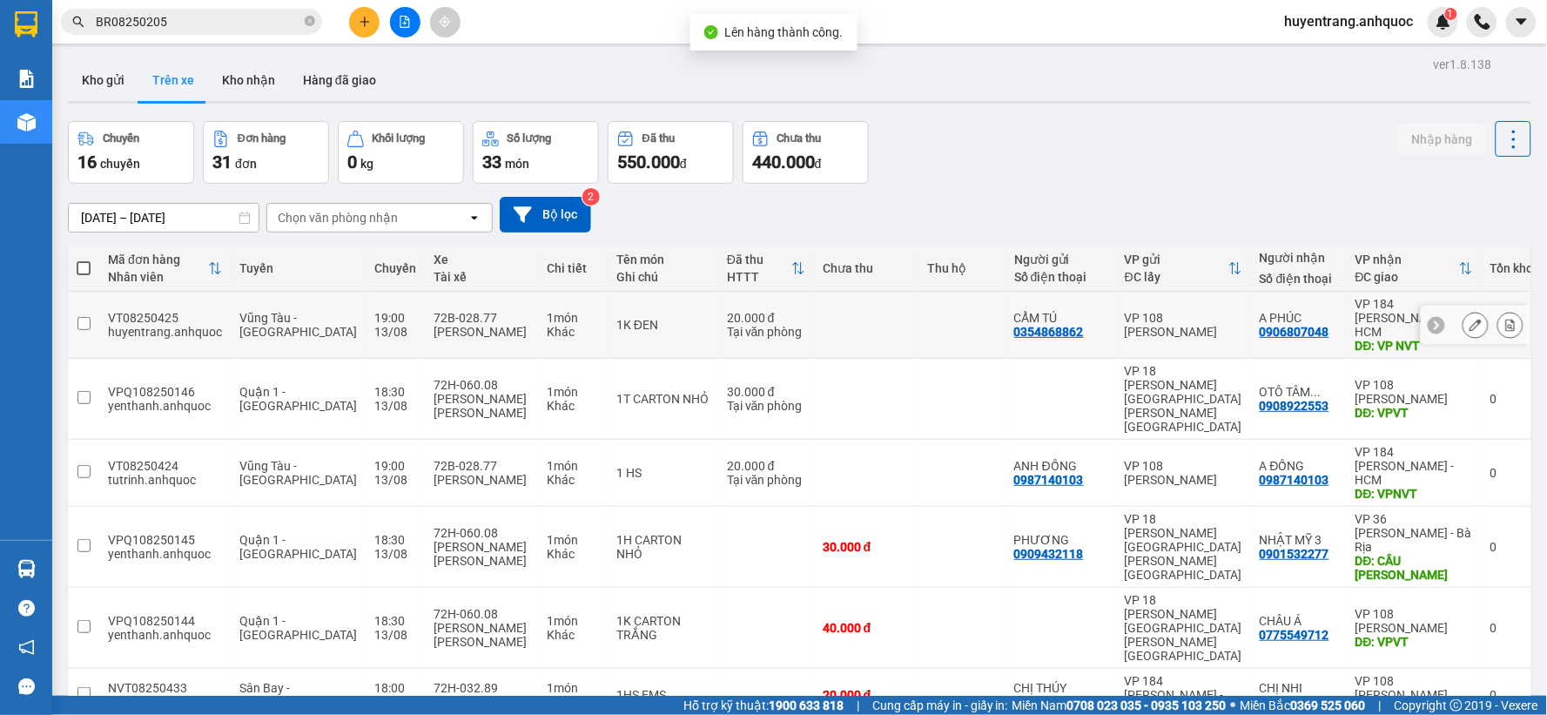
click at [1505, 319] on icon at bounding box center [1511, 325] width 12 height 12
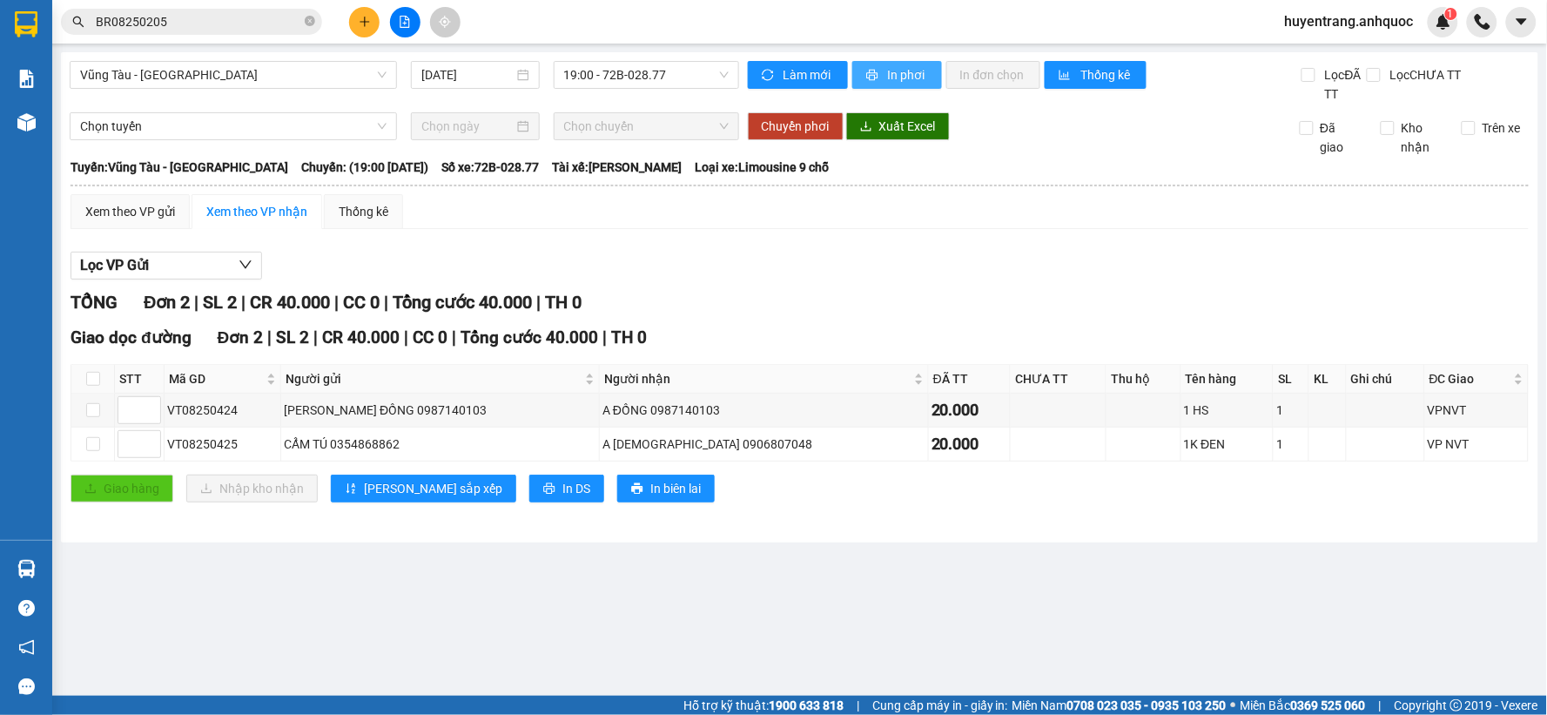
click at [895, 74] on span "In phơi" at bounding box center [908, 74] width 40 height 19
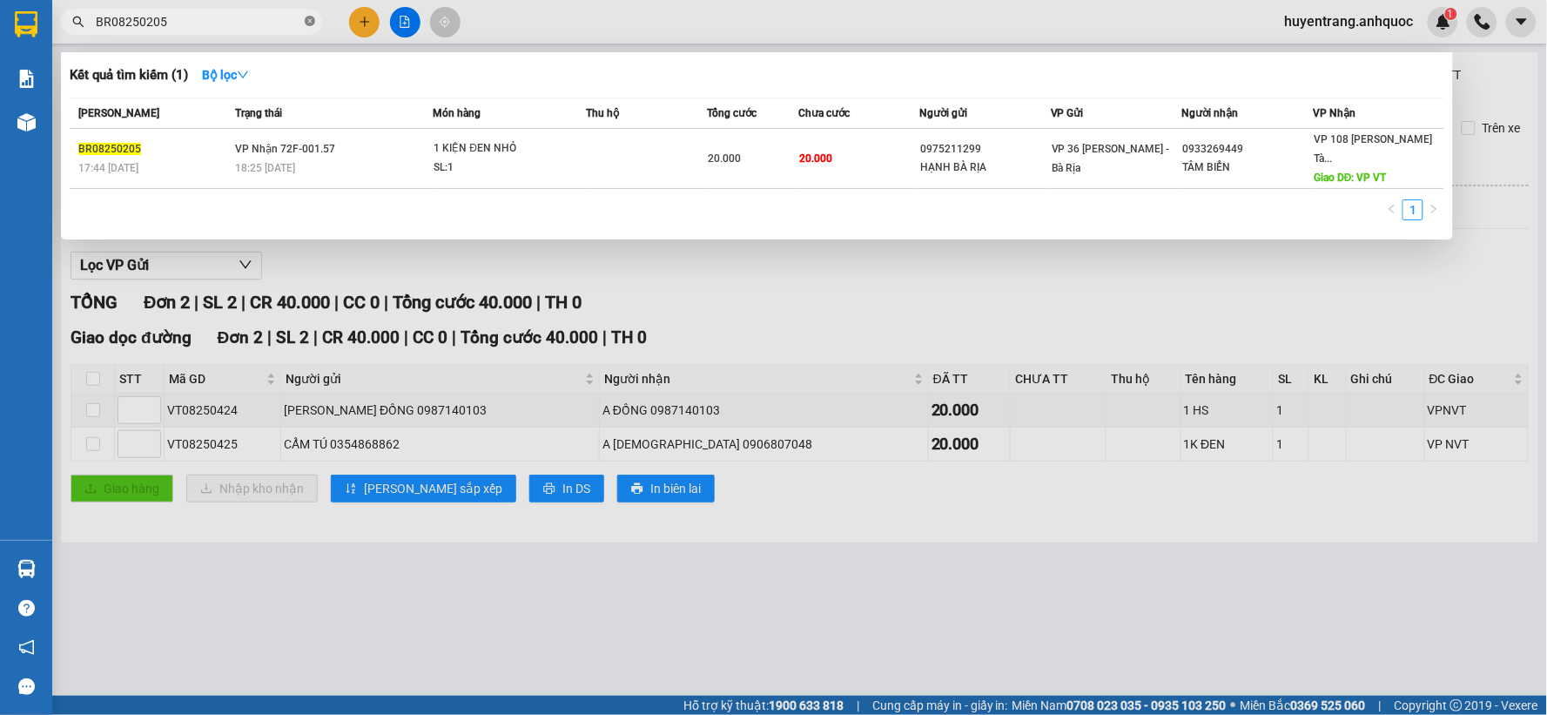
click at [306, 26] on icon "close-circle" at bounding box center [310, 21] width 10 height 10
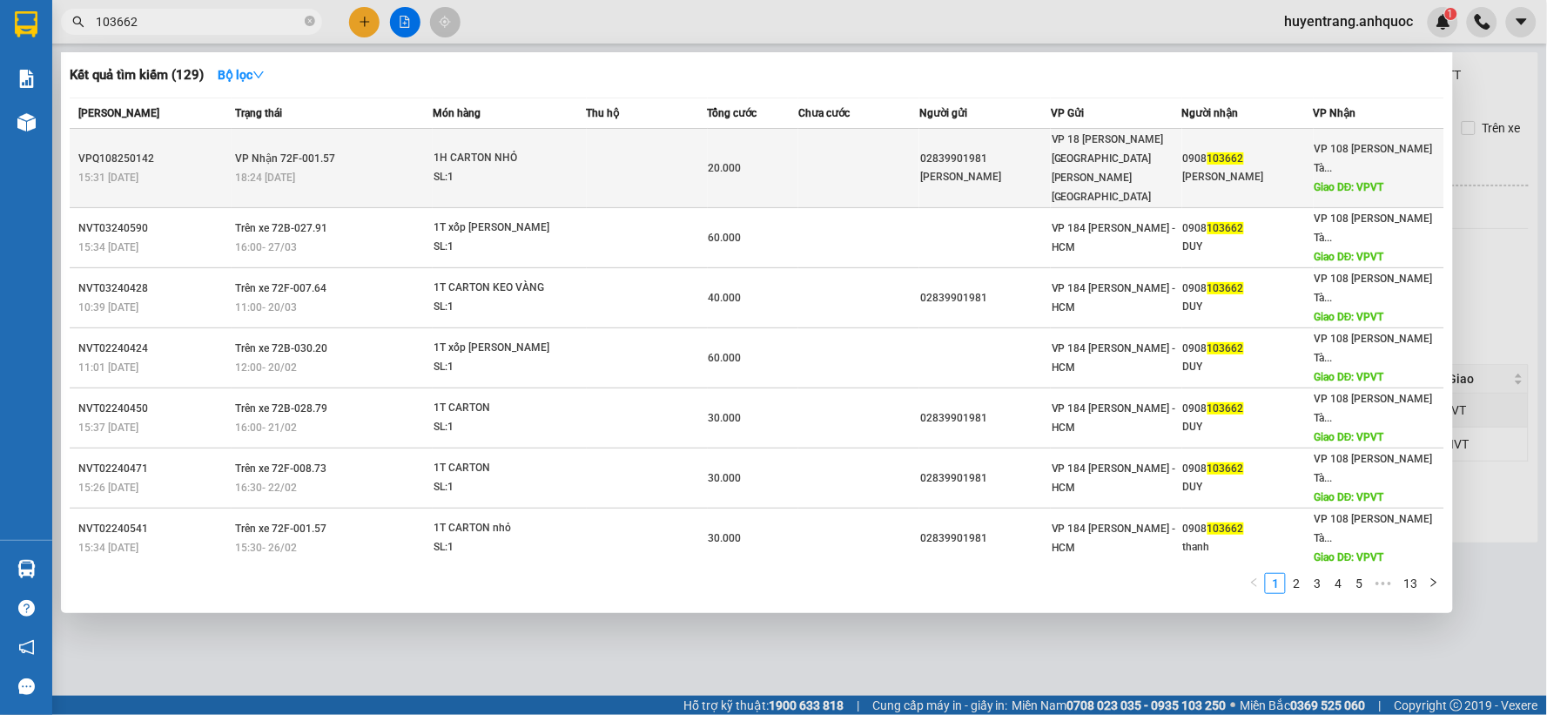
type input "103662"
click at [268, 187] on td "[PERSON_NAME] 72F-001.57 18:24 [DATE]" at bounding box center [333, 168] width 202 height 79
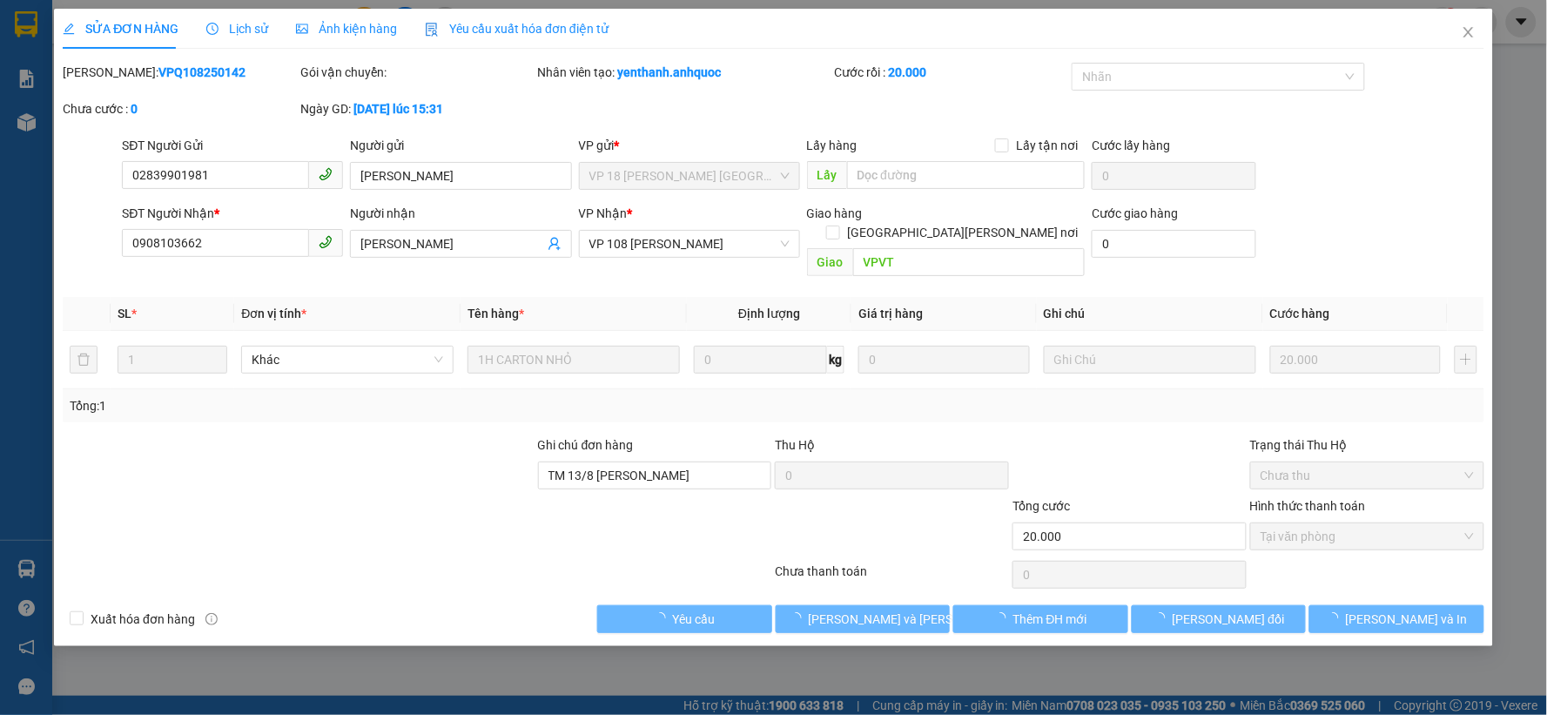
type input "02839901981"
type input "[PERSON_NAME]"
type input "0908103662"
type input "[PERSON_NAME]"
type input "VPVT"
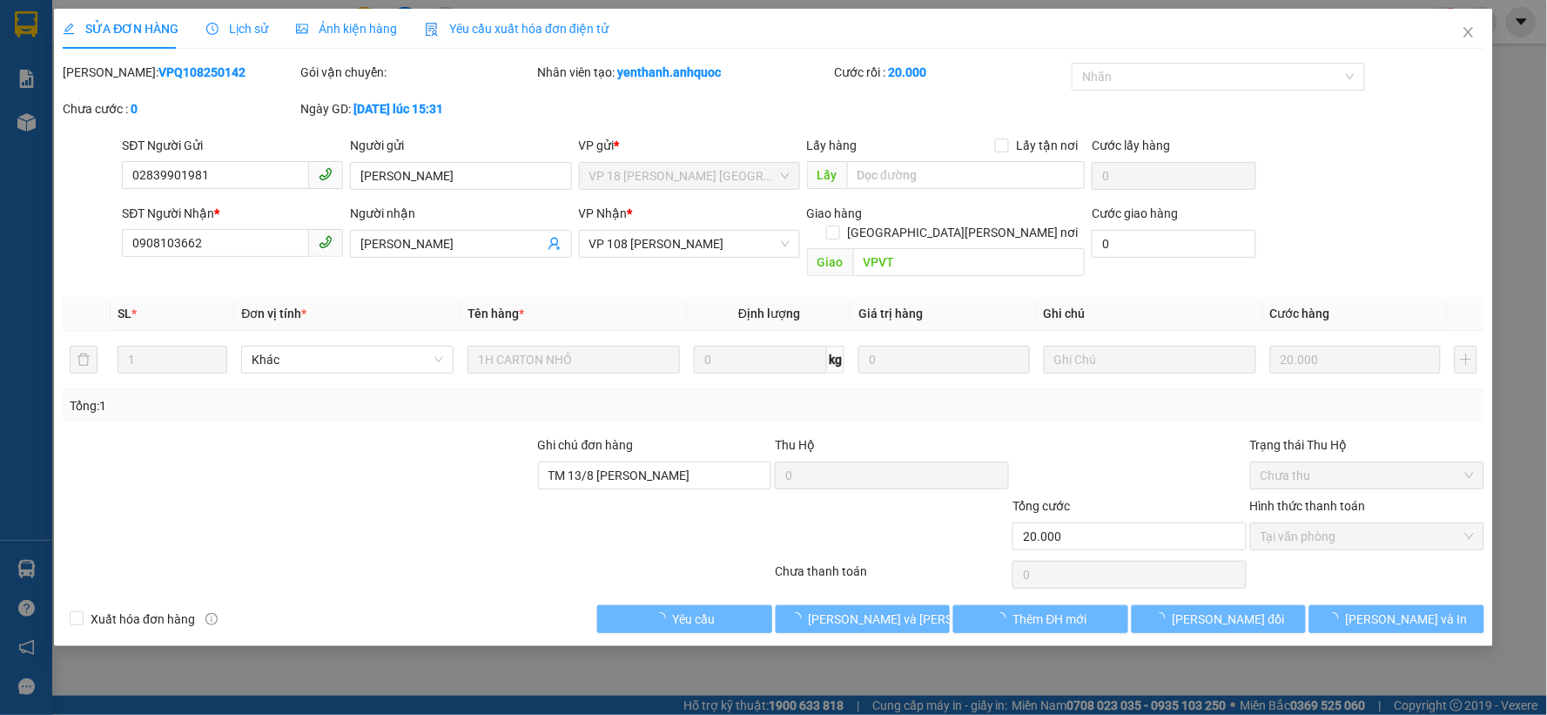
type input "TM 13/8 [PERSON_NAME]"
type input "20.000"
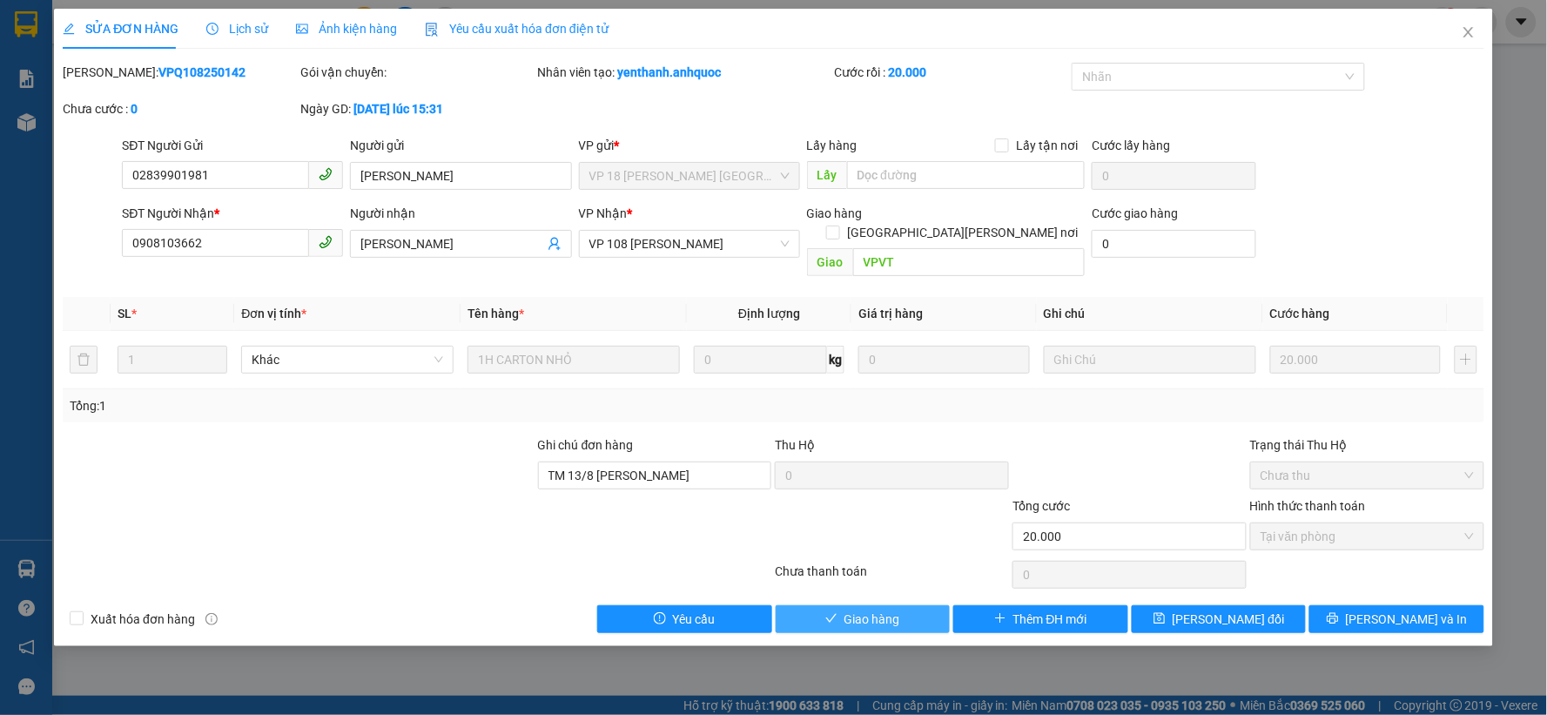
click at [908, 605] on button "Giao hàng" at bounding box center [863, 619] width 175 height 28
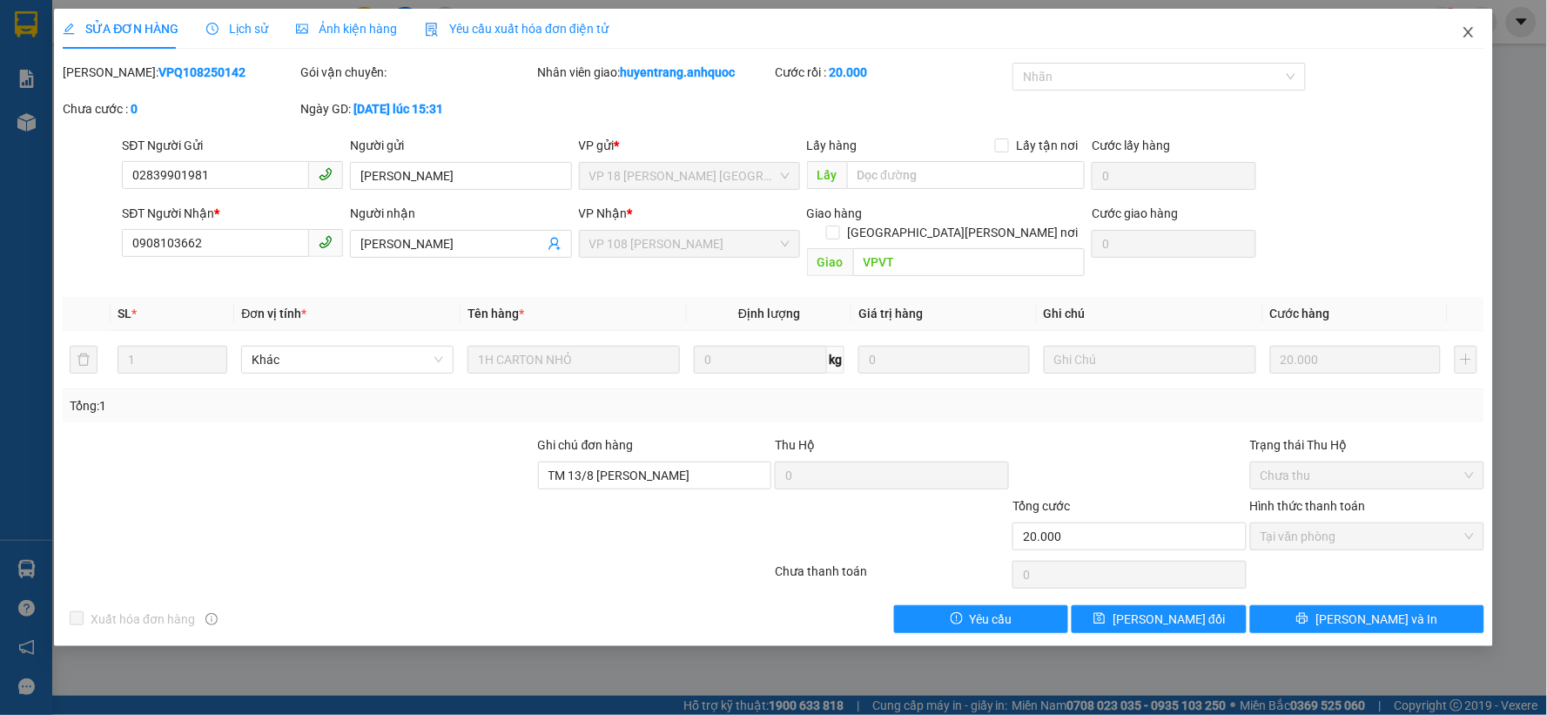
click at [1464, 37] on icon "close" at bounding box center [1469, 32] width 14 height 14
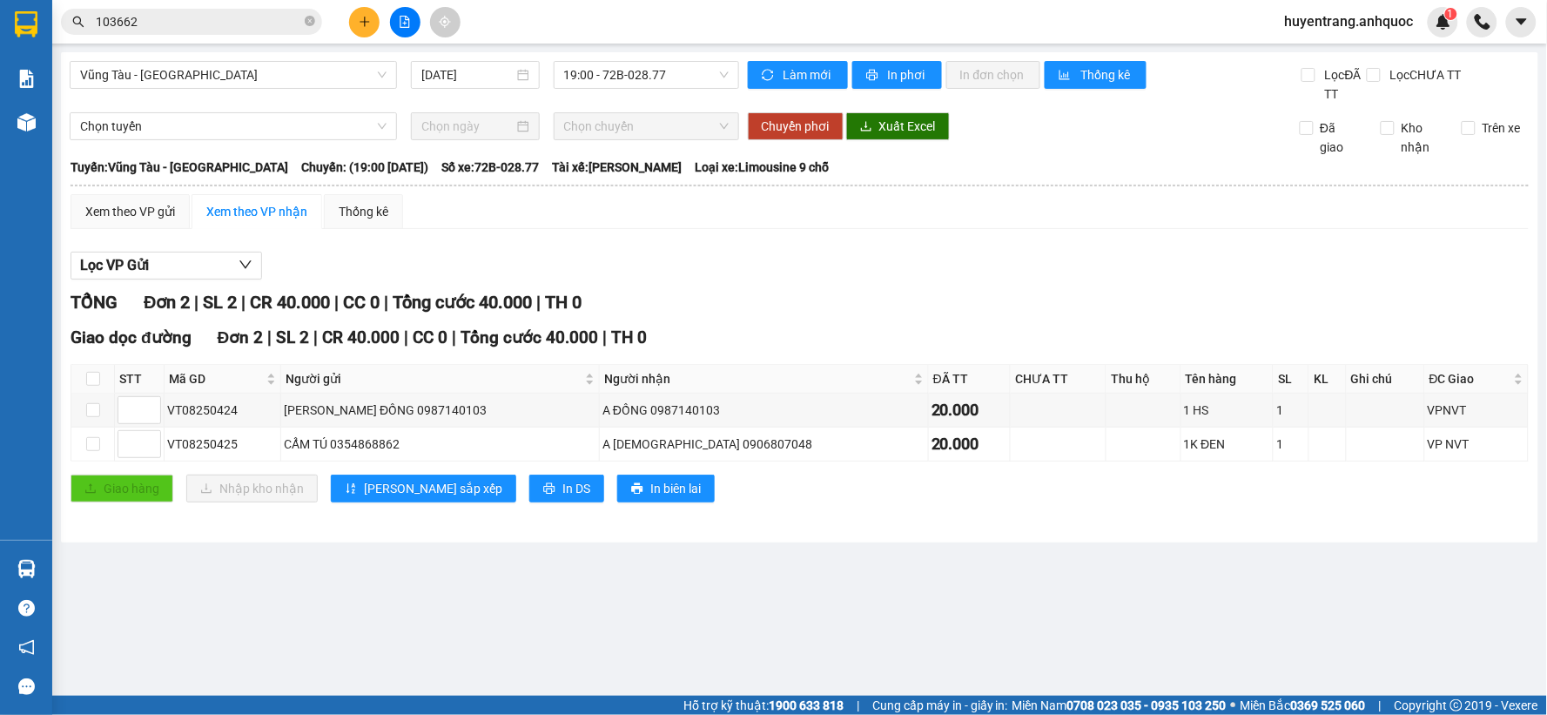
click at [368, 21] on icon "plus" at bounding box center [365, 21] width 10 height 1
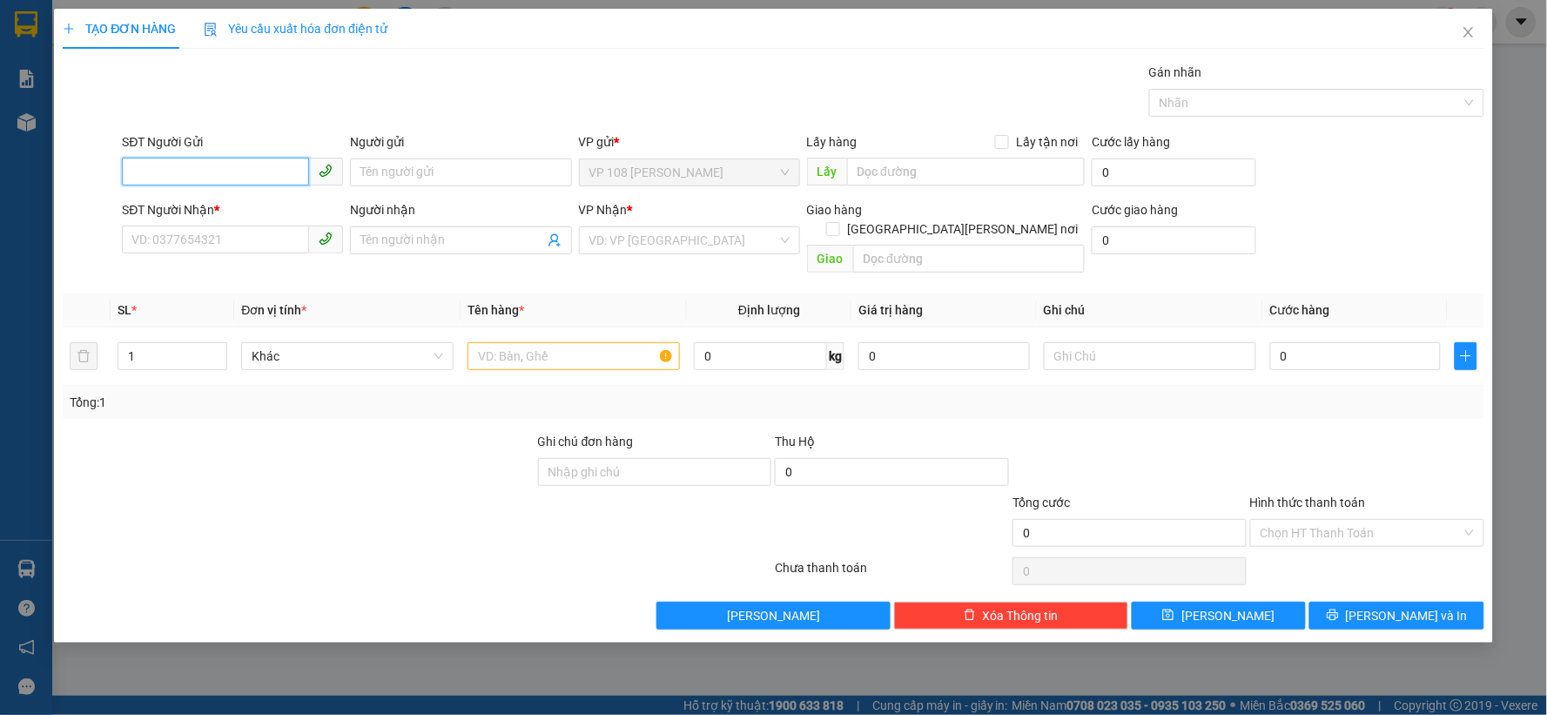
click at [240, 176] on input "SĐT Người Gửi" at bounding box center [215, 172] width 187 height 28
type input "0"
click at [198, 242] on input "SĐT Người Nhận *" at bounding box center [215, 240] width 187 height 28
click at [210, 163] on input "SĐT Người Gửi" at bounding box center [215, 172] width 187 height 28
click at [263, 198] on div "0909690103 - A VŨ" at bounding box center [232, 207] width 200 height 19
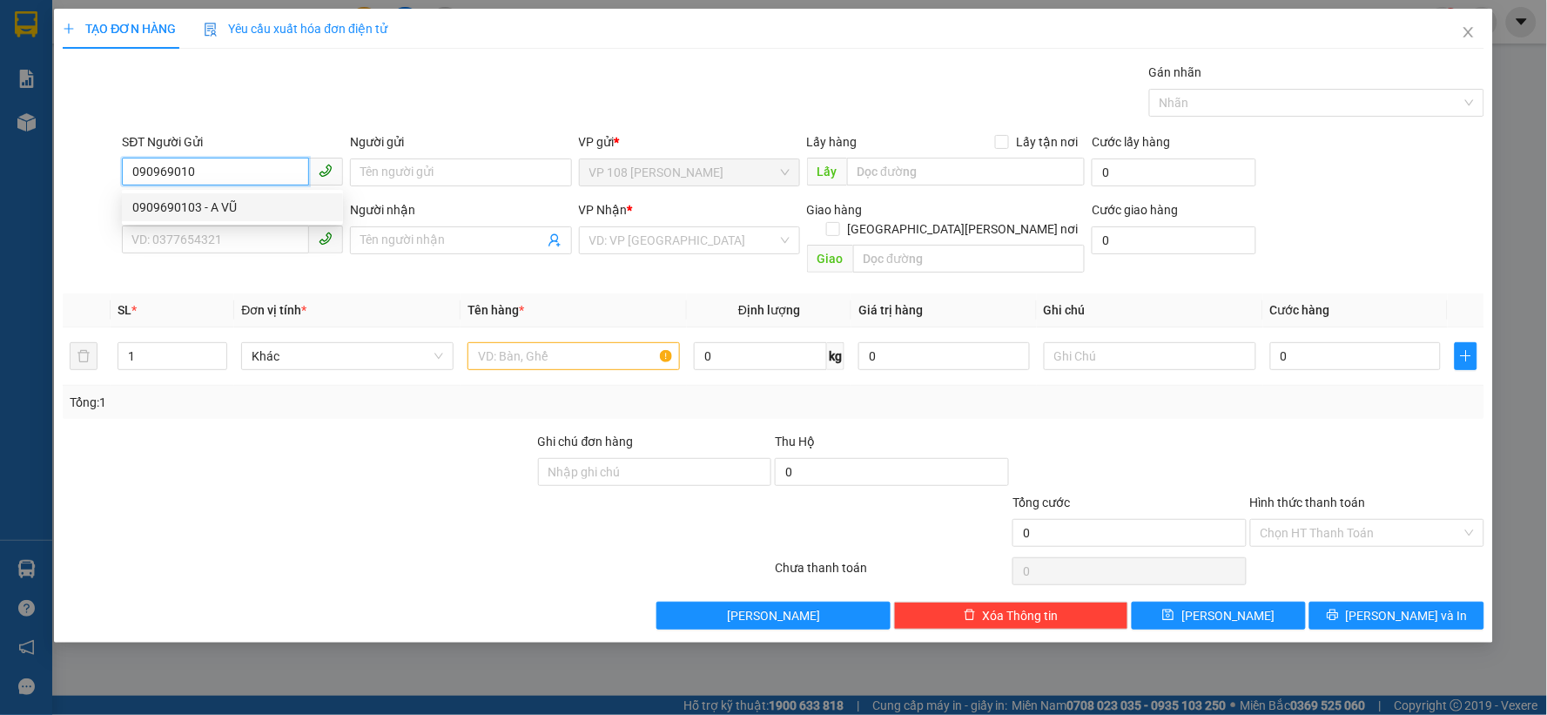
type input "0909690103"
type input "A VŨ"
type input "0903819411"
type input "[PERSON_NAME]"
type input "vpq1"
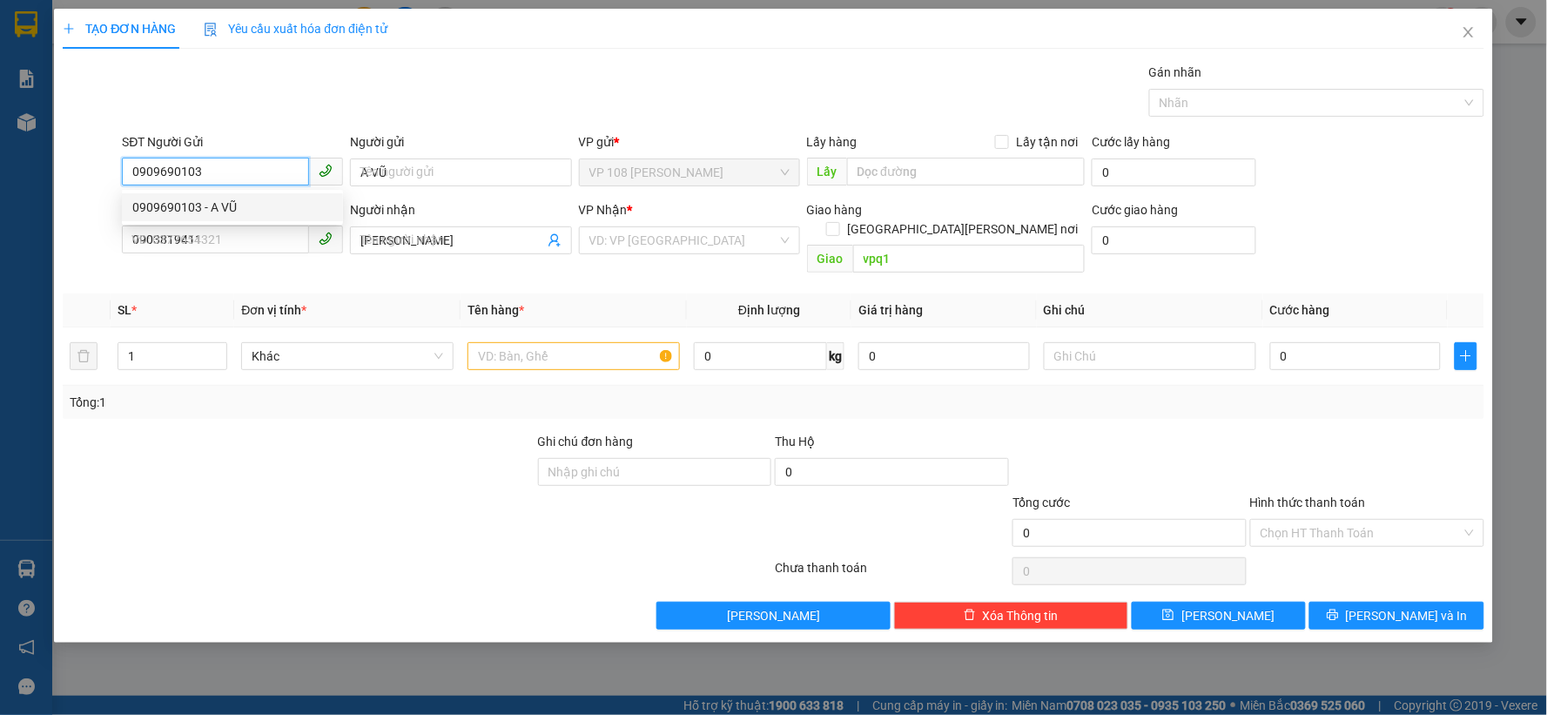
type input "30.000"
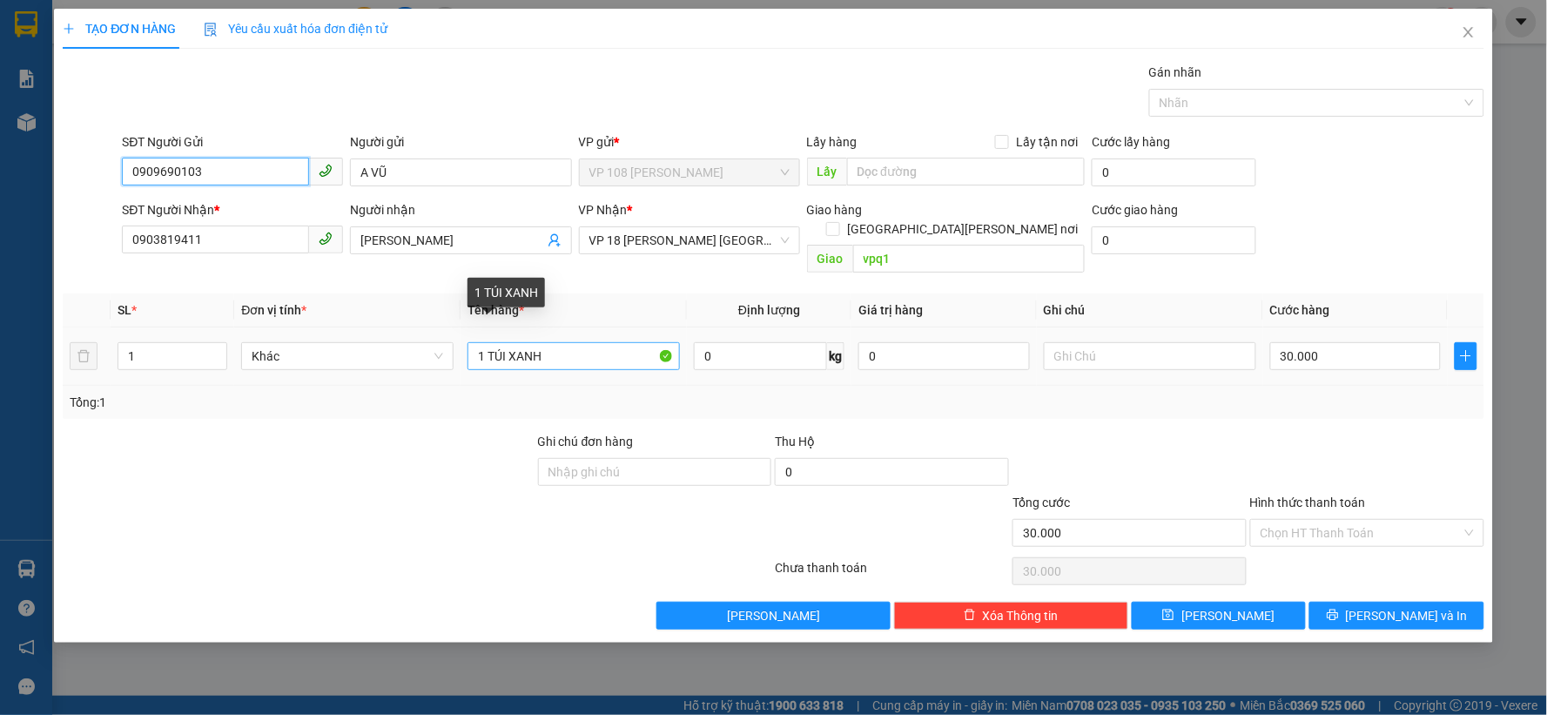
type input "0909690103"
click at [589, 342] on input "1 TÚI XANH" at bounding box center [574, 356] width 212 height 28
click at [1098, 342] on input "text" at bounding box center [1150, 356] width 212 height 28
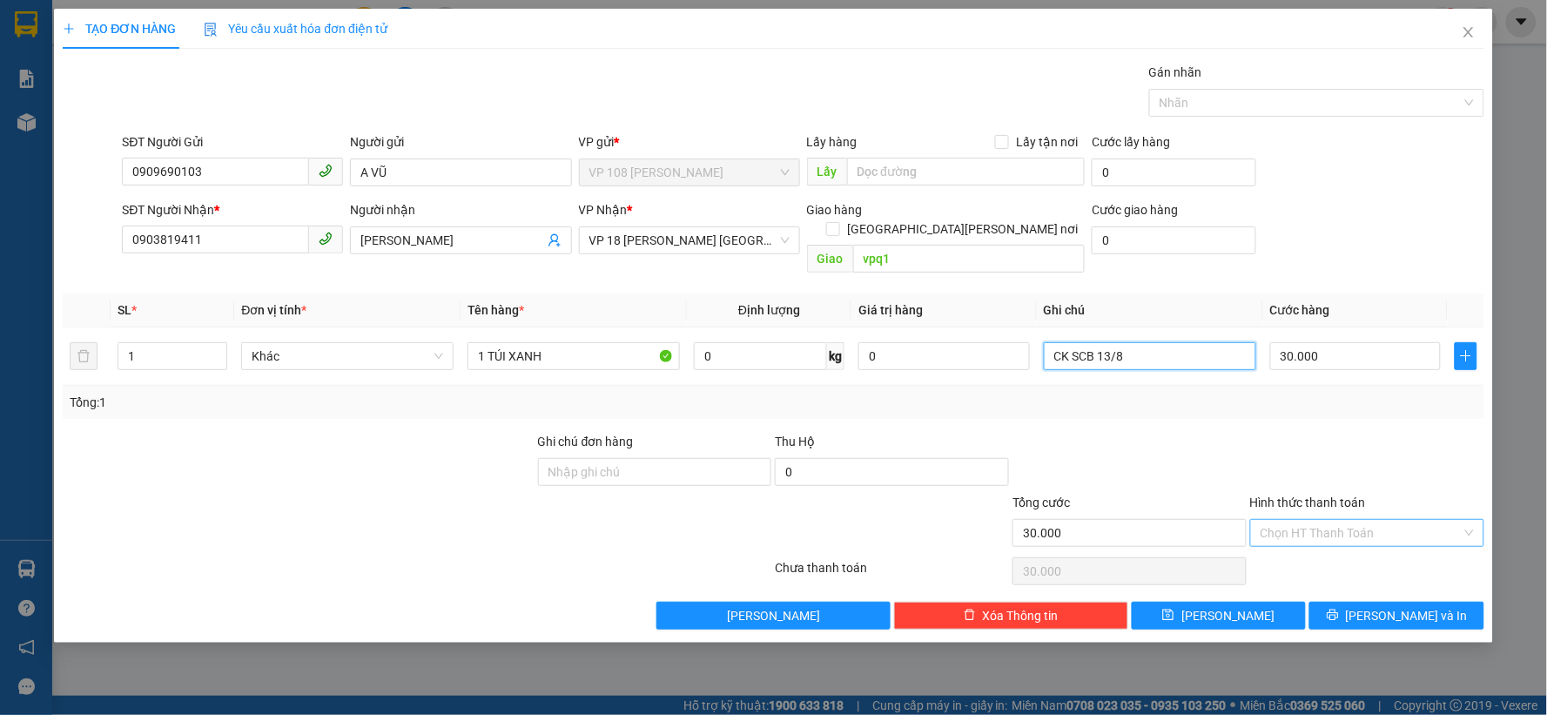
type input "CK SCB 13/8"
click at [1277, 520] on input "Hình thức thanh toán" at bounding box center [1361, 533] width 201 height 26
click at [1290, 547] on div "Tại văn phòng" at bounding box center [1368, 548] width 213 height 19
type input "0"
click at [1338, 609] on icon "printer" at bounding box center [1332, 614] width 11 height 11
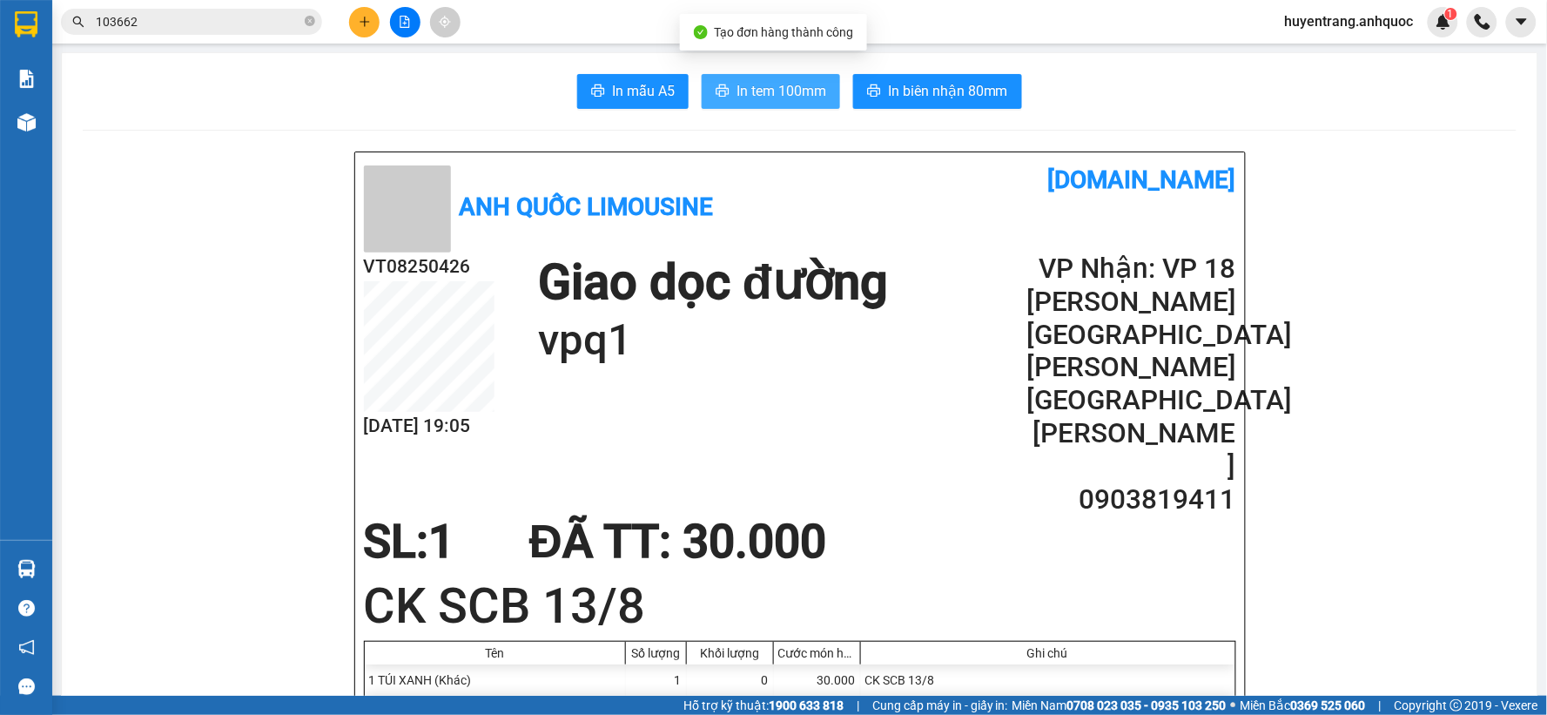
click at [760, 85] on span "In tem 100mm" at bounding box center [782, 91] width 90 height 22
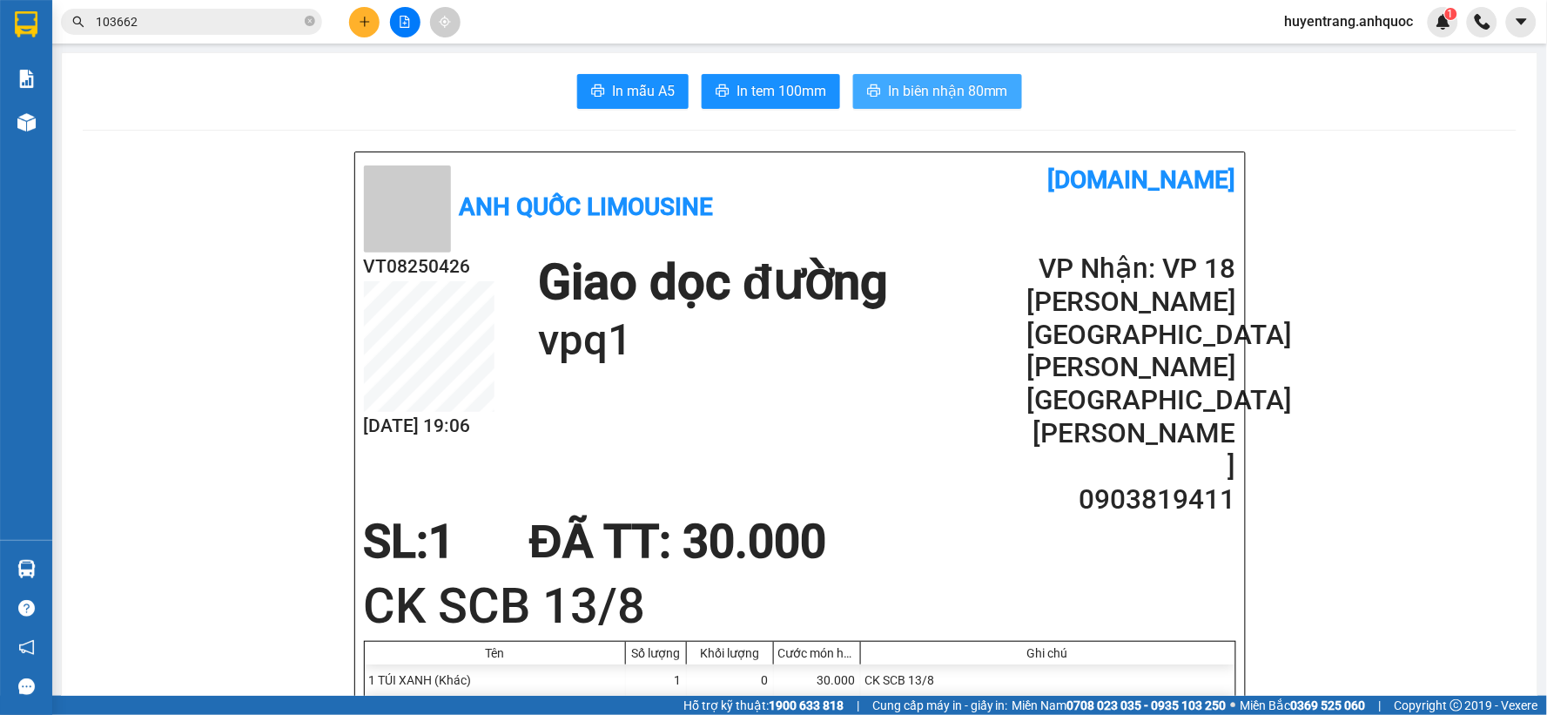
click at [921, 96] on span "In biên nhận 80mm" at bounding box center [948, 91] width 120 height 22
click at [1175, 664] on div "CK SCB 13/8" at bounding box center [1048, 679] width 374 height 31
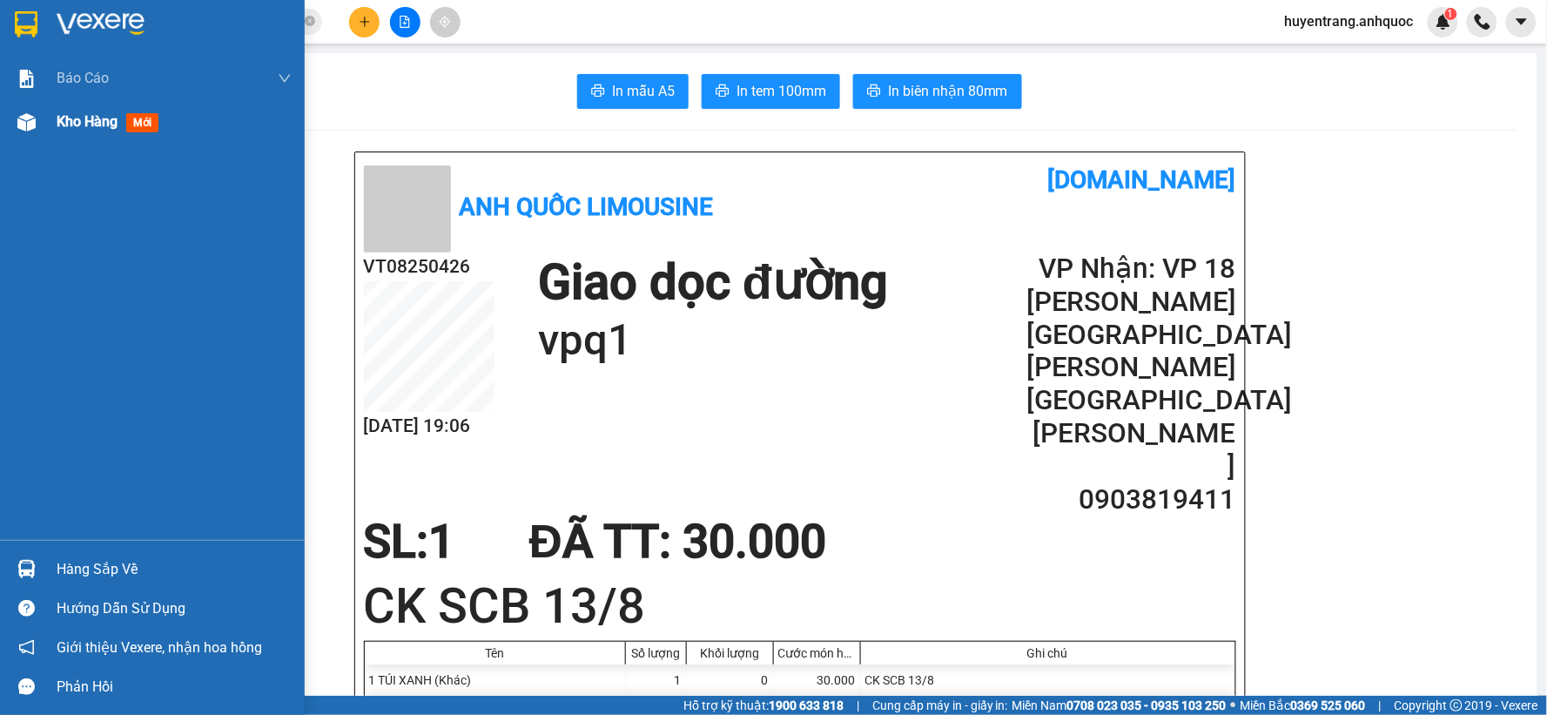
click at [63, 139] on div "Kho hàng mới" at bounding box center [174, 122] width 235 height 44
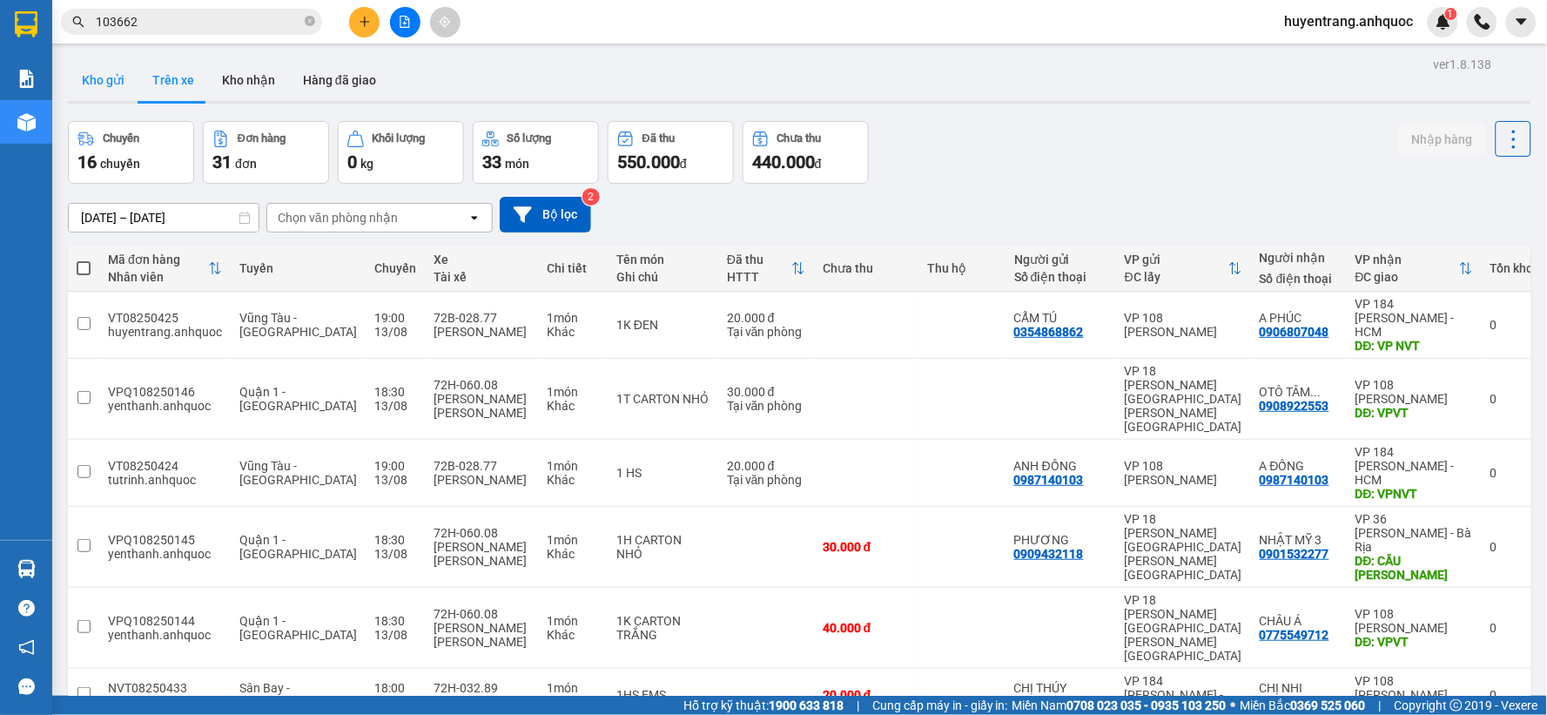
click at [96, 79] on button "Kho gửi" at bounding box center [103, 80] width 71 height 42
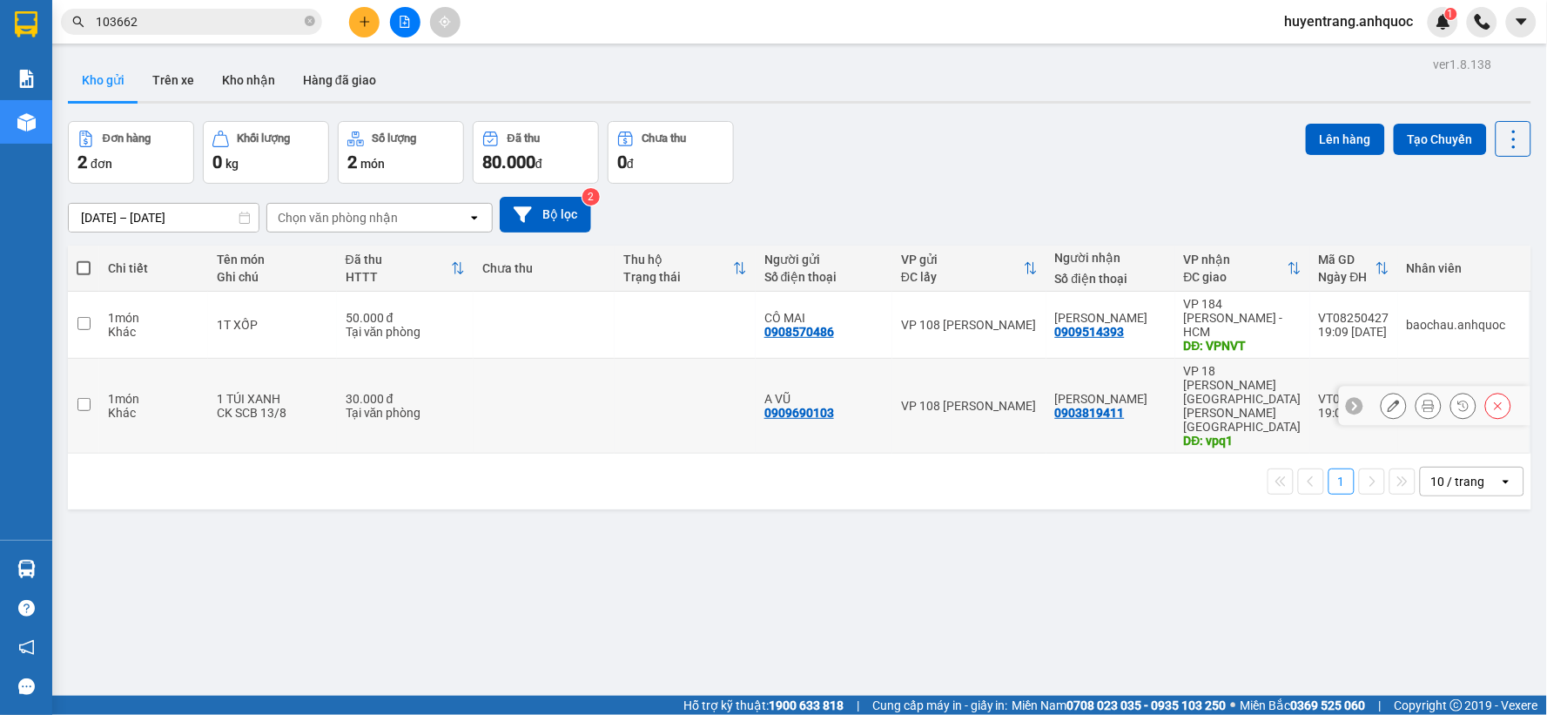
click at [1382, 391] on button at bounding box center [1394, 406] width 24 height 30
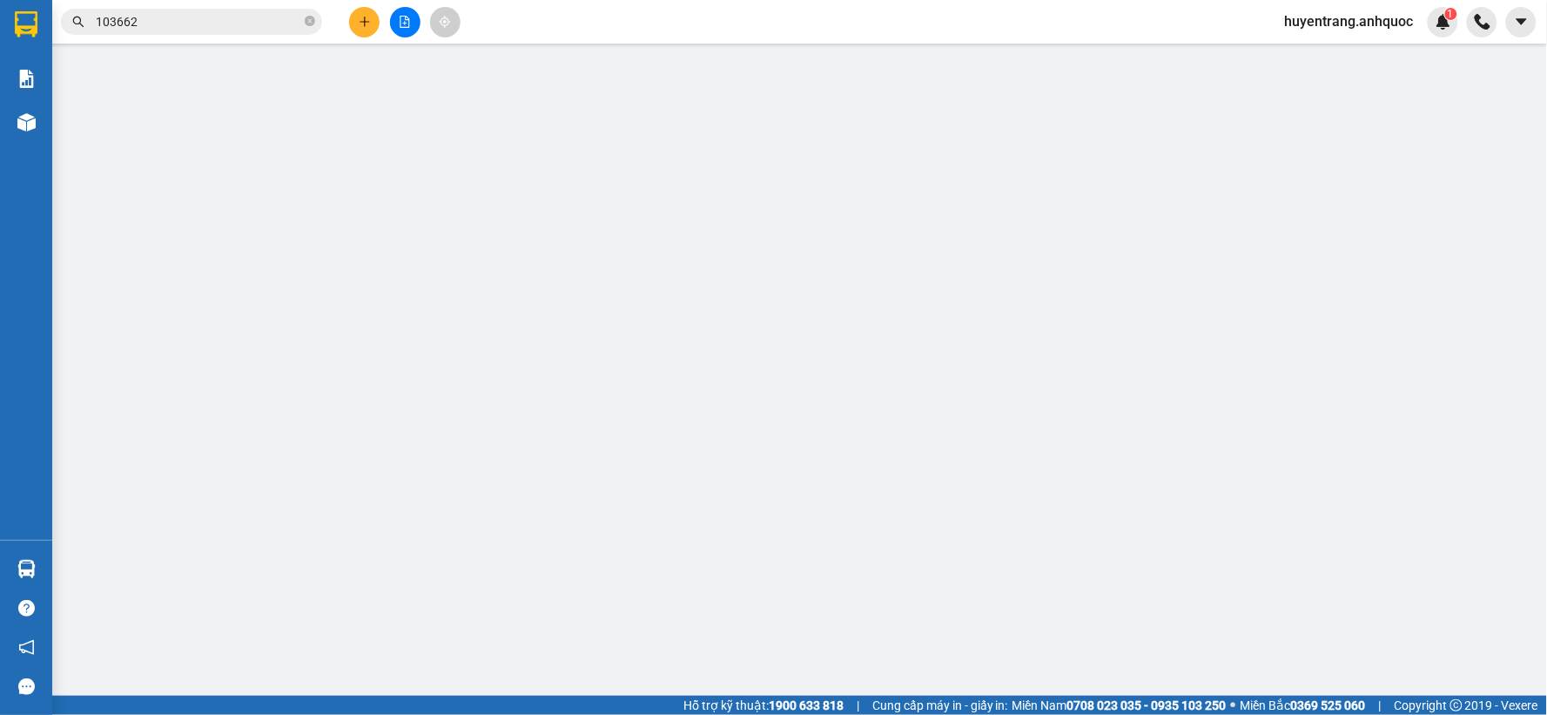
type input "0909690103"
type input "A VŨ"
type input "0903819411"
type input "[PERSON_NAME]"
type input "vpq1"
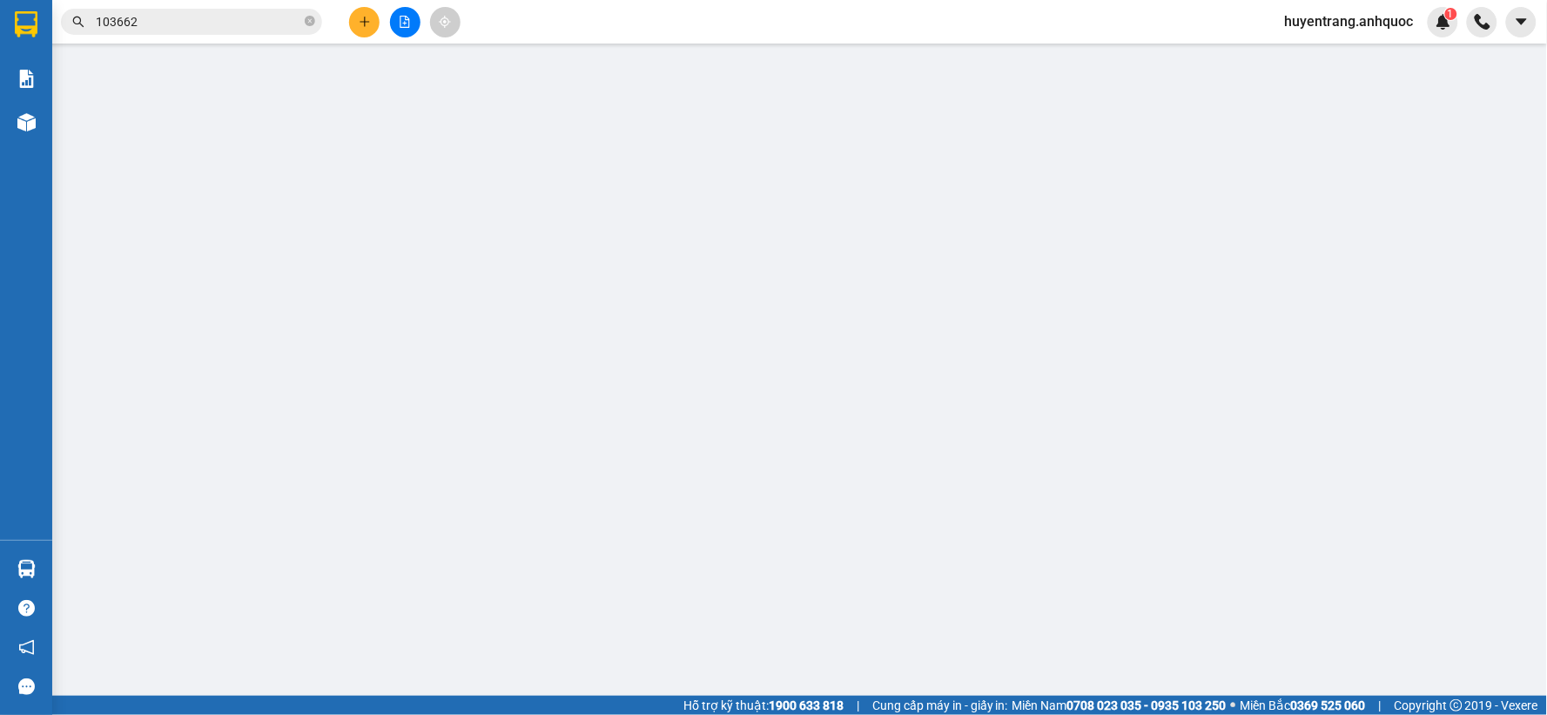
type input "30.000"
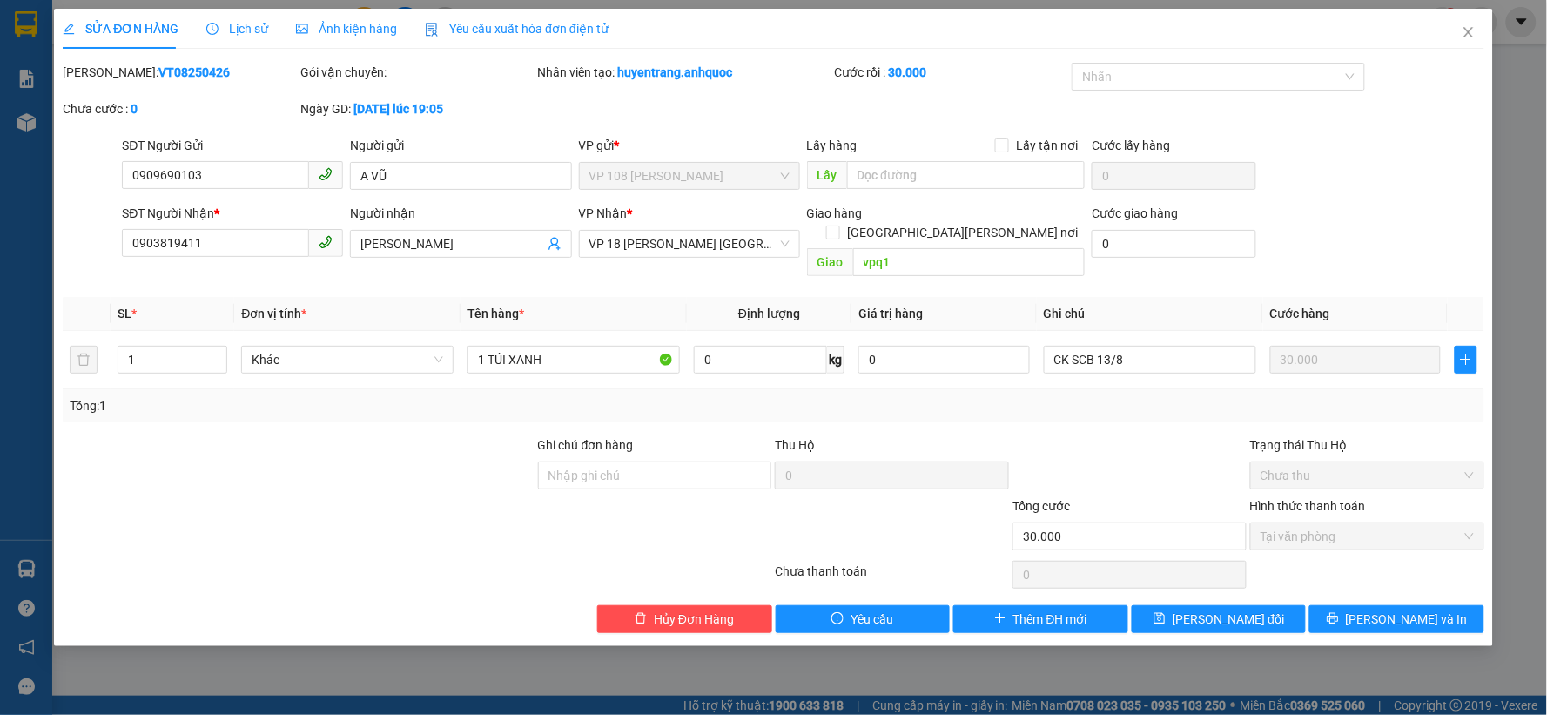
click at [158, 66] on b "VT08250426" at bounding box center [193, 72] width 71 height 14
copy b "VT08250426"
click at [165, 163] on input "0909690103" at bounding box center [215, 175] width 187 height 28
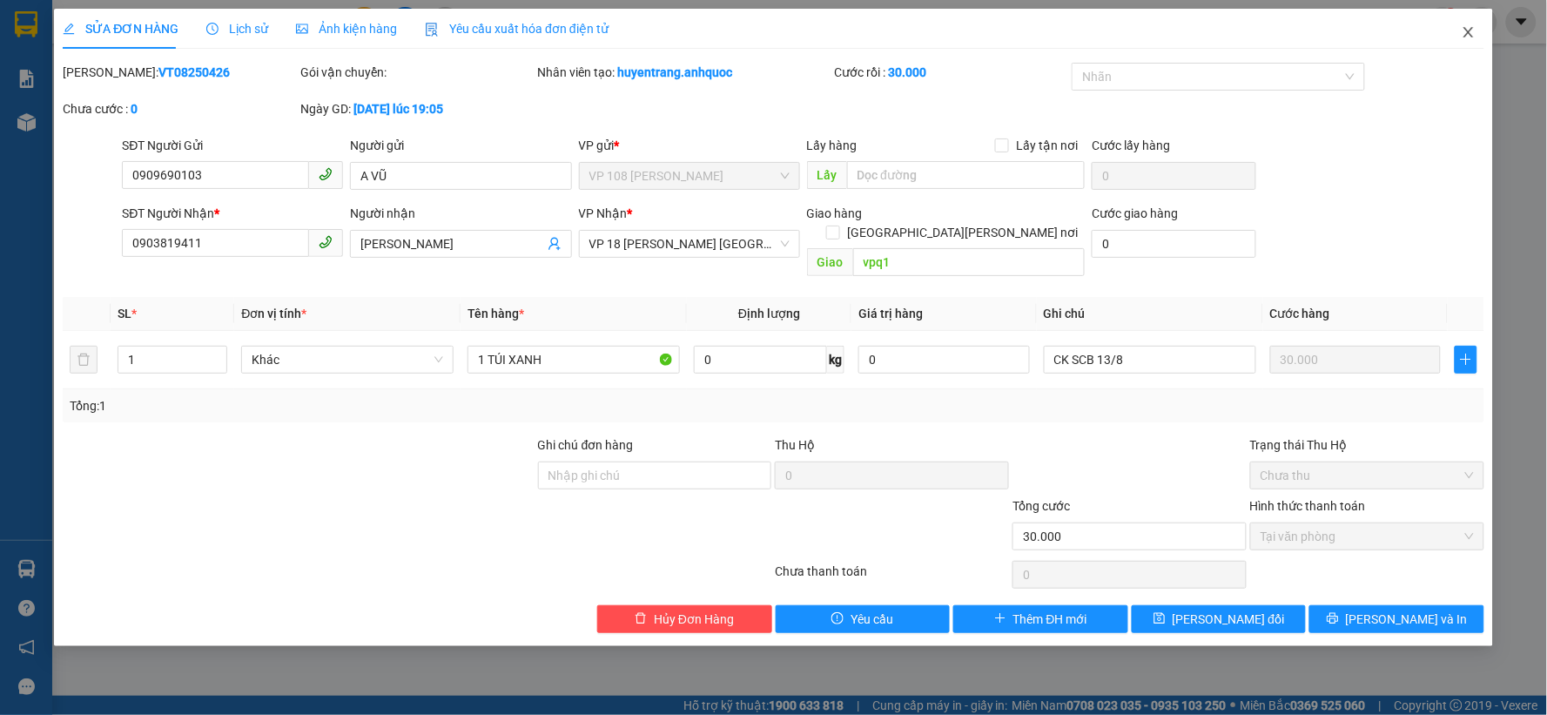
click at [1465, 35] on icon "close" at bounding box center [1469, 32] width 14 height 14
